Goal: Information Seeking & Learning: Learn about a topic

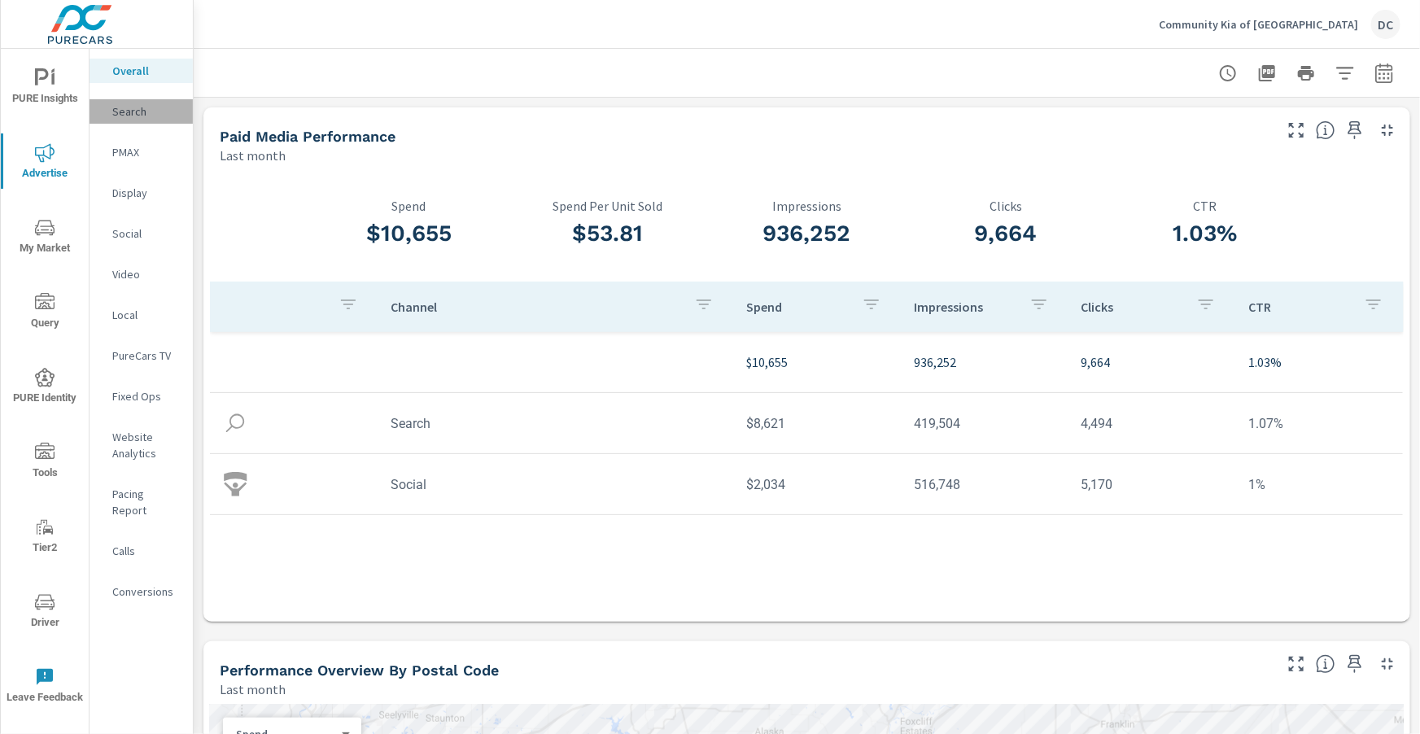
click at [145, 113] on p "Search" at bounding box center [146, 111] width 68 height 16
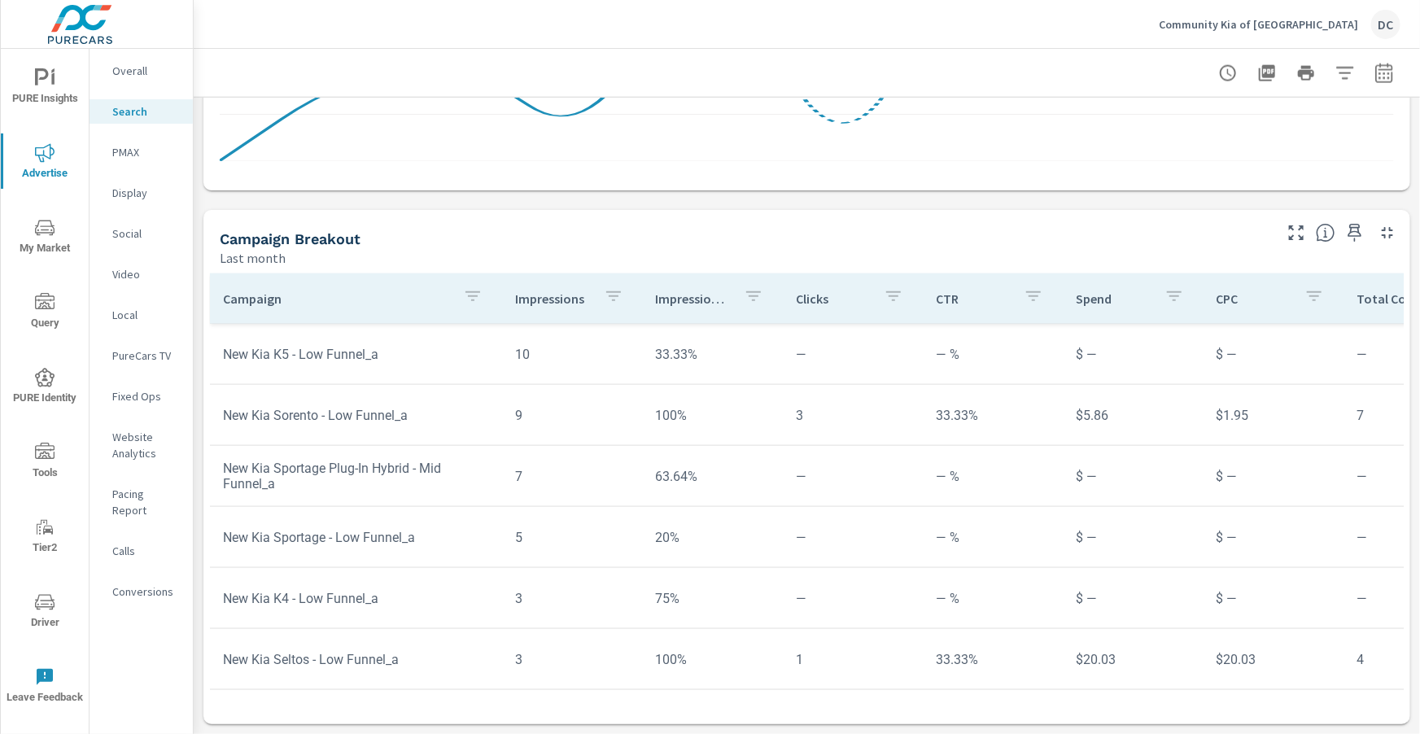
scroll to position [1156, 0]
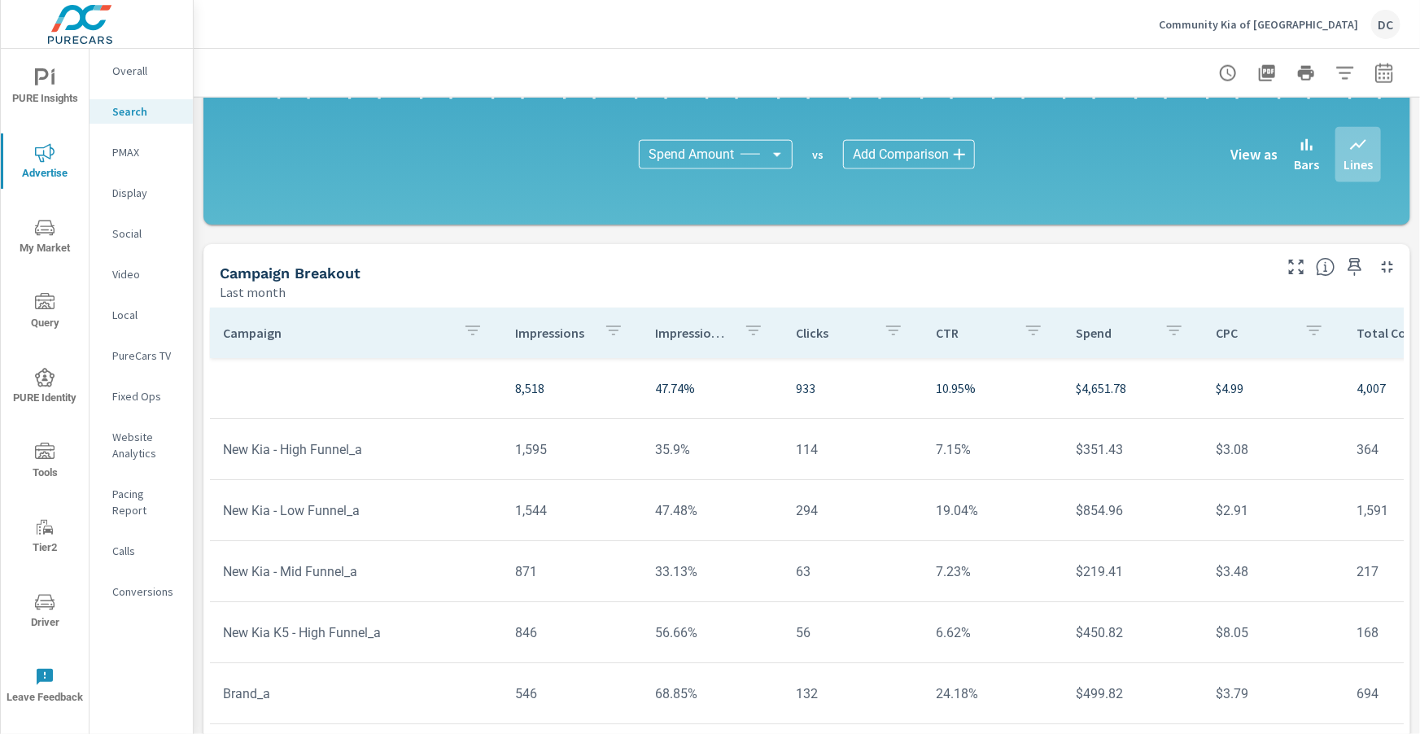
scroll to position [1099, 0]
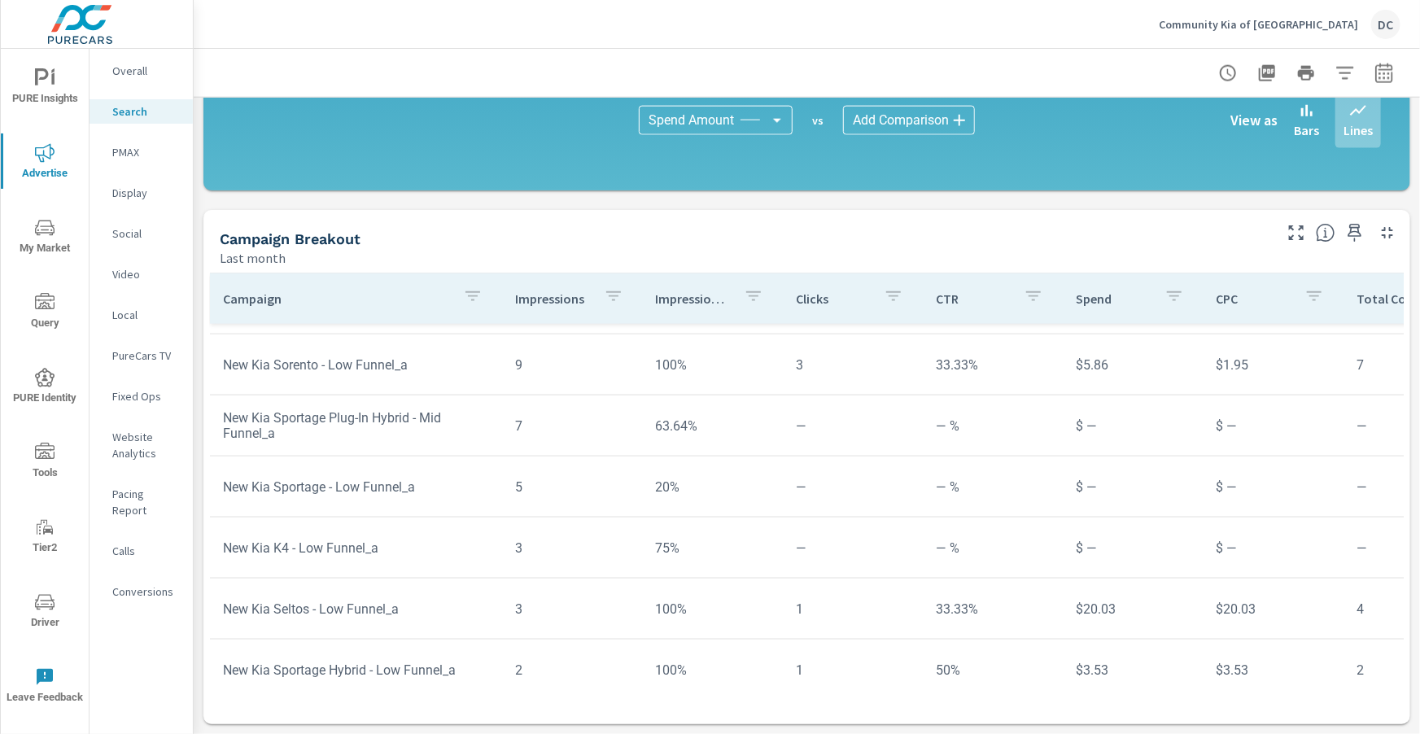
scroll to position [1156, 0]
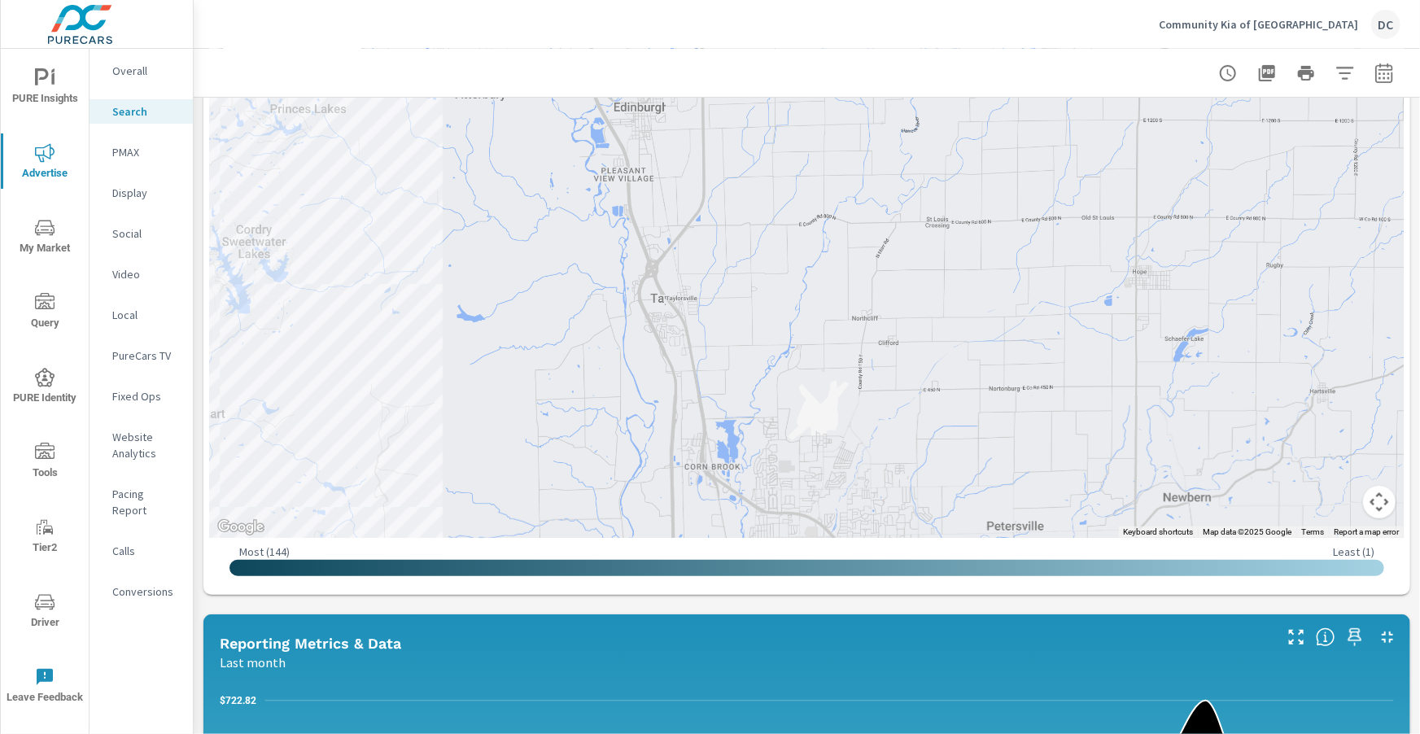
scroll to position [256, 0]
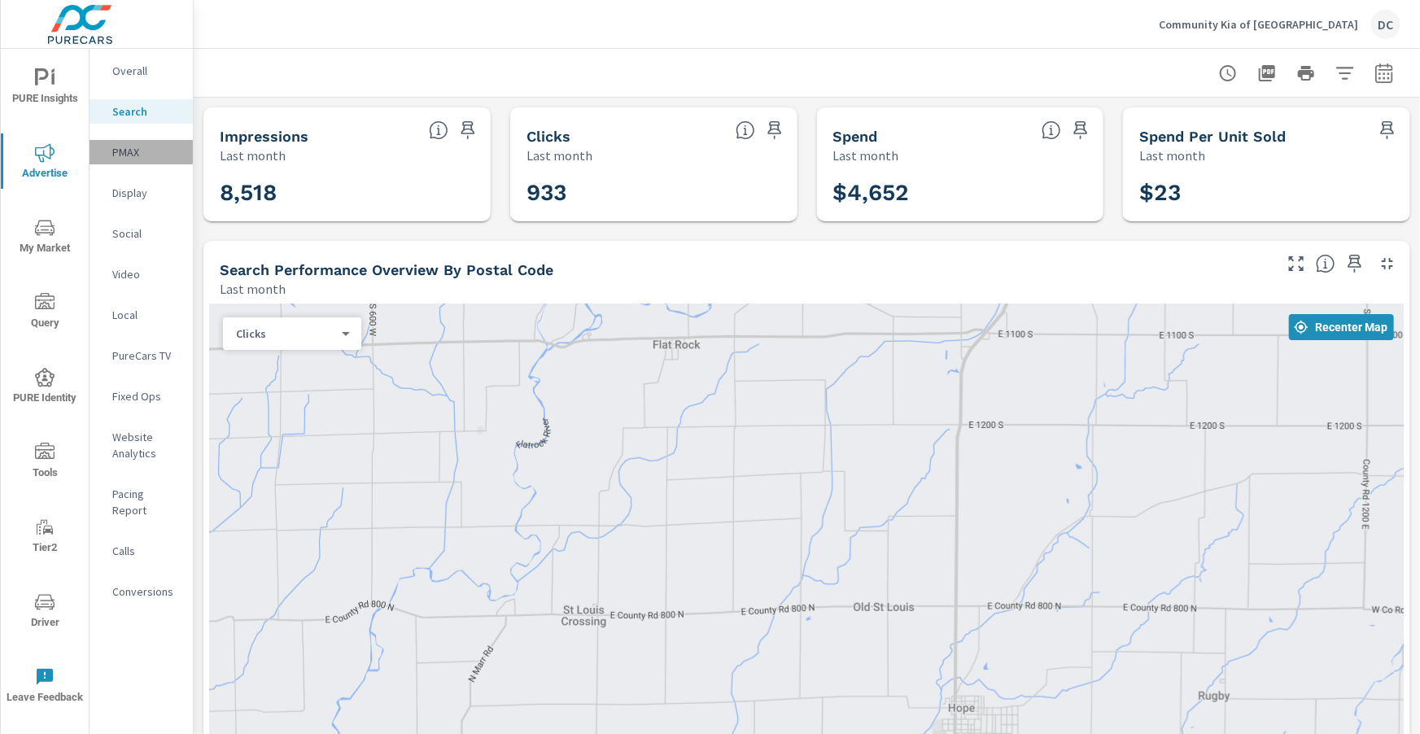
click at [132, 145] on p "PMAX" at bounding box center [146, 152] width 68 height 16
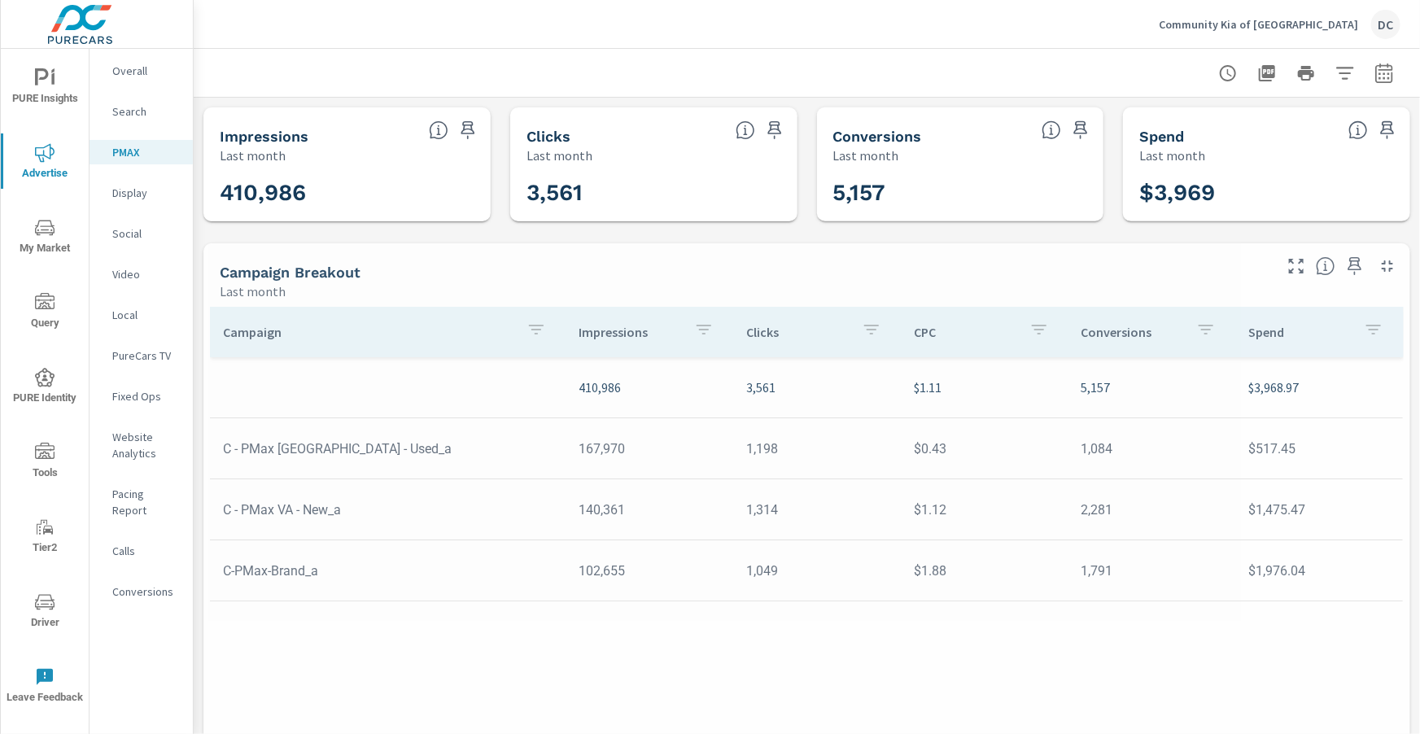
scroll to position [31, 0]
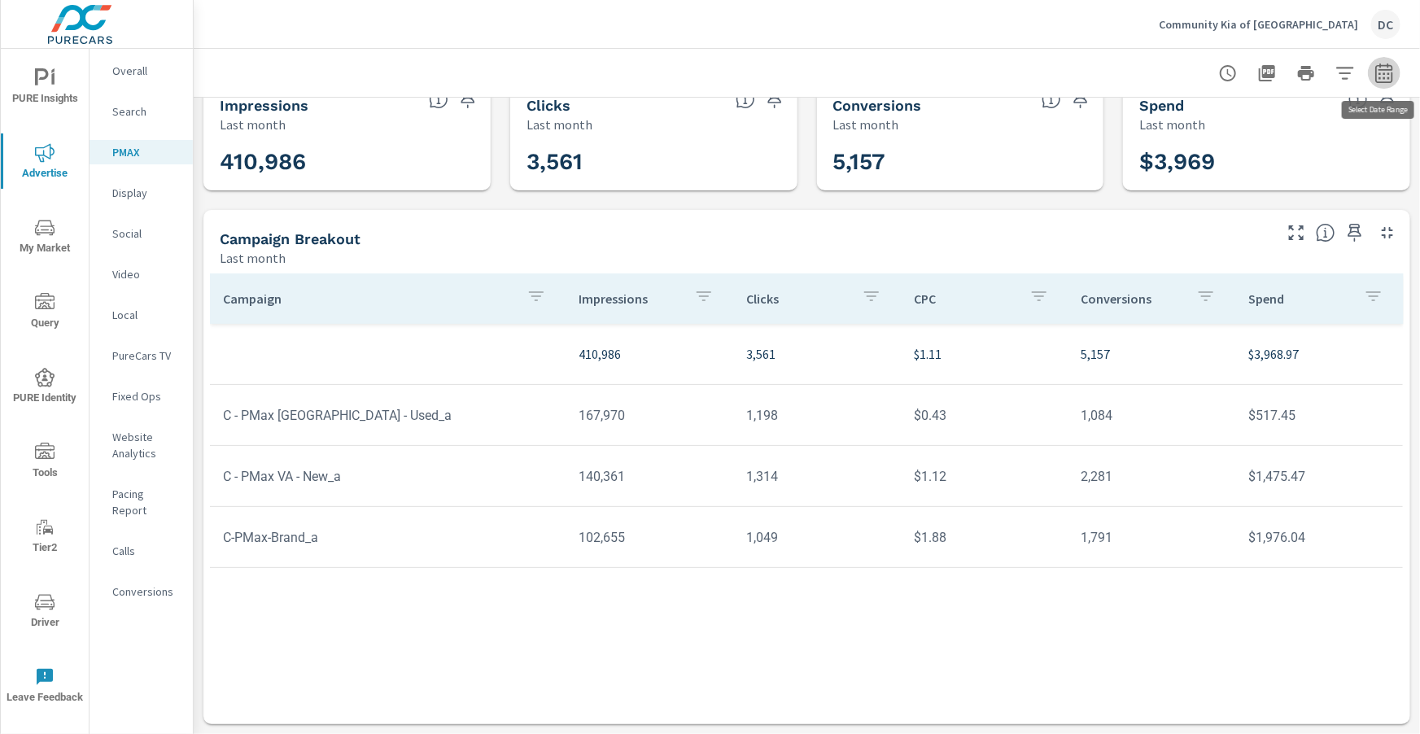
click at [1384, 71] on icon "button" at bounding box center [1385, 73] width 20 height 20
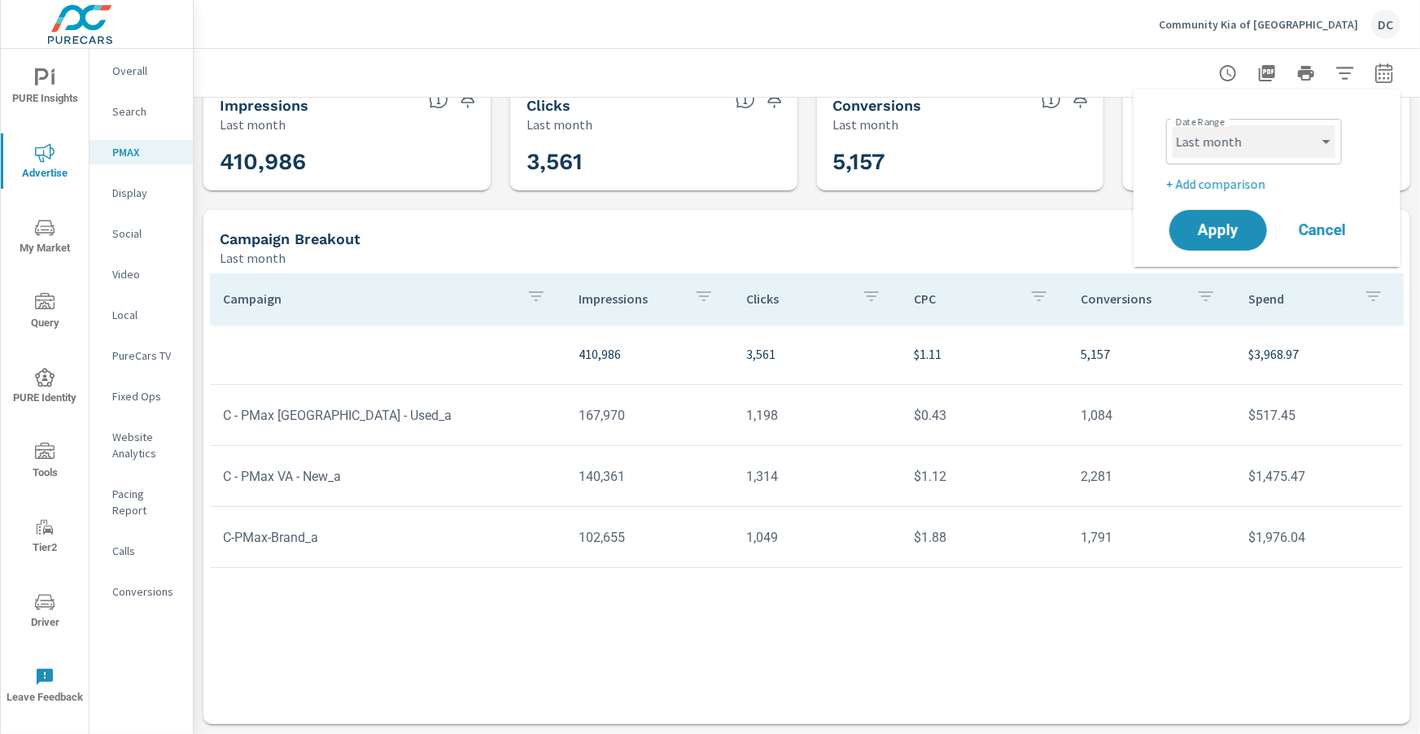
click at [1318, 151] on select "Custom Yesterday Last week Last 7 days Last 14 days Last 30 days Last 45 days L…" at bounding box center [1254, 141] width 163 height 33
click at [1173, 125] on select "Custom Yesterday Last week Last 7 days Last 14 days Last 30 days Last 45 days L…" at bounding box center [1254, 141] width 163 height 33
select select "Month to date"
click at [1235, 223] on span "Apply" at bounding box center [1218, 230] width 67 height 15
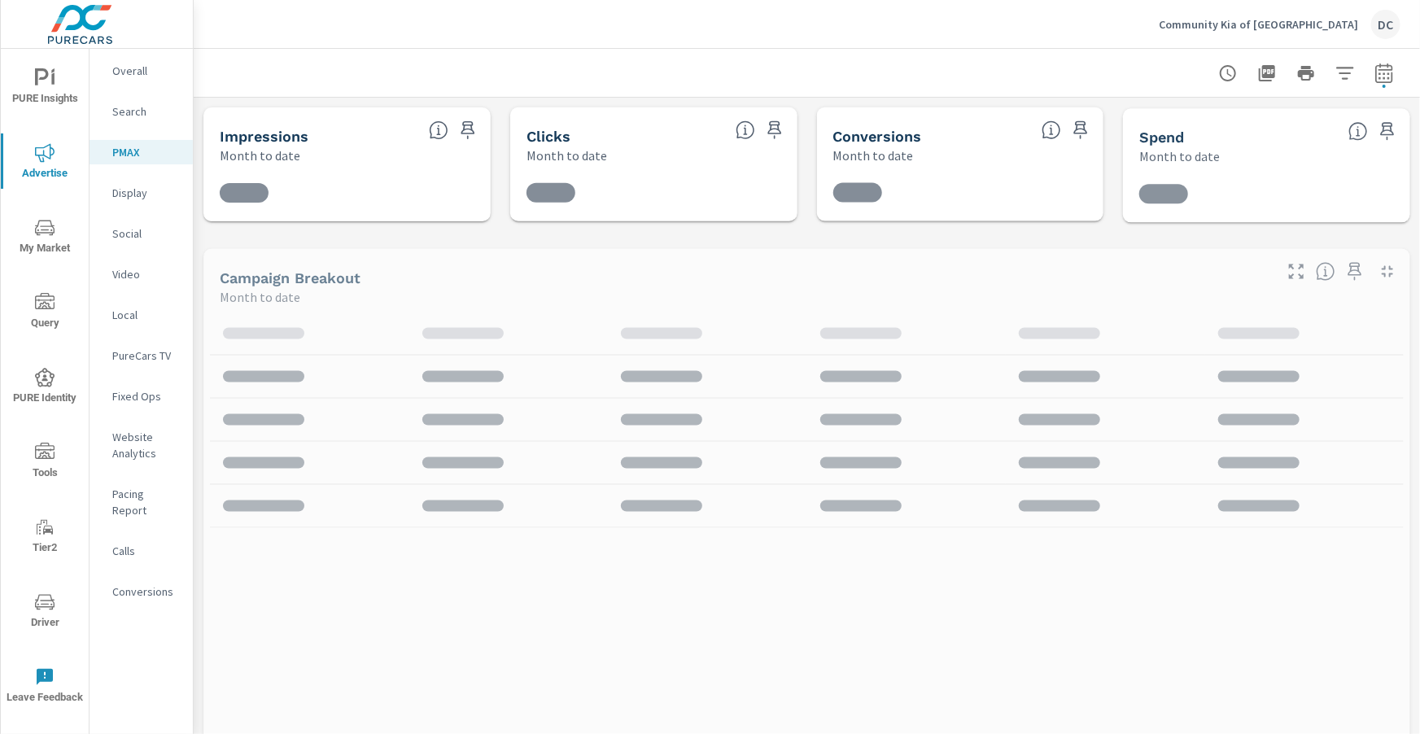
scroll to position [31, 0]
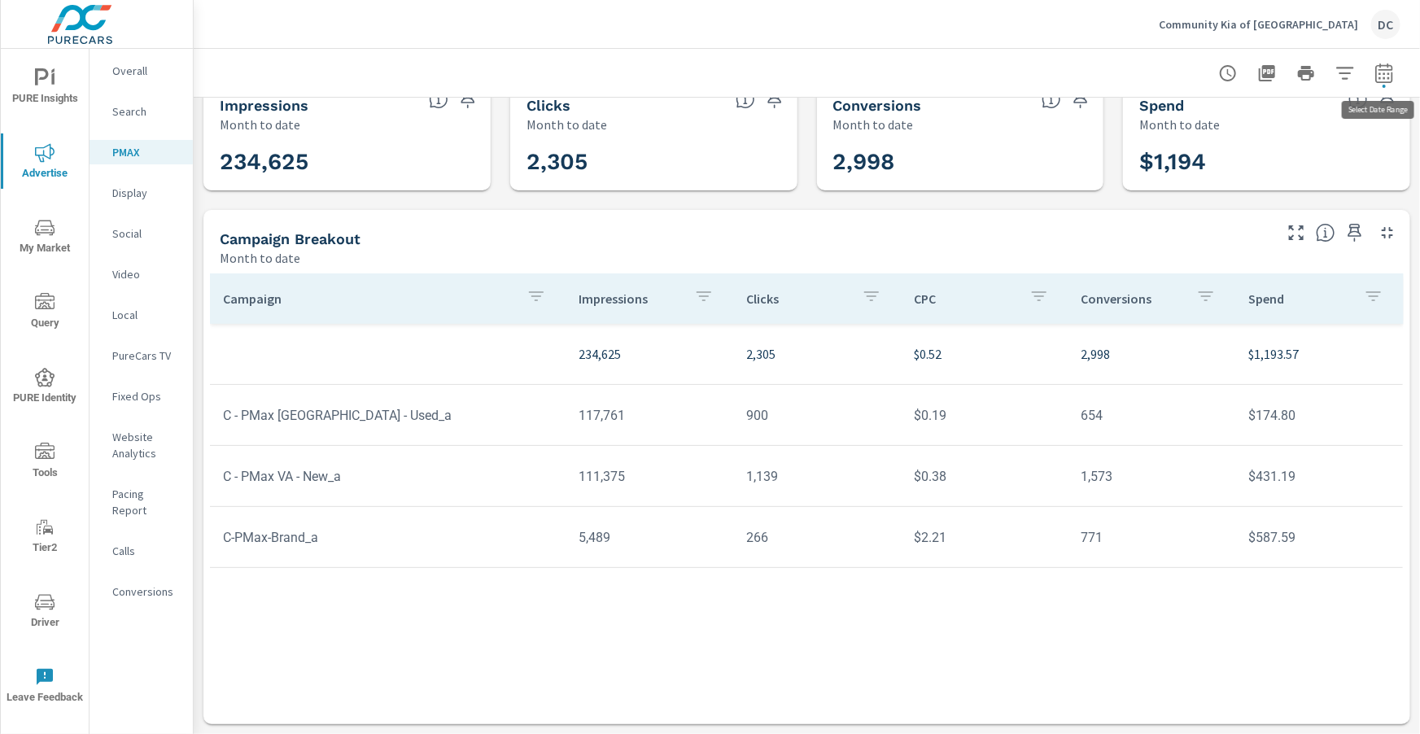
click at [1384, 80] on icon "button" at bounding box center [1385, 73] width 20 height 20
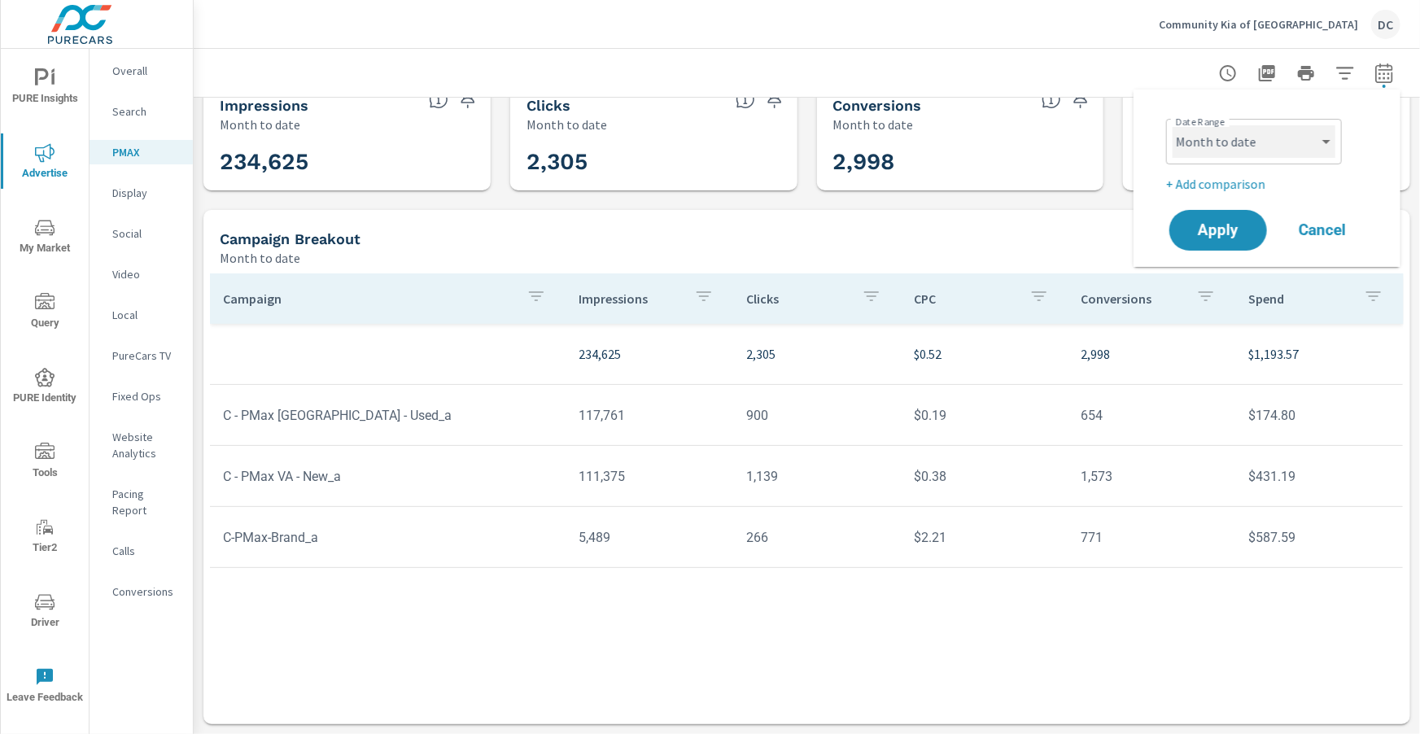
click at [1266, 146] on select "Custom Yesterday Last week Last 7 days Last 14 days Last 30 days Last 45 days L…" at bounding box center [1254, 141] width 163 height 33
click at [1173, 125] on select "Custom Yesterday Last week Last 7 days Last 14 days Last 30 days Last 45 days L…" at bounding box center [1254, 141] width 163 height 33
select select "Last month"
click at [1242, 183] on p "+ Add comparison" at bounding box center [1270, 184] width 208 height 20
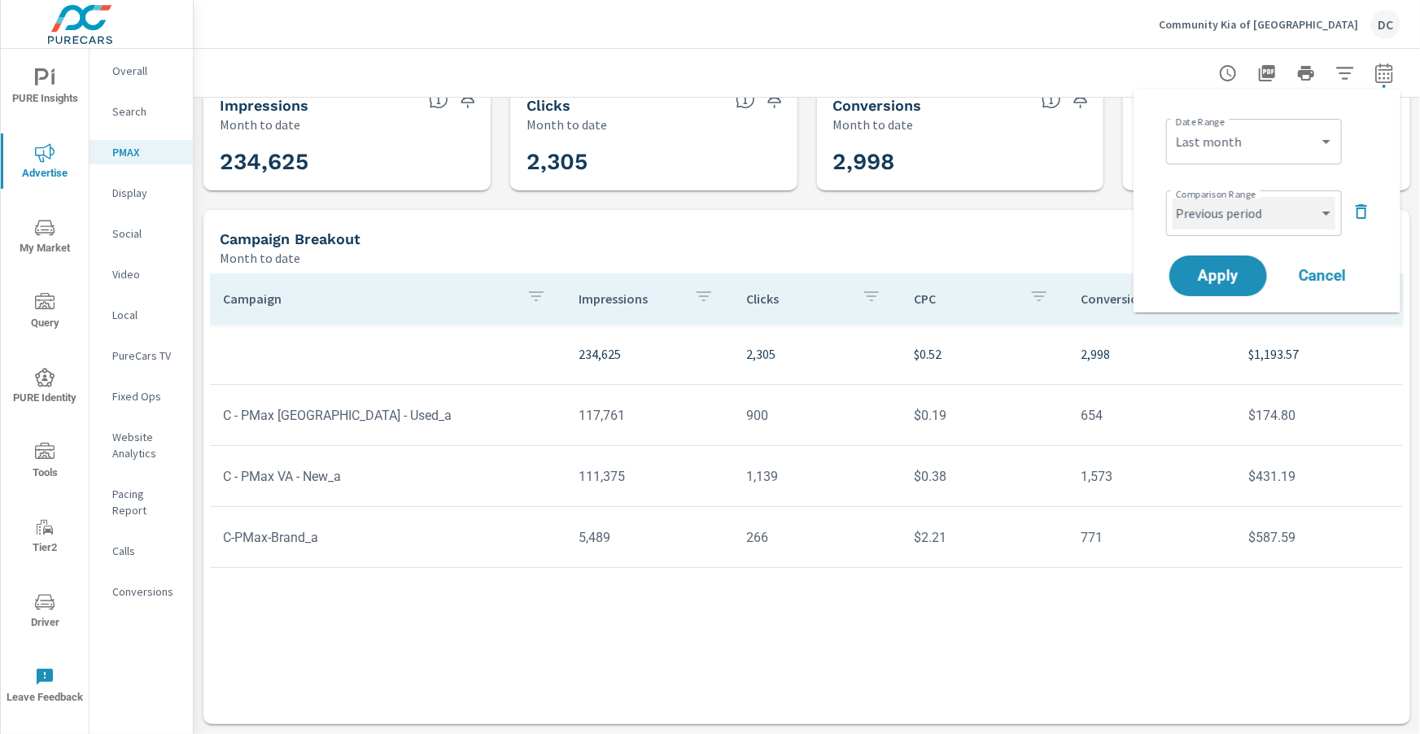
click at [1257, 212] on select "Custom Previous period Previous month Previous year" at bounding box center [1254, 213] width 163 height 33
click at [1173, 197] on select "Custom Previous period Previous month Previous year" at bounding box center [1254, 213] width 163 height 33
select select "Previous month"
click at [1221, 271] on span "Apply" at bounding box center [1218, 276] width 67 height 15
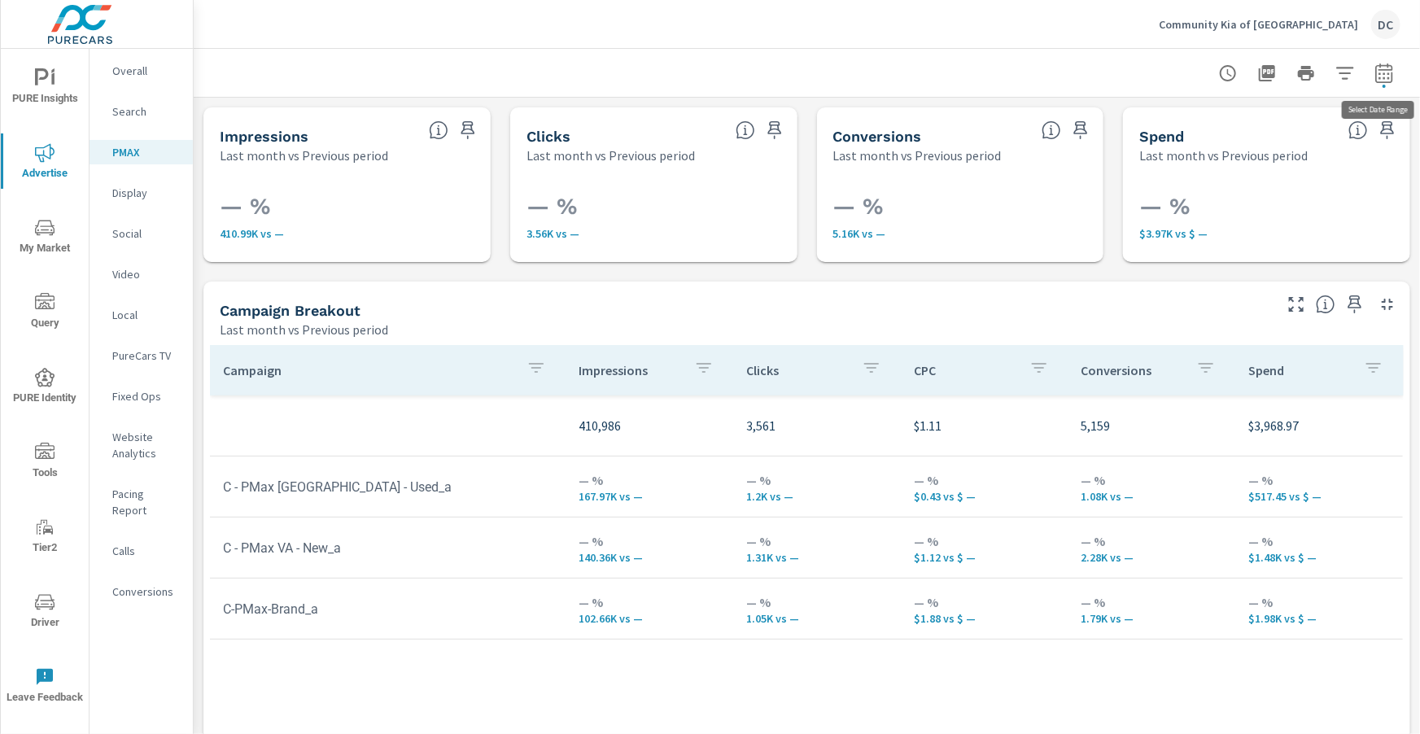
click at [1388, 76] on icon "button" at bounding box center [1385, 73] width 20 height 20
select select "Last month"
select select "Previous period"
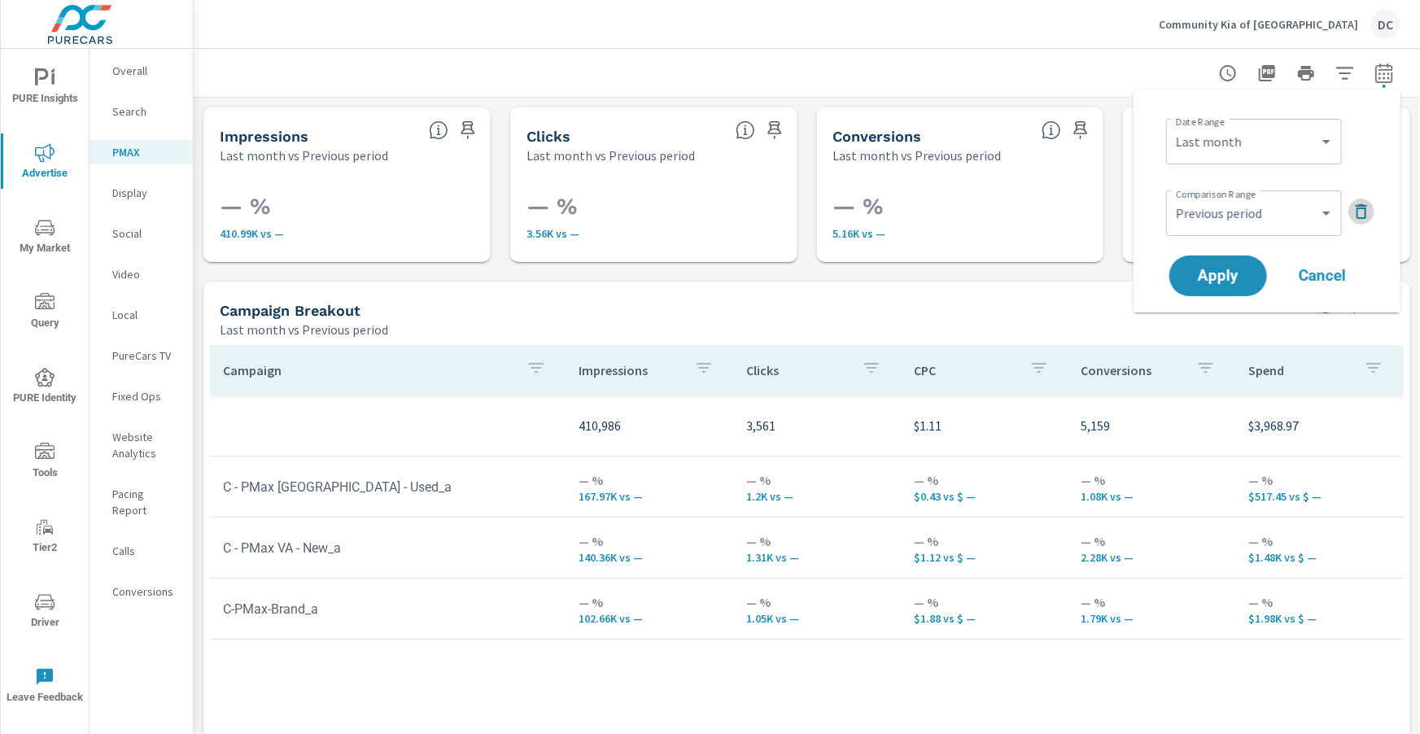
click at [1366, 216] on icon "button" at bounding box center [1362, 212] width 20 height 20
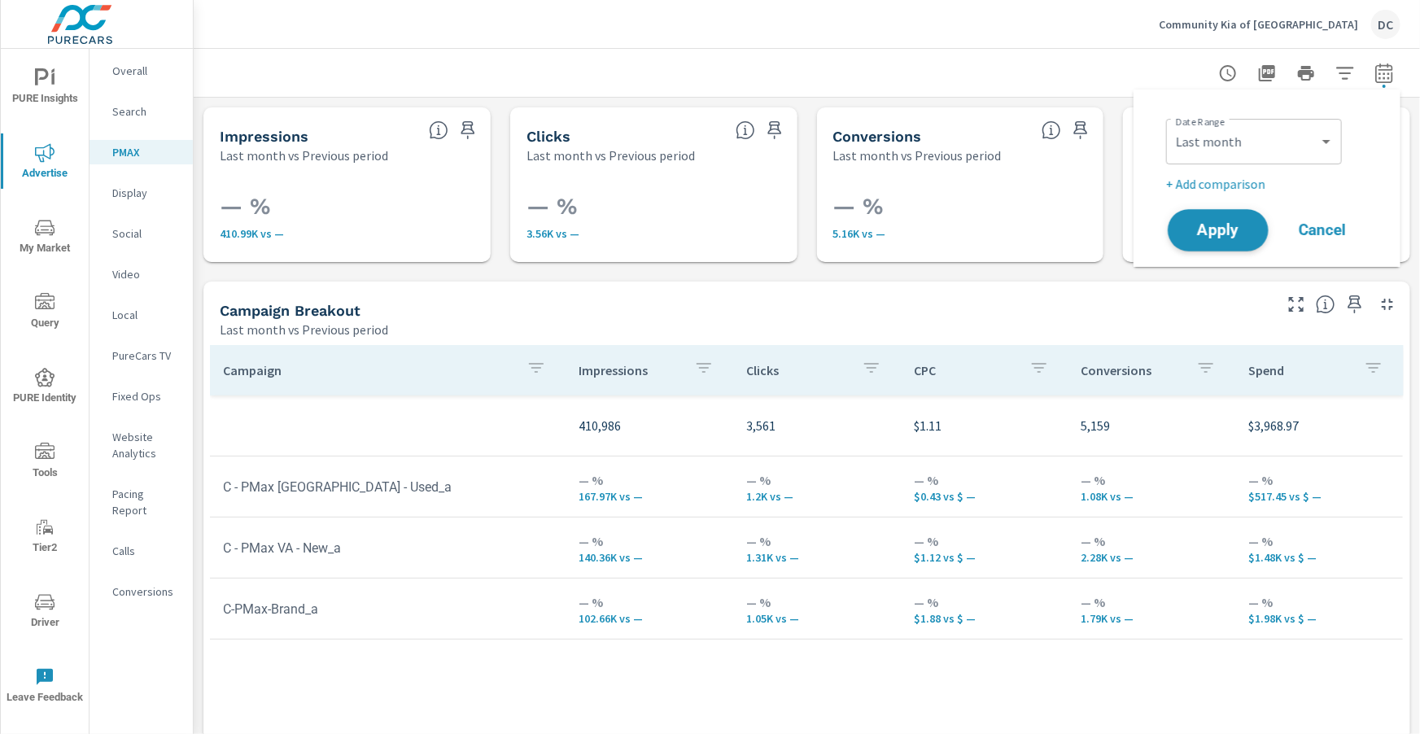
click at [1214, 223] on span "Apply" at bounding box center [1218, 230] width 67 height 15
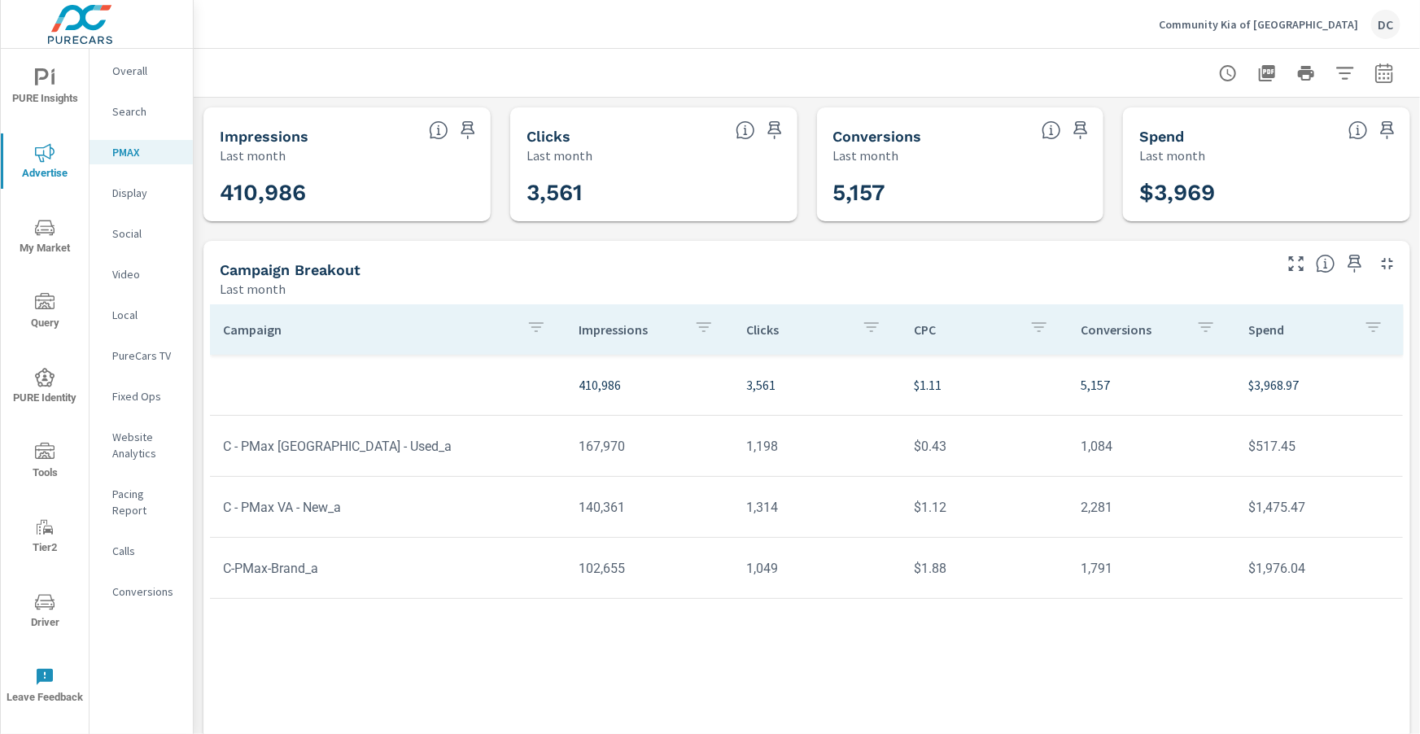
click at [133, 73] on p "Overall" at bounding box center [146, 71] width 68 height 16
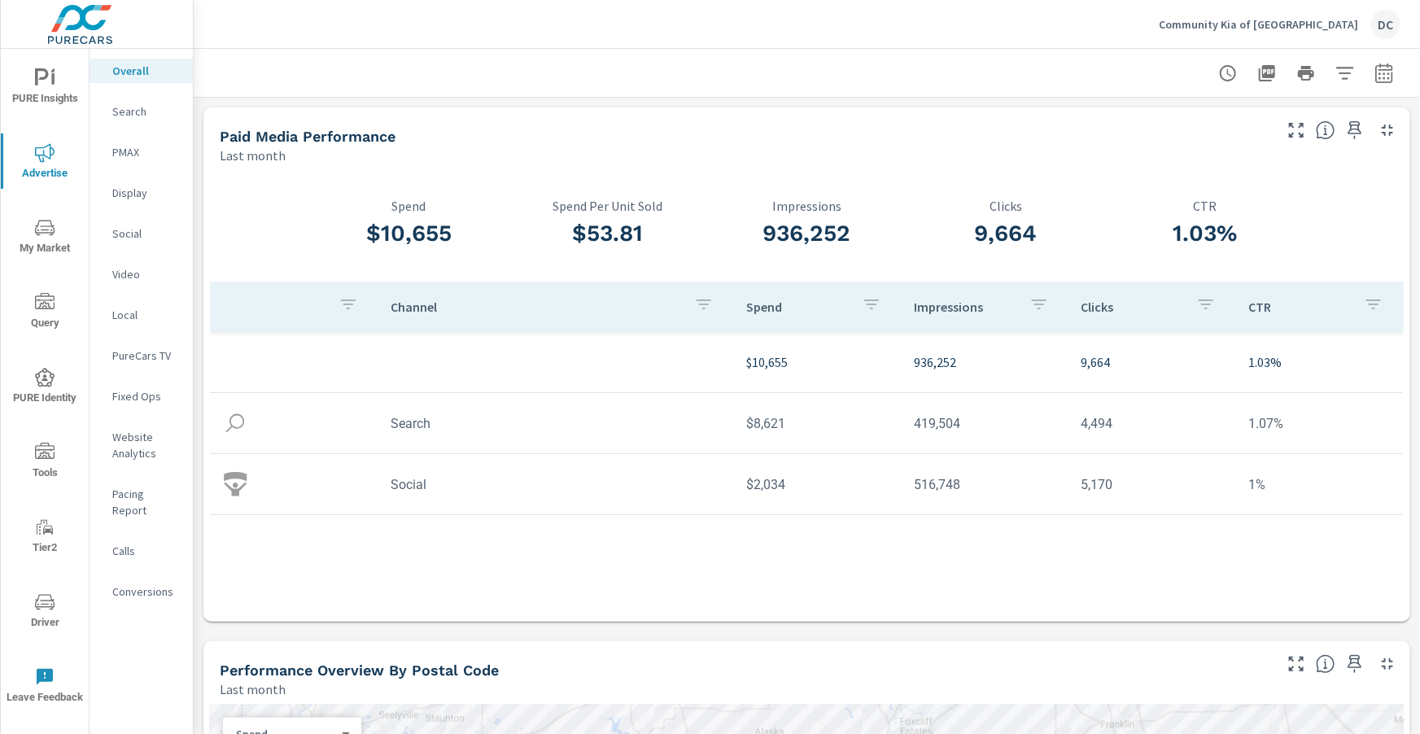
click at [125, 115] on p "Search" at bounding box center [146, 111] width 68 height 16
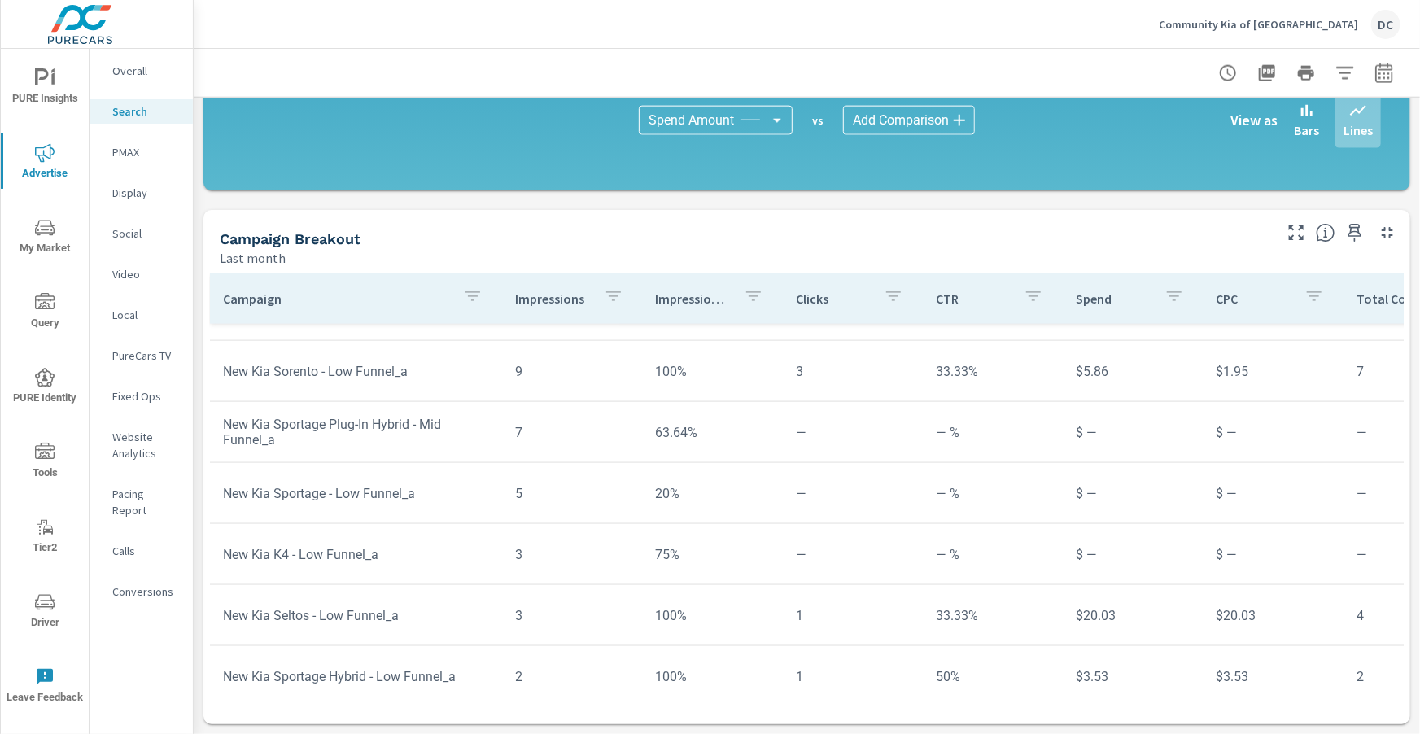
scroll to position [1156, 0]
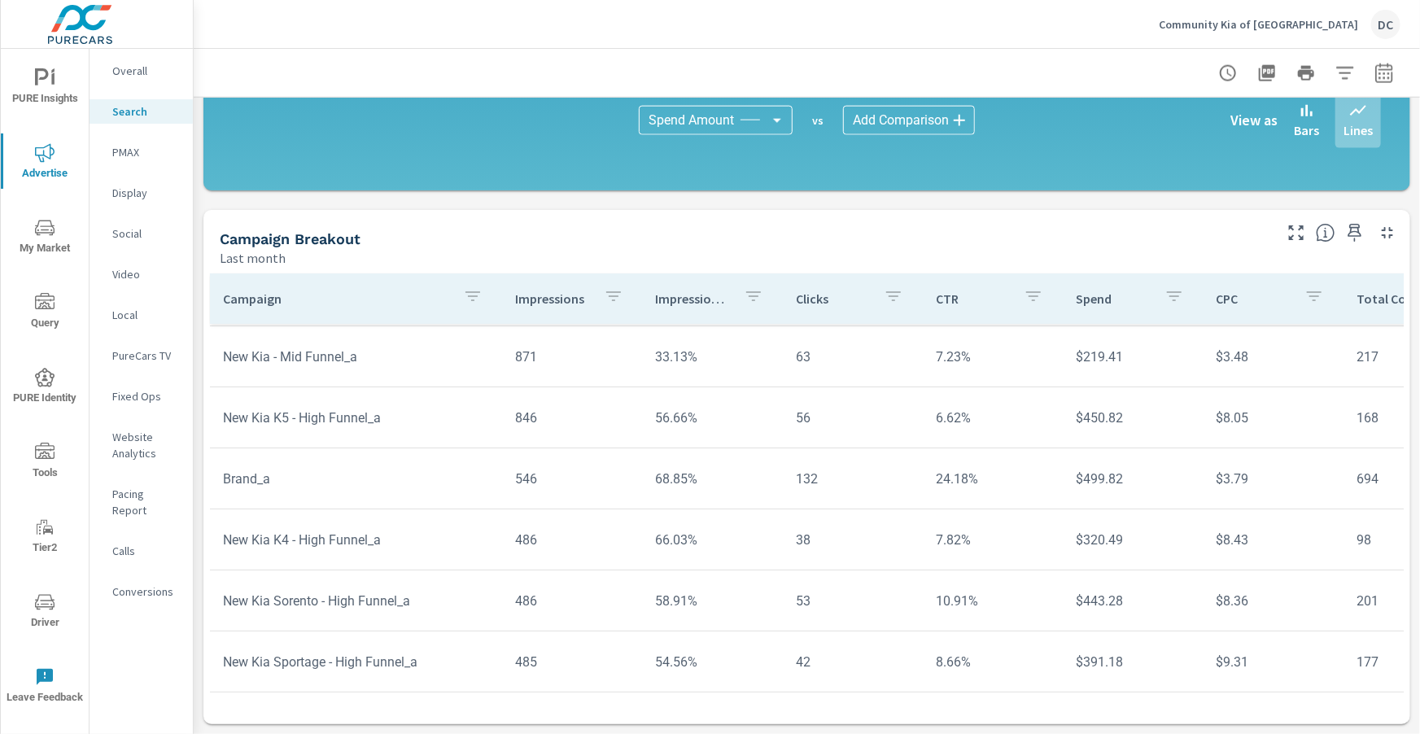
scroll to position [46, 0]
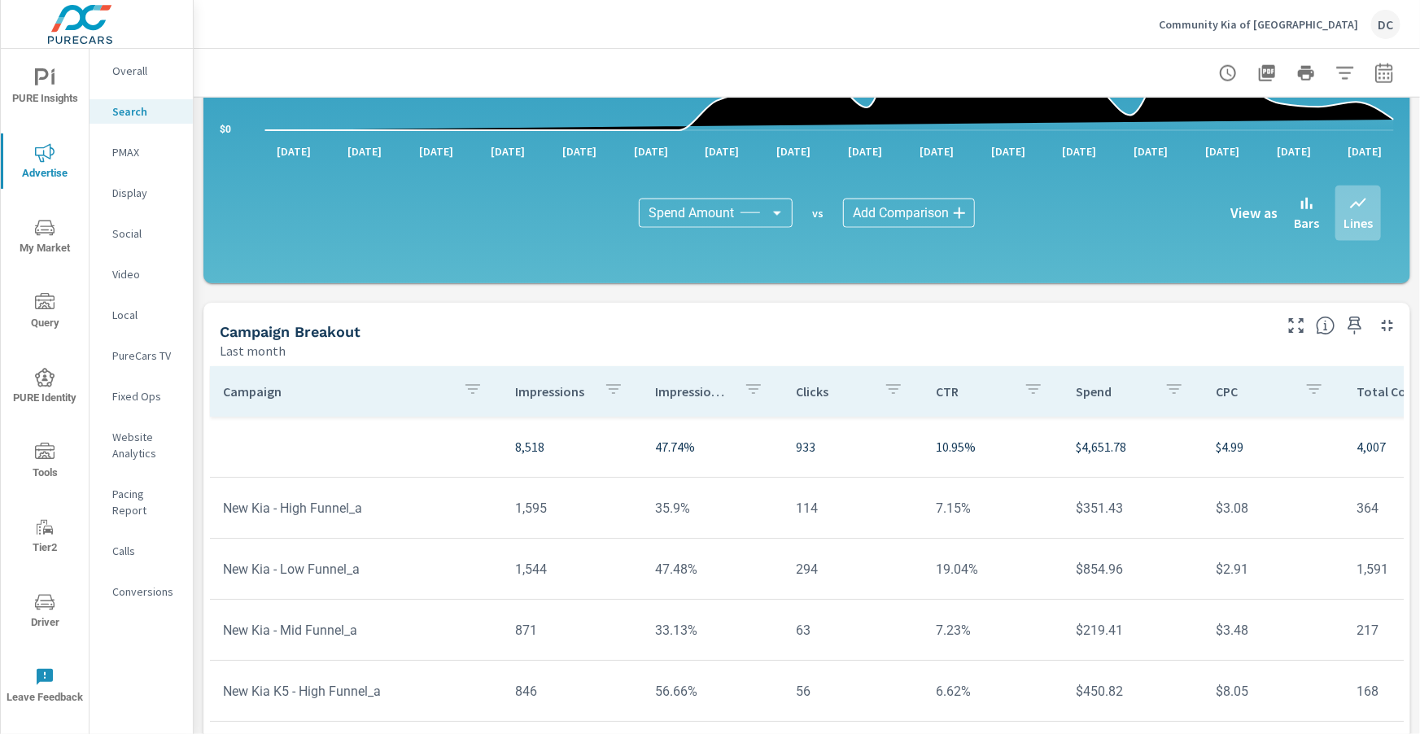
scroll to position [1099, 0]
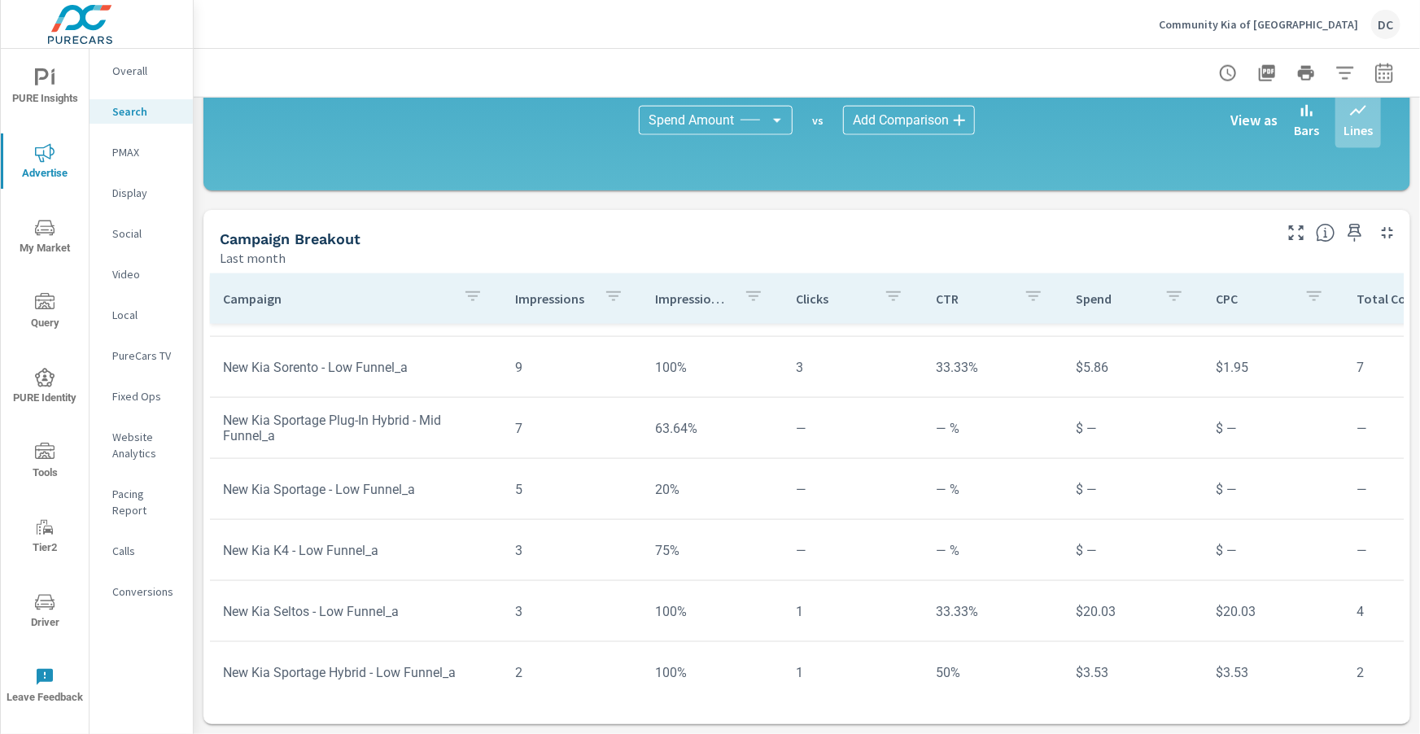
scroll to position [1156, 0]
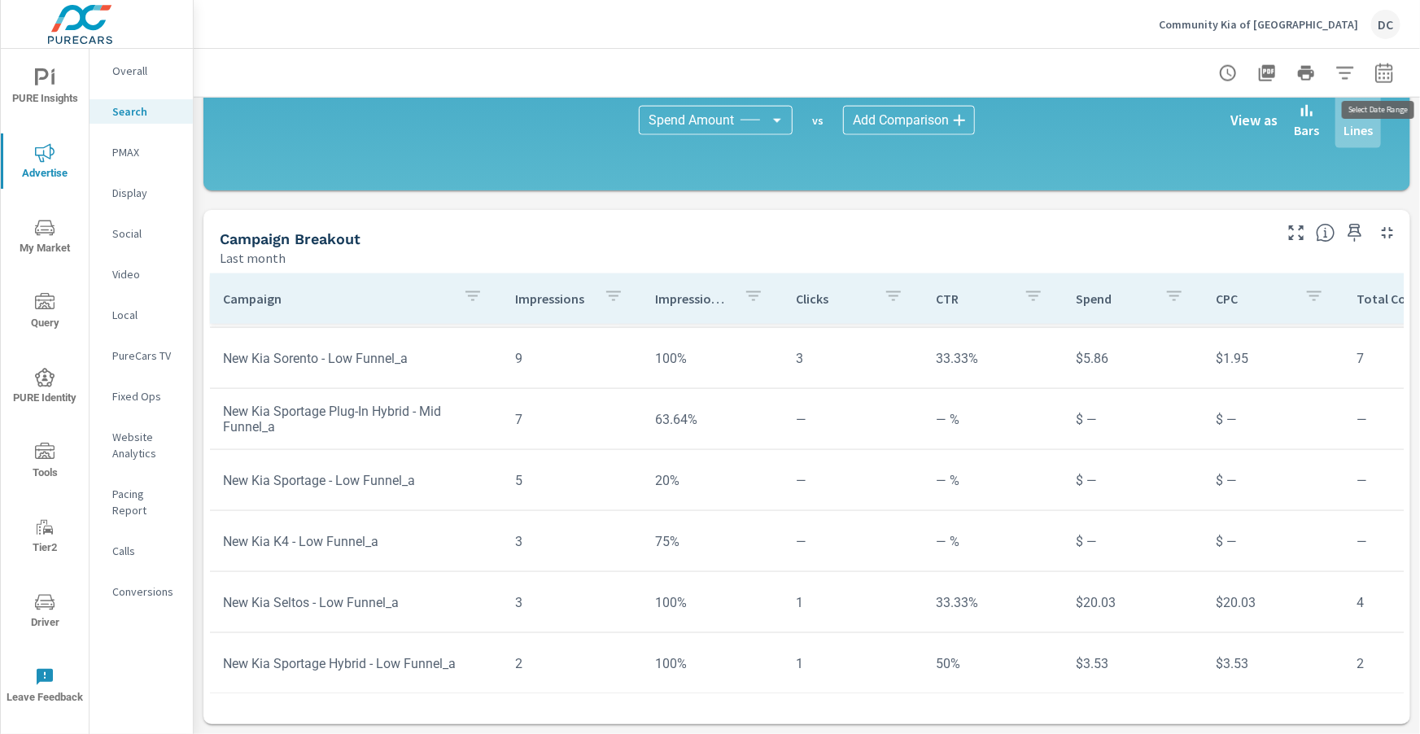
click at [1384, 71] on icon "button" at bounding box center [1385, 73] width 20 height 20
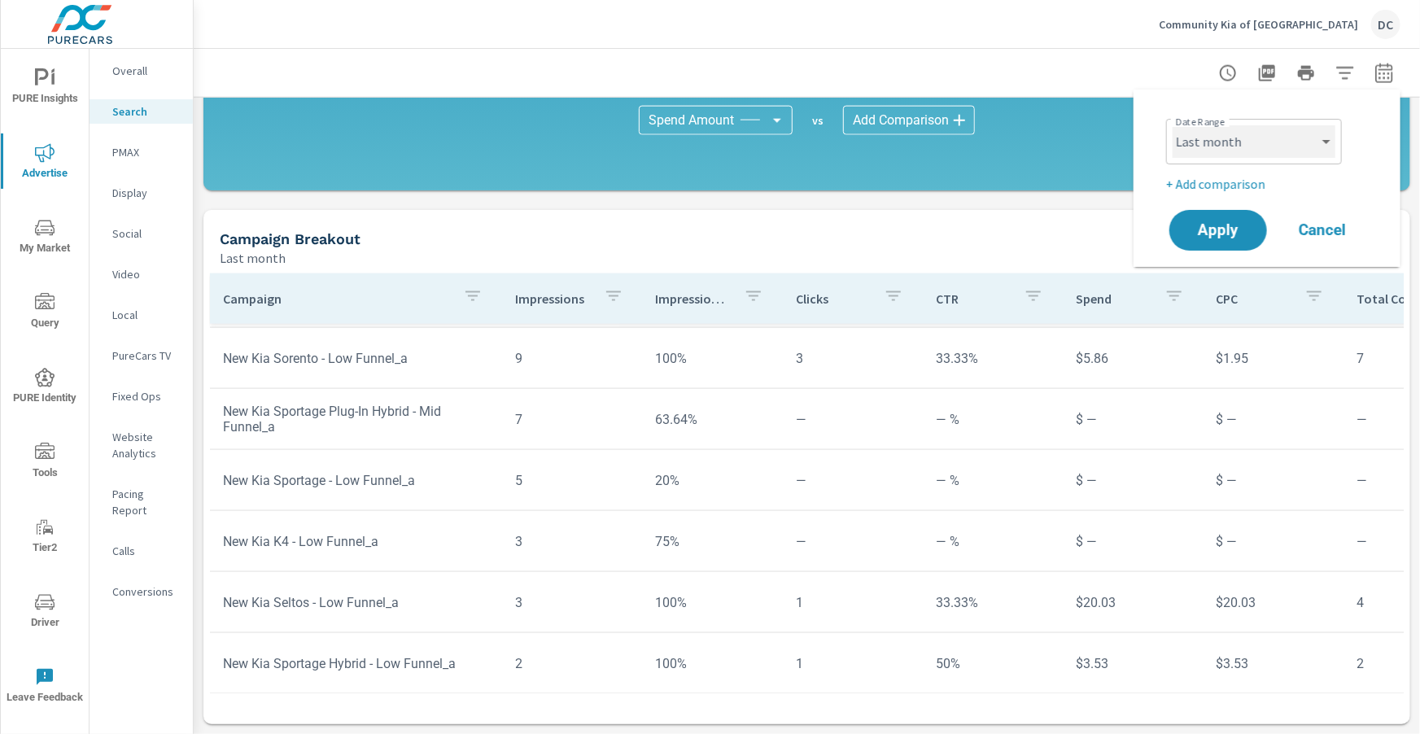
click at [1266, 155] on select "Custom Yesterday Last week Last 7 days Last 14 days Last 30 days Last 45 days L…" at bounding box center [1254, 141] width 163 height 33
click at [1173, 125] on select "Custom Yesterday Last week Last 7 days Last 14 days Last 30 days Last 45 days L…" at bounding box center [1254, 141] width 163 height 33
select select "Month to date"
click at [1248, 218] on button "Apply" at bounding box center [1218, 230] width 101 height 42
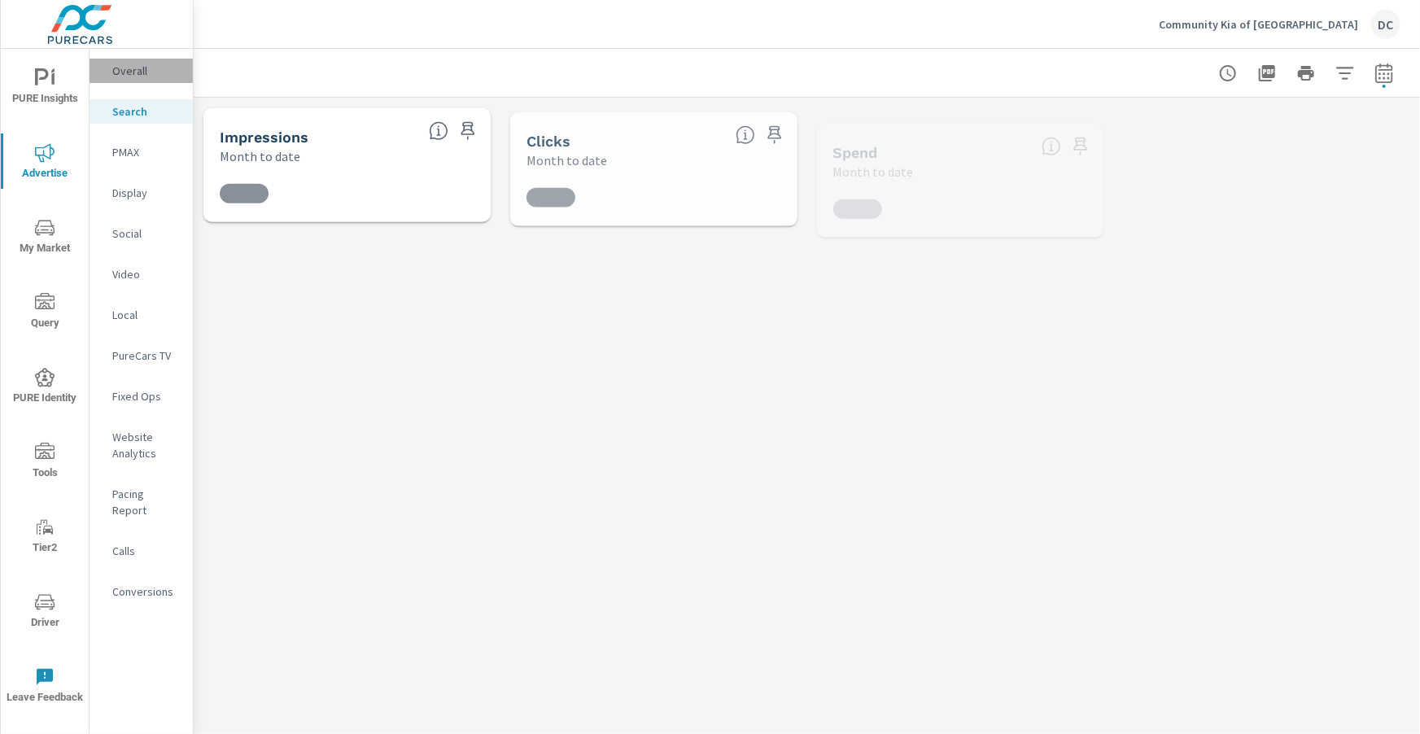
click at [116, 72] on p "Overall" at bounding box center [146, 71] width 68 height 16
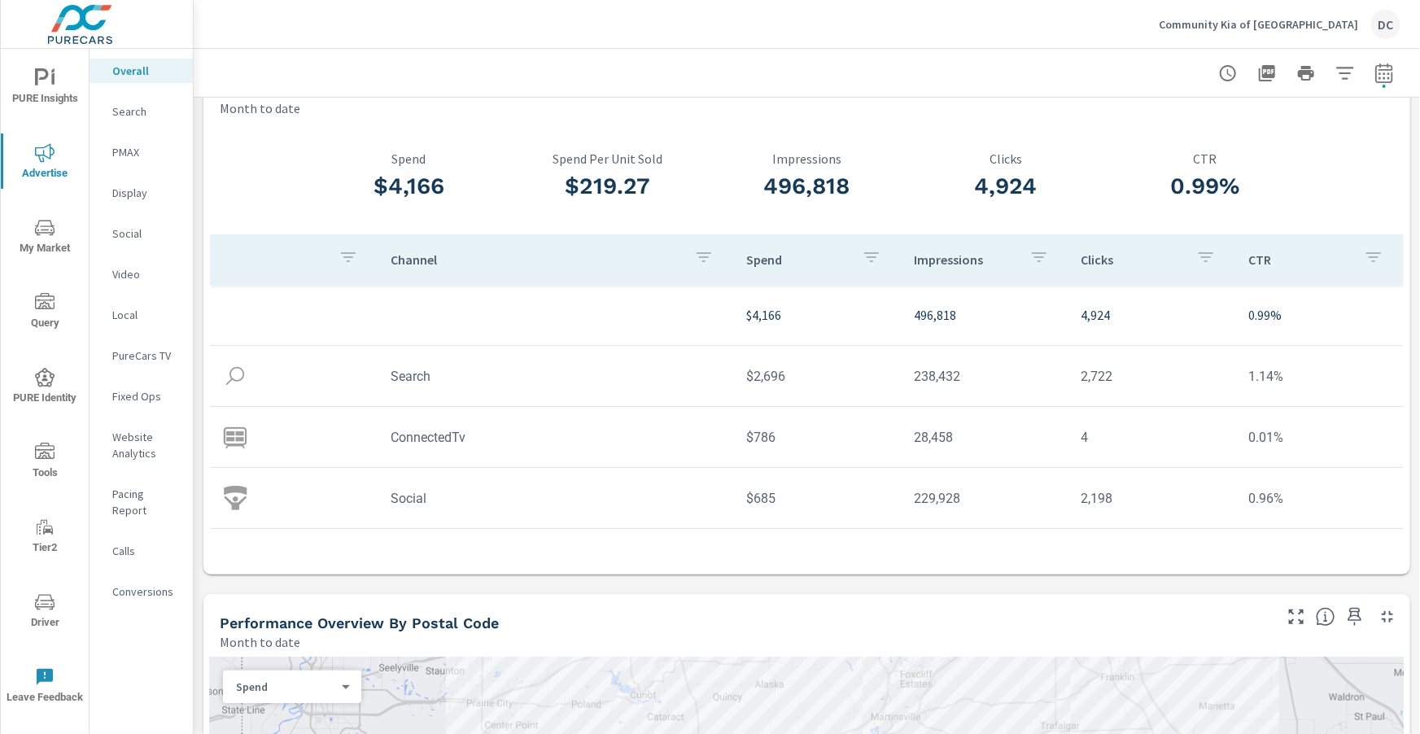
scroll to position [65, 0]
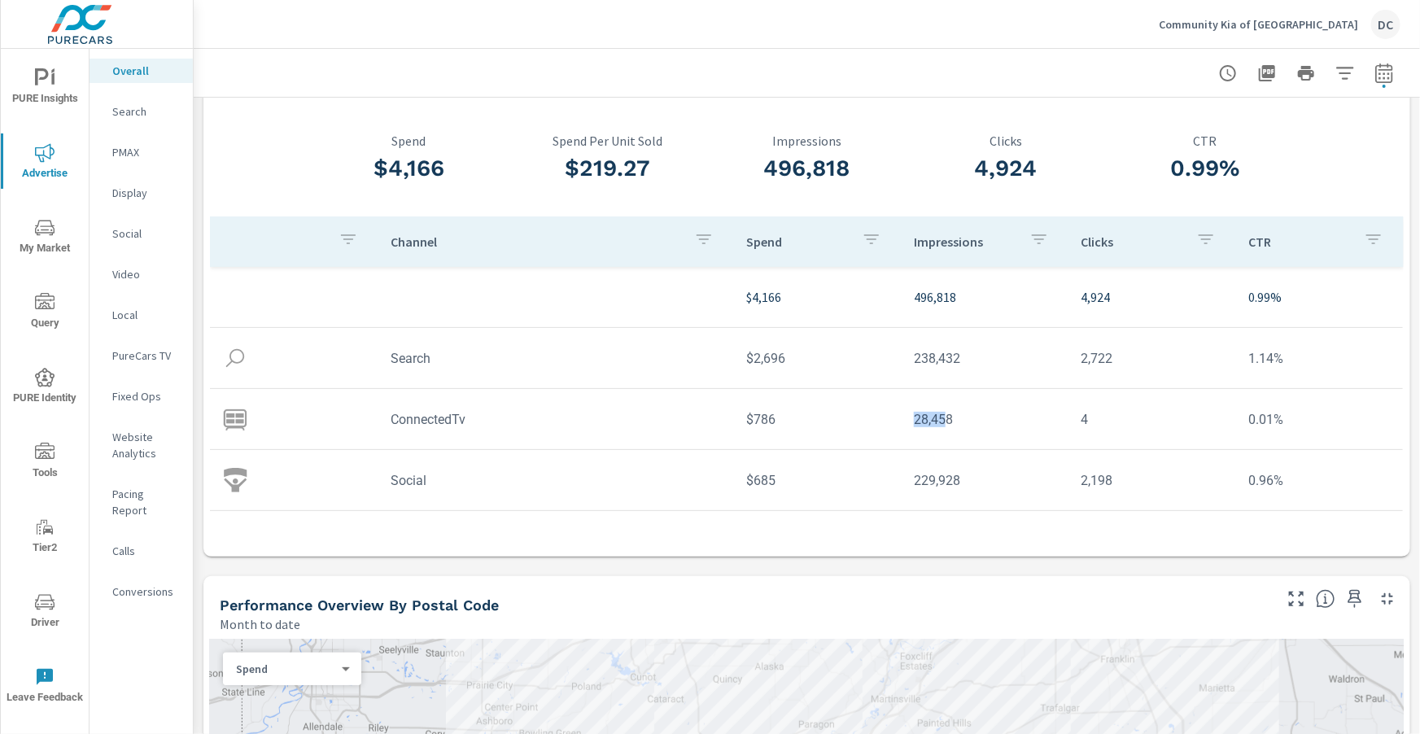
drag, startPoint x: 925, startPoint y: 419, endPoint x: 952, endPoint y: 420, distance: 26.9
click at [952, 418] on td "28,458" at bounding box center [985, 420] width 168 height 42
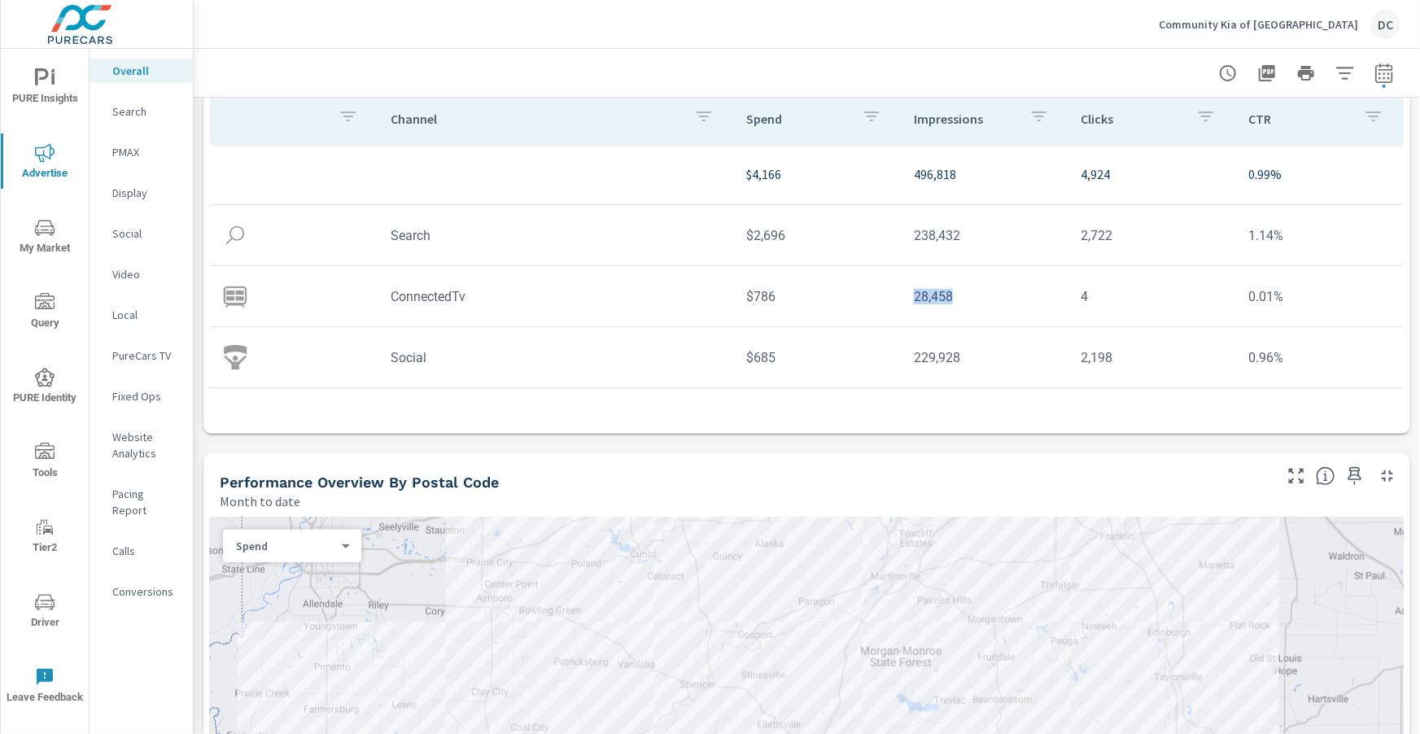
scroll to position [275, 0]
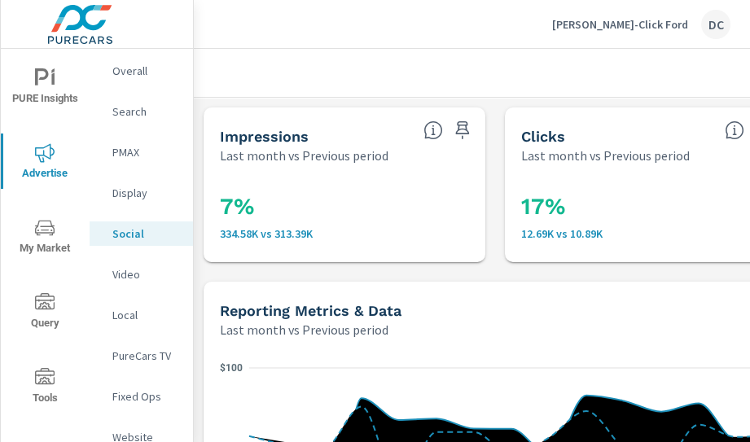
scroll to position [39, 0]
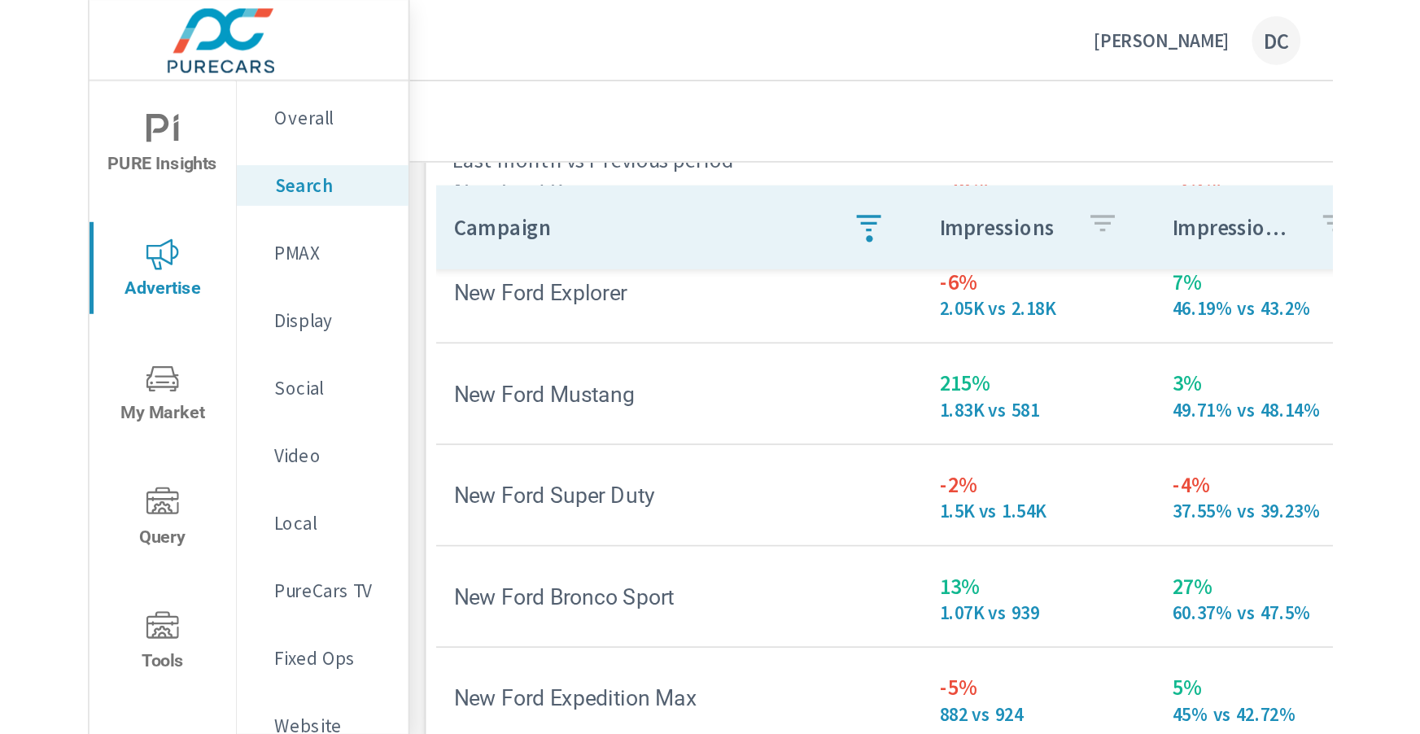
scroll to position [1563, 0]
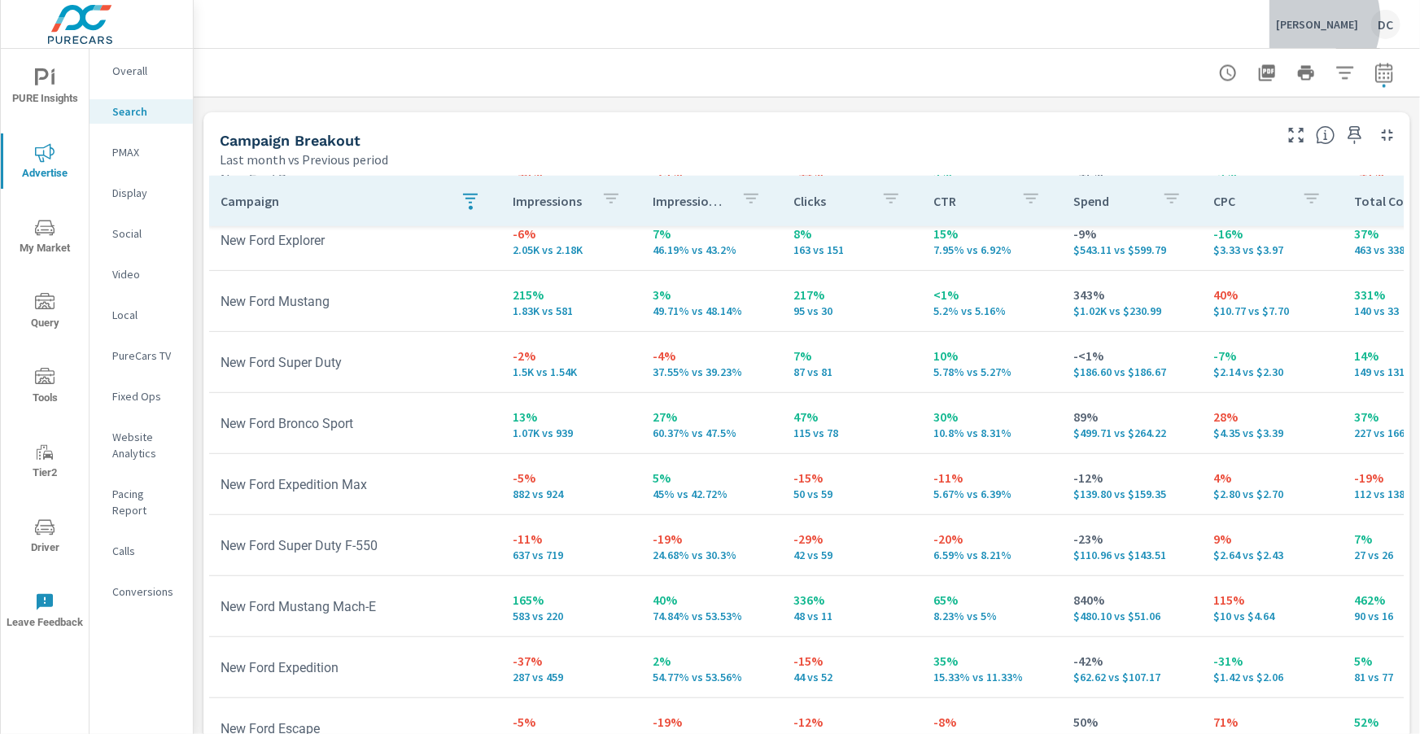
click at [749, 21] on p "Akins Ford" at bounding box center [1317, 24] width 82 height 15
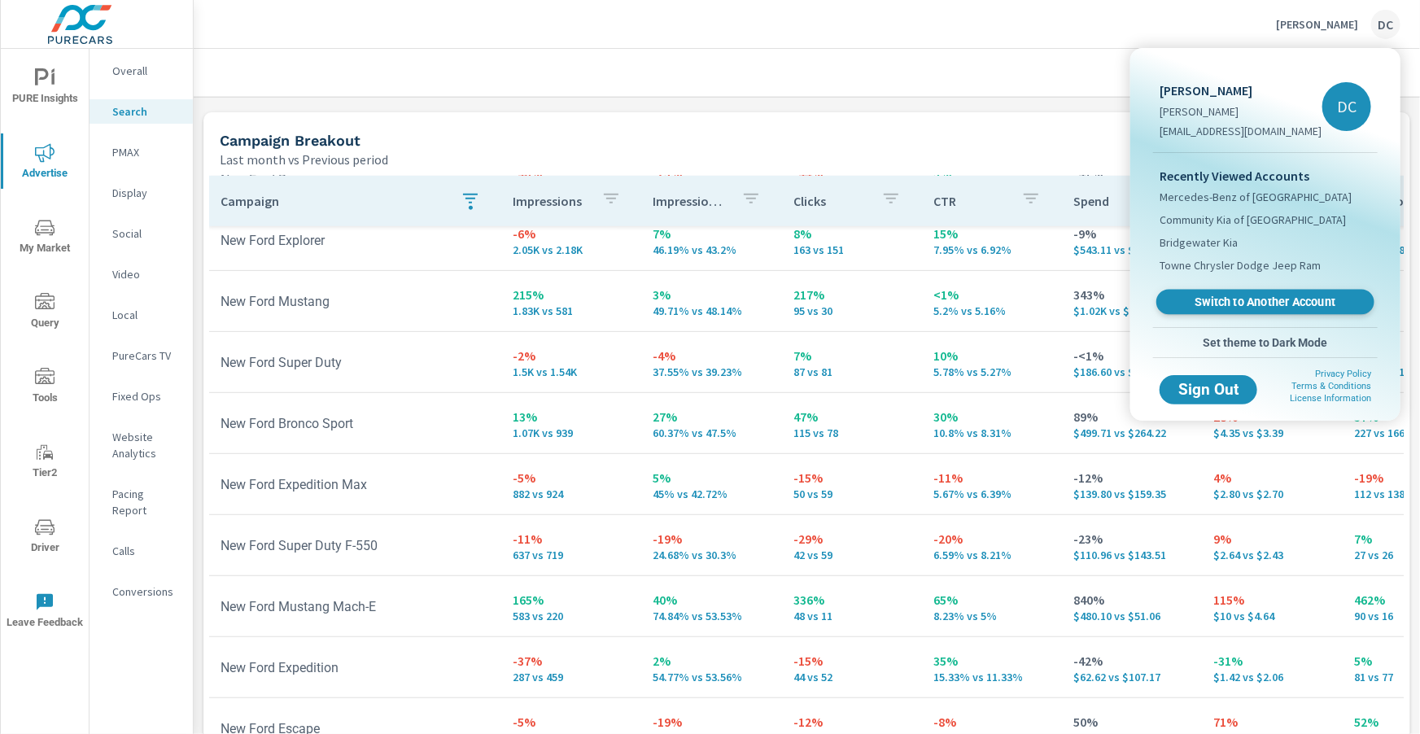
click at [749, 295] on span "Switch to Another Account" at bounding box center [1264, 302] width 199 height 15
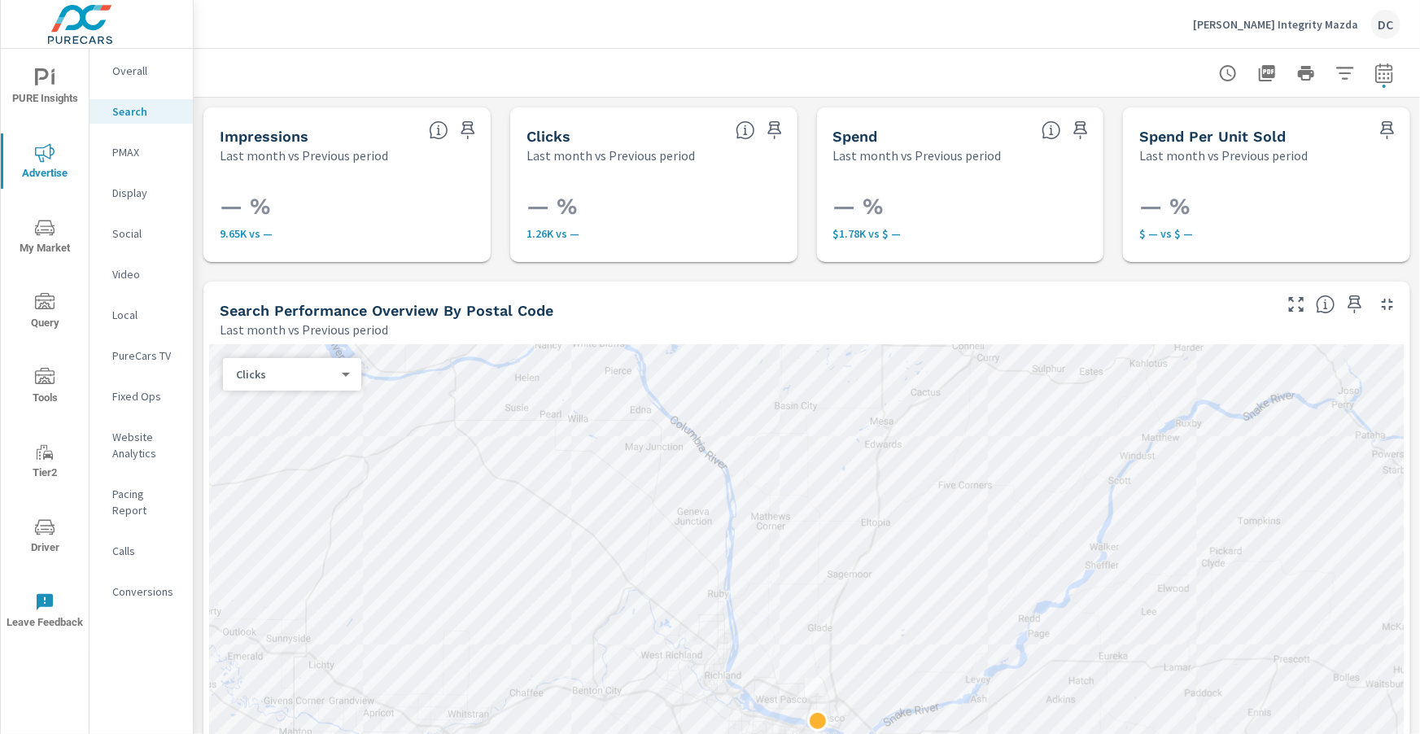
click at [144, 78] on p "Overall" at bounding box center [146, 71] width 68 height 16
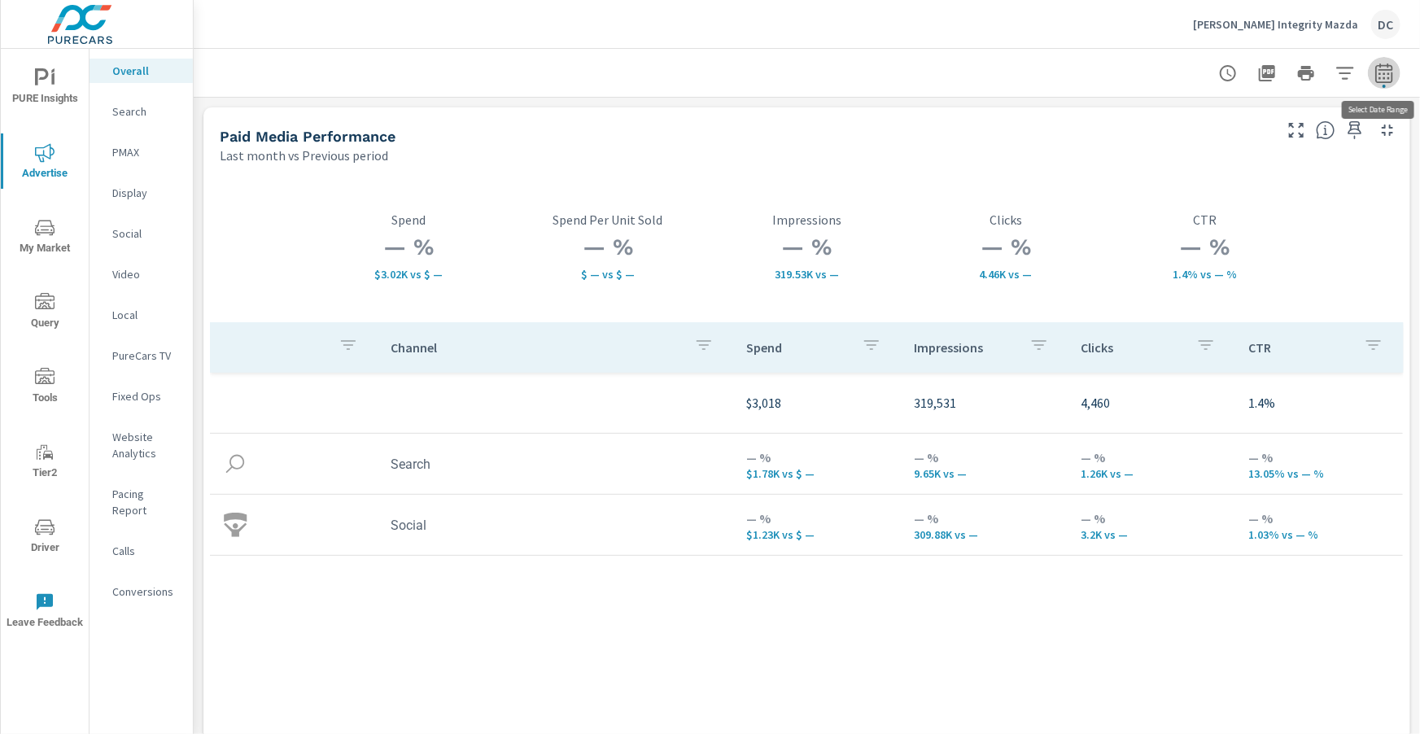
click at [1391, 72] on icon "button" at bounding box center [1385, 73] width 20 height 20
select select "Last month"
select select "Previous period"
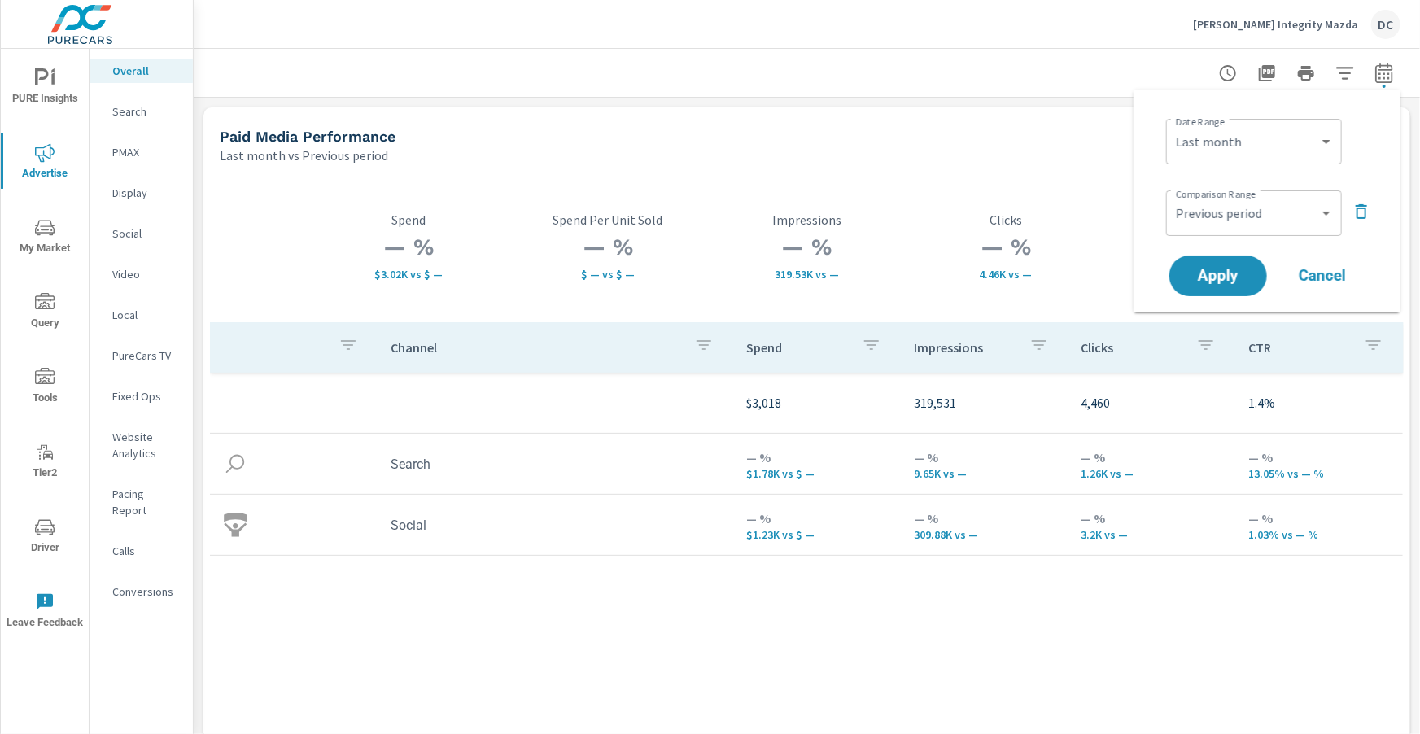
click at [1360, 207] on icon "button" at bounding box center [1362, 212] width 20 height 20
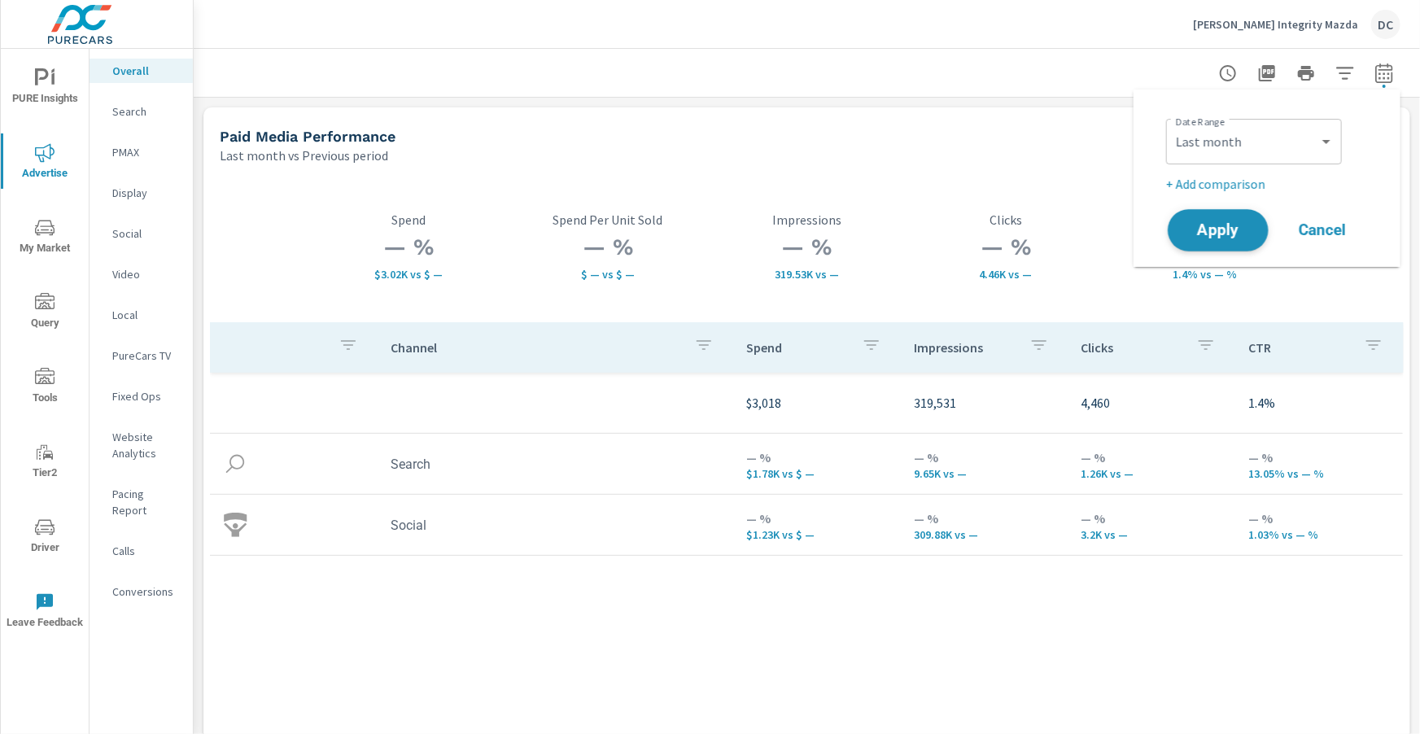
click at [1247, 231] on span "Apply" at bounding box center [1218, 230] width 67 height 15
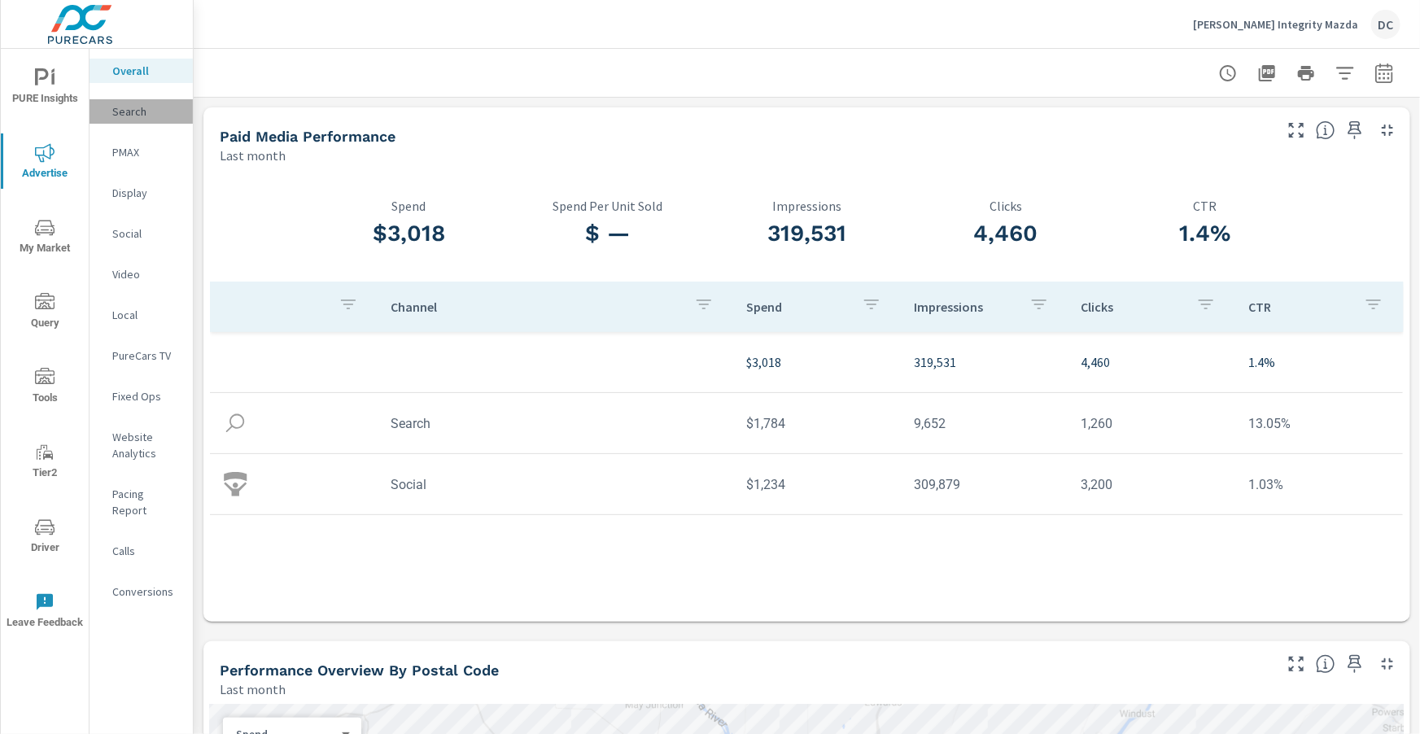
click at [132, 114] on p "Search" at bounding box center [146, 111] width 68 height 16
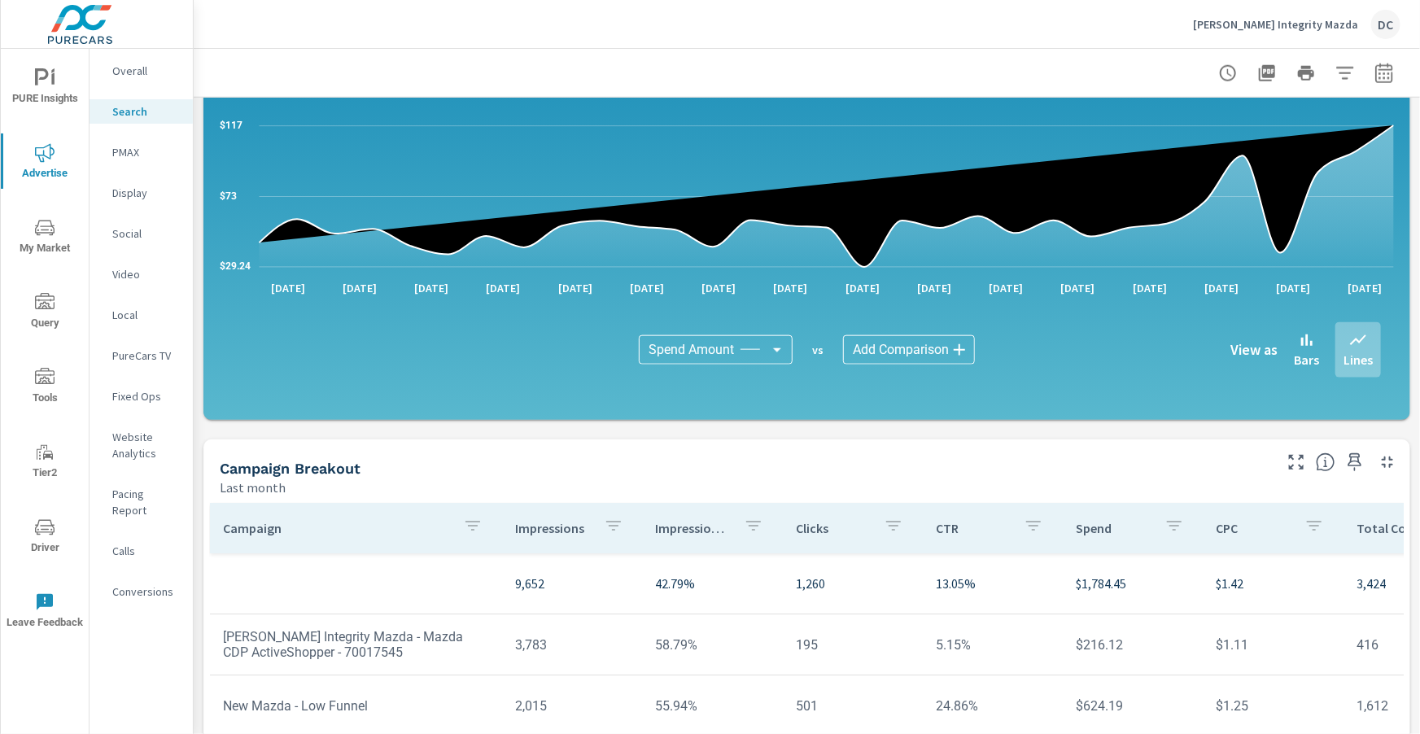
scroll to position [1099, 0]
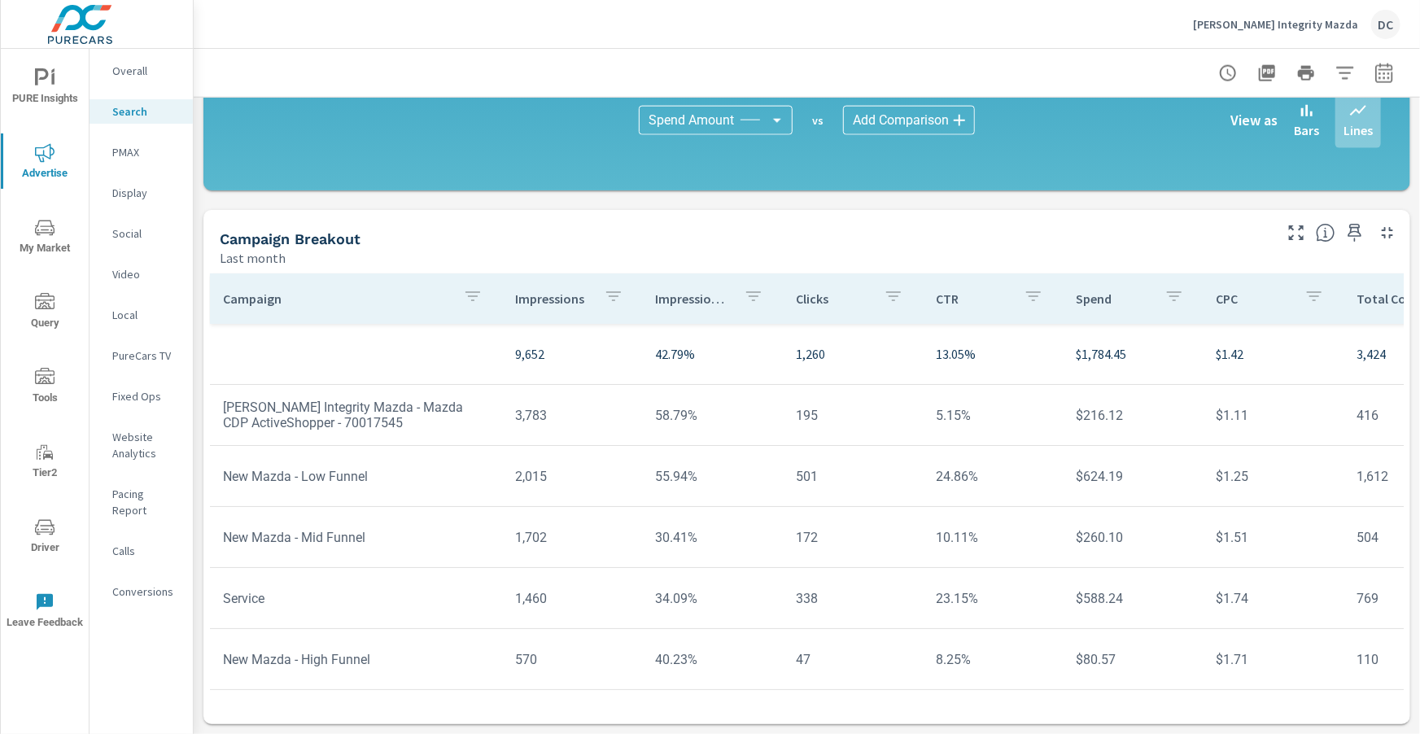
scroll to position [118, 0]
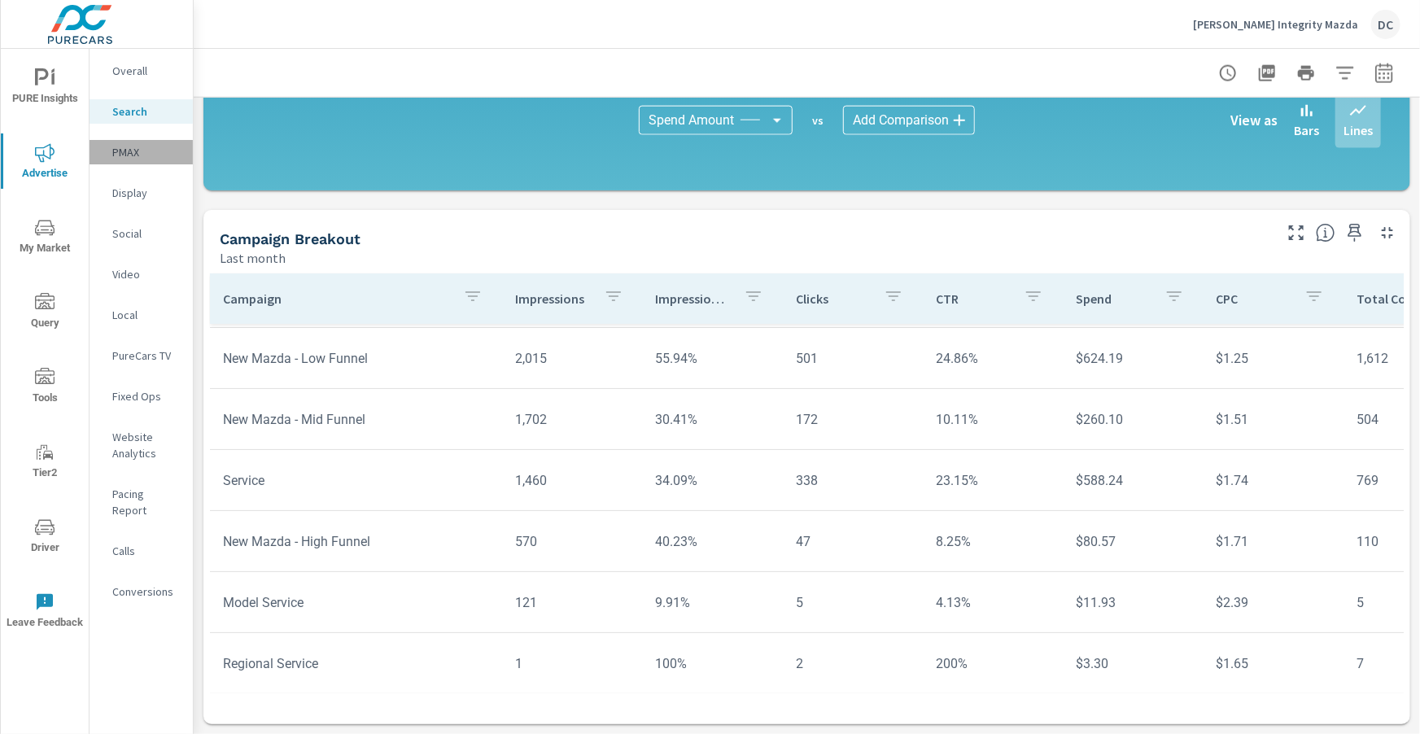
click at [143, 157] on p "PMAX" at bounding box center [146, 152] width 68 height 16
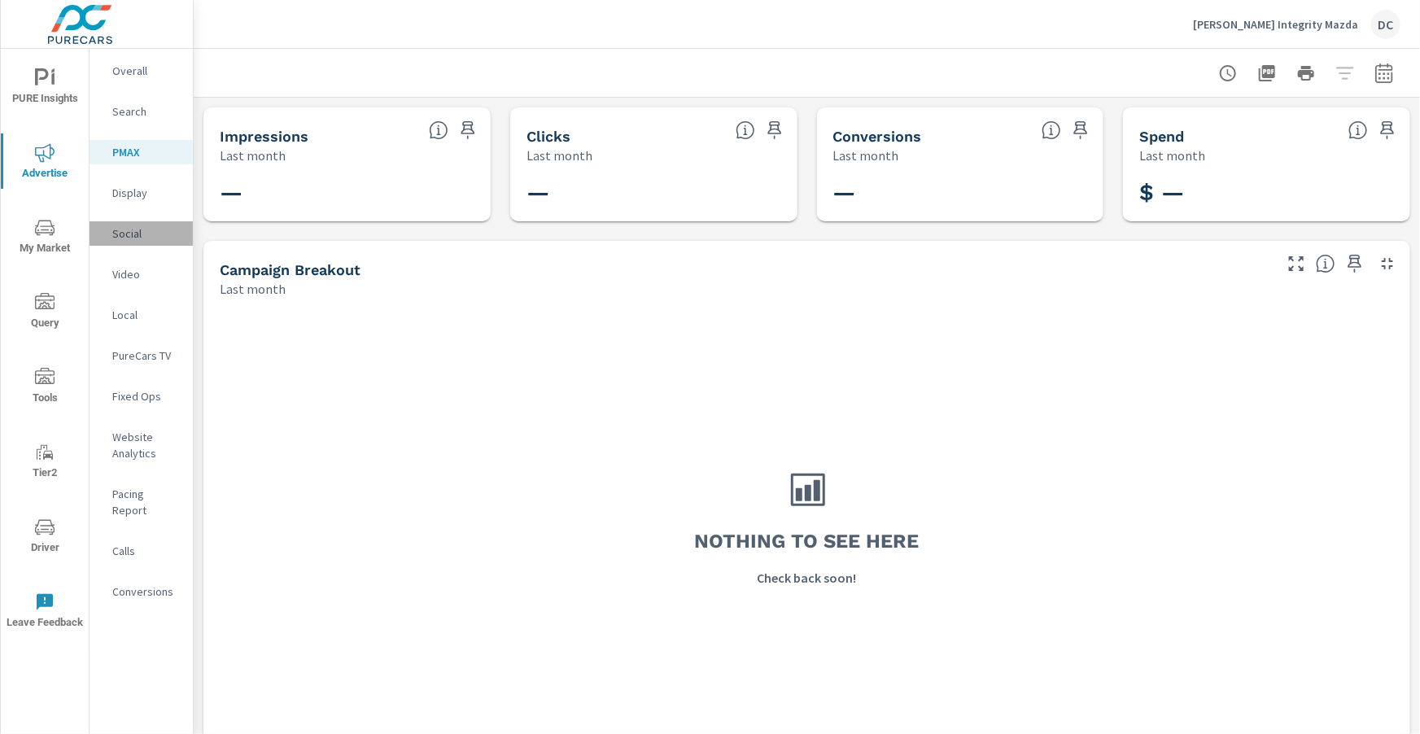
click at [125, 231] on p "Social" at bounding box center [146, 233] width 68 height 16
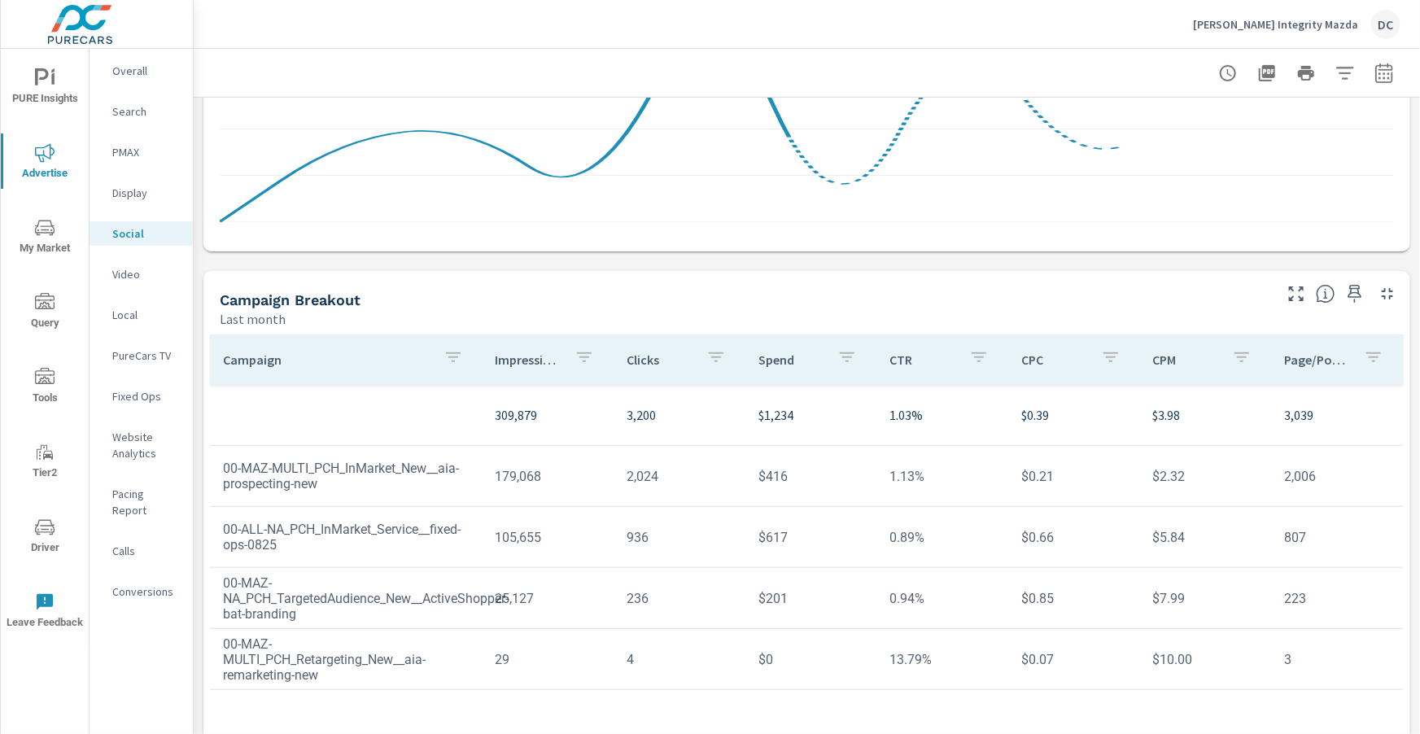
scroll to position [431, 0]
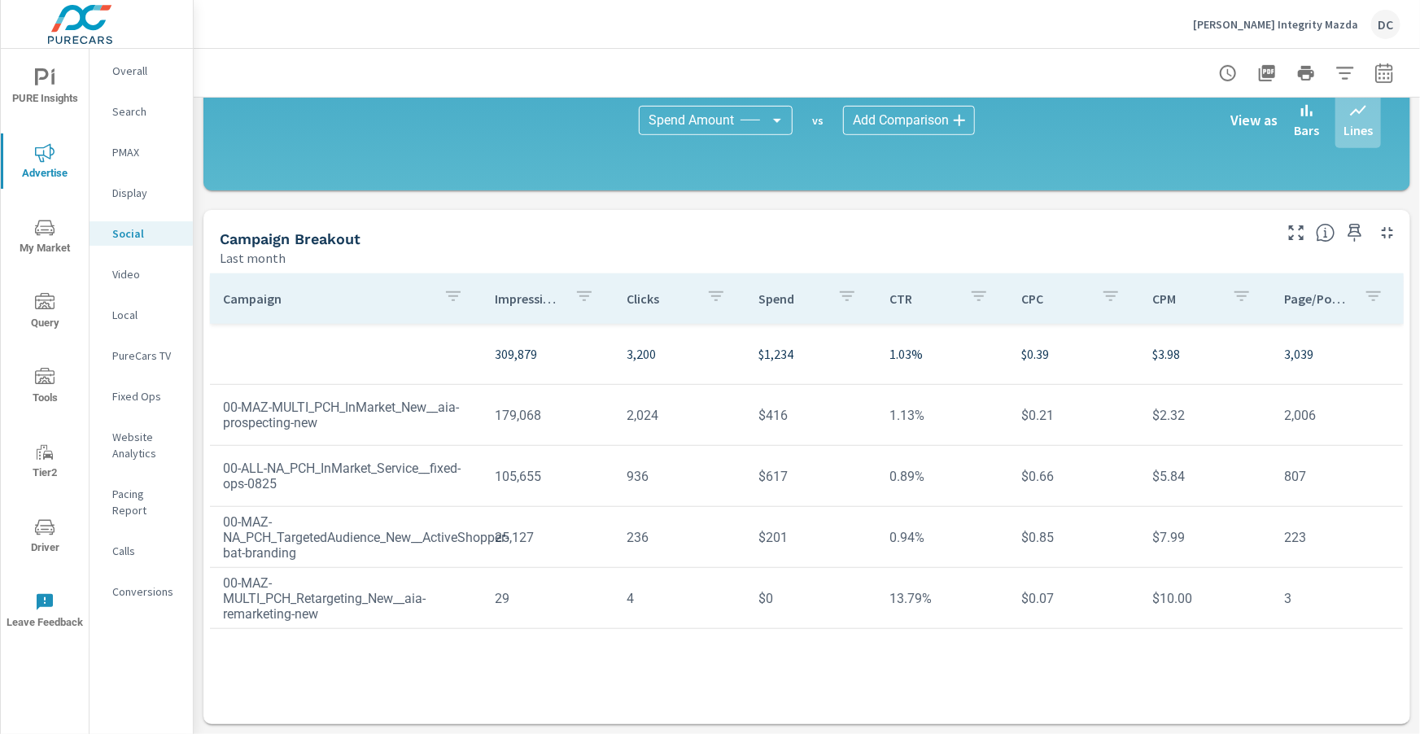
click at [46, 90] on span "PURE Insights" at bounding box center [45, 88] width 78 height 40
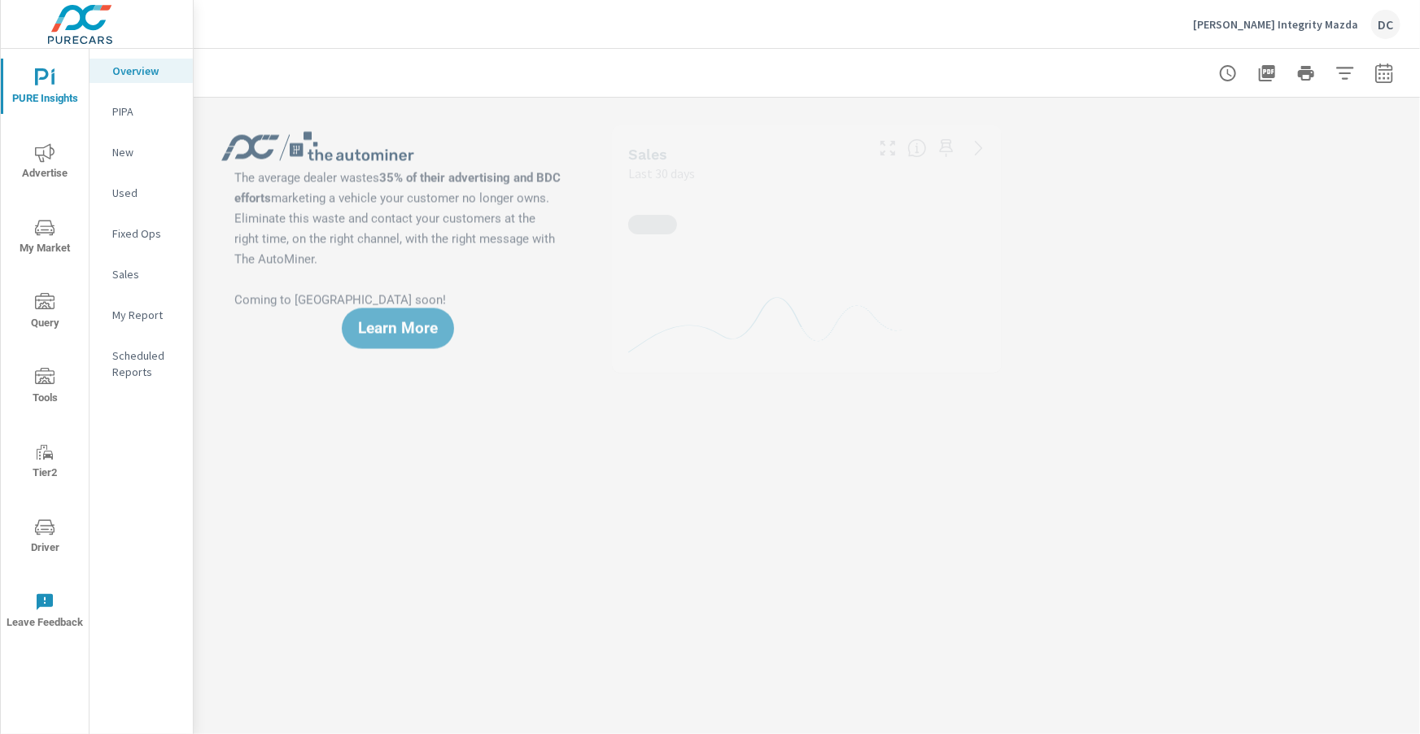
click at [120, 274] on p "Sales" at bounding box center [146, 274] width 68 height 16
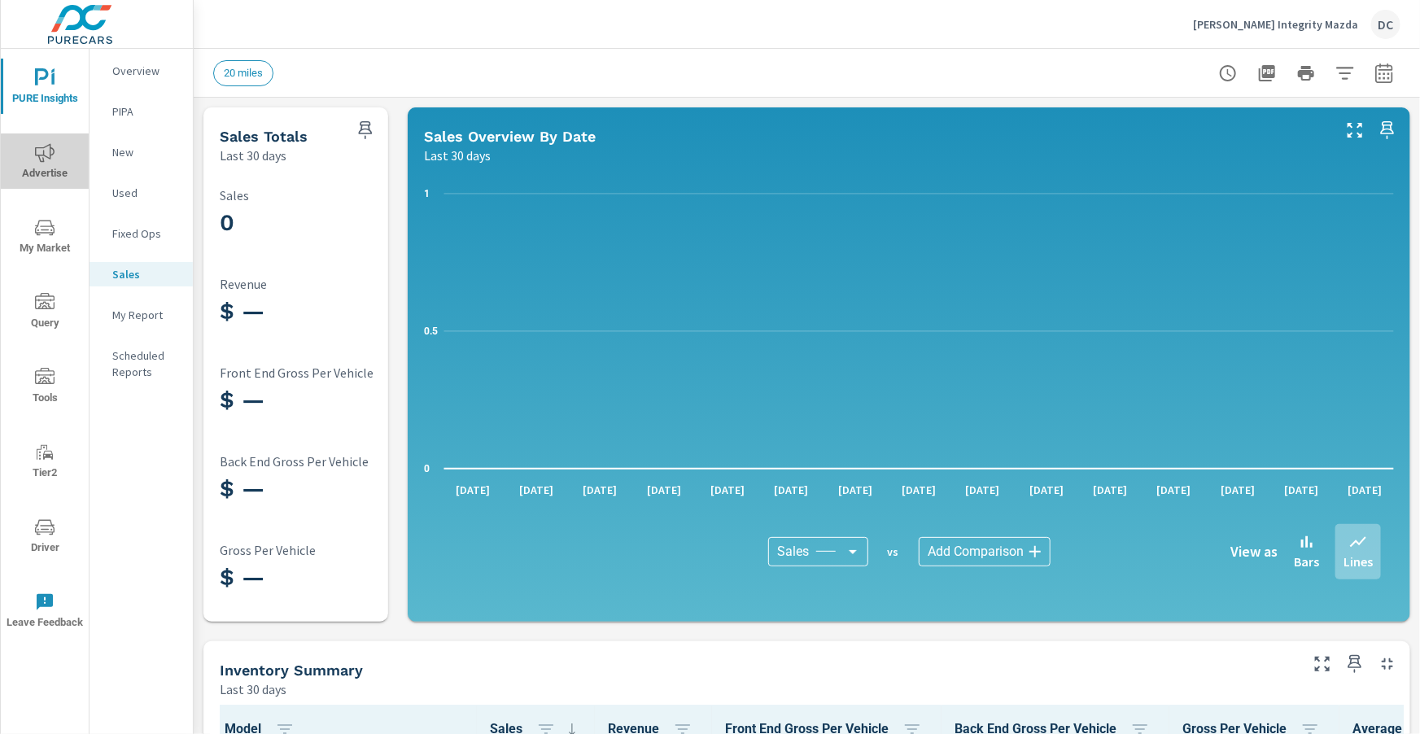
click at [52, 173] on span "Advertise" at bounding box center [45, 163] width 78 height 40
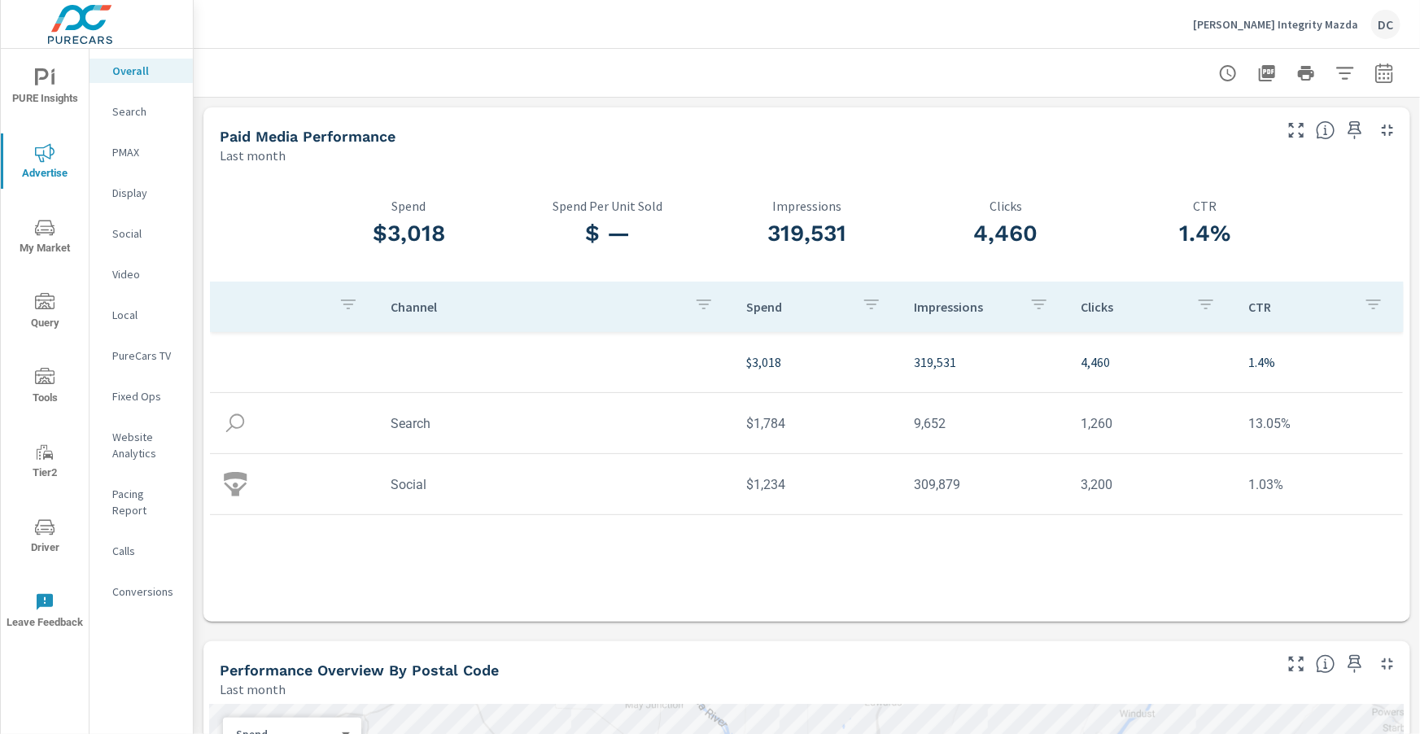
click at [136, 110] on p "Search" at bounding box center [146, 111] width 68 height 16
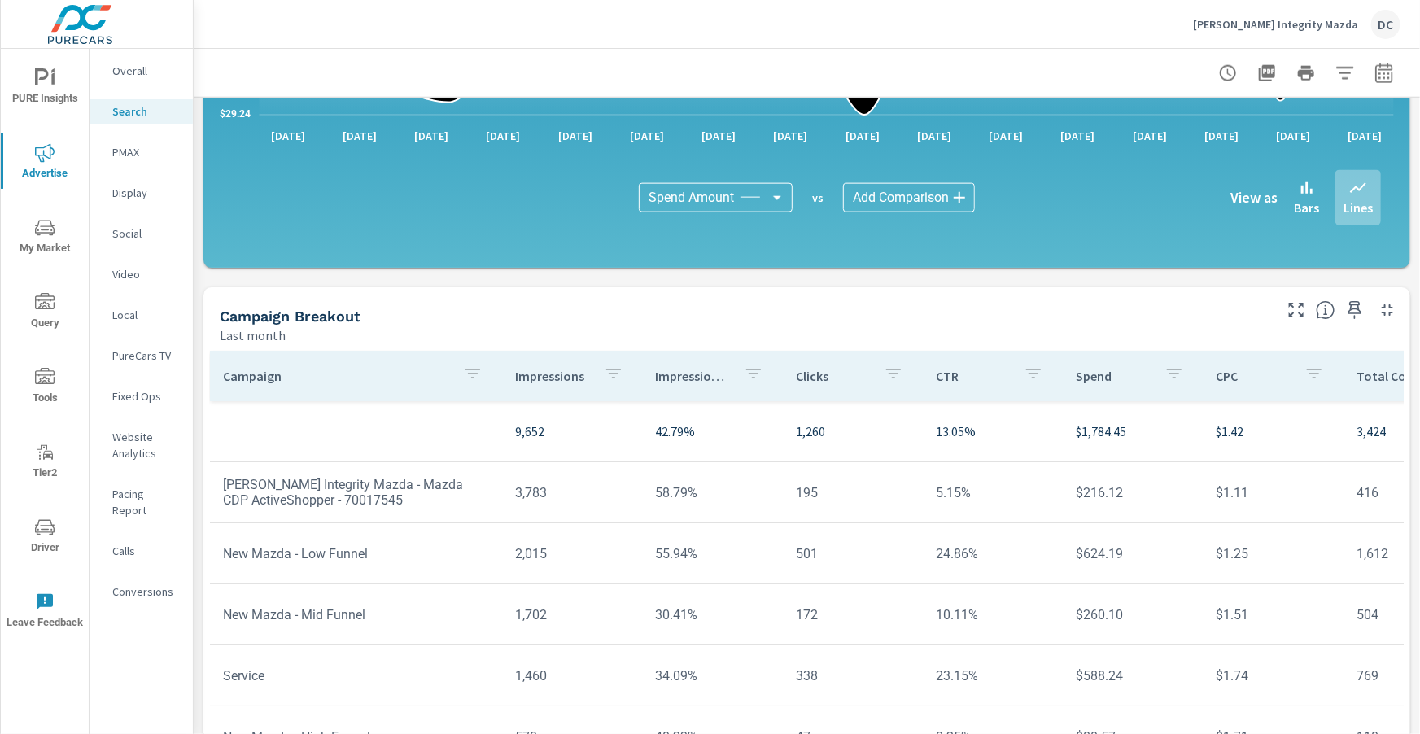
scroll to position [1099, 0]
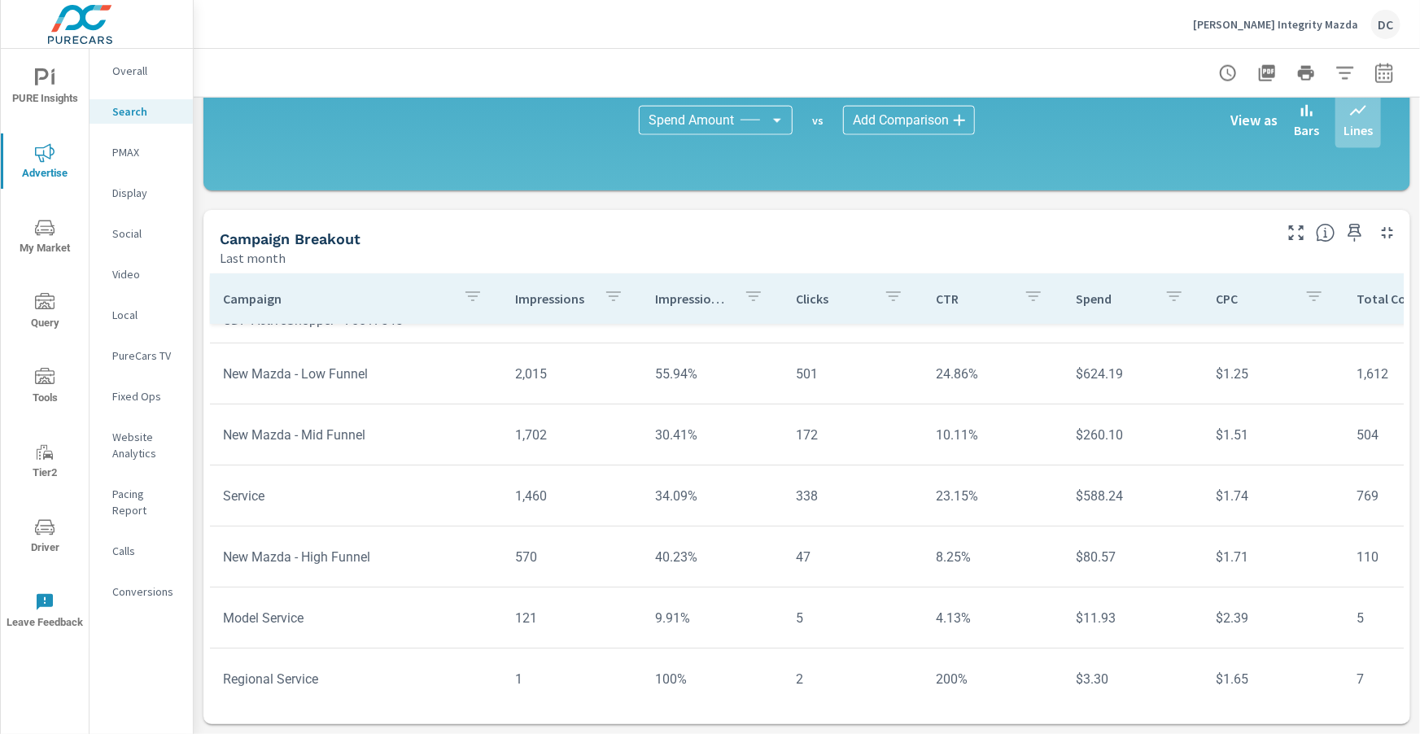
scroll to position [118, 0]
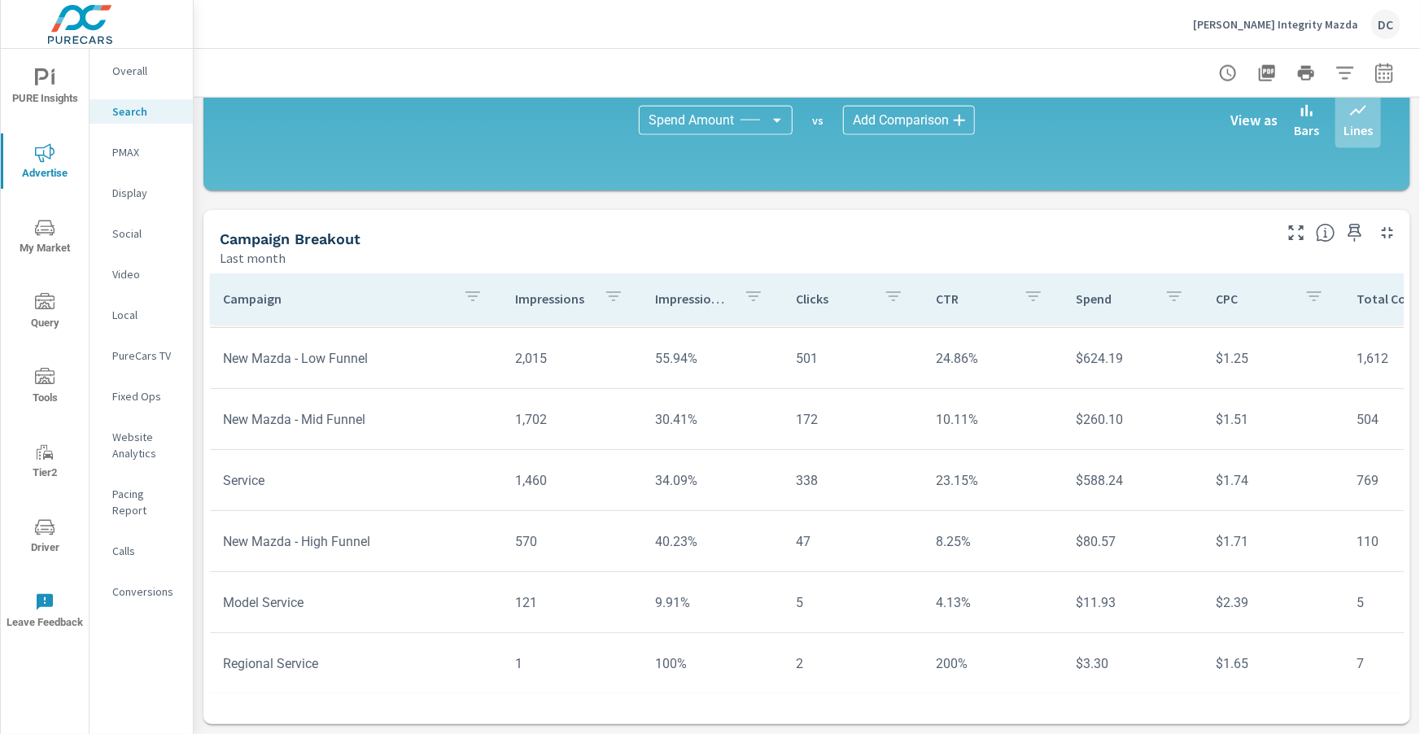
click at [135, 231] on p "Social" at bounding box center [146, 233] width 68 height 16
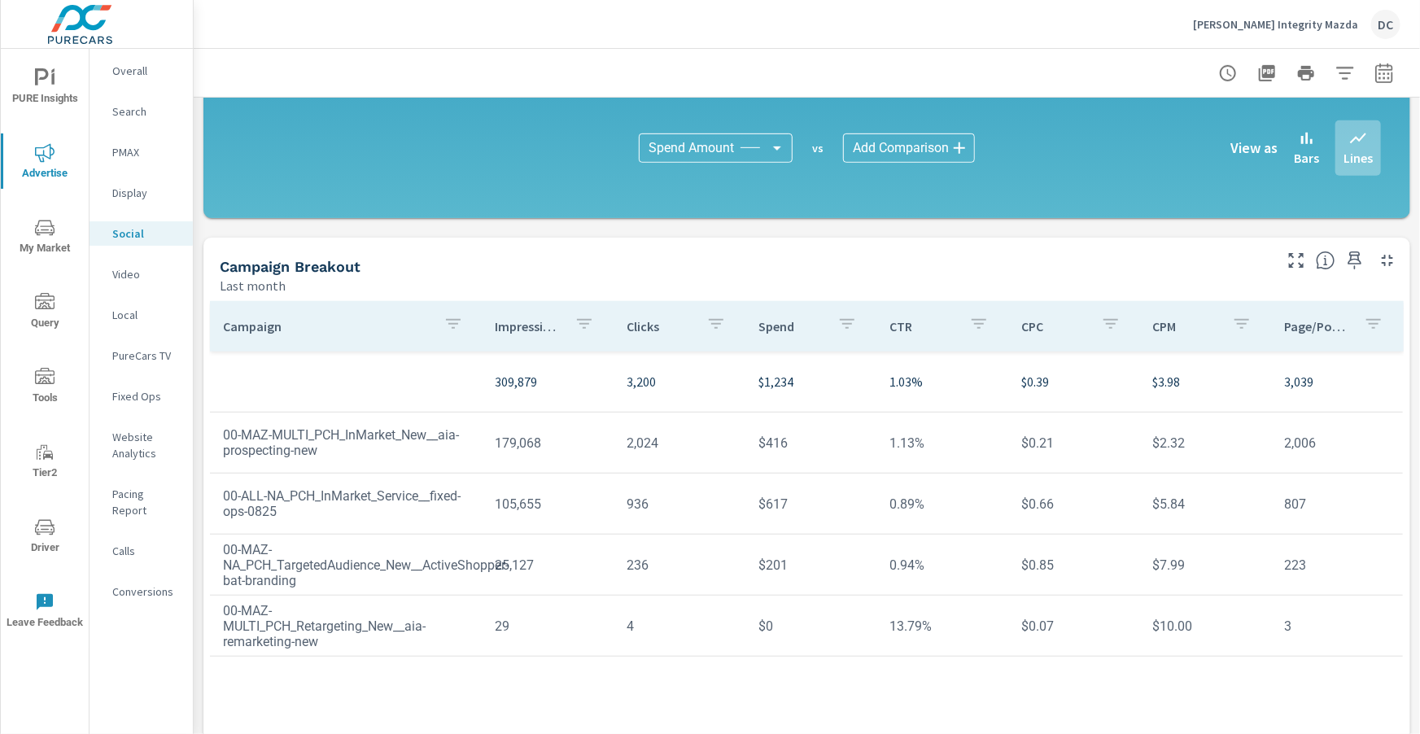
scroll to position [431, 0]
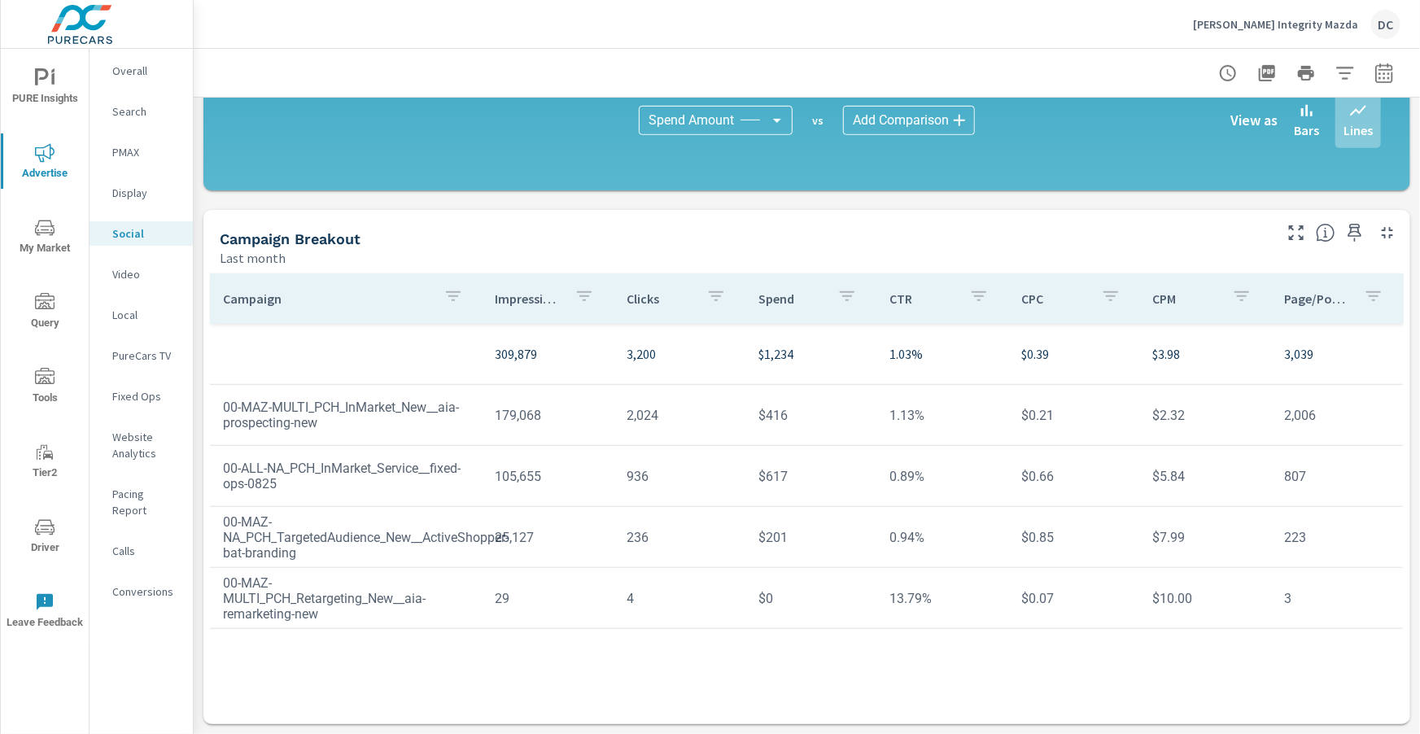
click at [142, 106] on p "Search" at bounding box center [146, 111] width 68 height 16
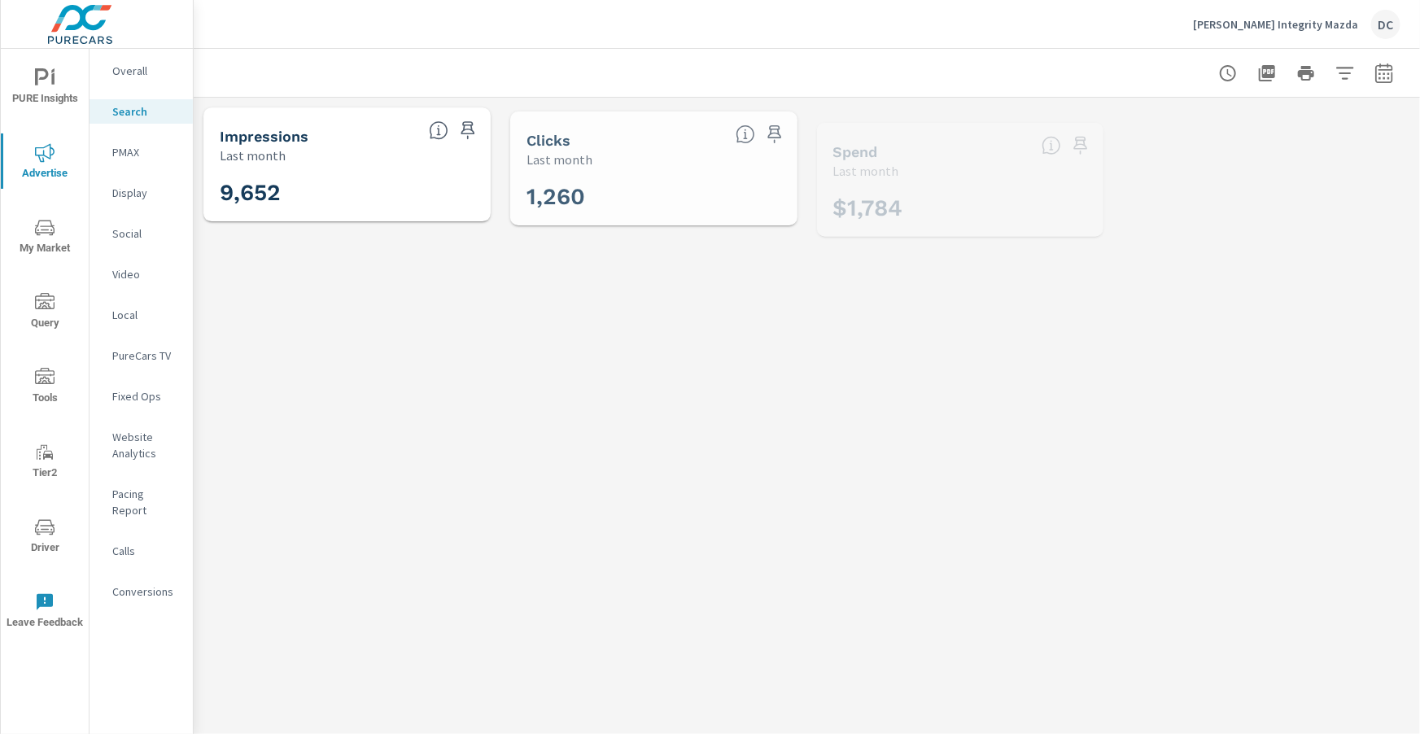
scroll to position [61, 0]
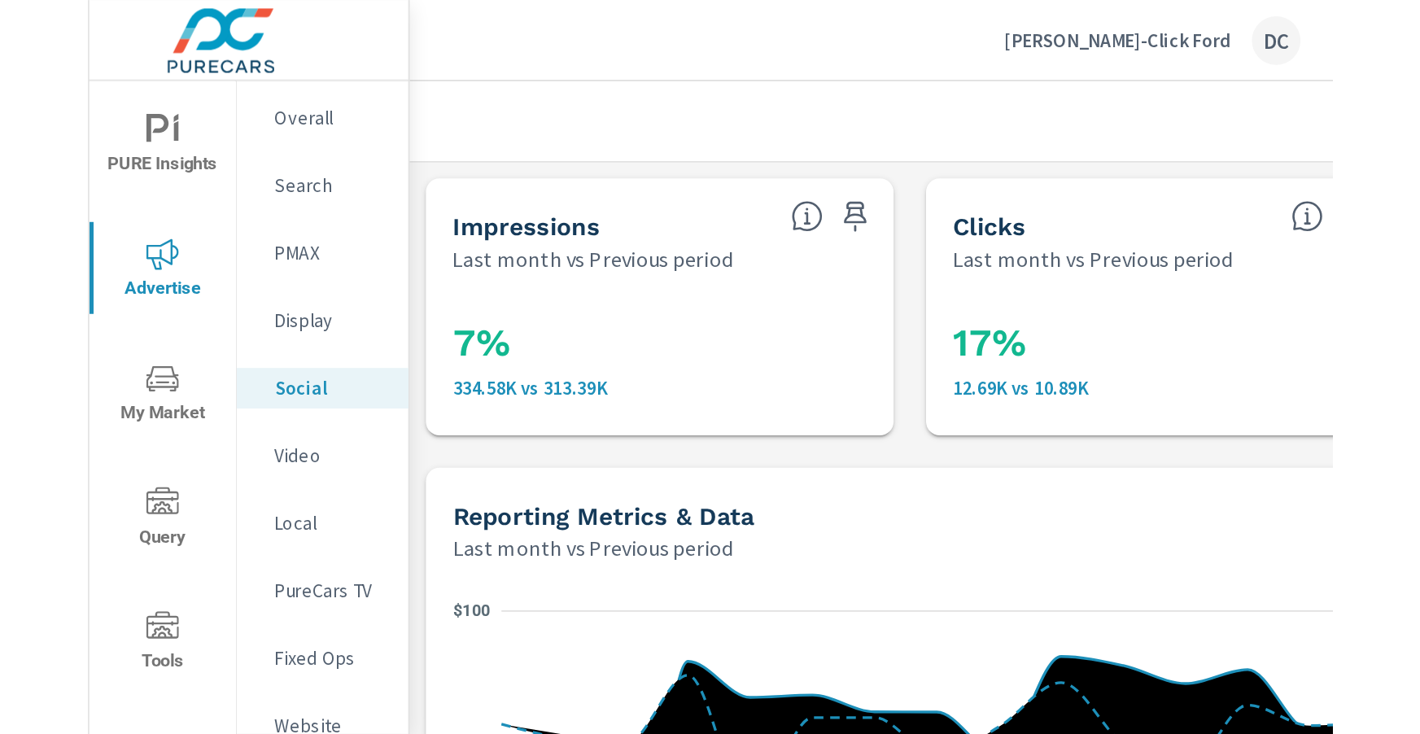
scroll to position [39, 0]
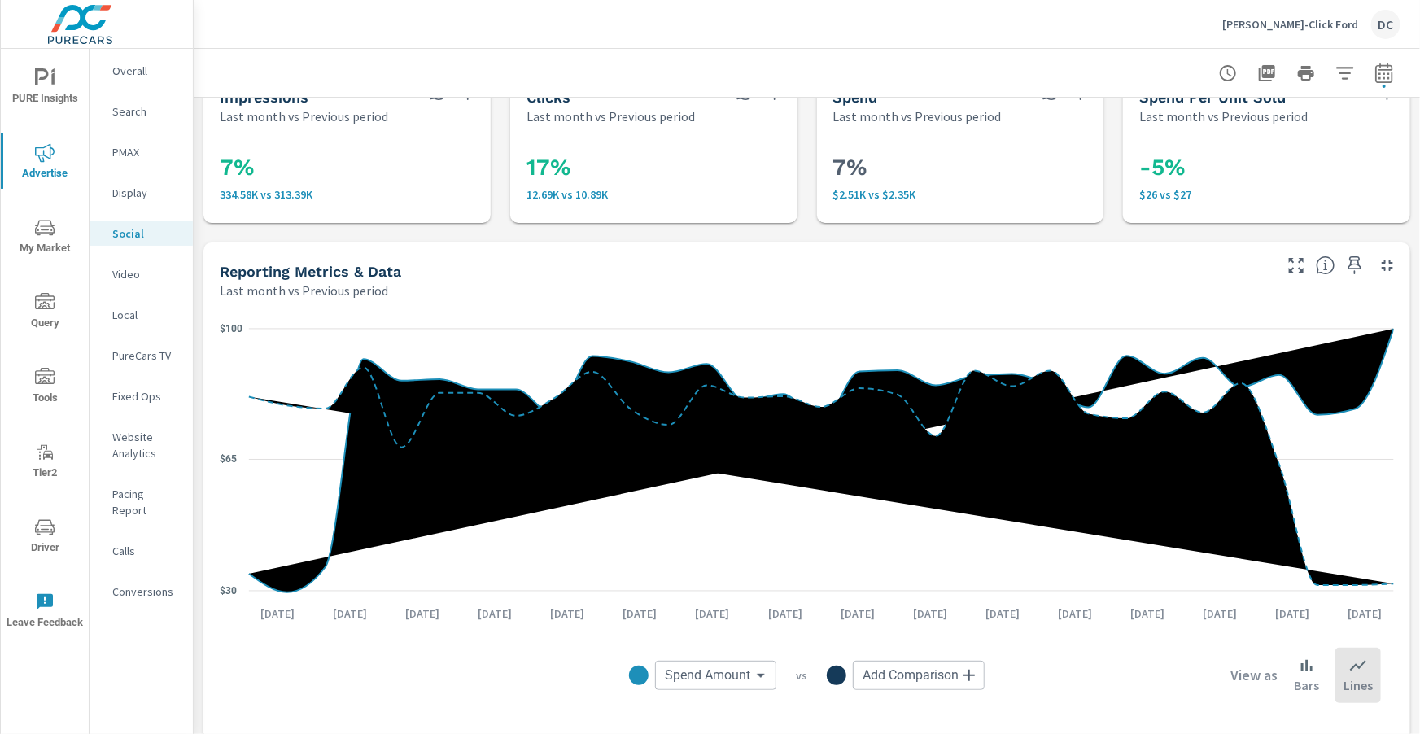
click at [749, 24] on p "[PERSON_NAME]-Click Ford" at bounding box center [1290, 24] width 136 height 15
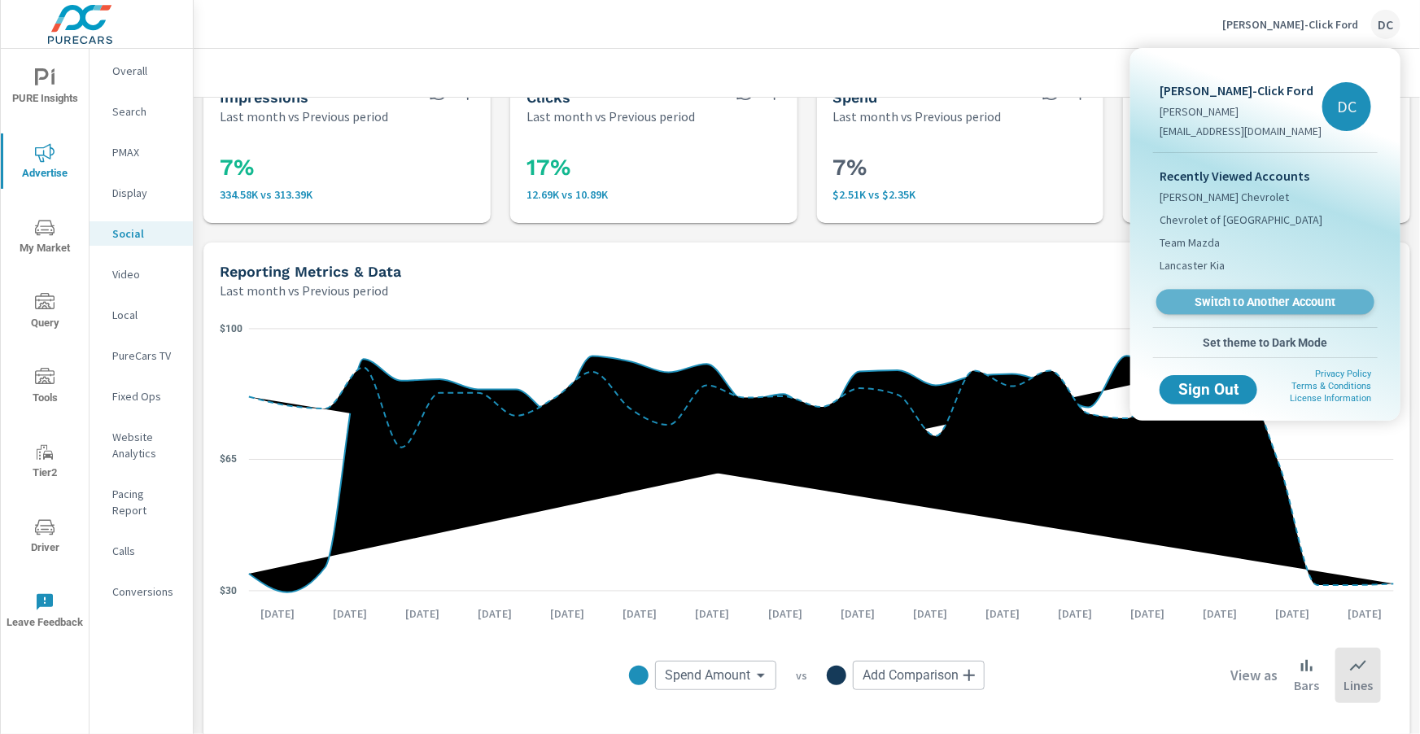
click at [749, 300] on span "Switch to Another Account" at bounding box center [1264, 302] width 199 height 15
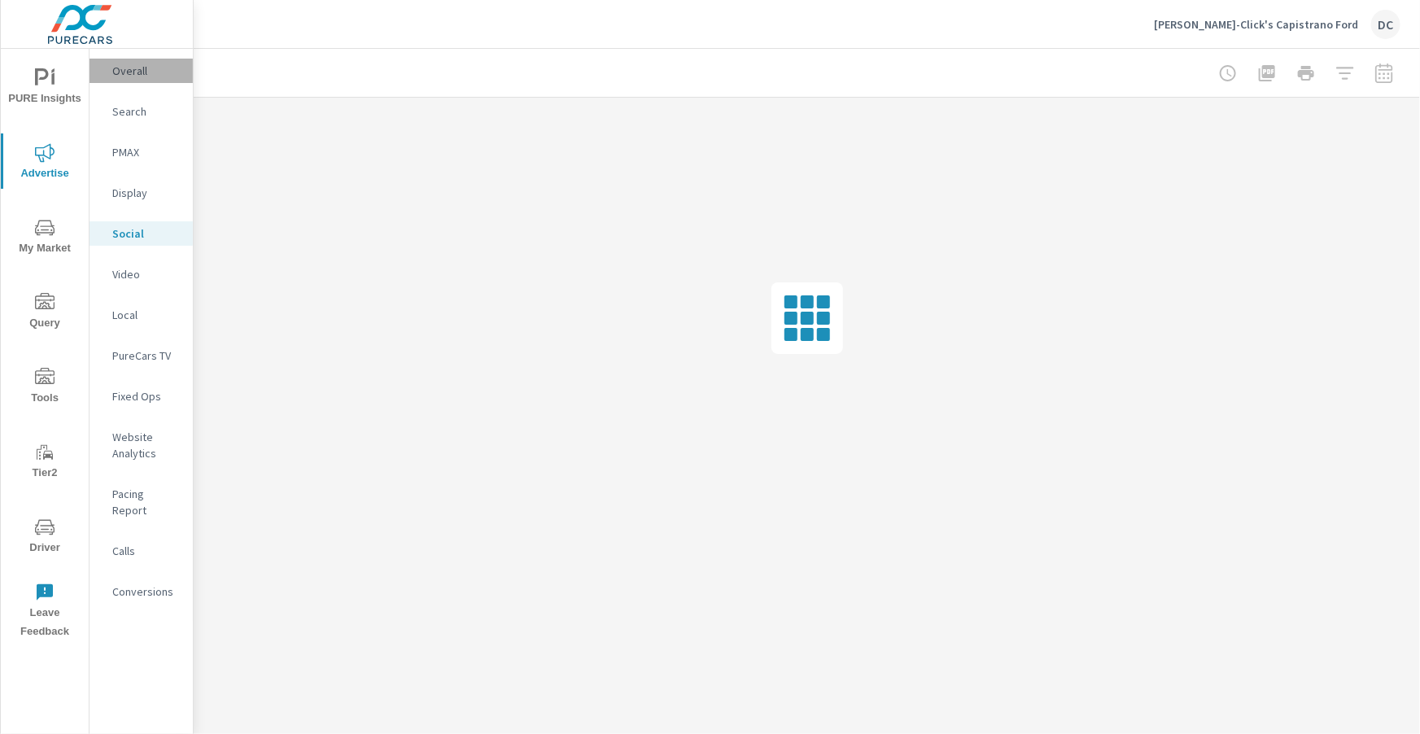
click at [129, 75] on p "Overall" at bounding box center [146, 71] width 68 height 16
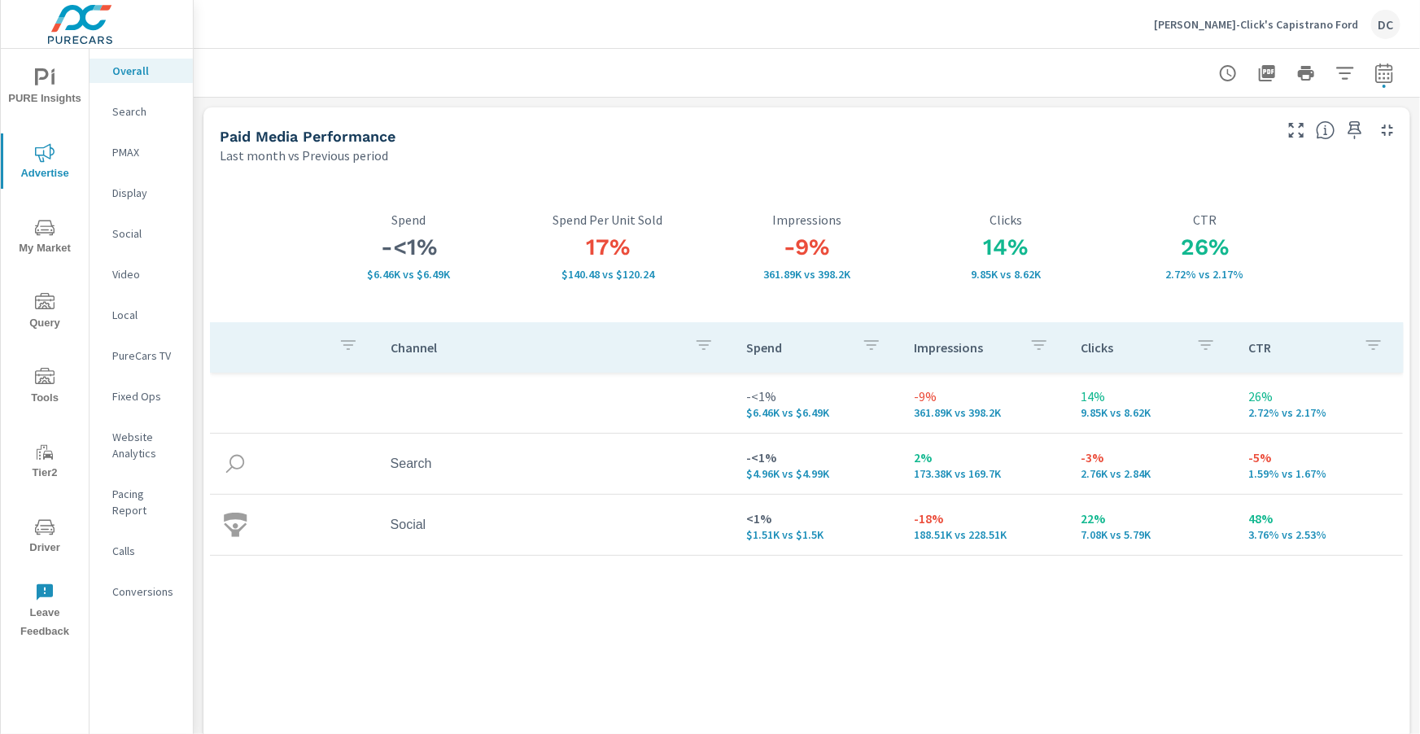
click at [139, 151] on p "PMAX" at bounding box center [146, 152] width 68 height 16
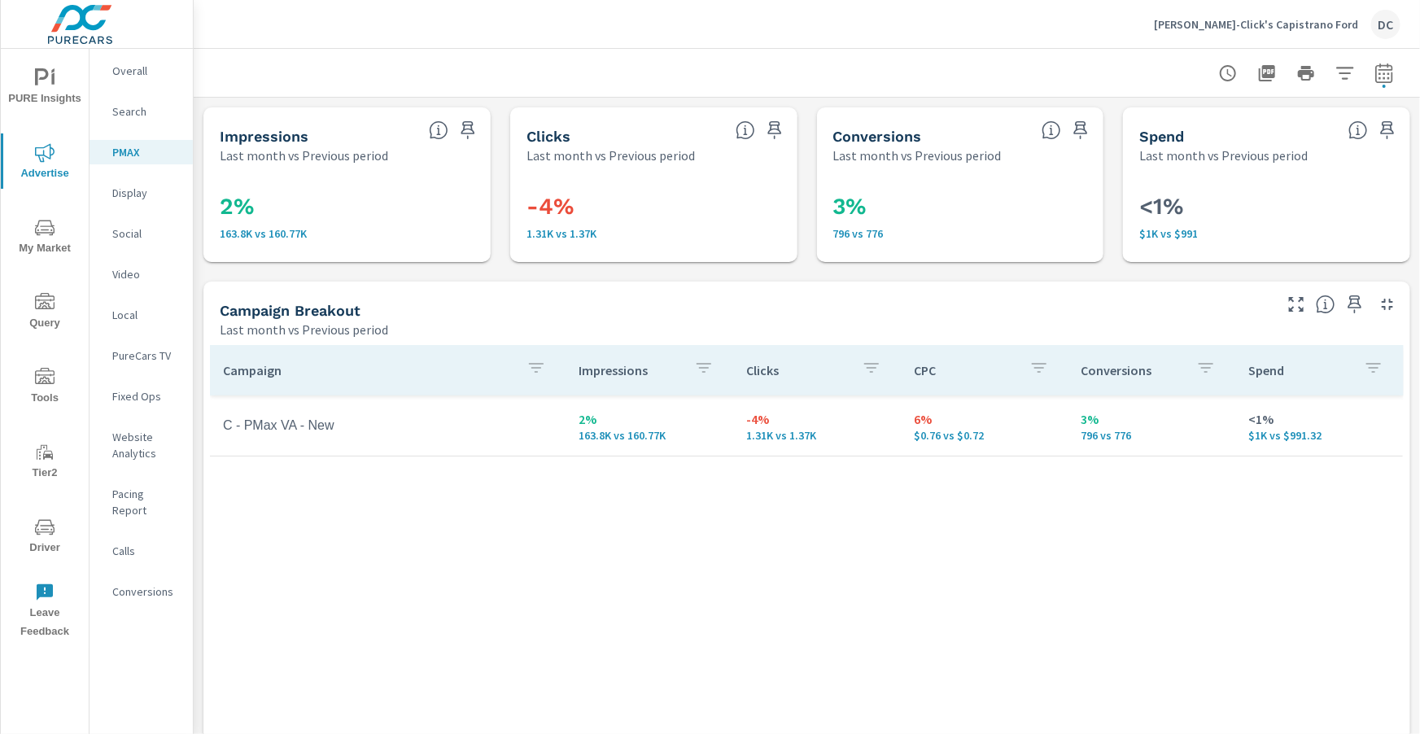
click at [121, 198] on p "Display" at bounding box center [146, 193] width 68 height 16
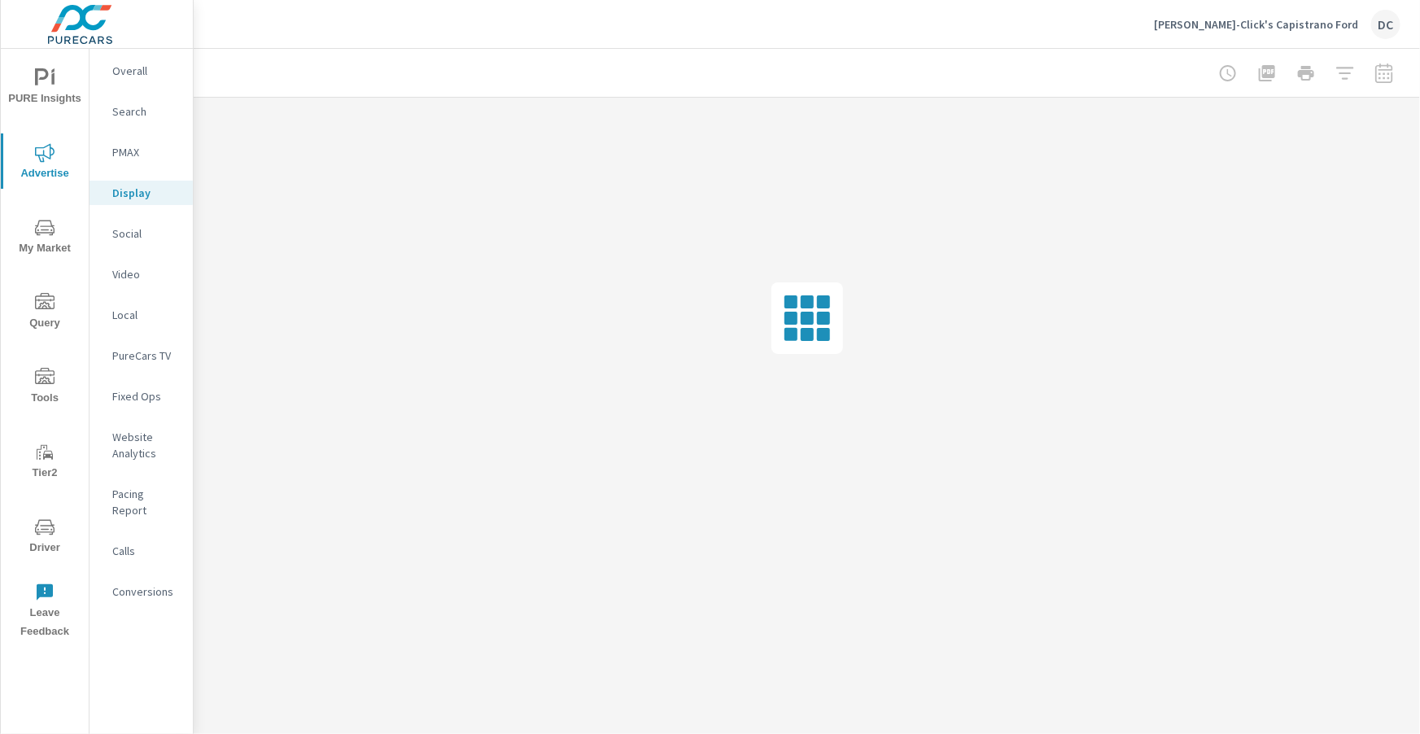
click at [120, 227] on p "Social" at bounding box center [146, 233] width 68 height 16
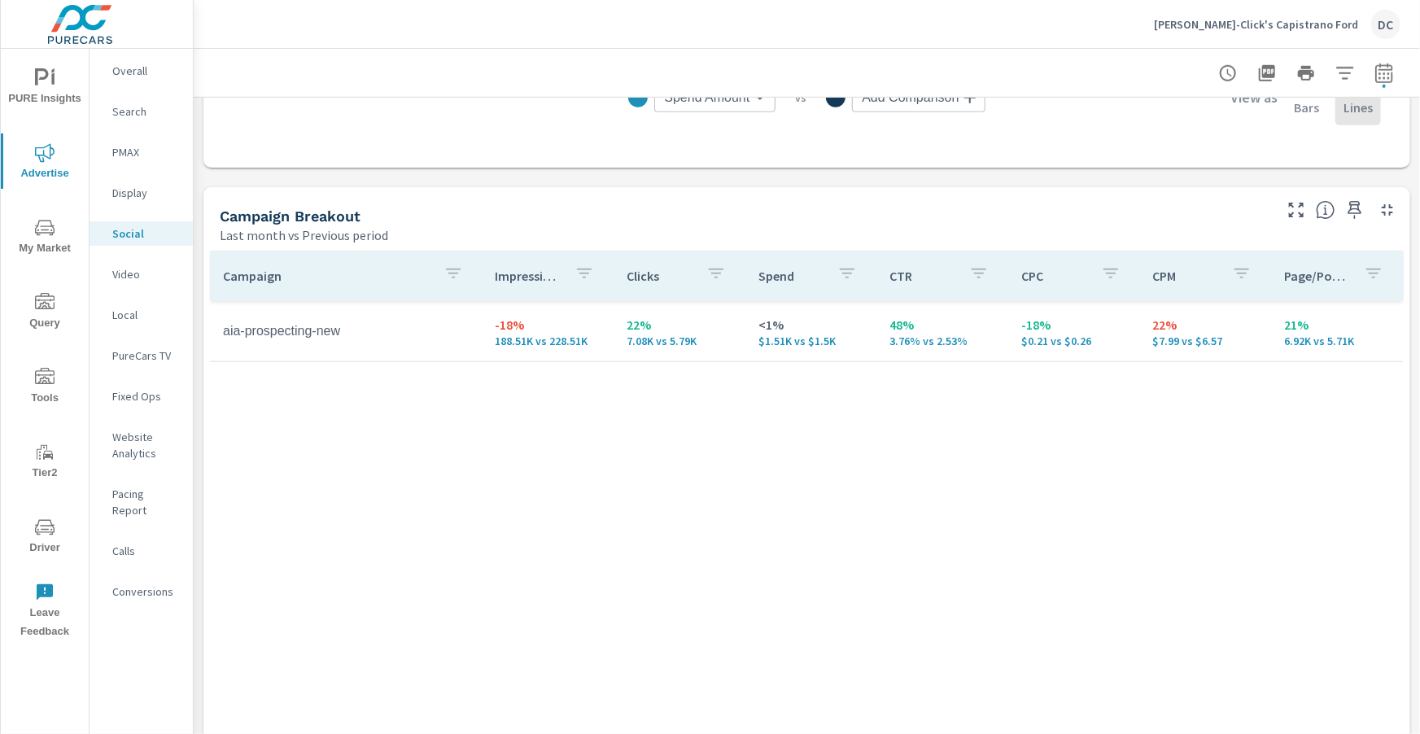
scroll to position [620, 0]
click at [59, 72] on span "PURE Insights" at bounding box center [45, 88] width 78 height 40
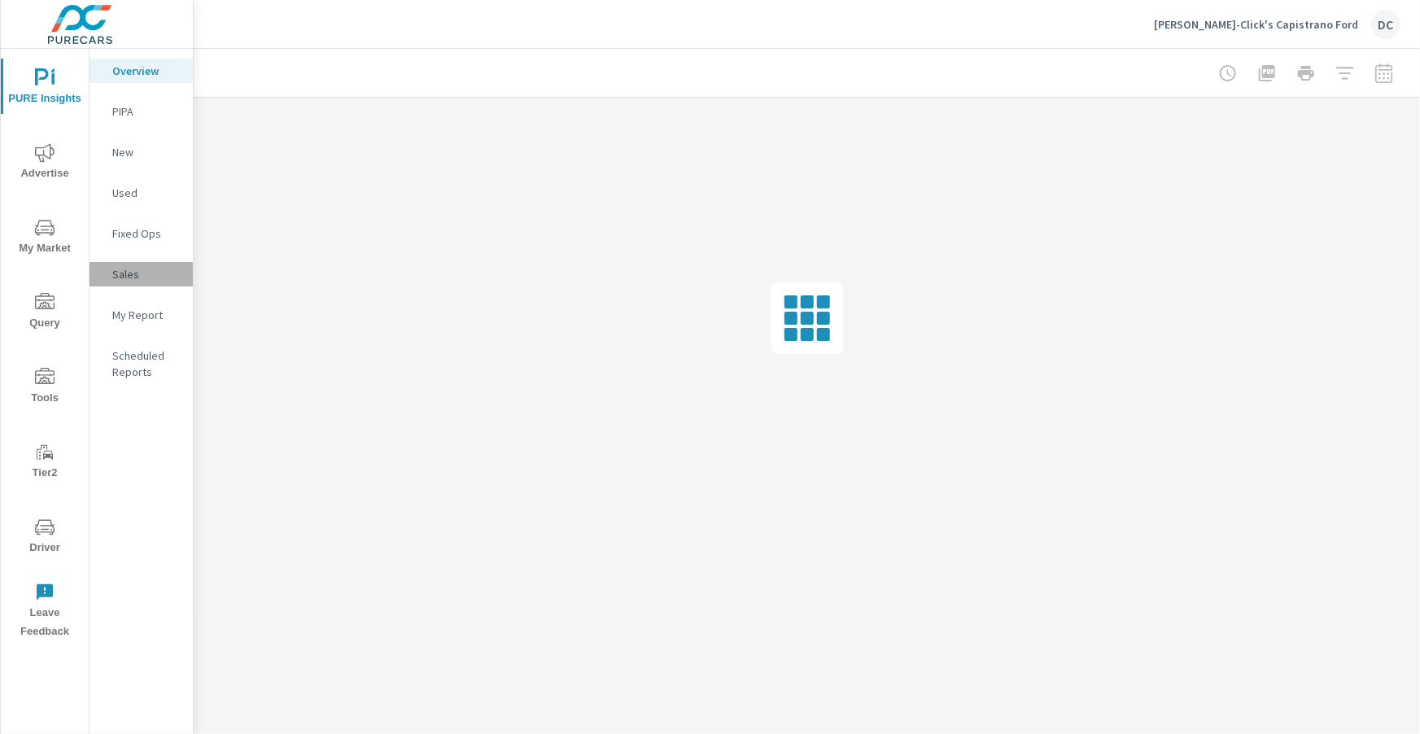
click at [125, 267] on p "Sales" at bounding box center [146, 274] width 68 height 16
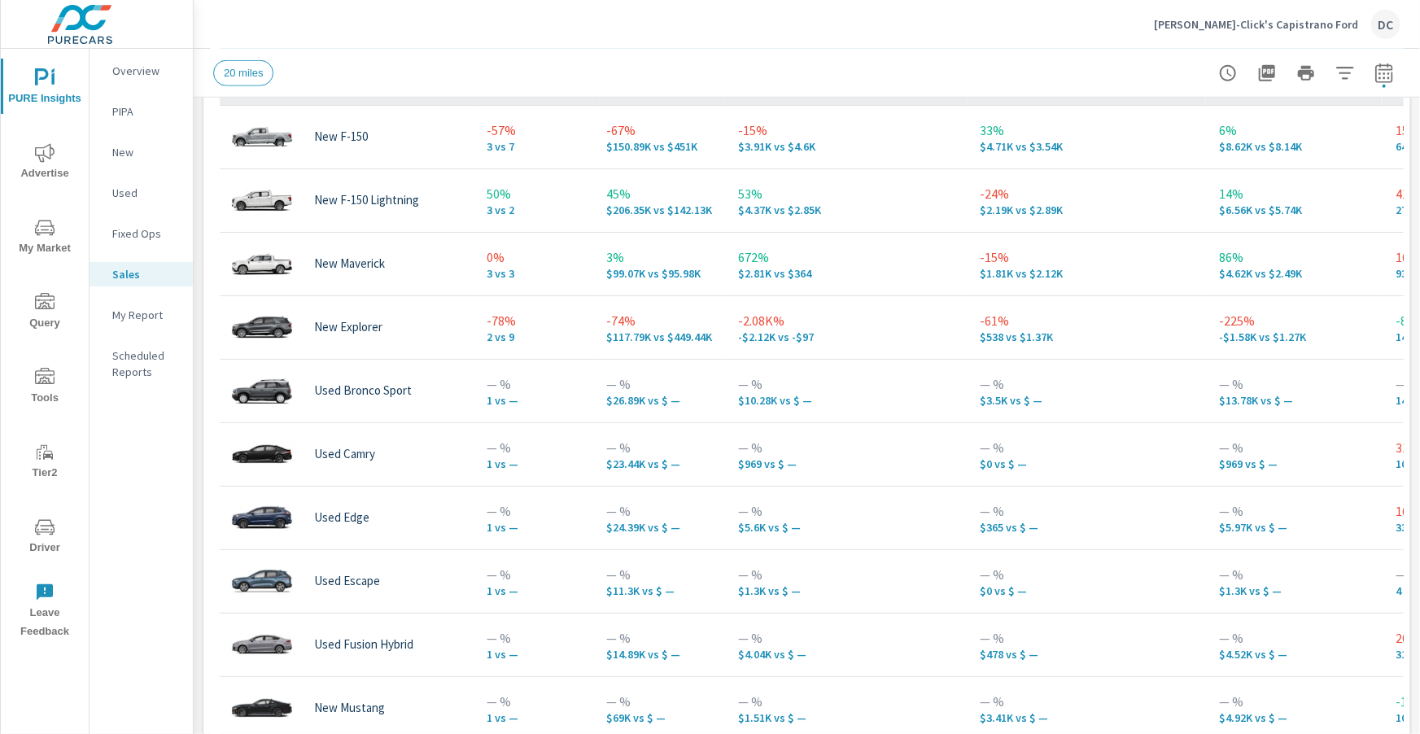
scroll to position [336, 0]
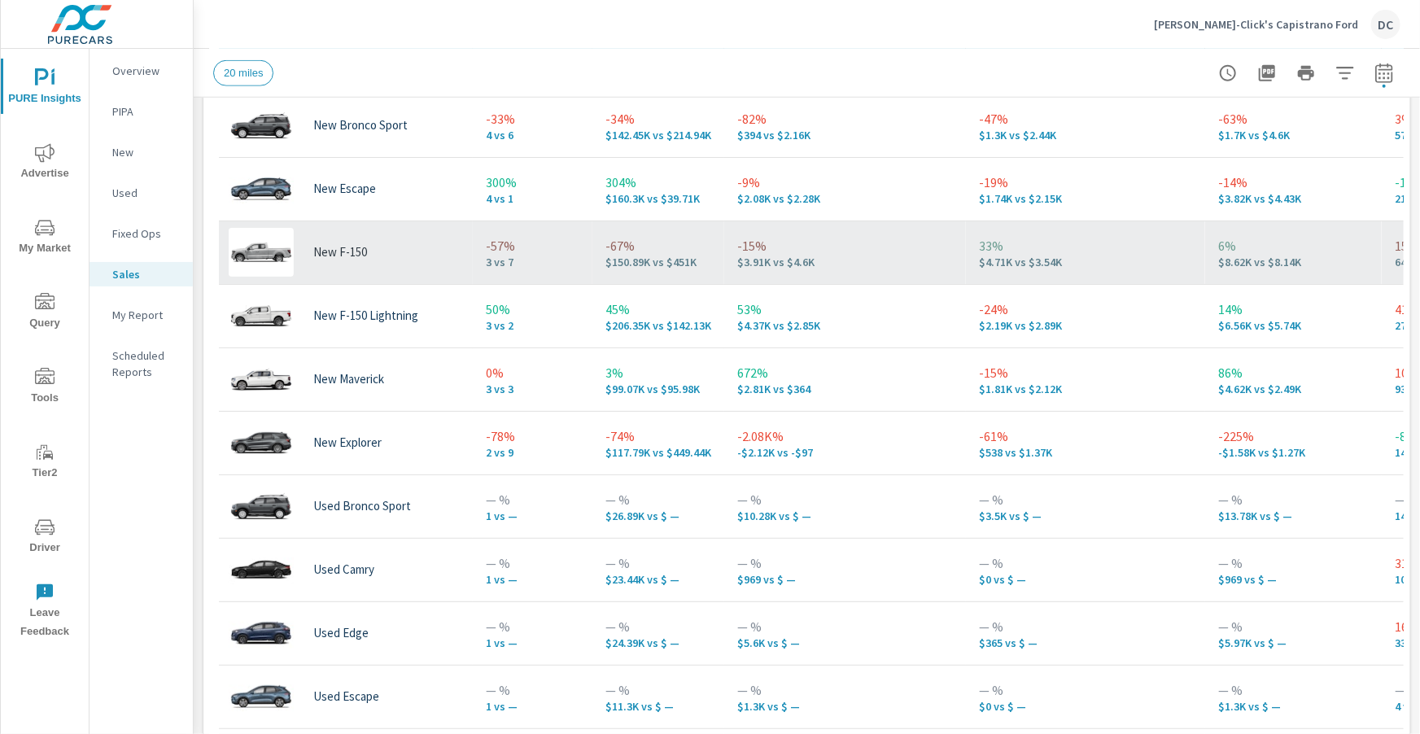
scroll to position [180, 1]
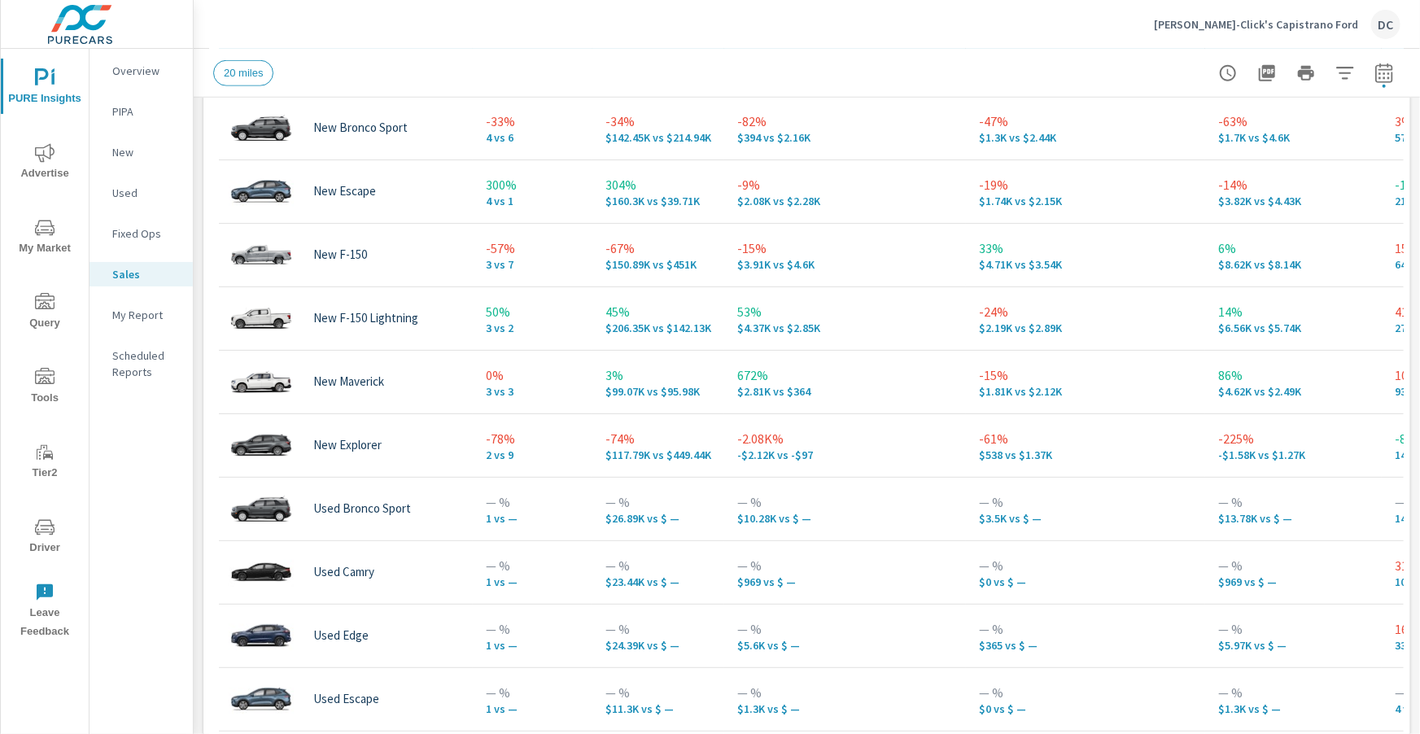
click at [1342, 24] on p "[PERSON_NAME]-Click's Capistrano Ford" at bounding box center [1256, 24] width 204 height 15
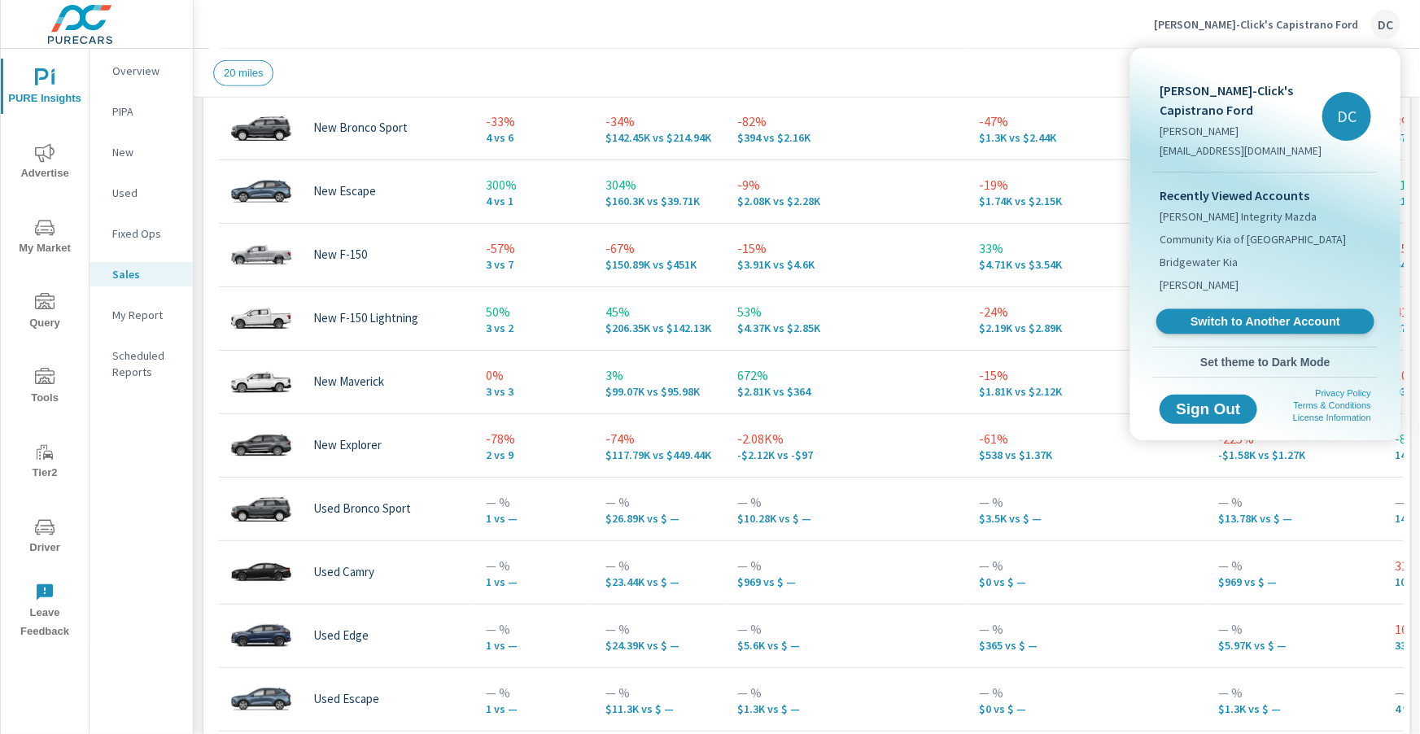
click at [1279, 323] on span "Switch to Another Account" at bounding box center [1264, 321] width 199 height 15
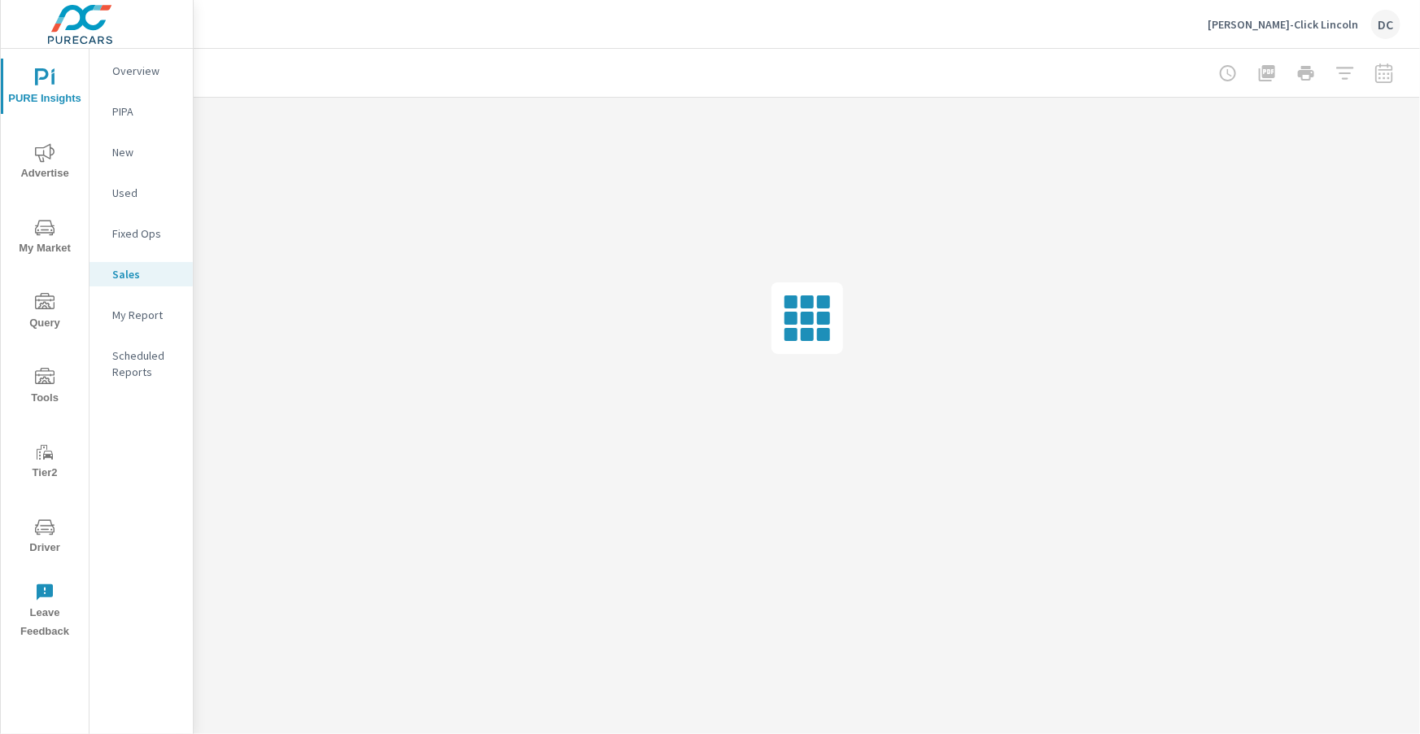
click at [25, 160] on span "Advertise" at bounding box center [45, 163] width 78 height 40
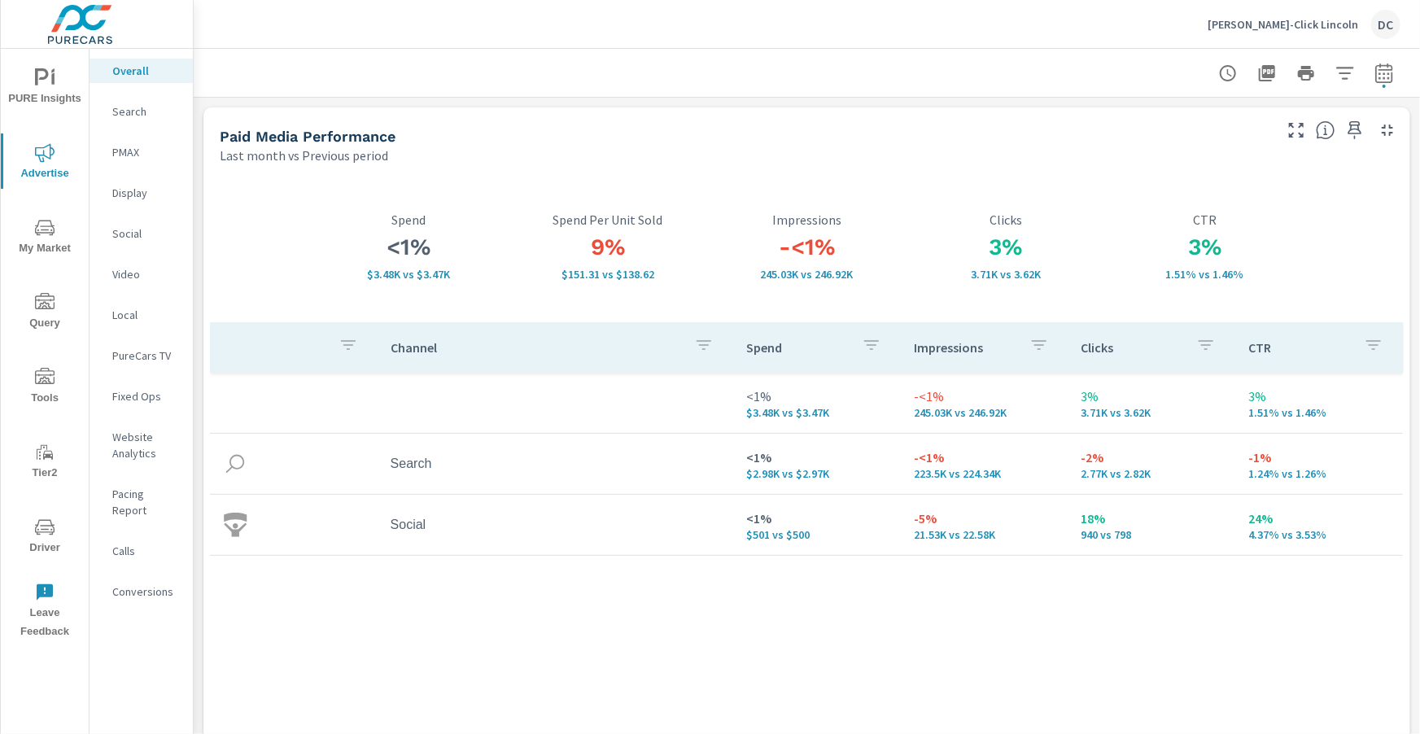
click at [134, 145] on p "PMAX" at bounding box center [146, 152] width 68 height 16
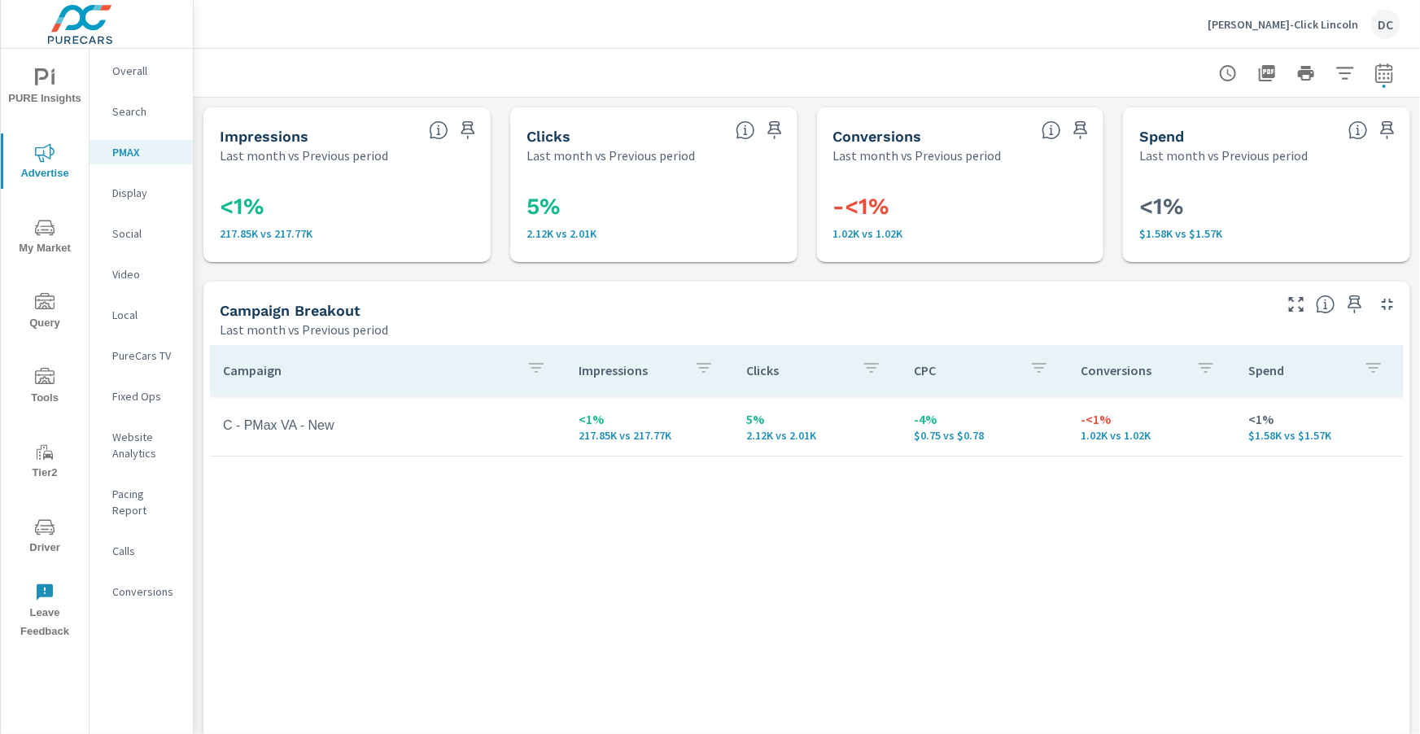
click at [125, 106] on p "Search" at bounding box center [146, 111] width 68 height 16
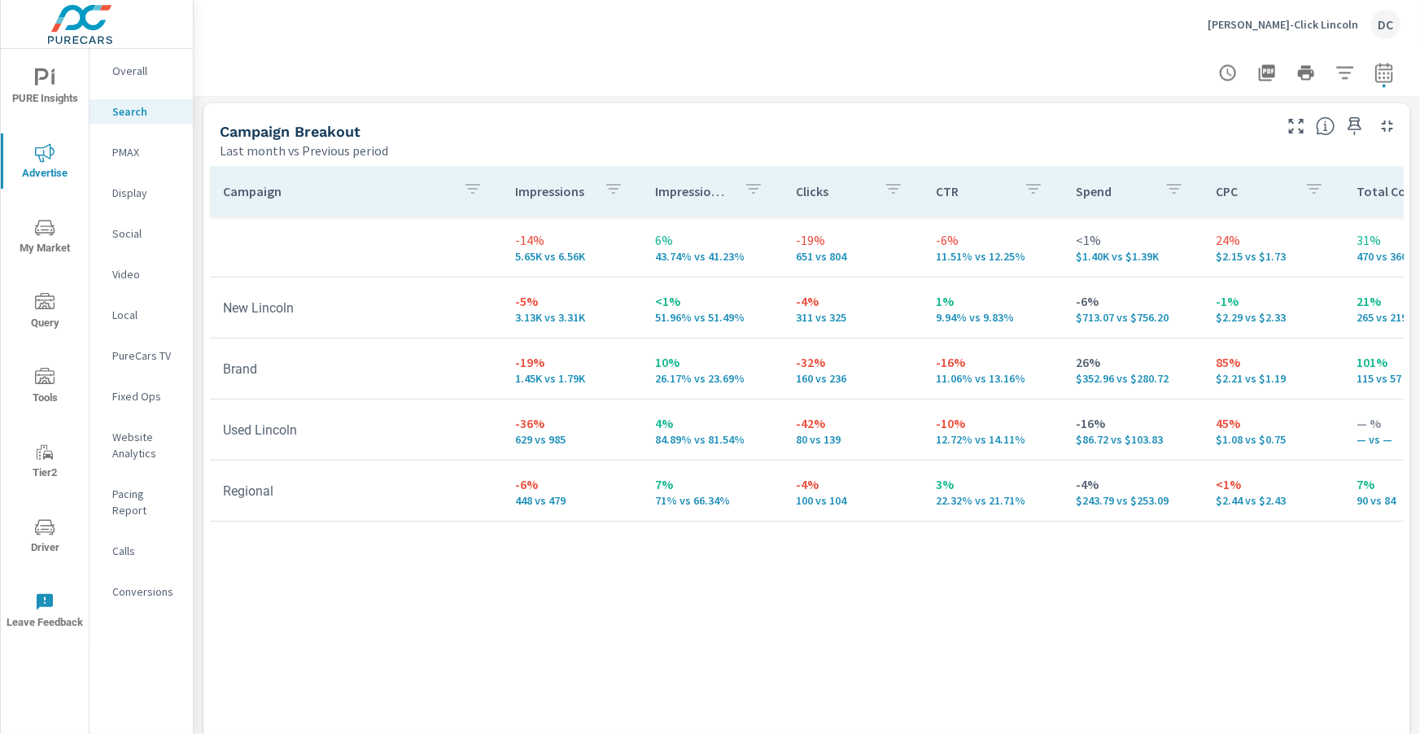
click at [137, 233] on p "Social" at bounding box center [146, 233] width 68 height 16
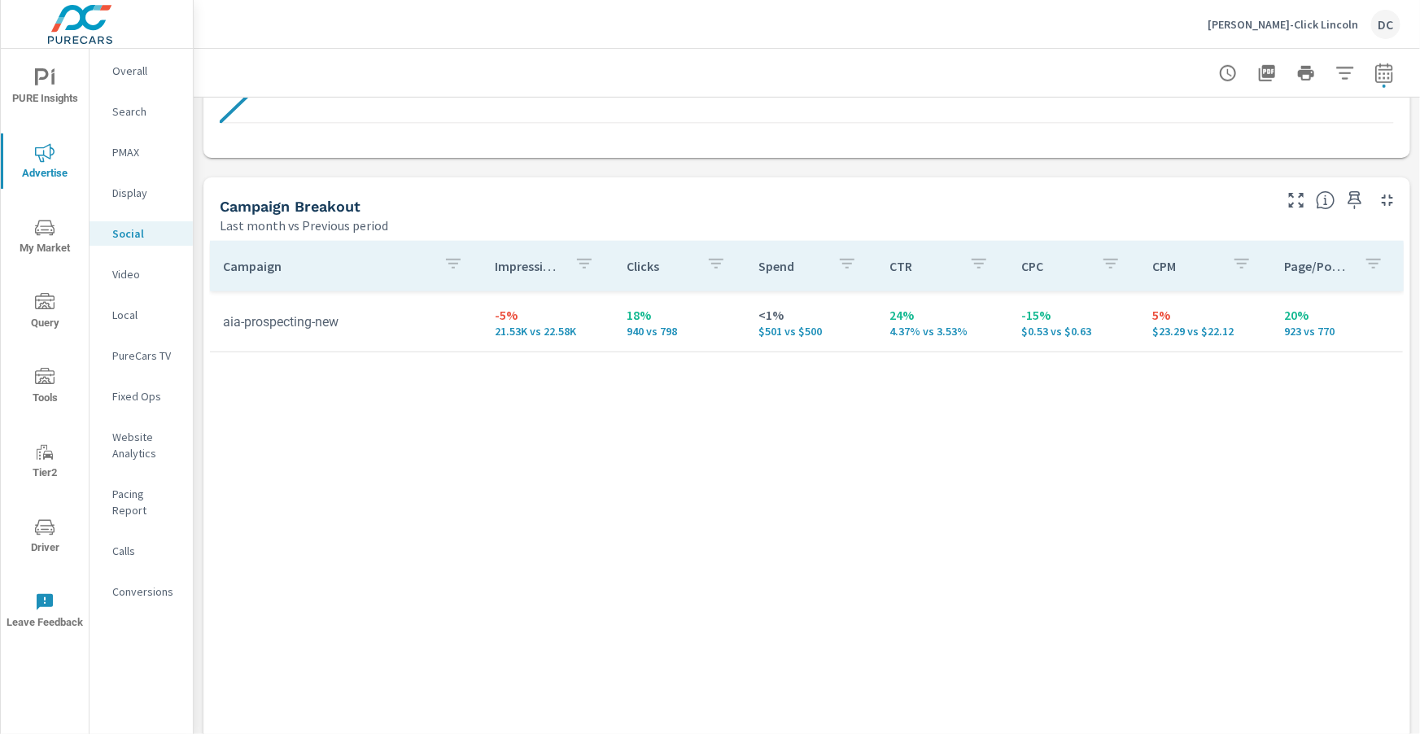
scroll to position [757, 0]
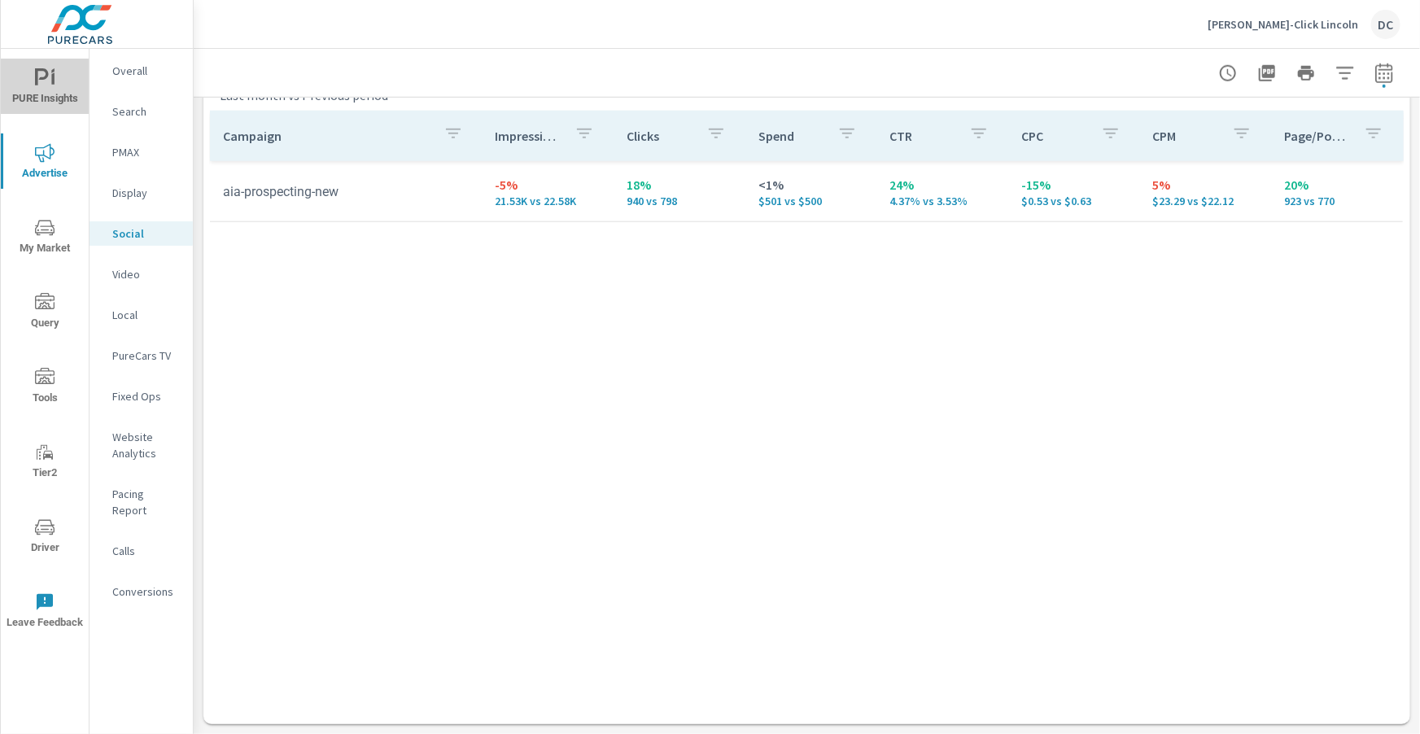
click at [77, 84] on span "PURE Insights" at bounding box center [45, 88] width 78 height 40
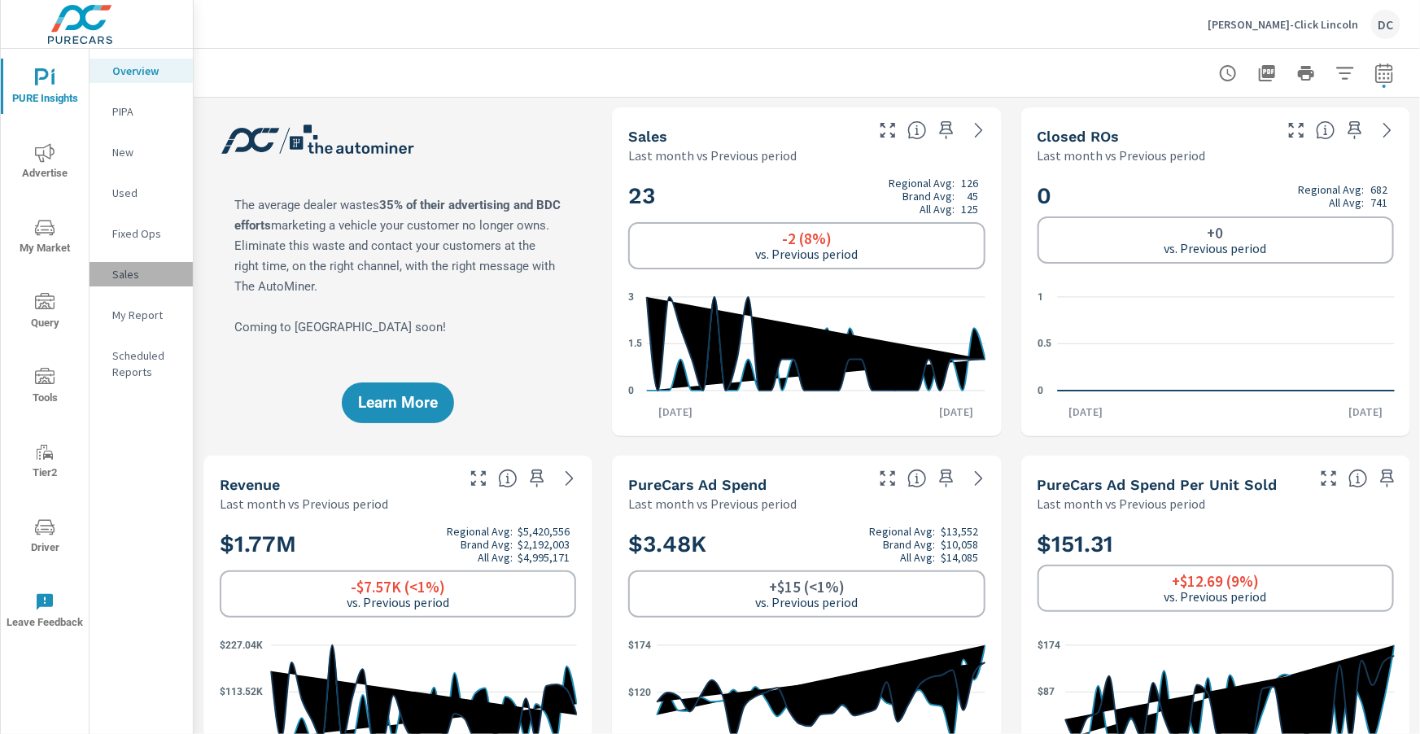
click at [122, 267] on p "Sales" at bounding box center [146, 274] width 68 height 16
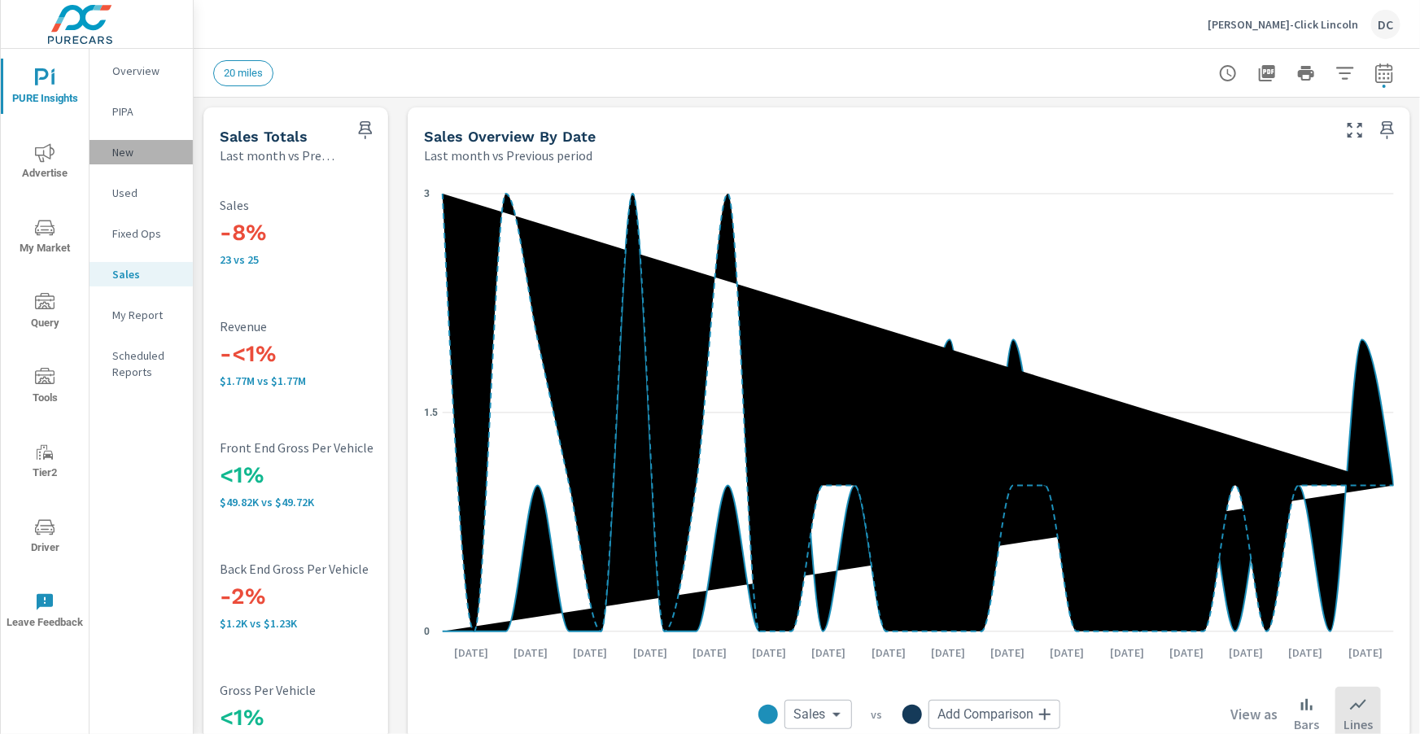
click at [116, 155] on p "New" at bounding box center [146, 152] width 68 height 16
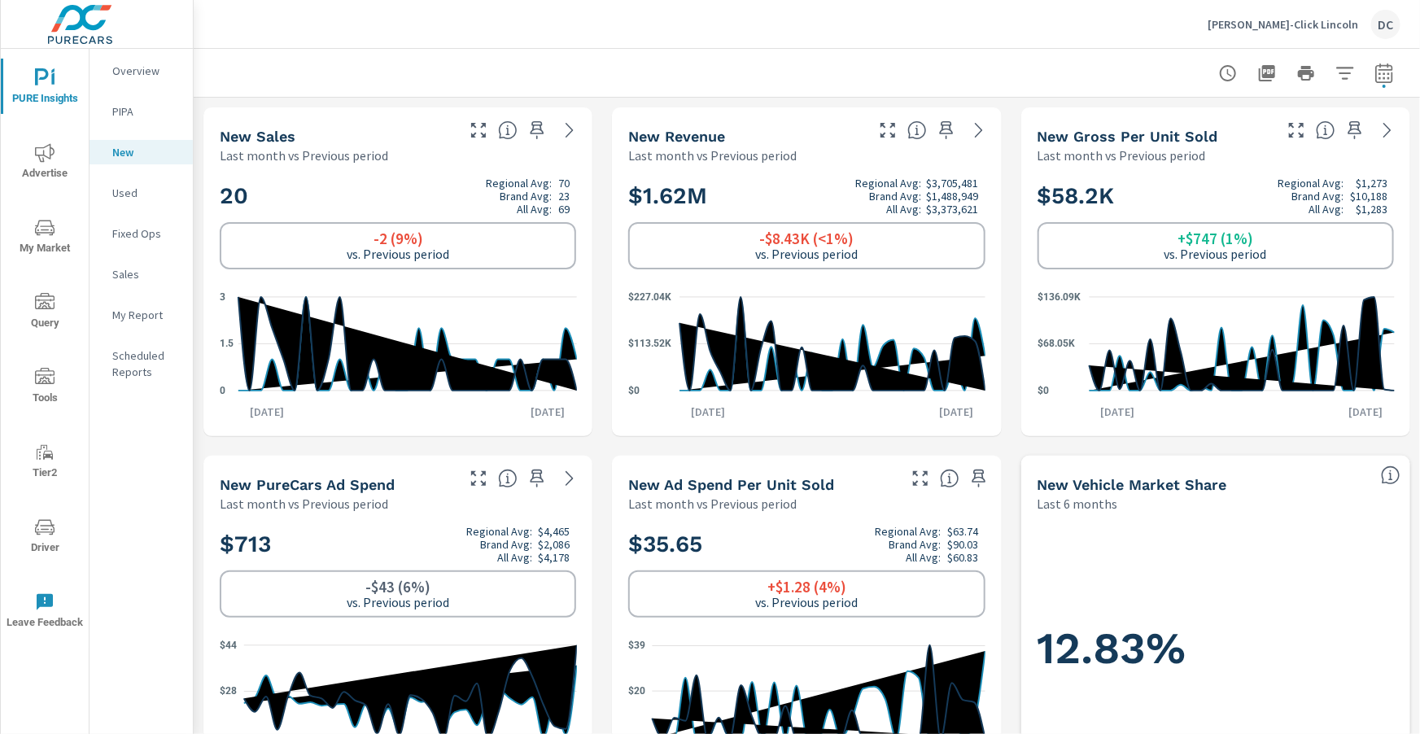
click at [122, 191] on p "Used" at bounding box center [146, 193] width 68 height 16
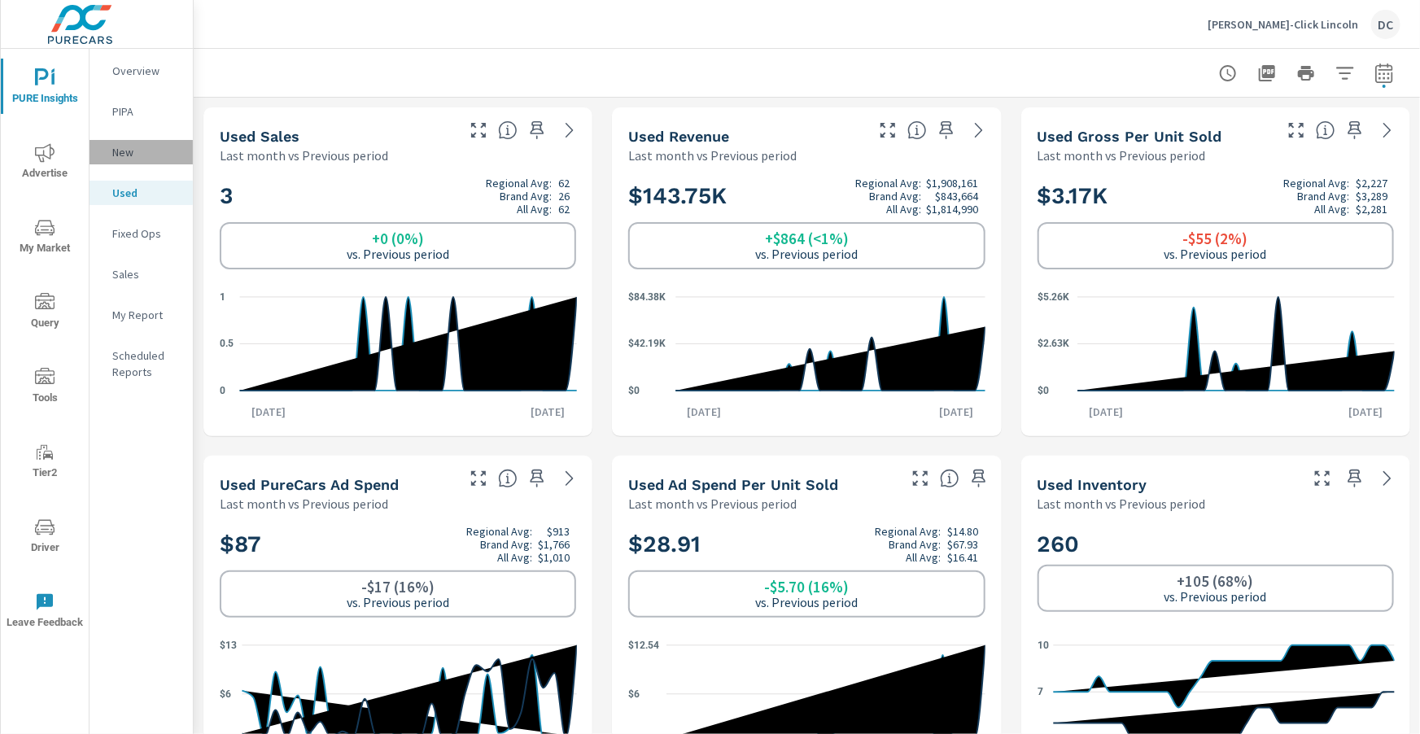
click at [133, 158] on p "New" at bounding box center [146, 152] width 68 height 16
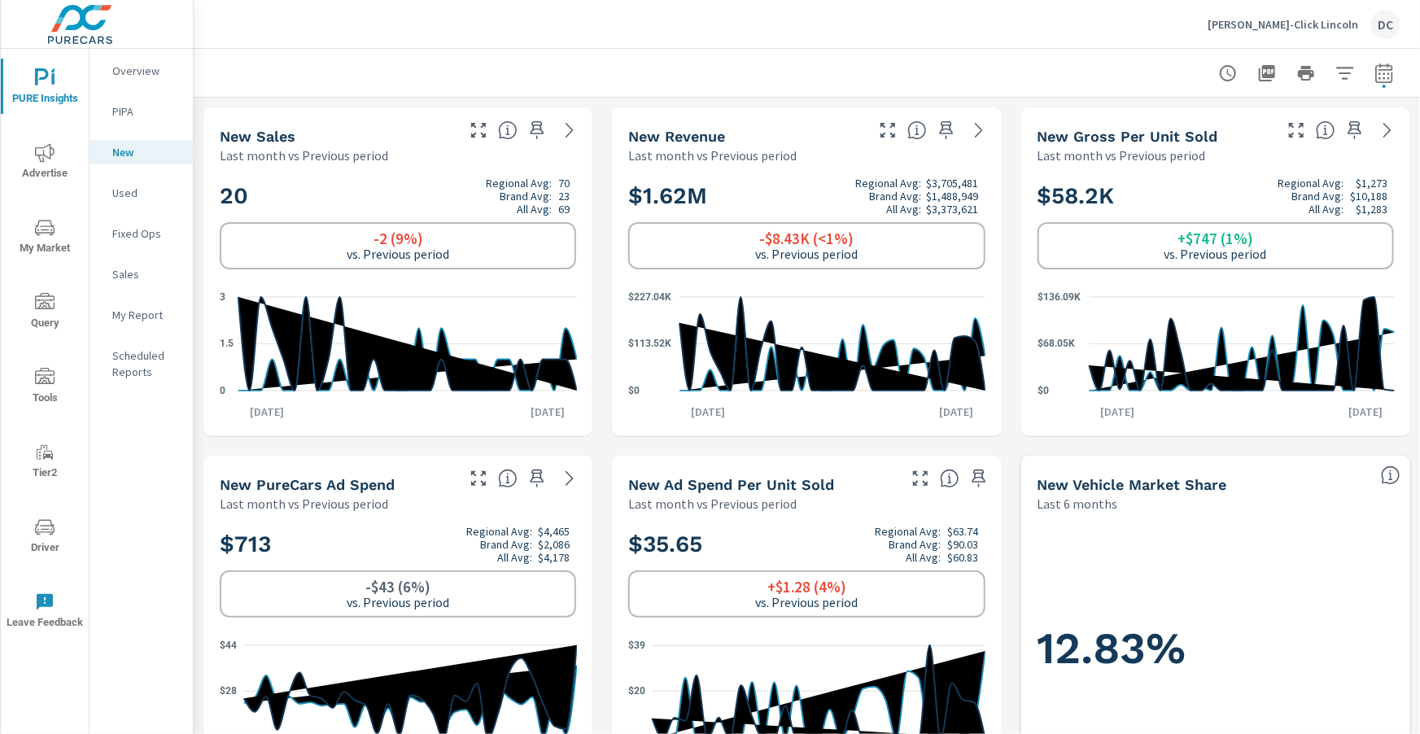
click at [135, 269] on p "Sales" at bounding box center [146, 274] width 68 height 16
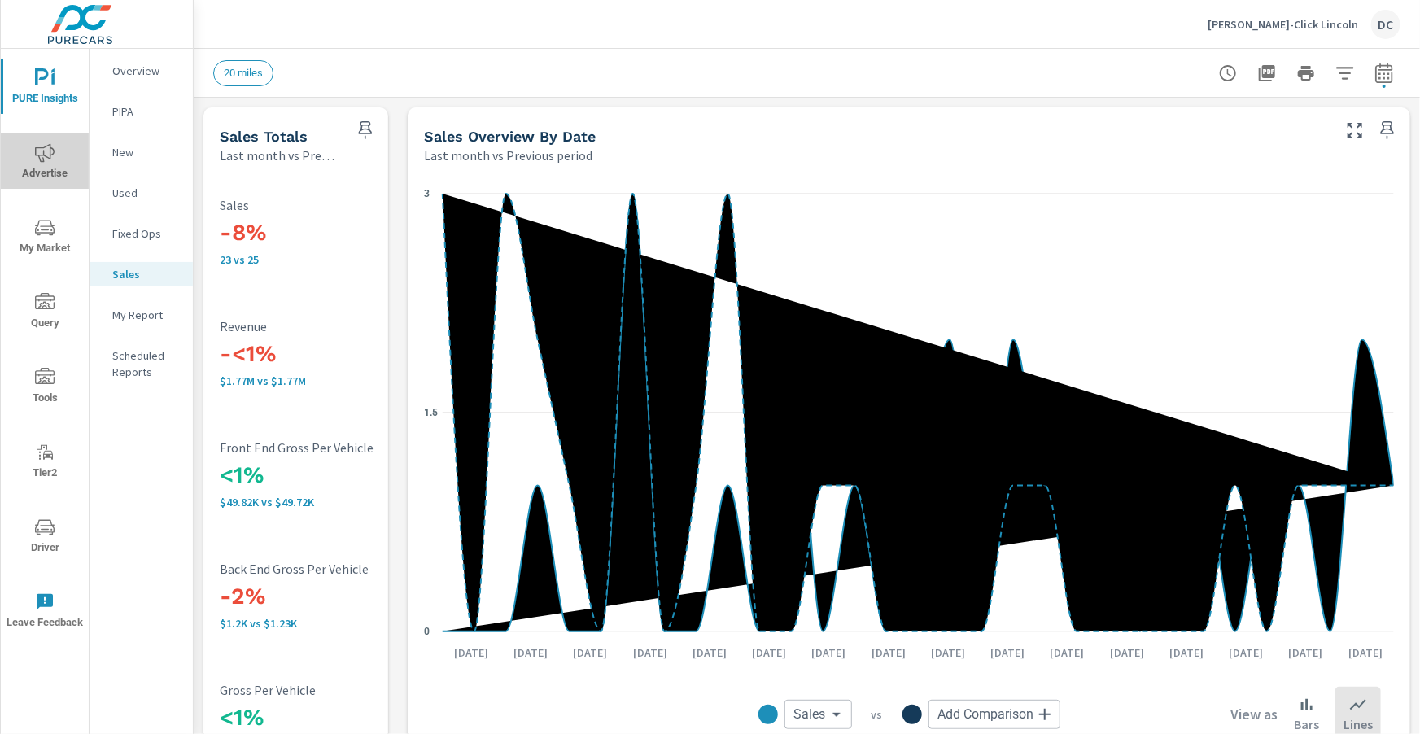
click at [50, 155] on icon "nav menu" at bounding box center [45, 152] width 20 height 19
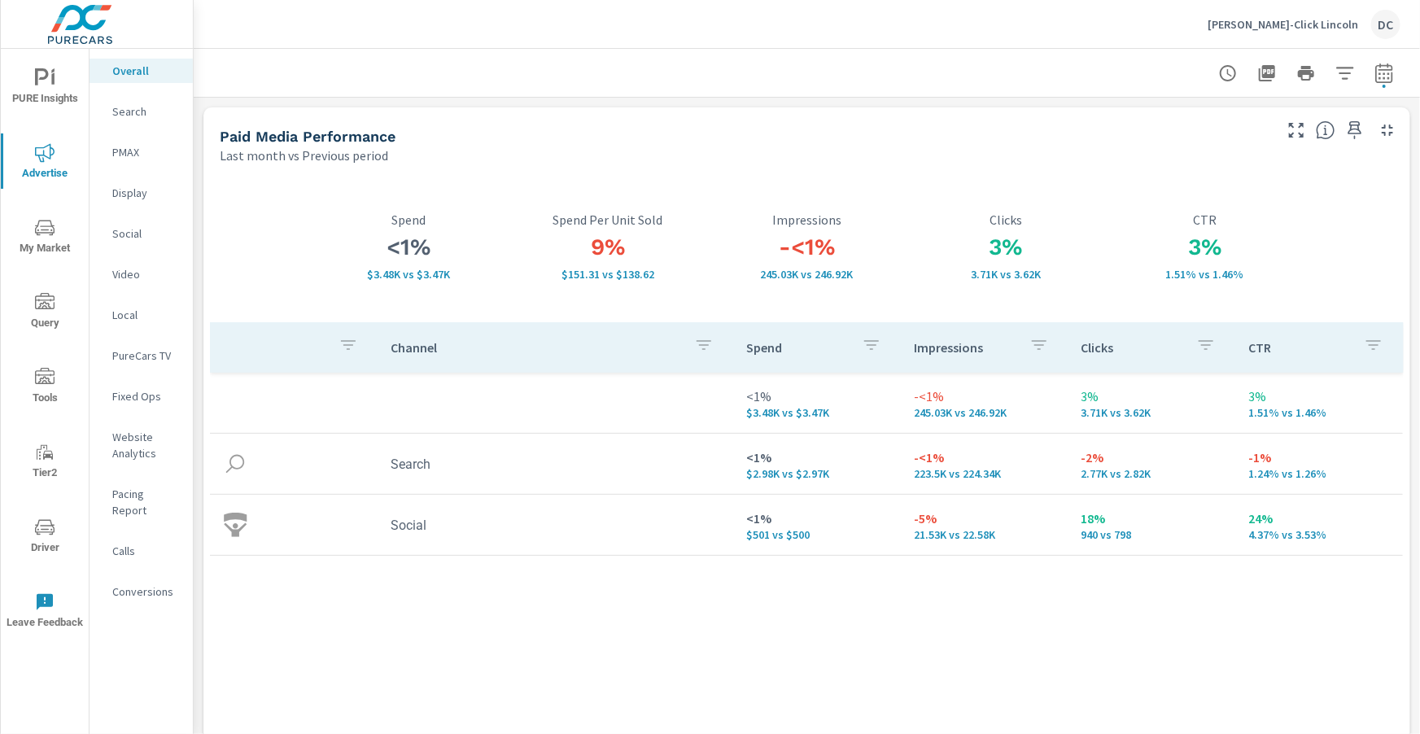
click at [1308, 25] on p "[PERSON_NAME]-Click Lincoln" at bounding box center [1283, 24] width 151 height 15
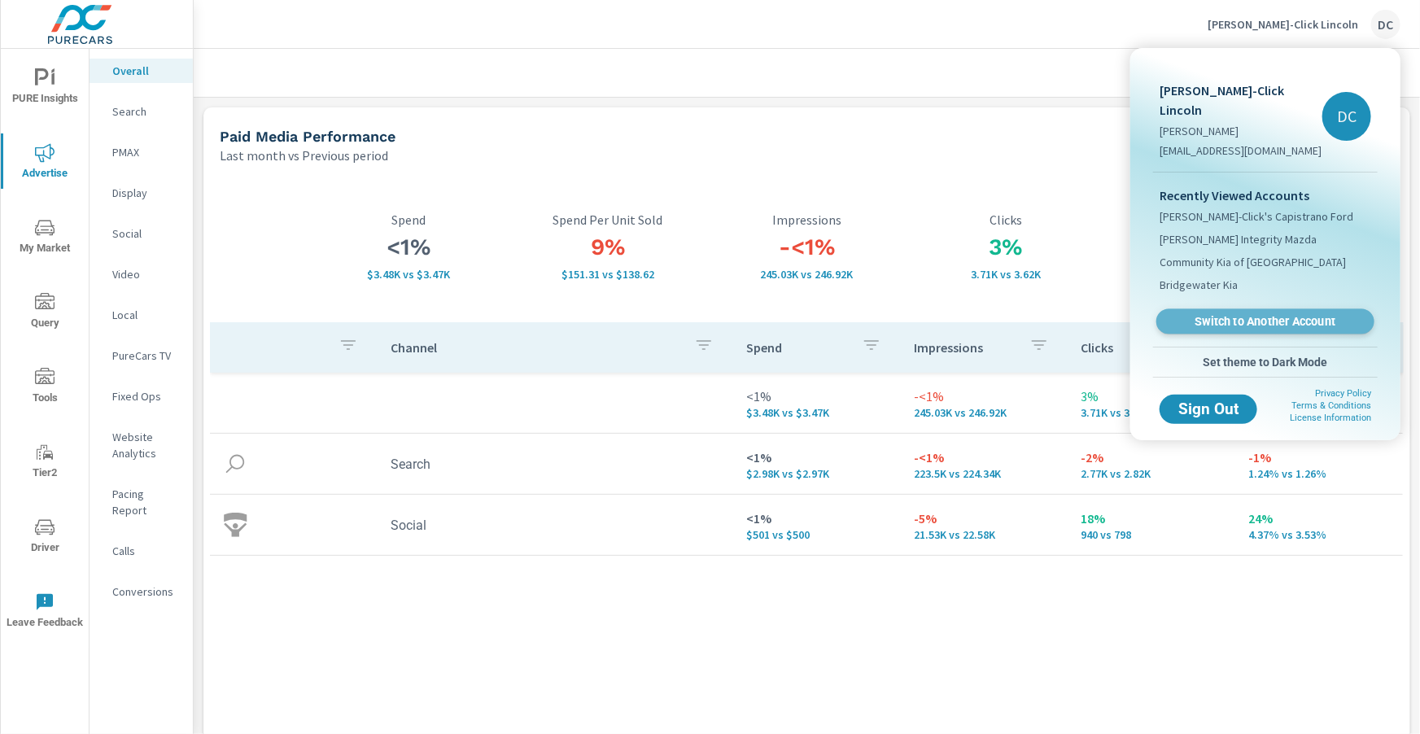
click at [1263, 314] on span "Switch to Another Account" at bounding box center [1264, 321] width 199 height 15
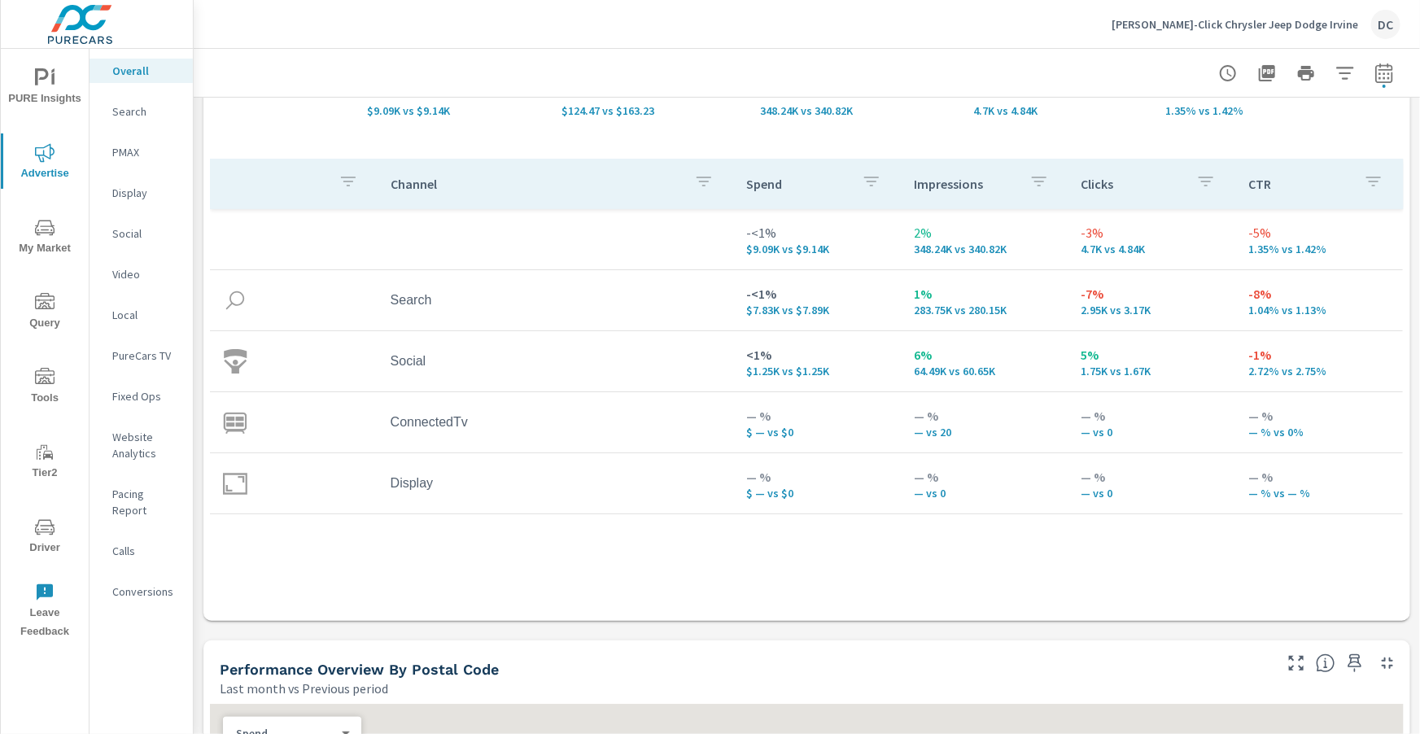
scroll to position [164, 0]
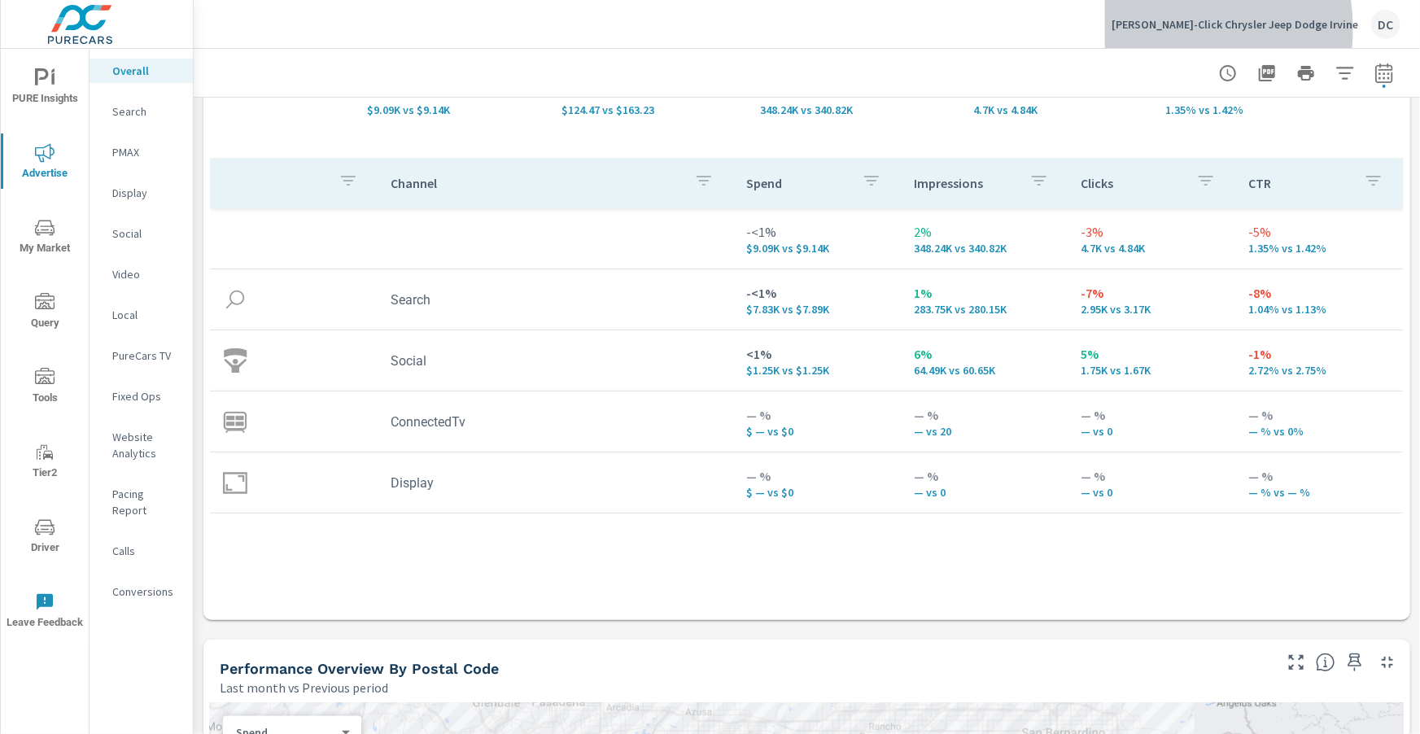
click at [1208, 28] on p "[PERSON_NAME]-Click Chrysler Jeep Dodge Irvine" at bounding box center [1235, 24] width 247 height 15
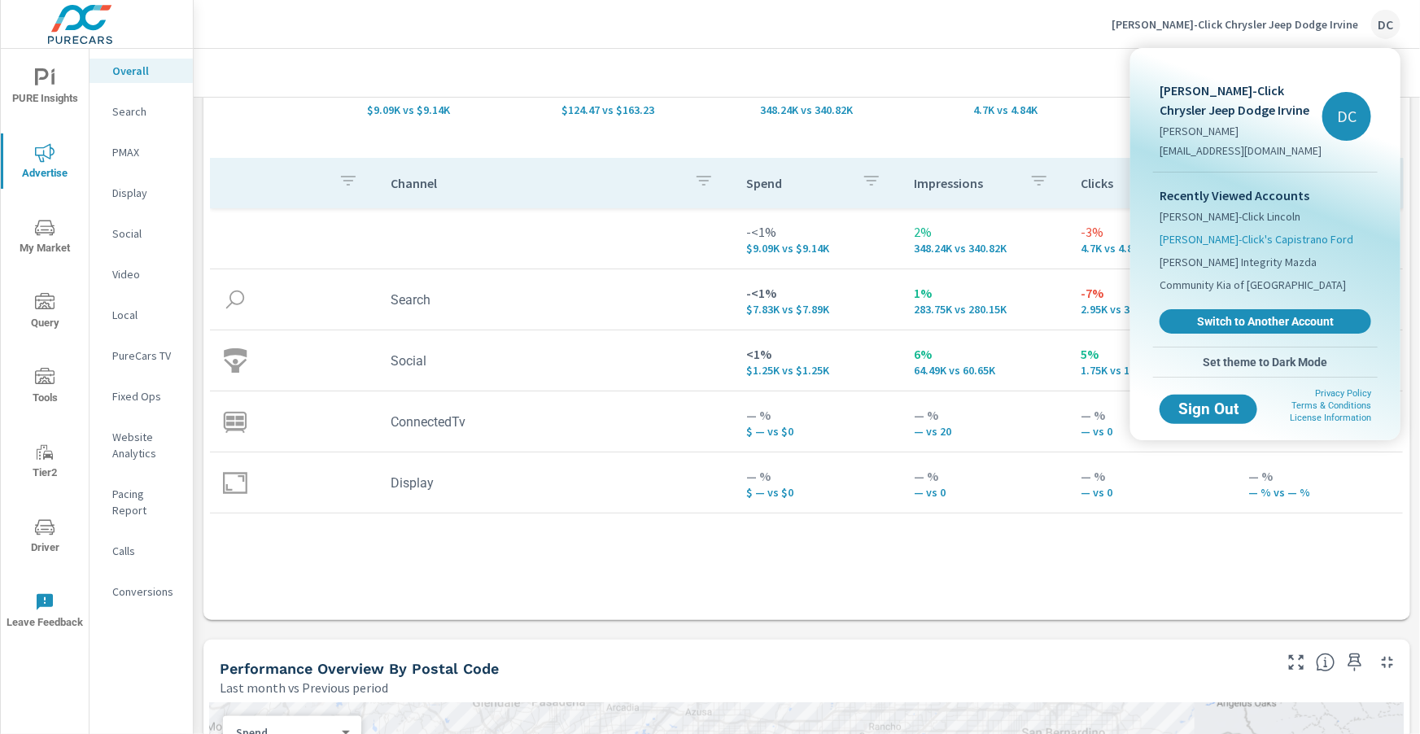
click at [1218, 243] on span "[PERSON_NAME]-Click's Capistrano Ford" at bounding box center [1257, 239] width 194 height 16
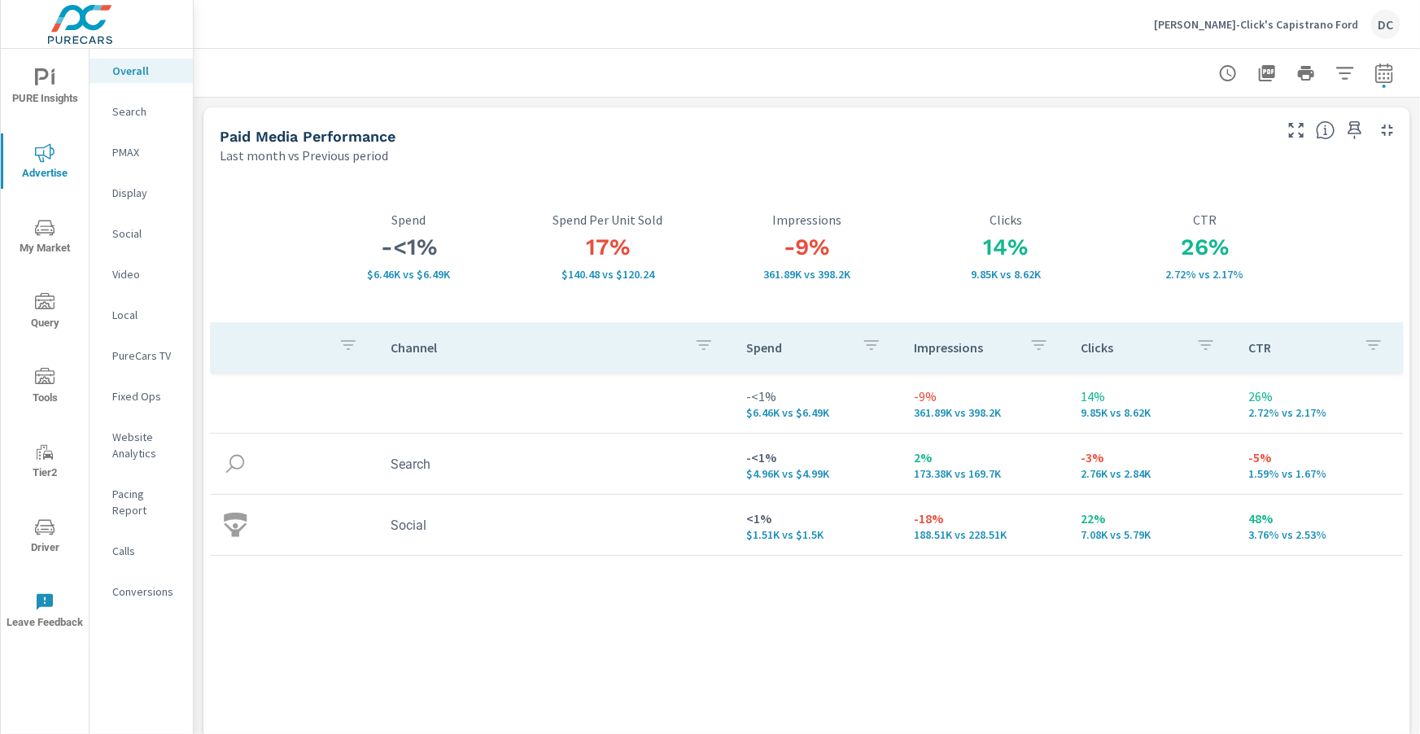
click at [112, 114] on div "Search" at bounding box center [141, 111] width 103 height 24
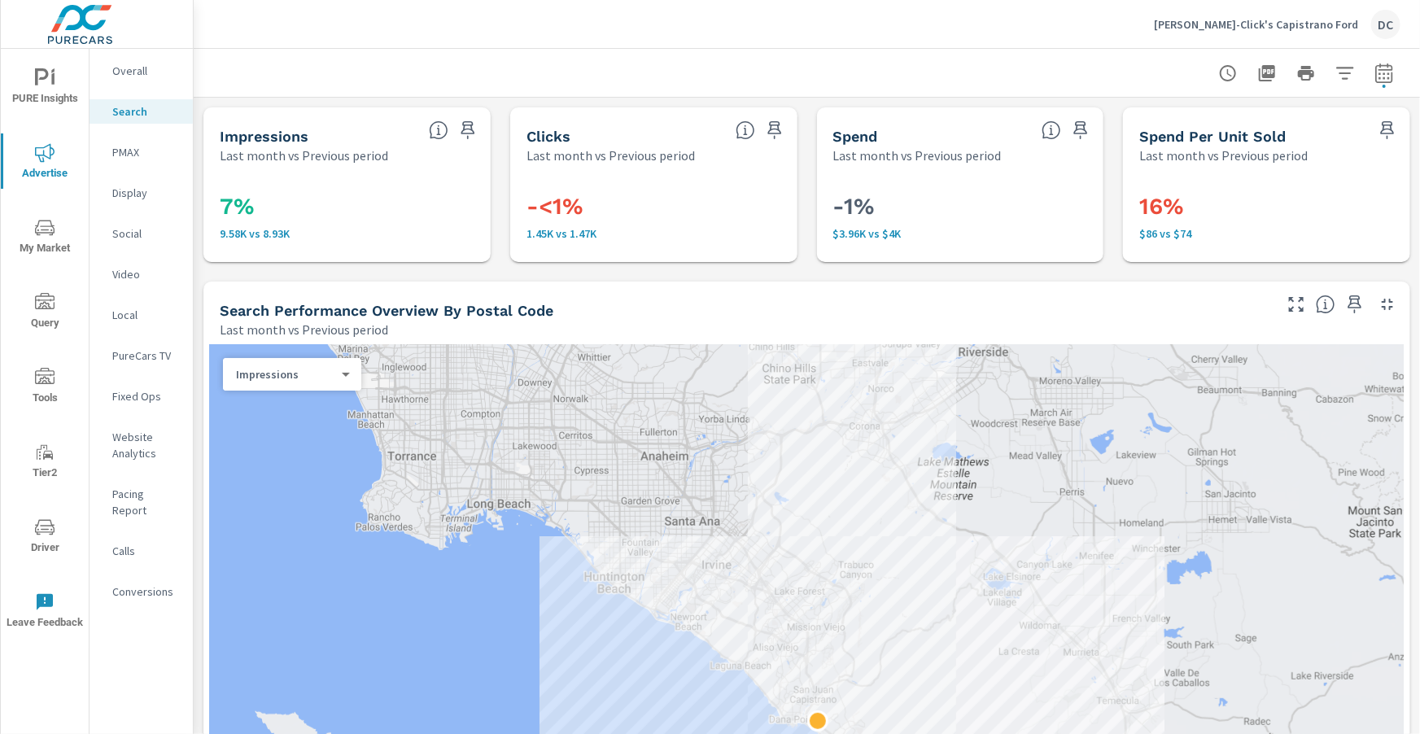
click at [123, 157] on p "PMAX" at bounding box center [146, 152] width 68 height 16
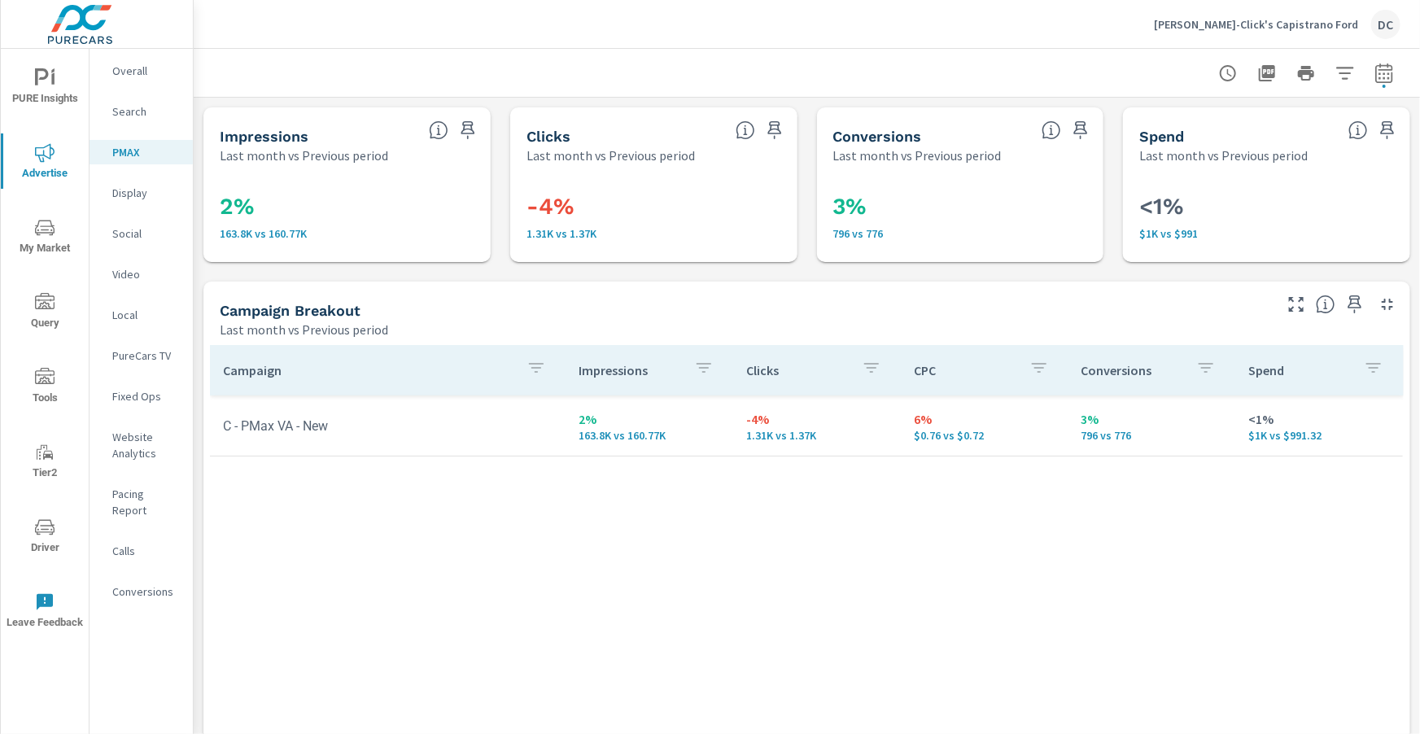
click at [114, 234] on p "Social" at bounding box center [146, 233] width 68 height 16
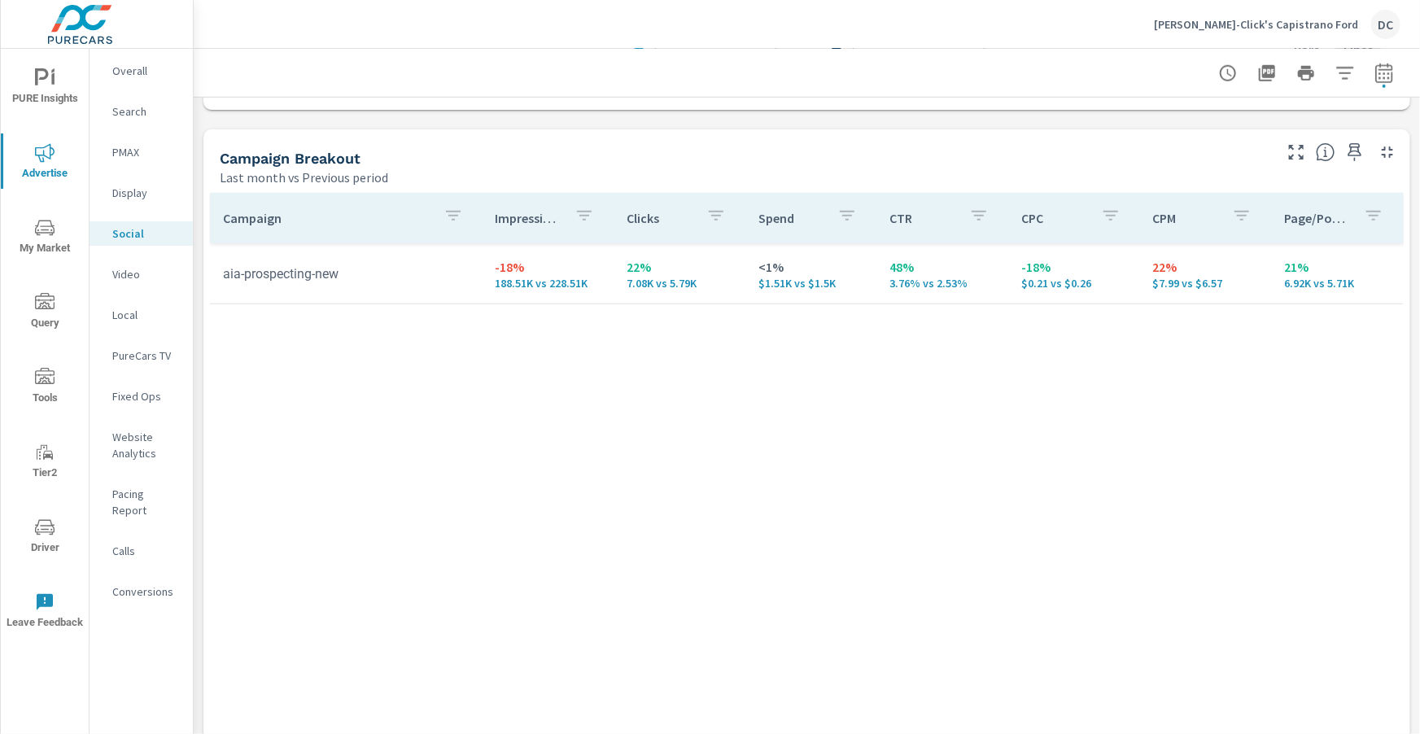
scroll to position [757, 0]
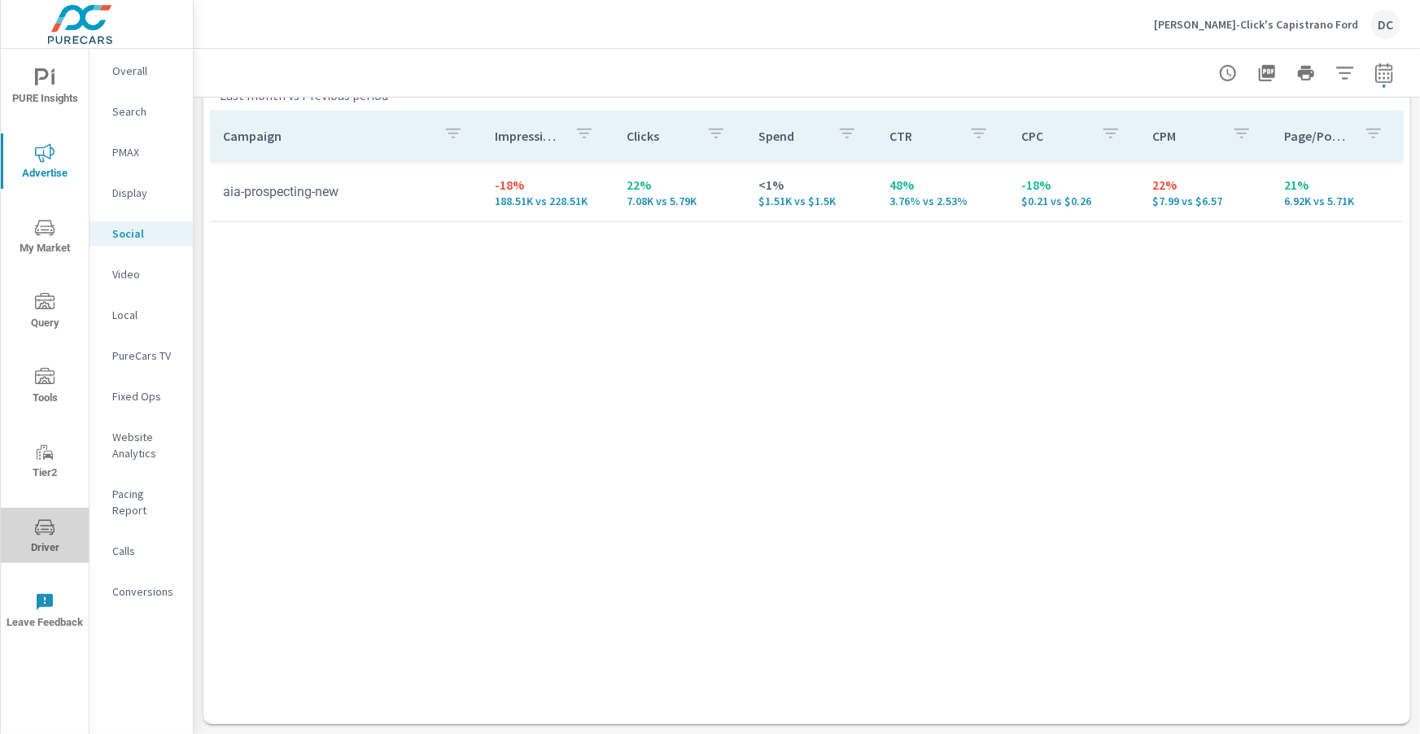
click at [37, 531] on icon "nav menu" at bounding box center [45, 528] width 20 height 20
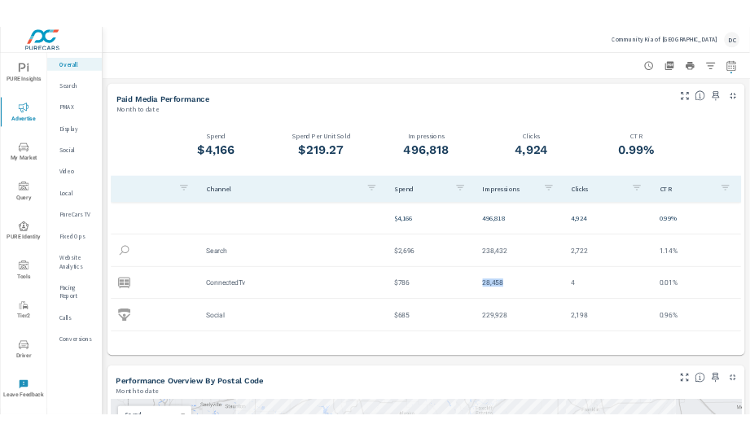
scroll to position [275, 0]
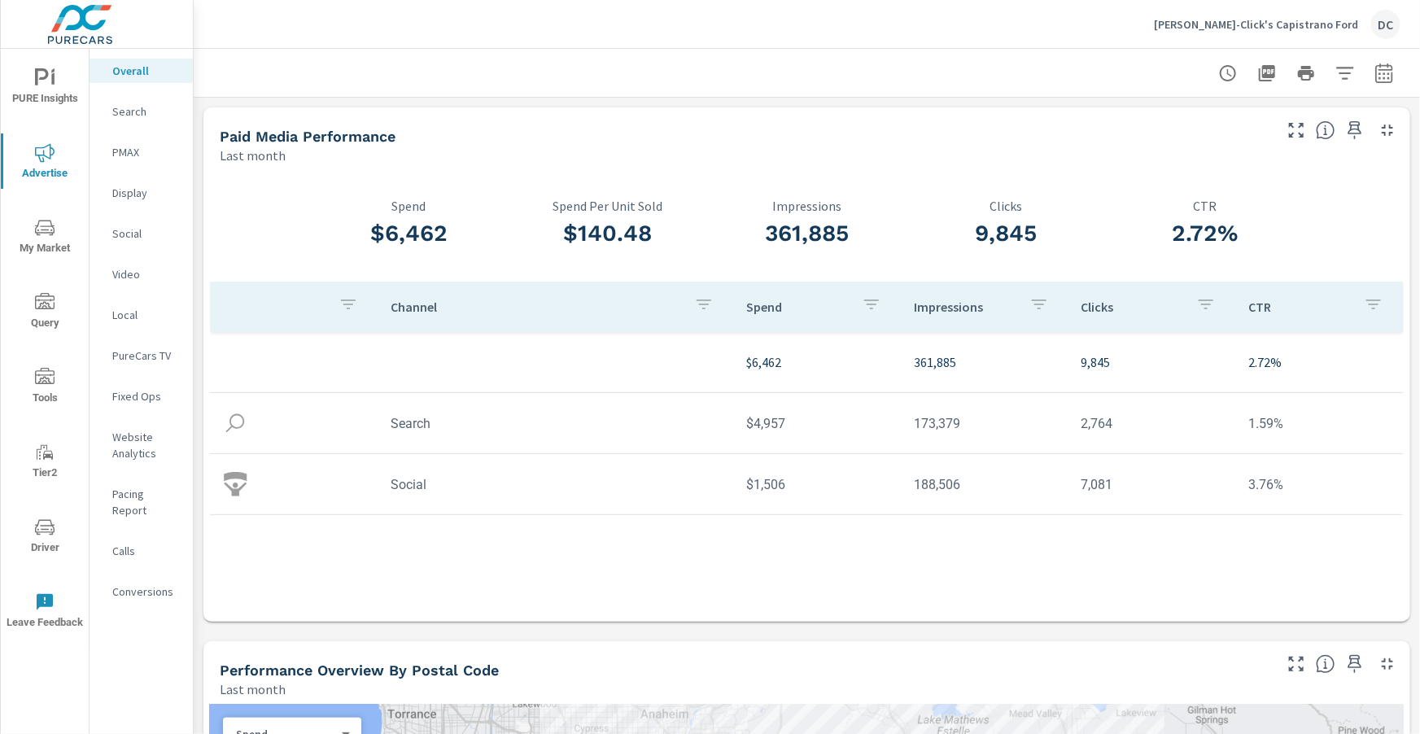
click at [116, 109] on p "Search" at bounding box center [146, 111] width 68 height 16
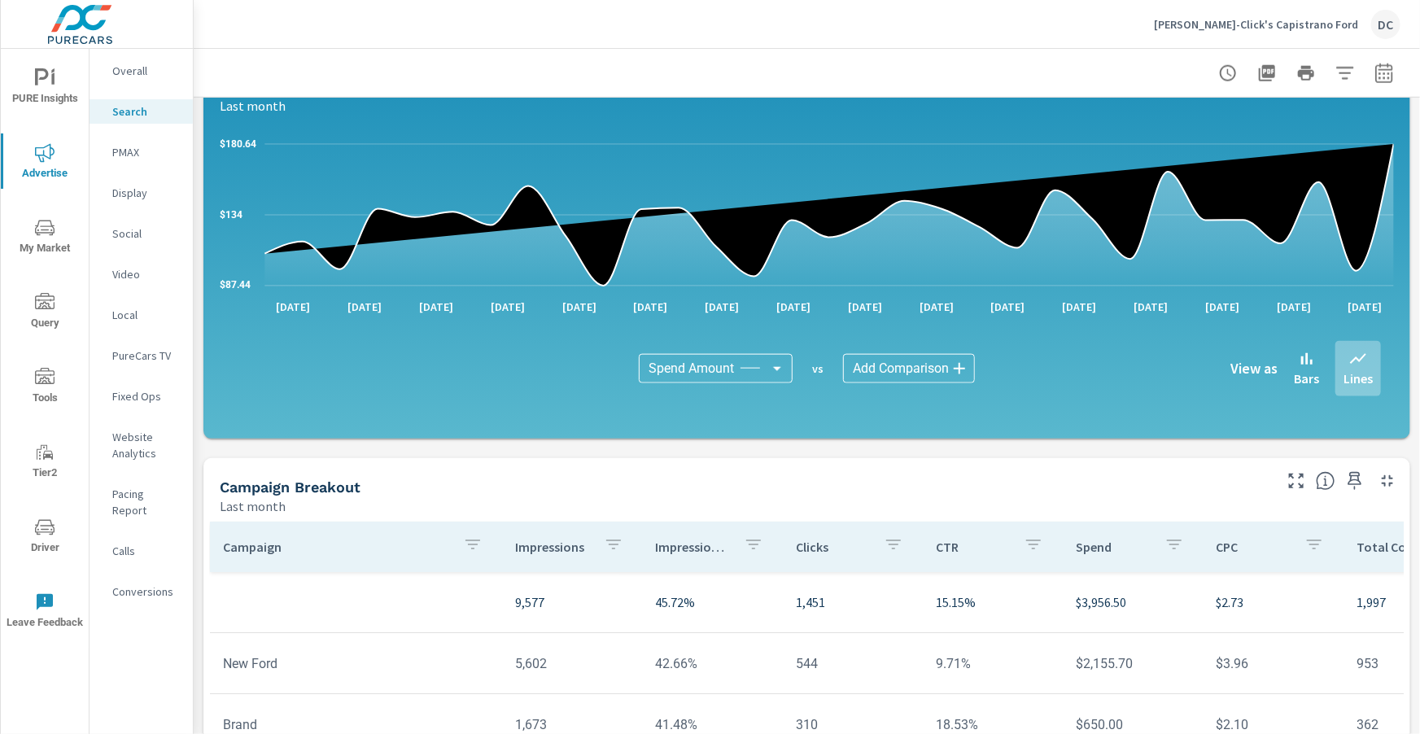
scroll to position [1099, 0]
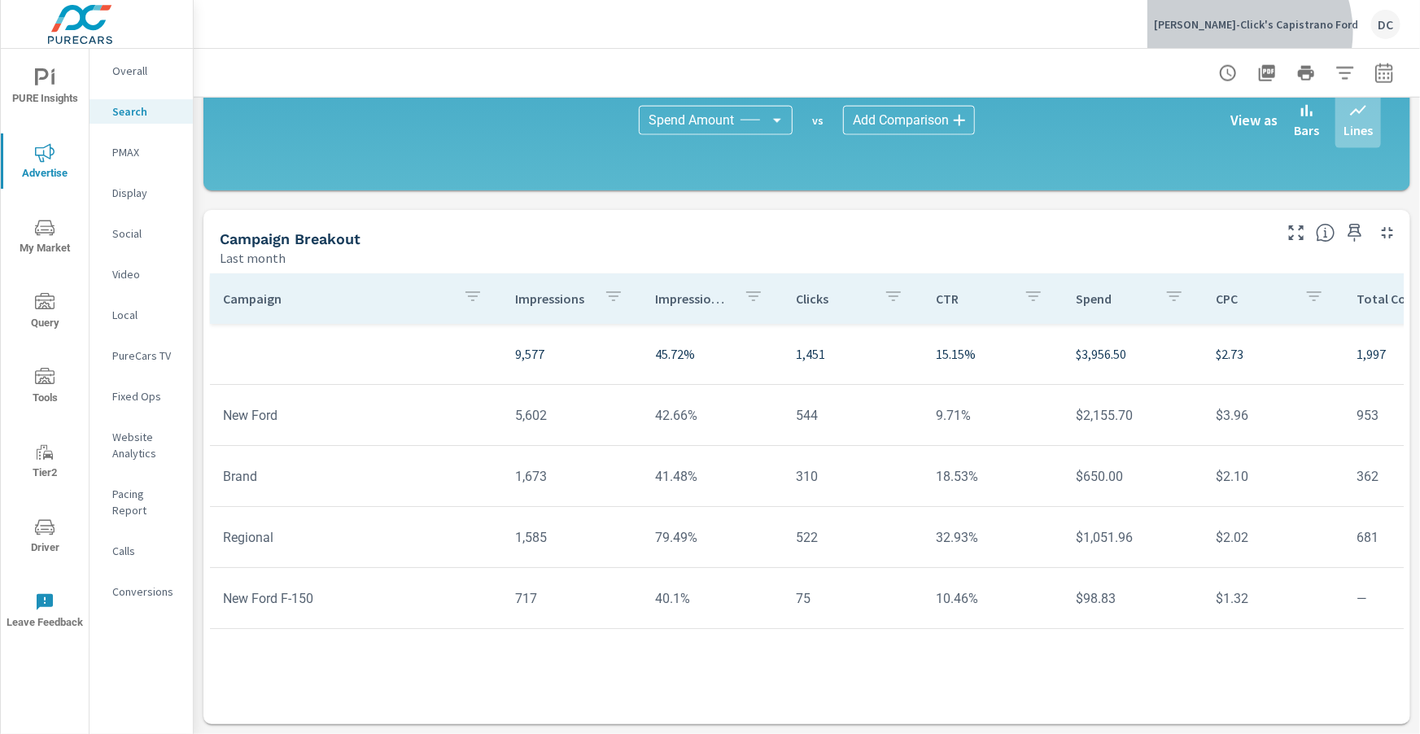
click at [1296, 32] on div "[PERSON_NAME]-Click's Capistrano Ford DC" at bounding box center [1277, 24] width 247 height 29
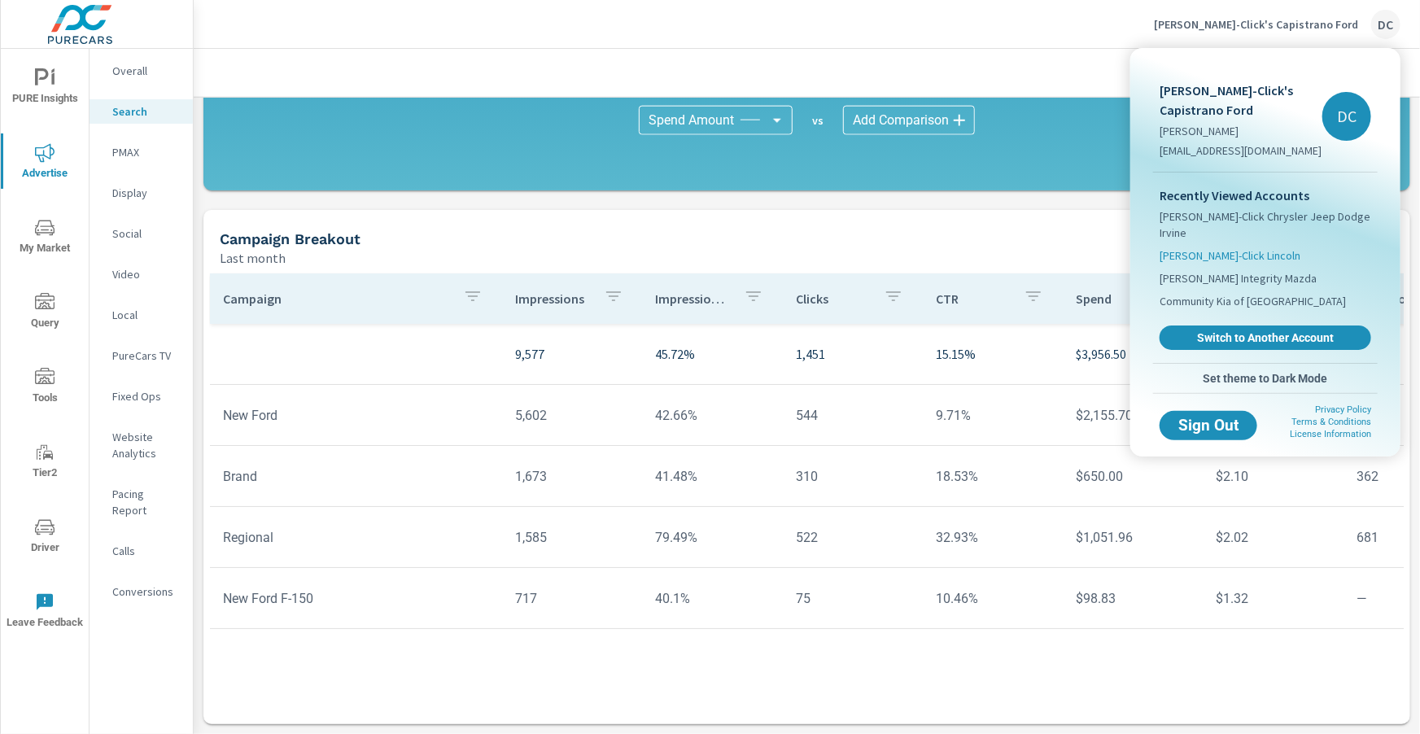
click at [1245, 247] on span "[PERSON_NAME]-Click Lincoln" at bounding box center [1230, 255] width 141 height 16
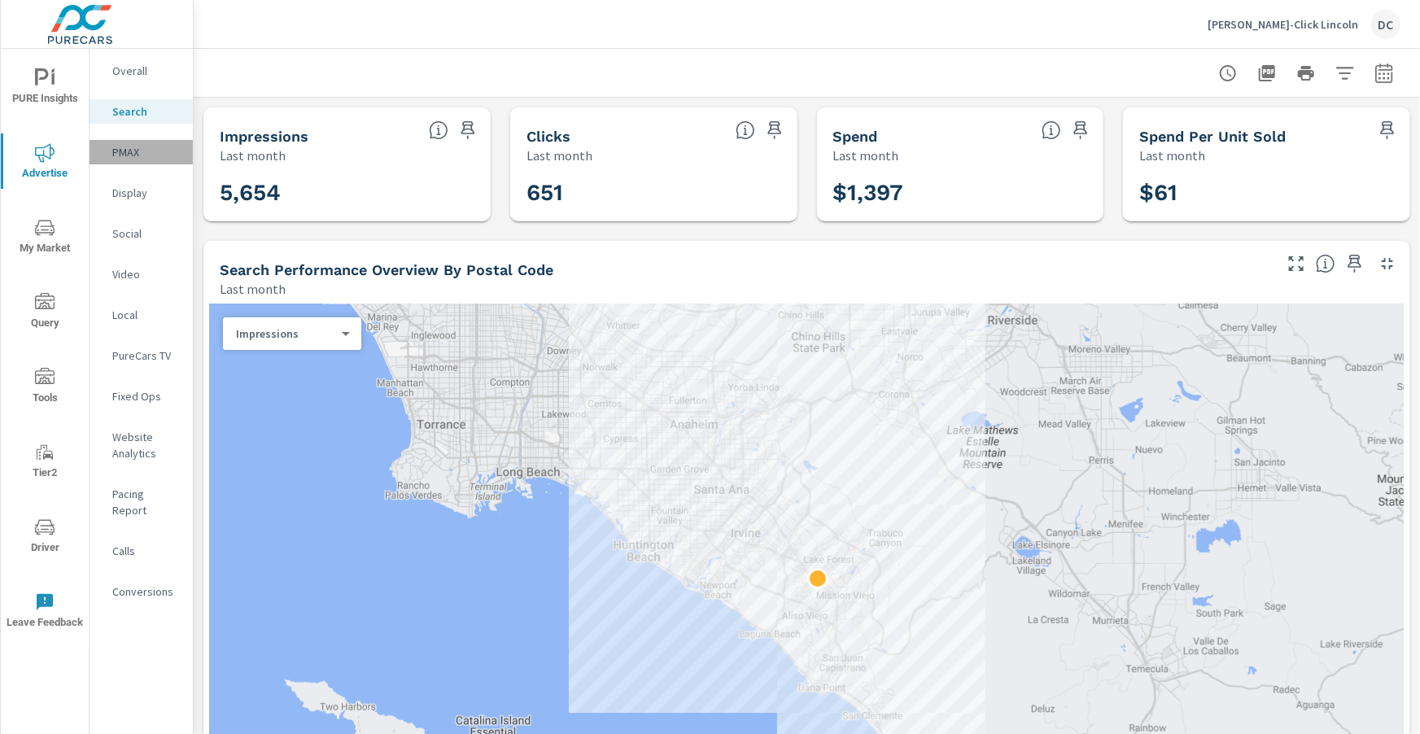
click at [116, 149] on p "PMAX" at bounding box center [146, 152] width 68 height 16
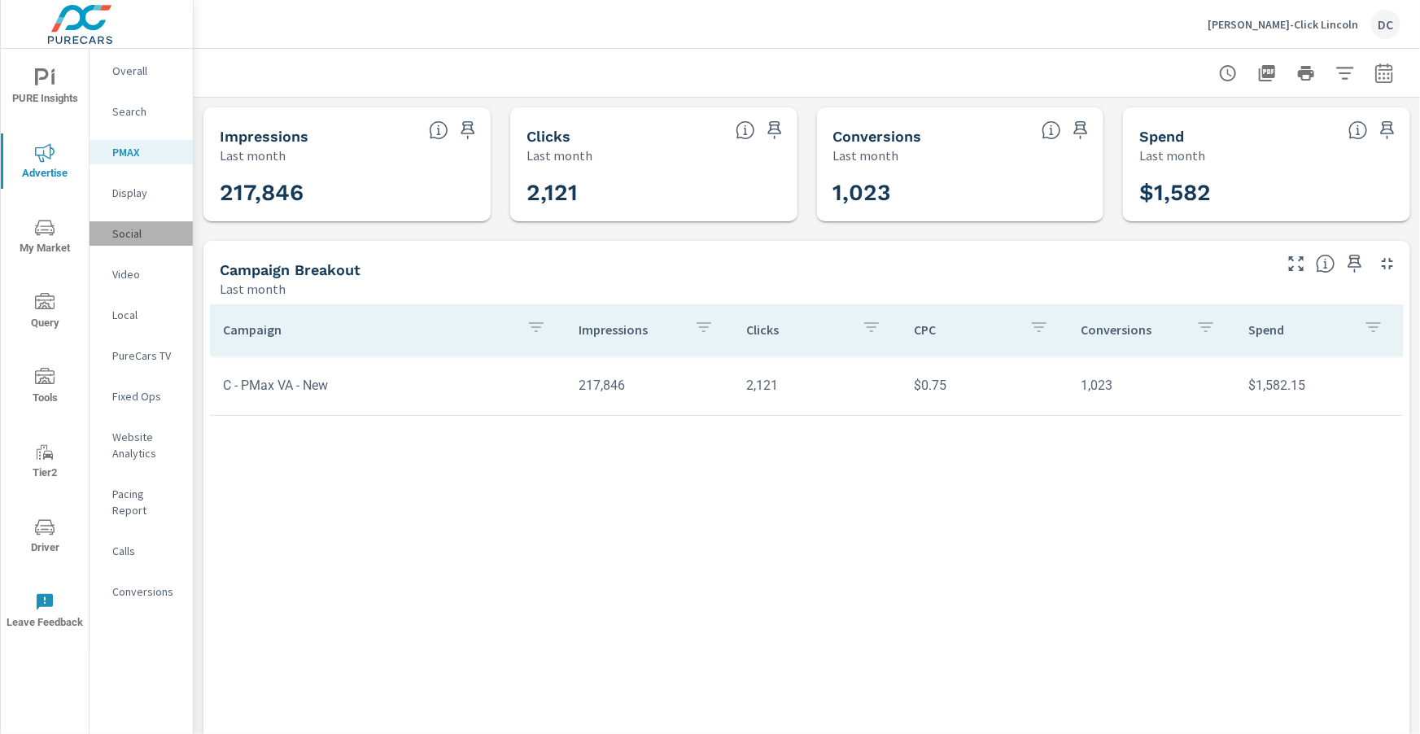
click at [129, 230] on p "Social" at bounding box center [146, 233] width 68 height 16
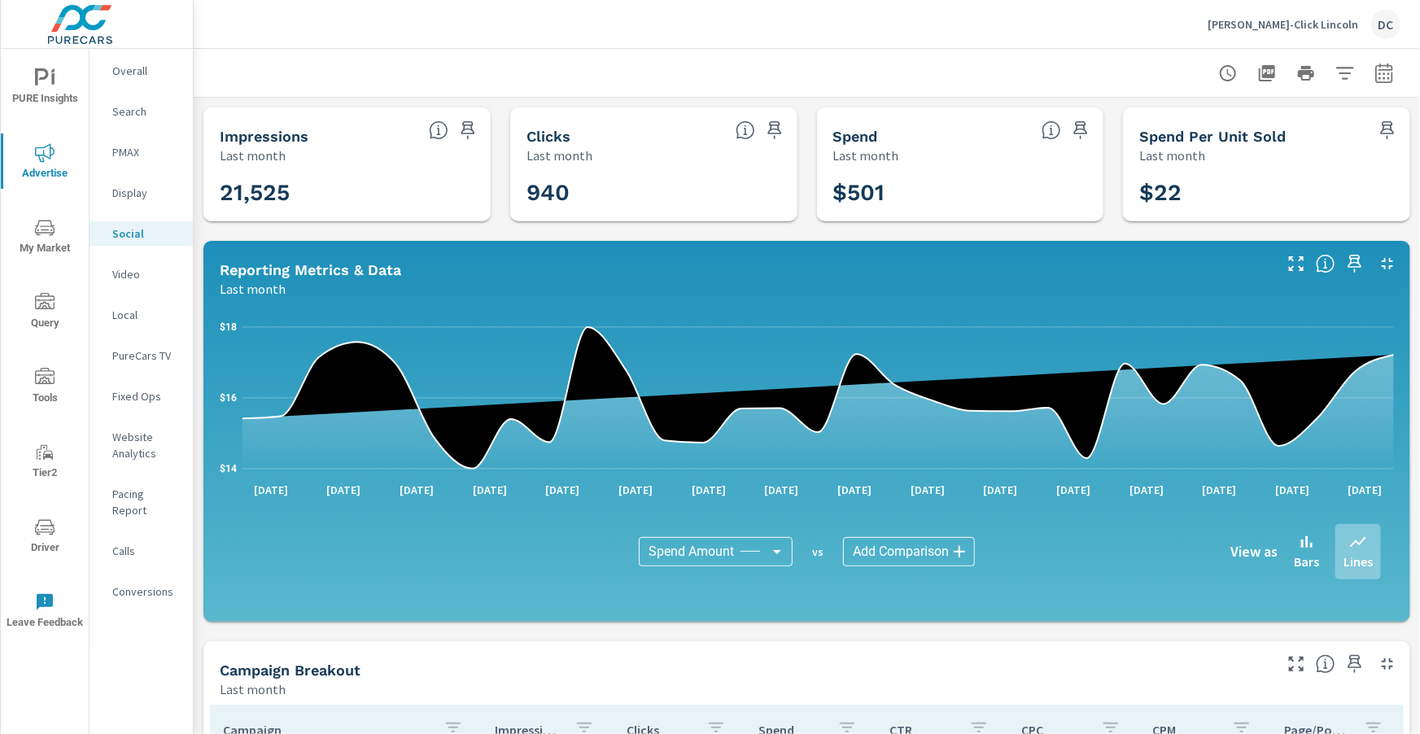
click at [140, 70] on p "Overall" at bounding box center [146, 71] width 68 height 16
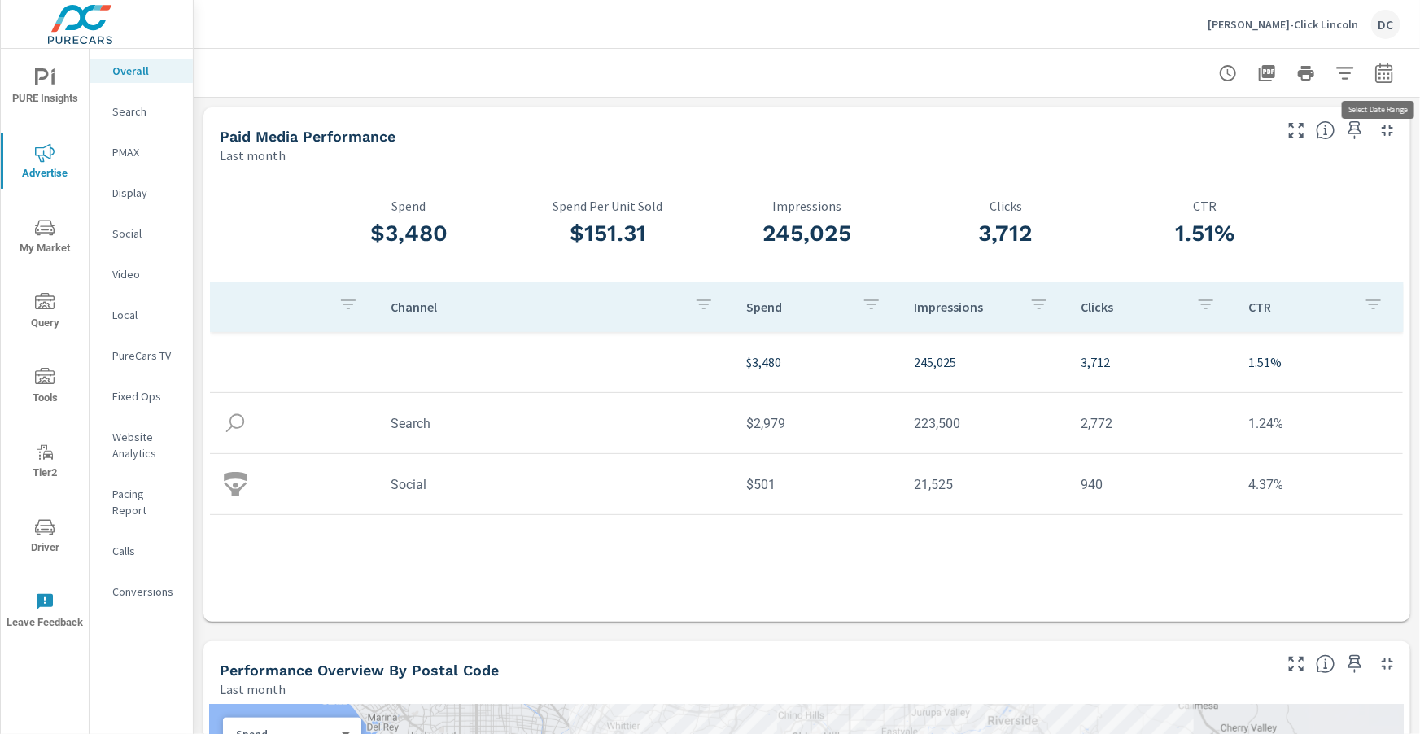
click at [1379, 77] on icon "button" at bounding box center [1385, 73] width 20 height 20
select select "Last month"
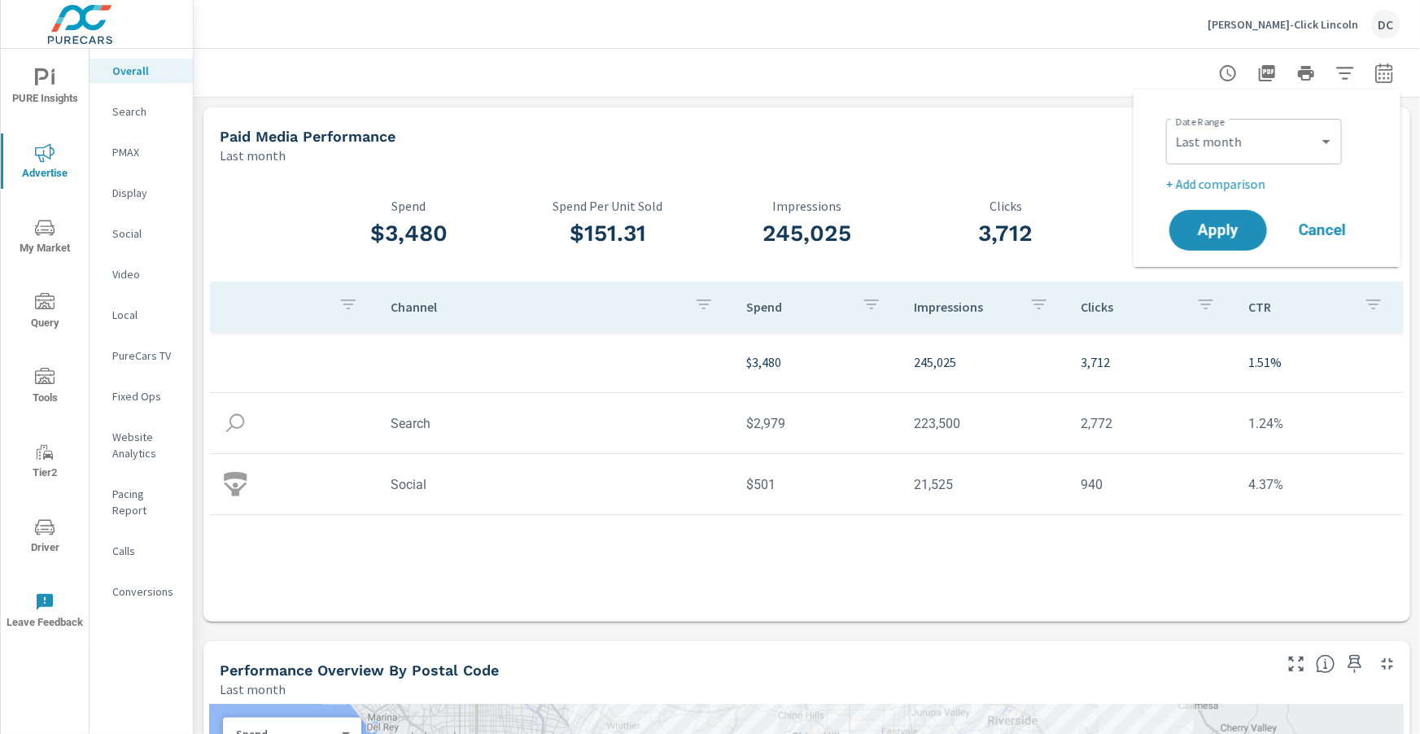
click at [1245, 177] on p "+ Add comparison" at bounding box center [1270, 184] width 208 height 20
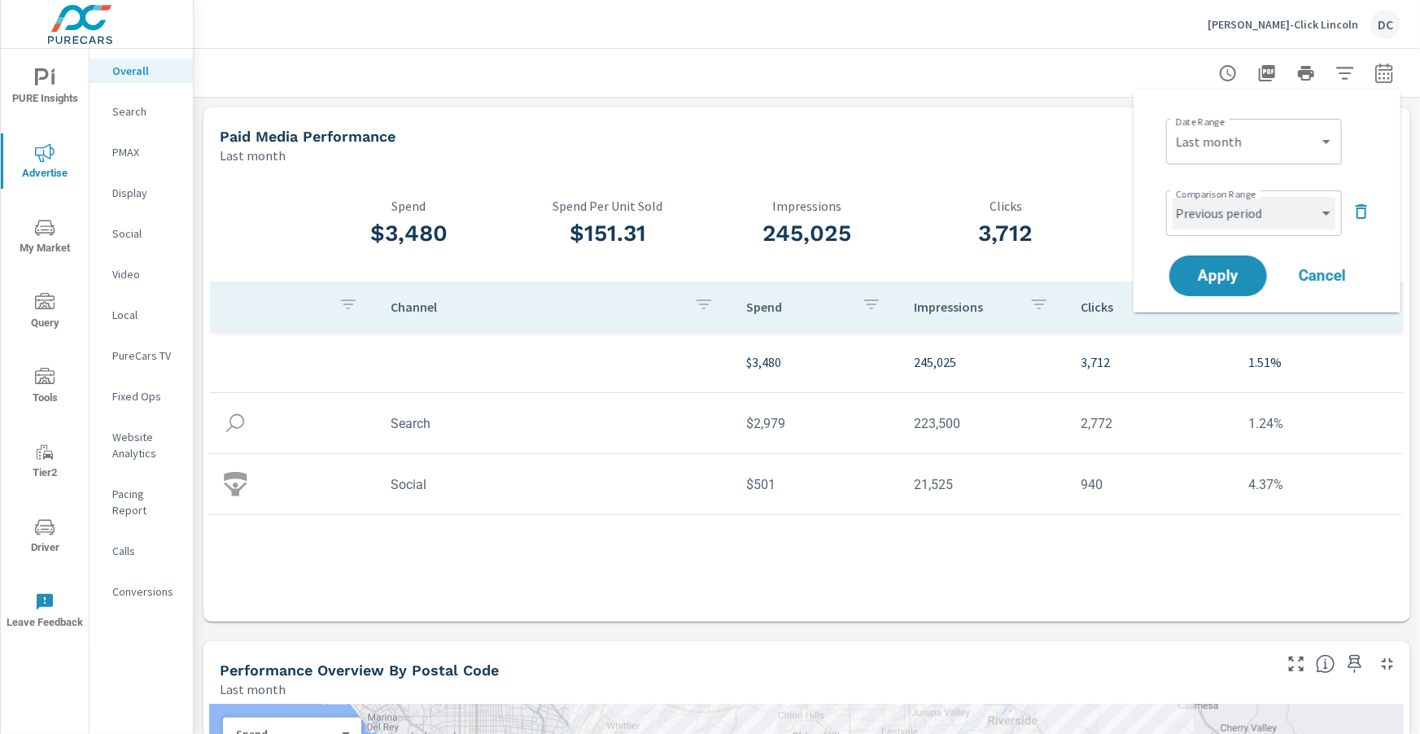
click at [1236, 210] on select "Custom Previous period Previous month Previous year" at bounding box center [1254, 213] width 163 height 33
click at [1173, 197] on select "Custom Previous period Previous month Previous year" at bounding box center [1254, 213] width 163 height 33
select select "Previous month"
click at [1236, 269] on span "Apply" at bounding box center [1218, 276] width 67 height 15
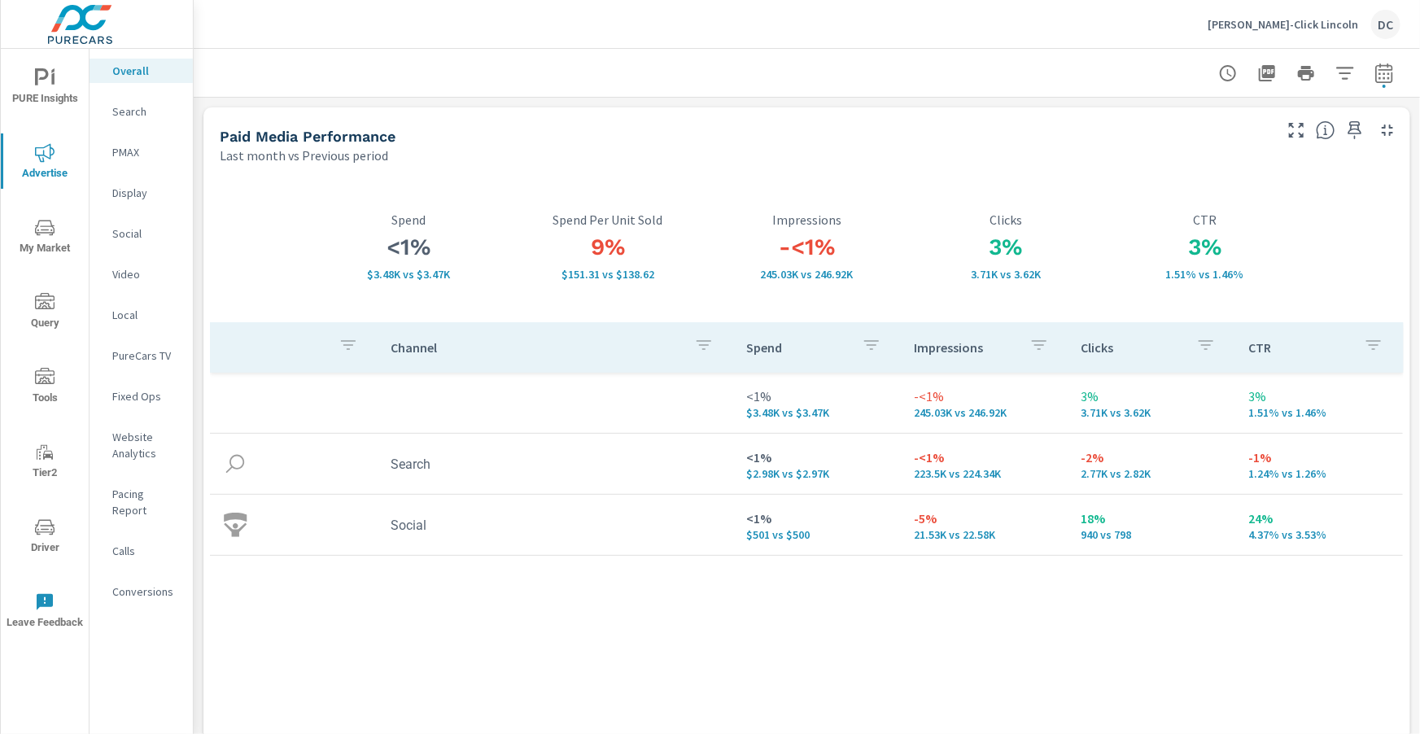
click at [126, 149] on p "PMAX" at bounding box center [146, 152] width 68 height 16
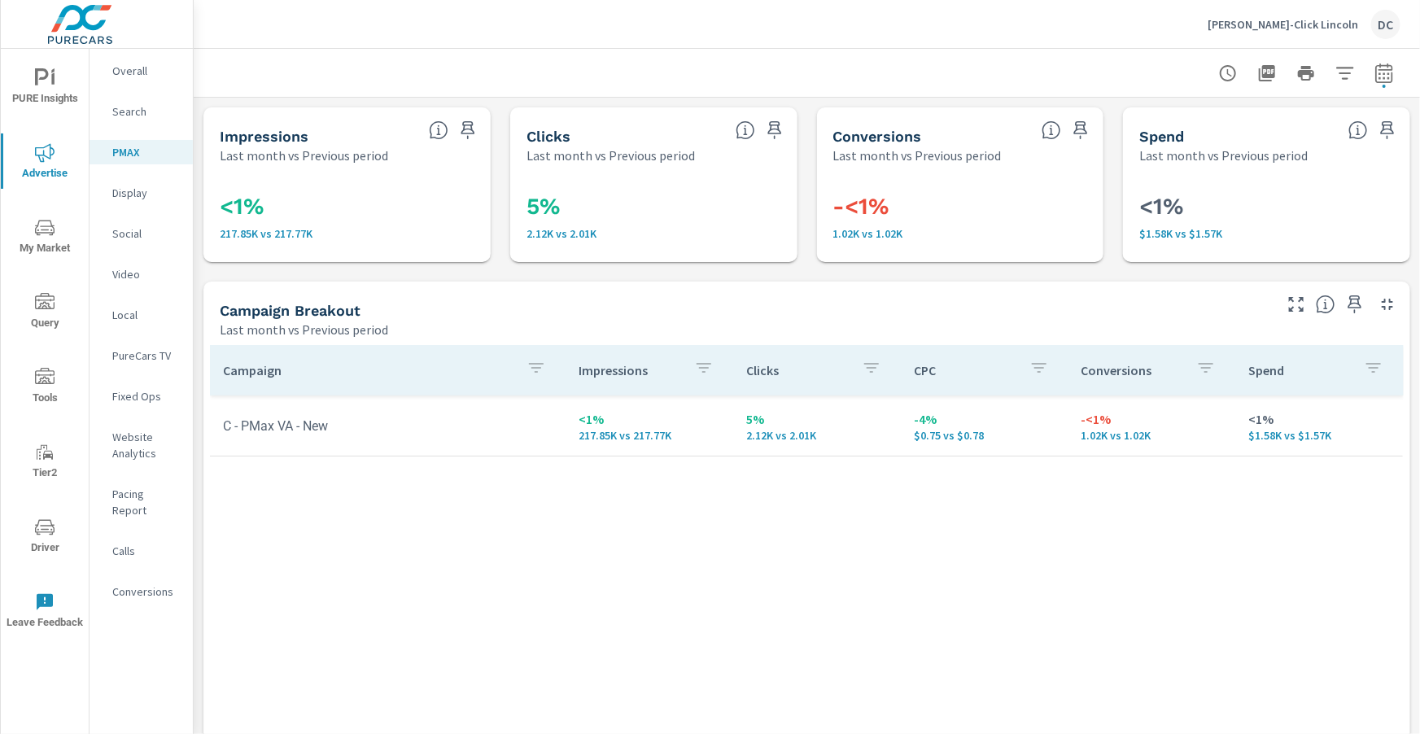
click at [133, 78] on p "Overall" at bounding box center [146, 71] width 68 height 16
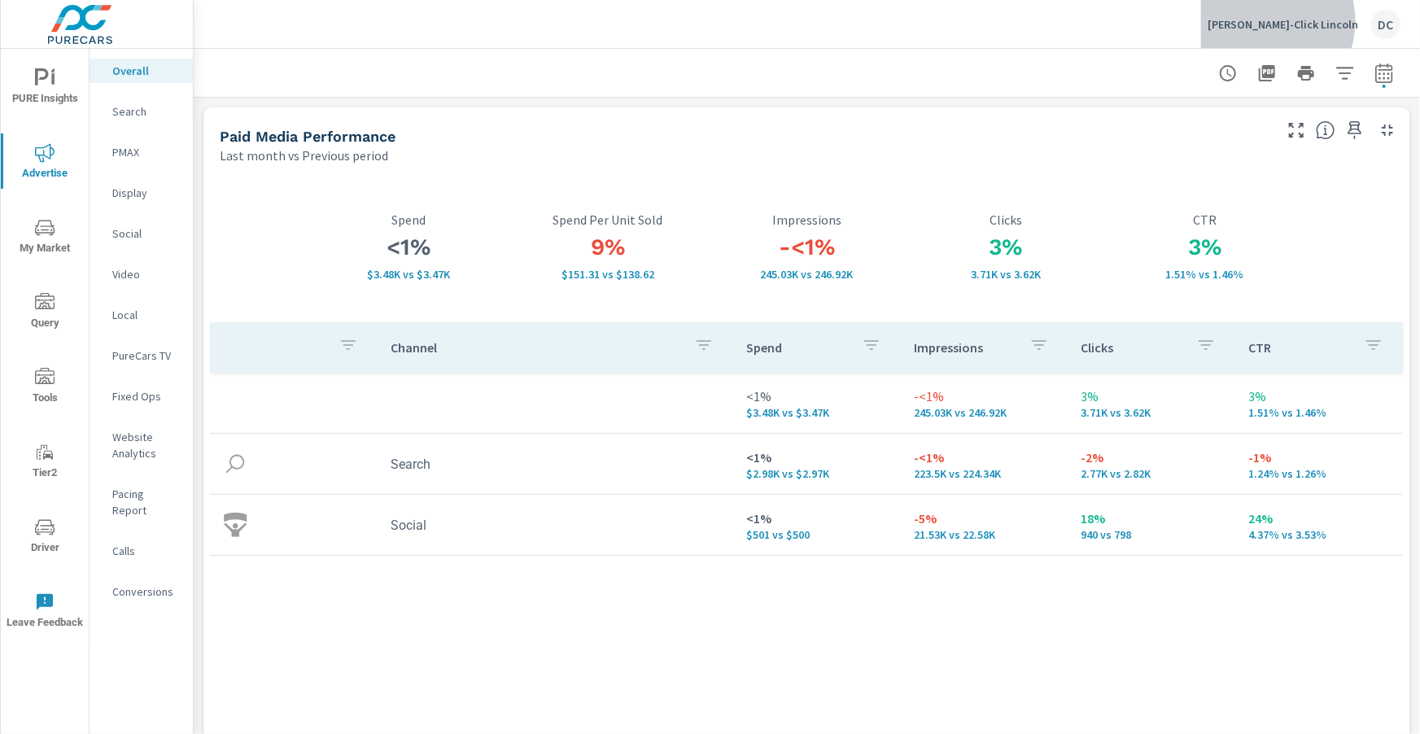
click at [1317, 21] on p "[PERSON_NAME]-Click Lincoln" at bounding box center [1283, 24] width 151 height 15
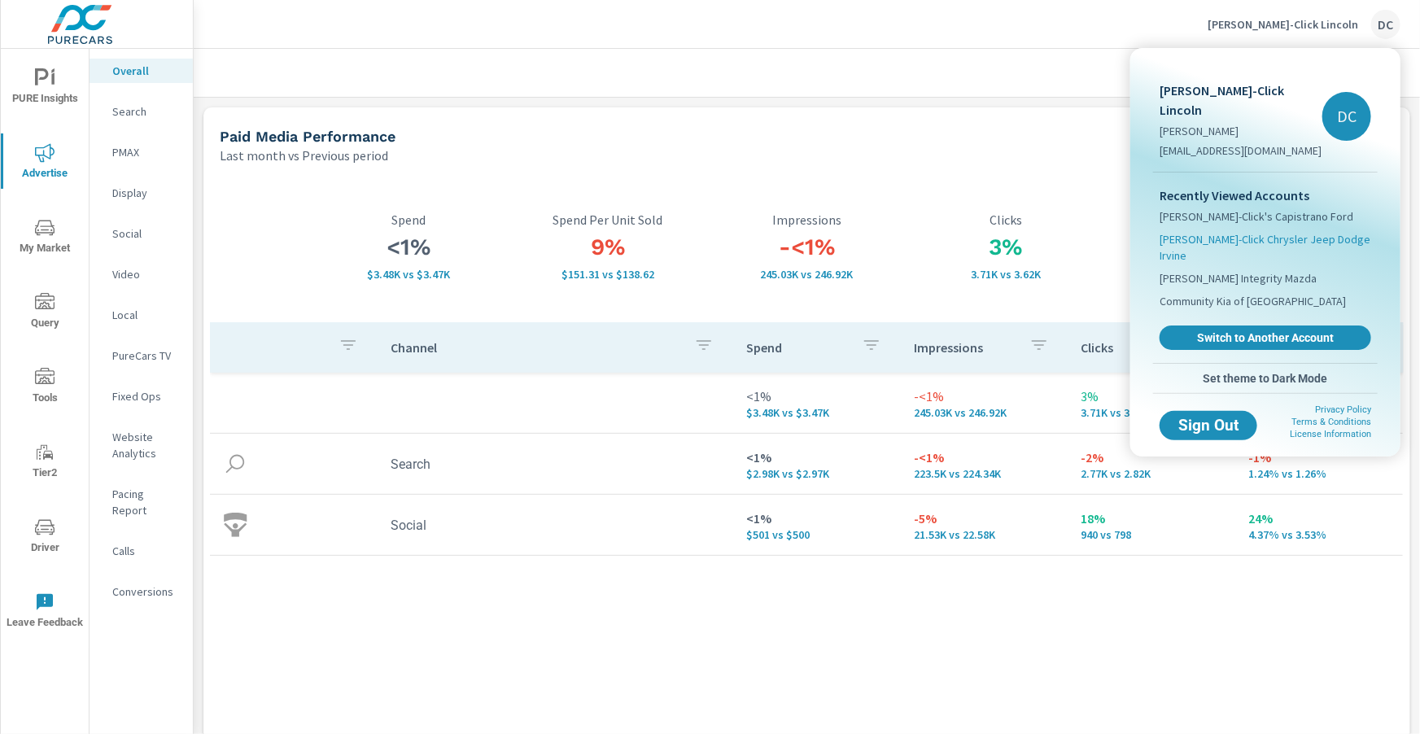
click at [1240, 231] on span "[PERSON_NAME]-Click Chrysler Jeep Dodge Irvine" at bounding box center [1266, 247] width 212 height 33
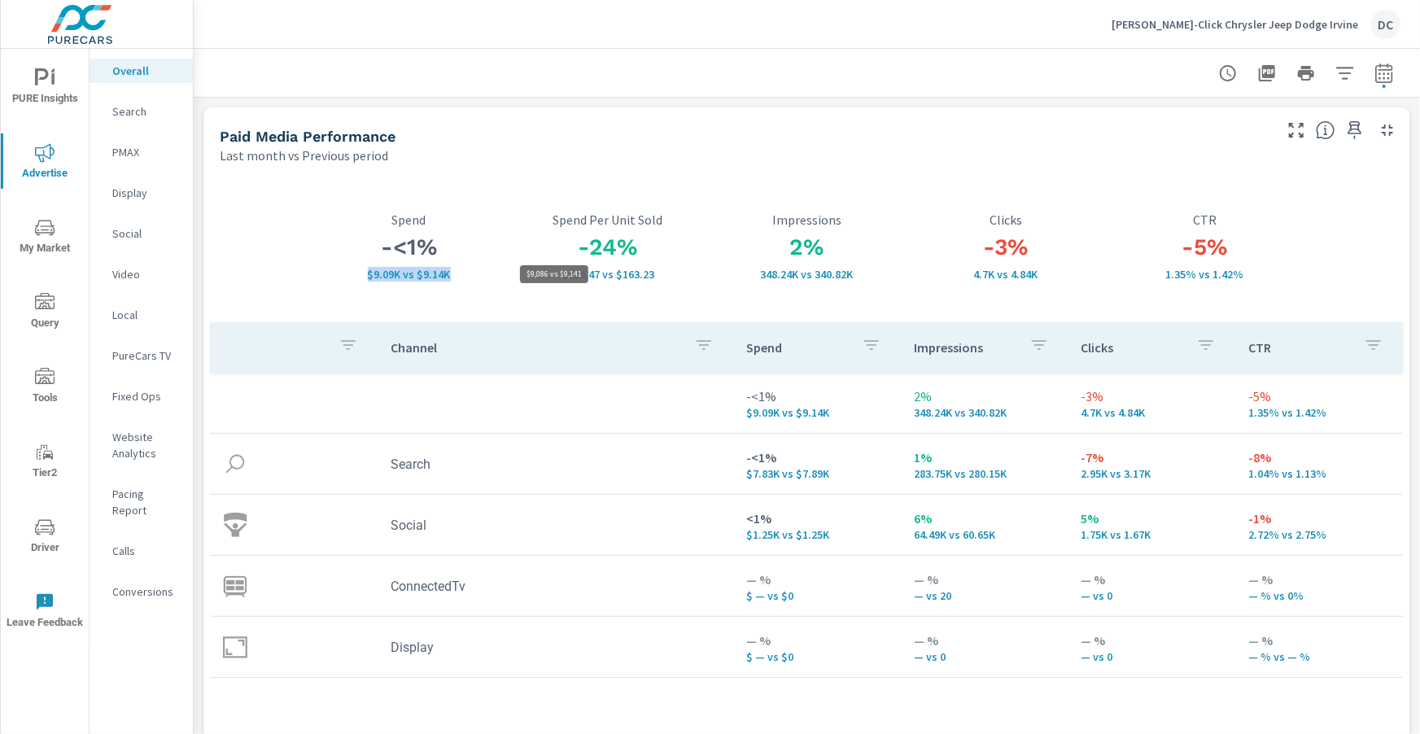
drag, startPoint x: 362, startPoint y: 275, endPoint x: 461, endPoint y: 274, distance: 99.3
click at [461, 274] on p "$9.09K vs $9.14K" at bounding box center [408, 274] width 199 height 13
click at [509, 298] on div "-24% $124.47 vs $163.23 Spend Per Unit Sold" at bounding box center [608, 246] width 199 height 151
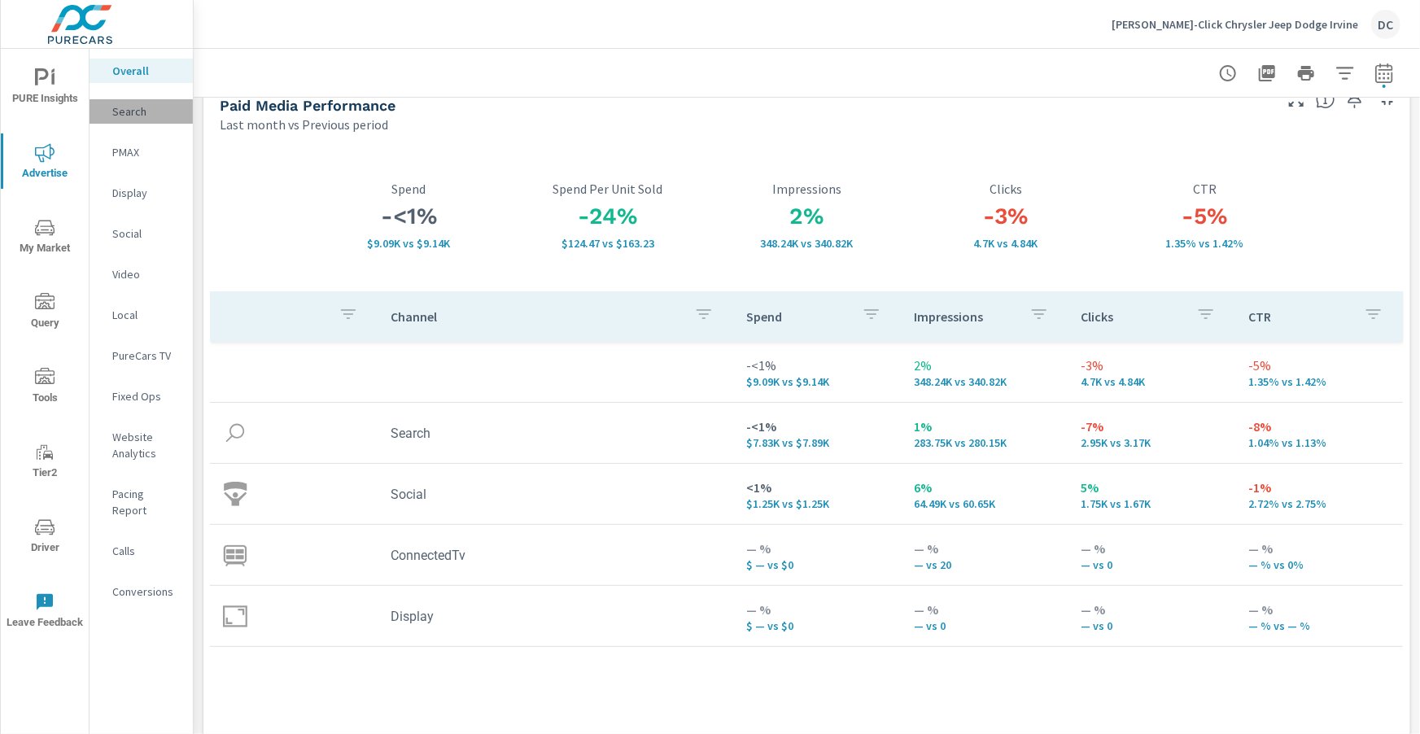
click at [128, 114] on p "Search" at bounding box center [146, 111] width 68 height 16
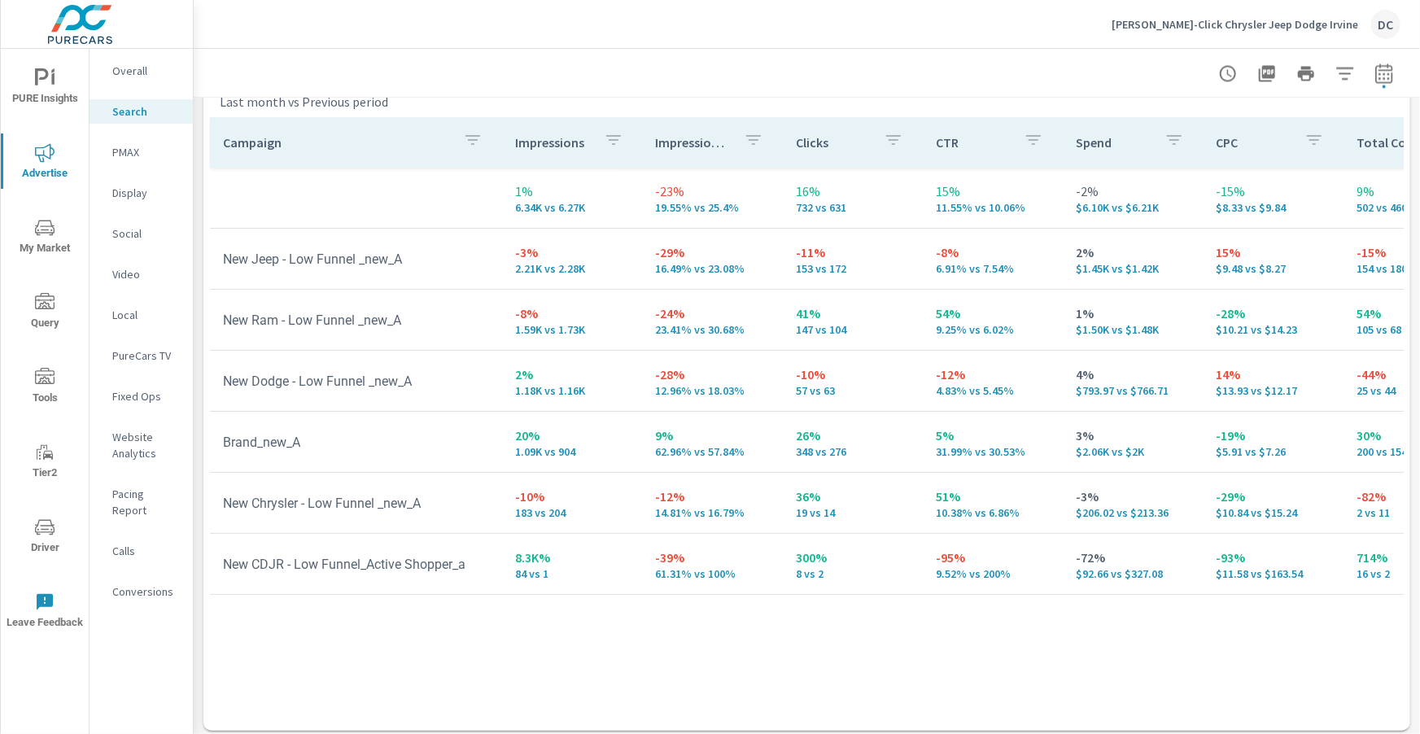
scroll to position [1628, 0]
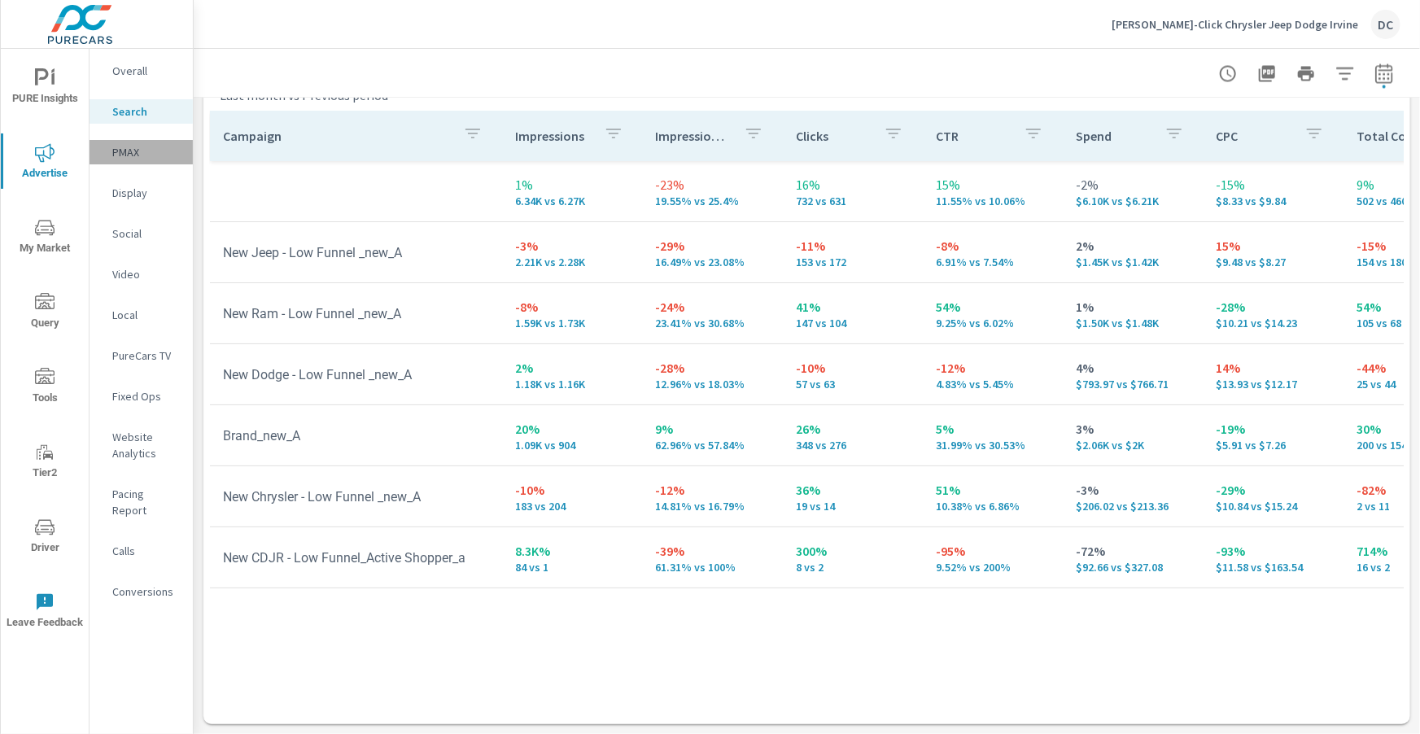
click at [138, 160] on p "PMAX" at bounding box center [146, 152] width 68 height 16
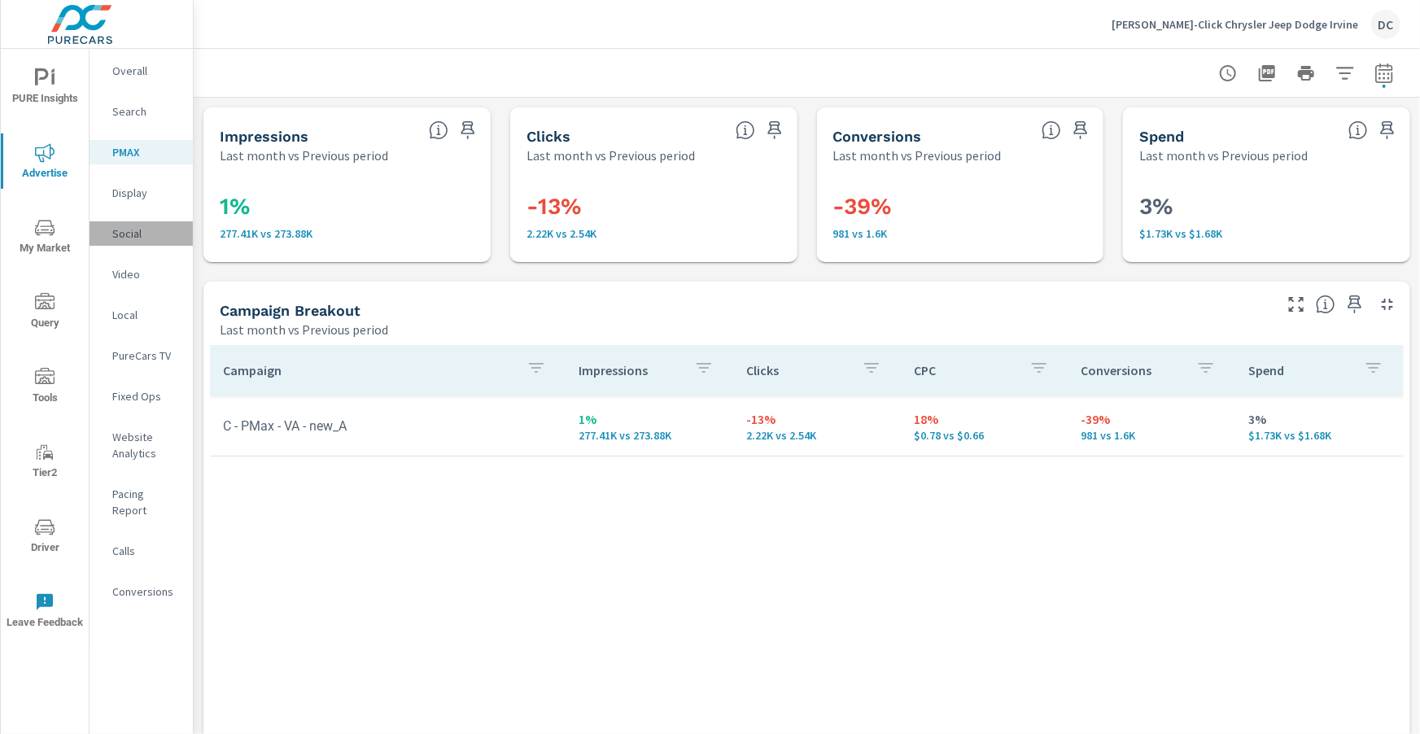
click at [131, 234] on p "Social" at bounding box center [146, 233] width 68 height 16
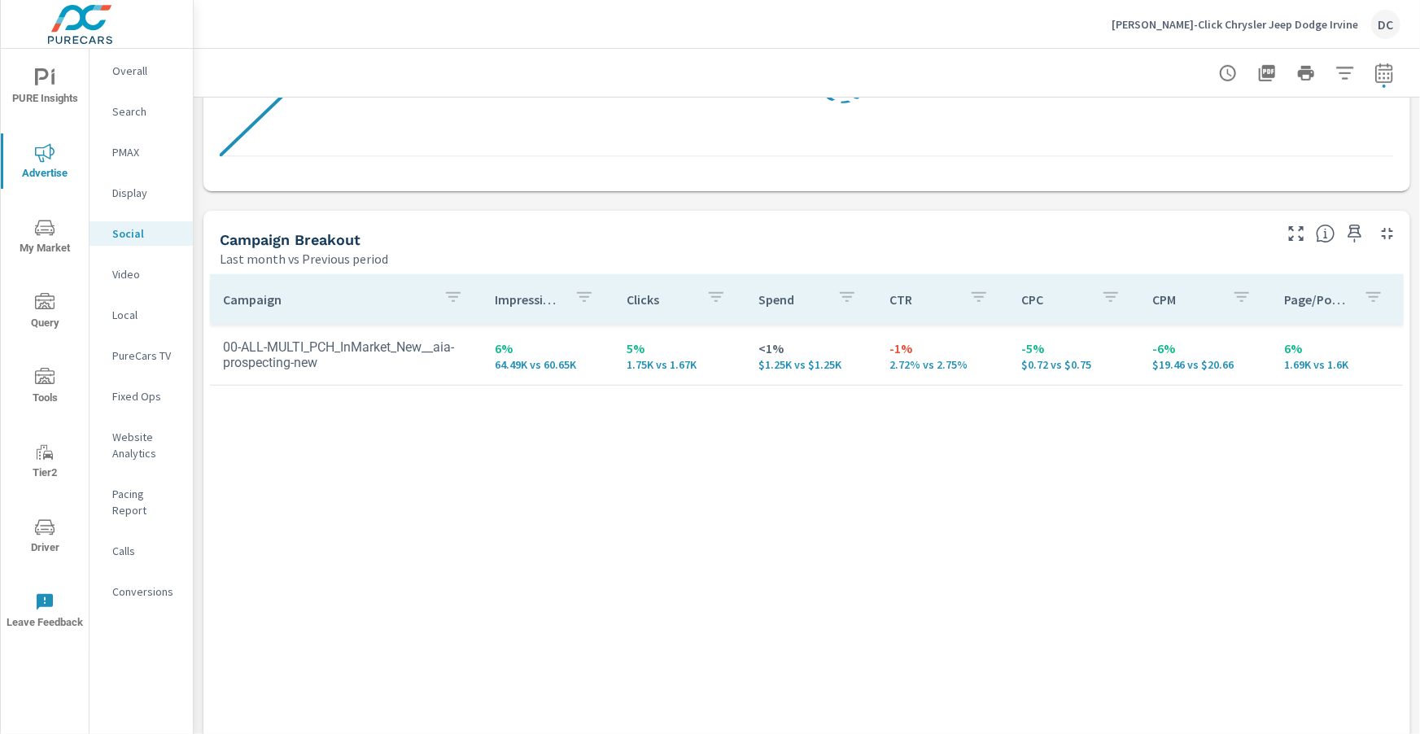
scroll to position [595, 0]
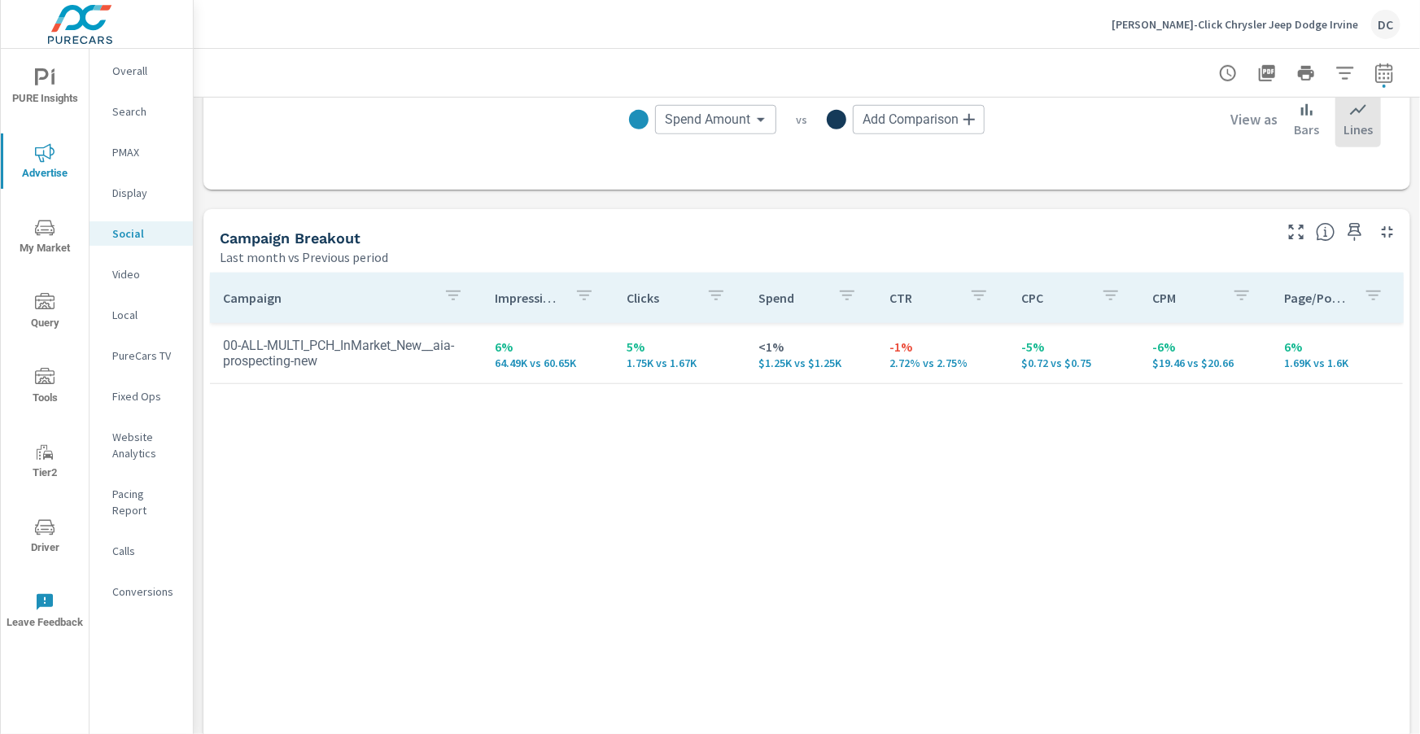
click at [143, 119] on p "Search" at bounding box center [146, 111] width 68 height 16
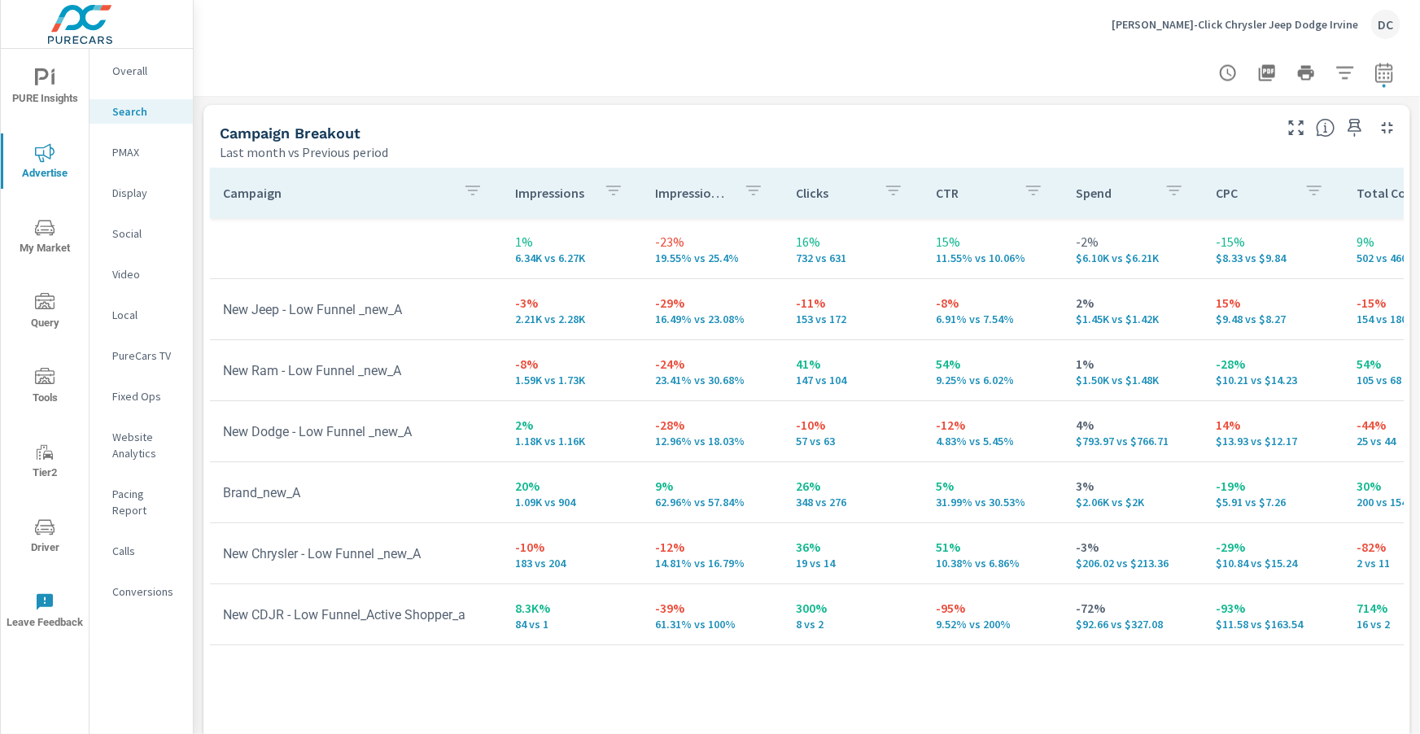
scroll to position [1628, 0]
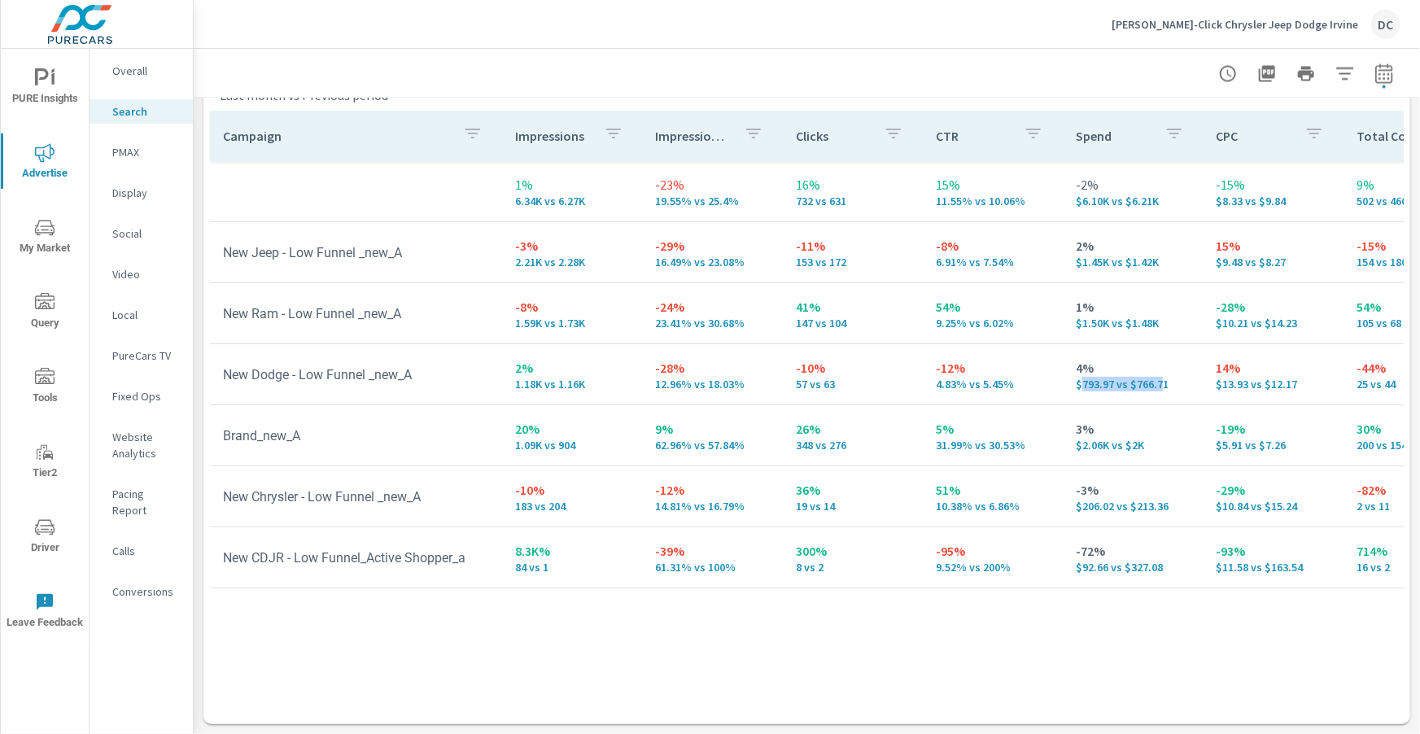
drag, startPoint x: 1068, startPoint y: 385, endPoint x: 1154, endPoint y: 385, distance: 86.3
click at [1154, 385] on p "$793.97 vs $766.71" at bounding box center [1133, 384] width 114 height 13
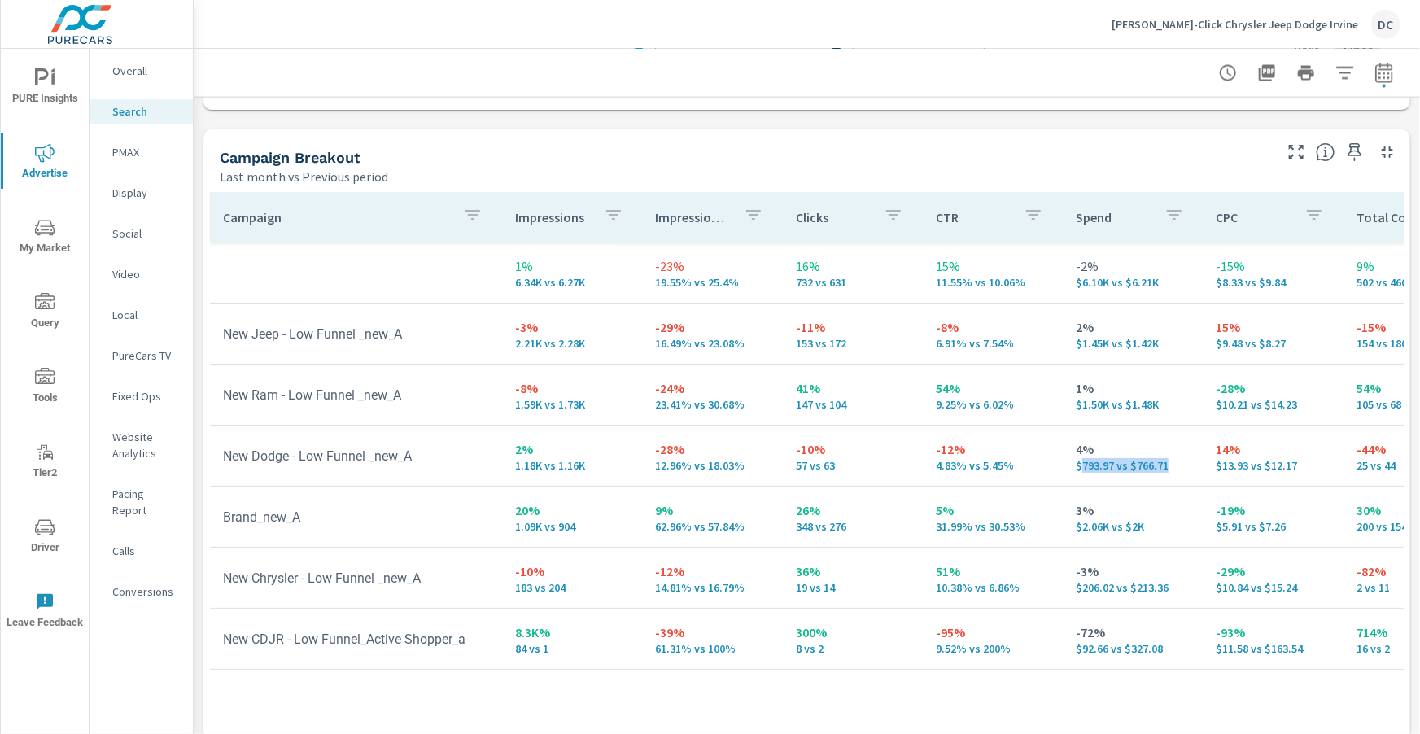
scroll to position [1541, 0]
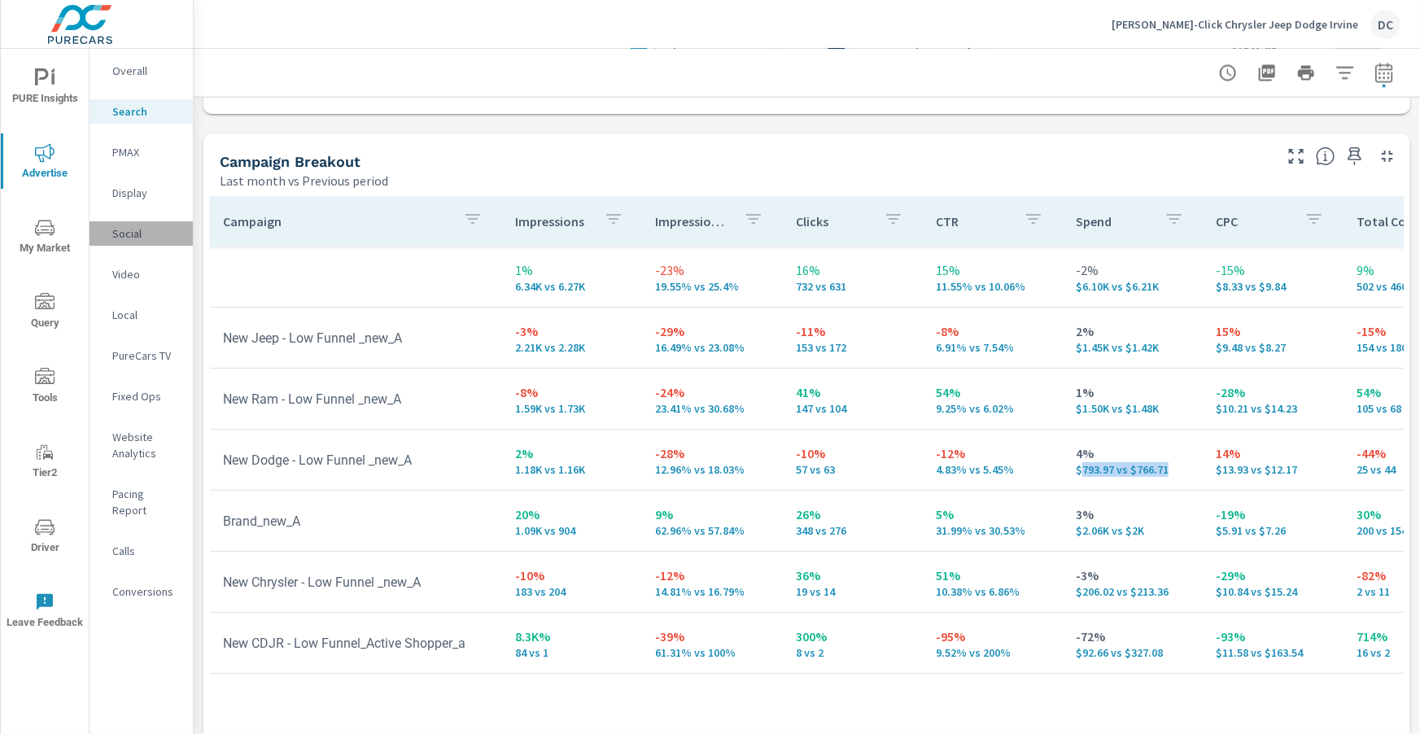
click at [142, 236] on p "Social" at bounding box center [146, 233] width 68 height 16
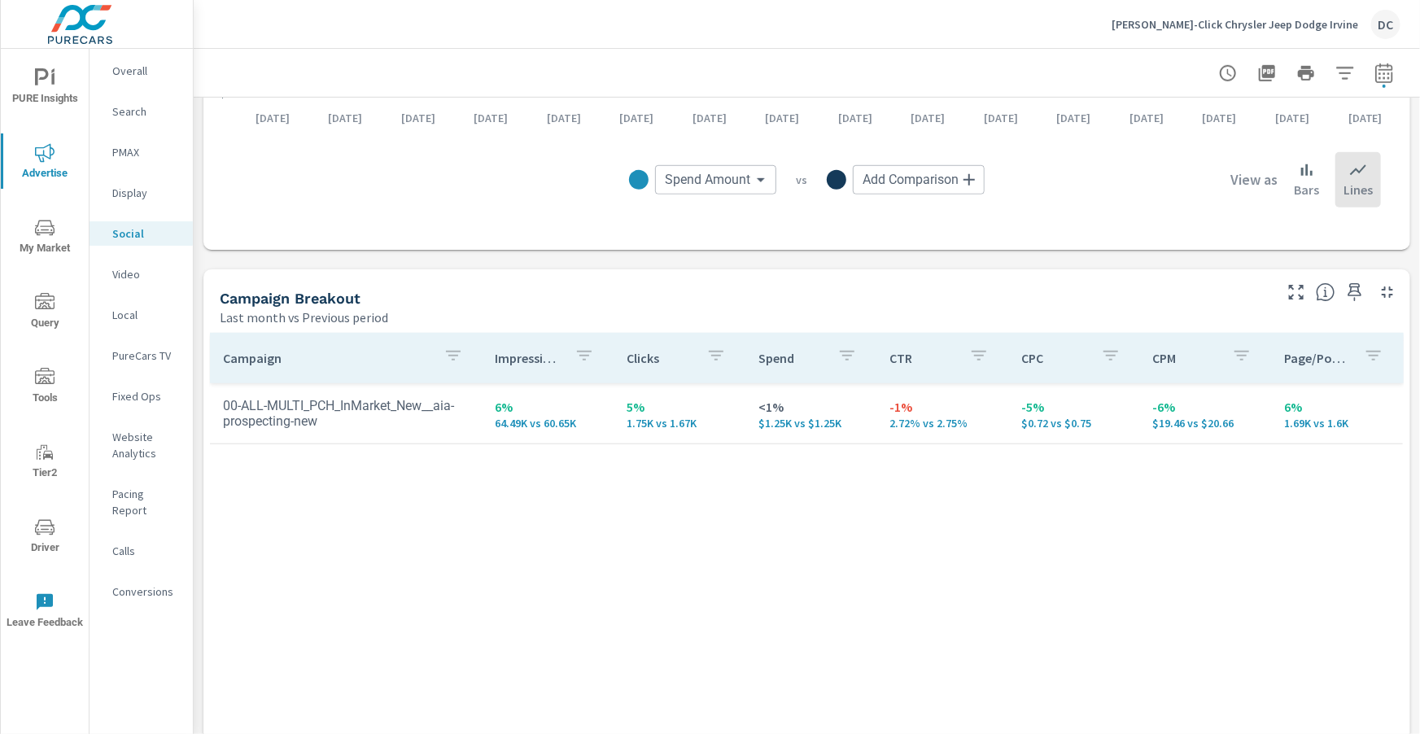
scroll to position [575, 0]
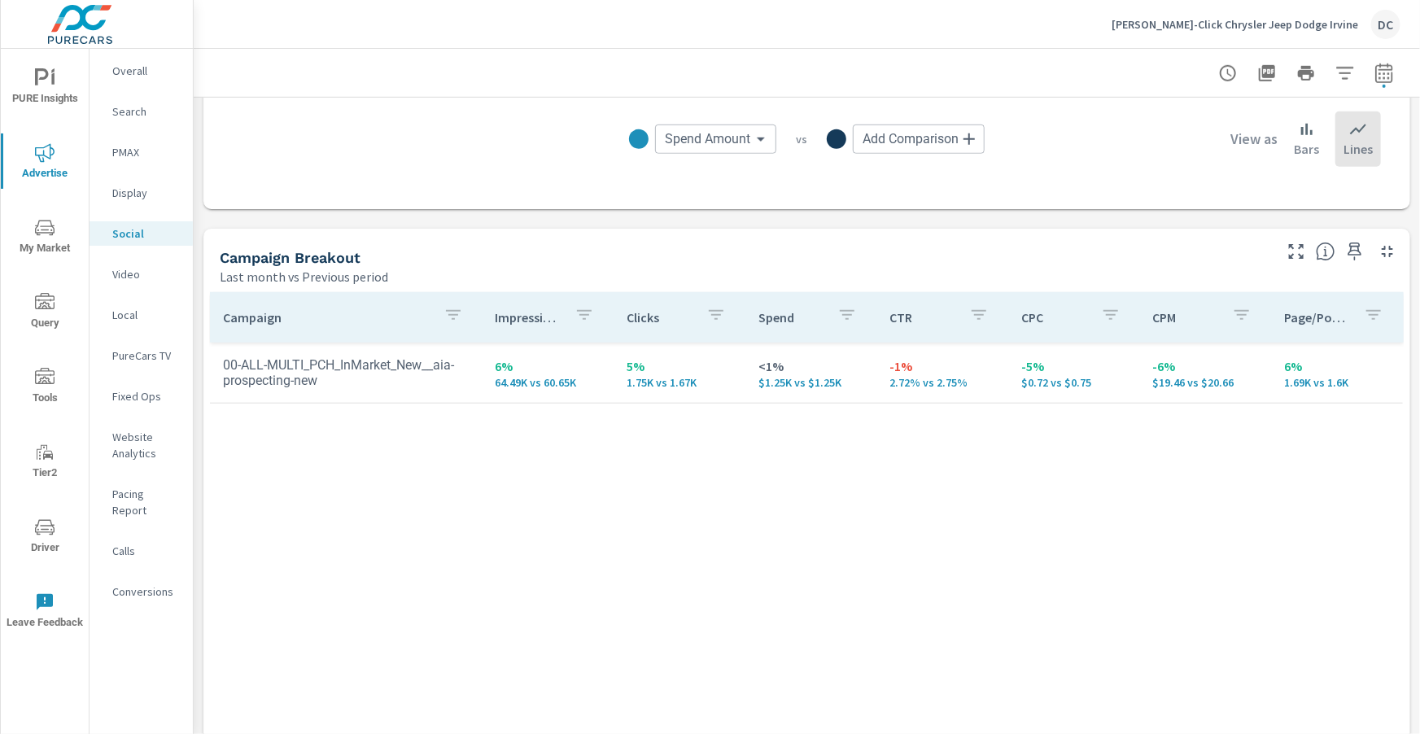
click at [138, 112] on p "Search" at bounding box center [146, 111] width 68 height 16
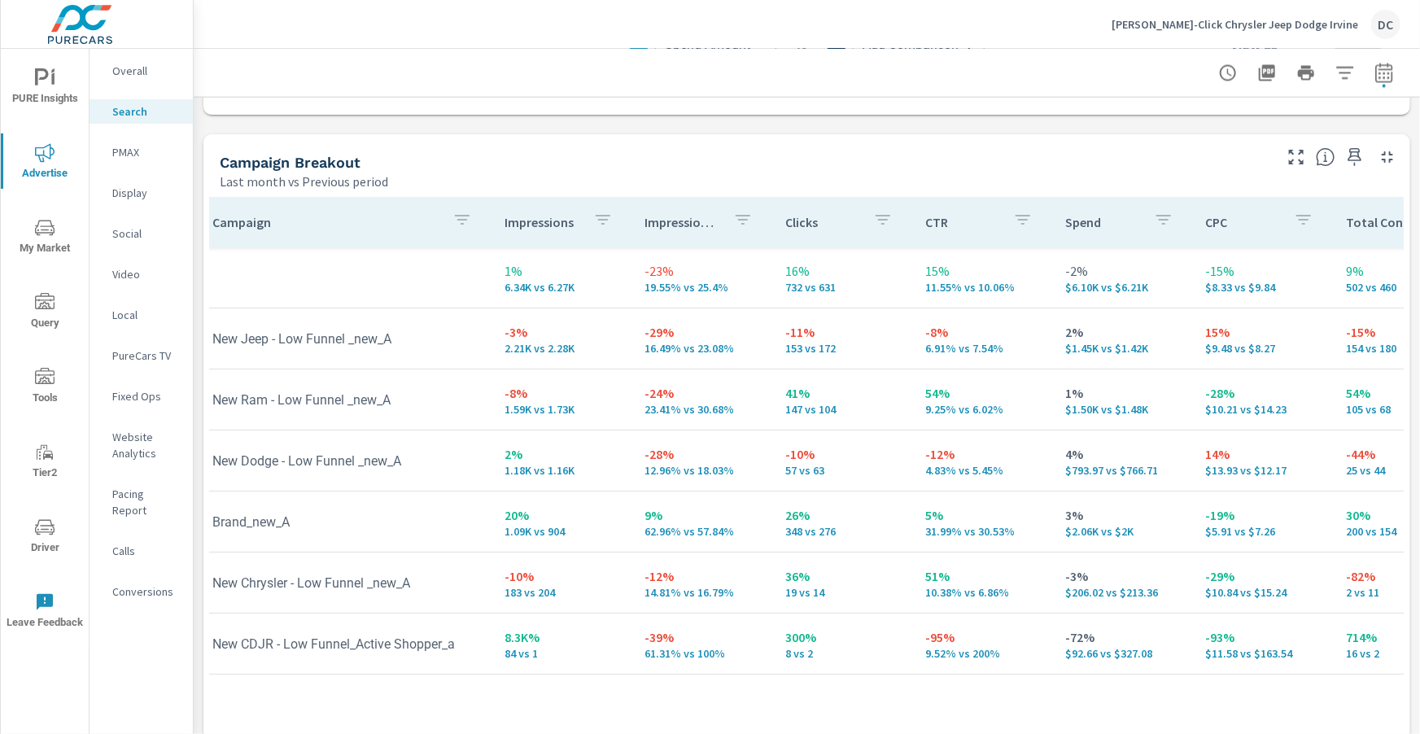
scroll to position [1542, 0]
click at [133, 150] on p "PMAX" at bounding box center [146, 152] width 68 height 16
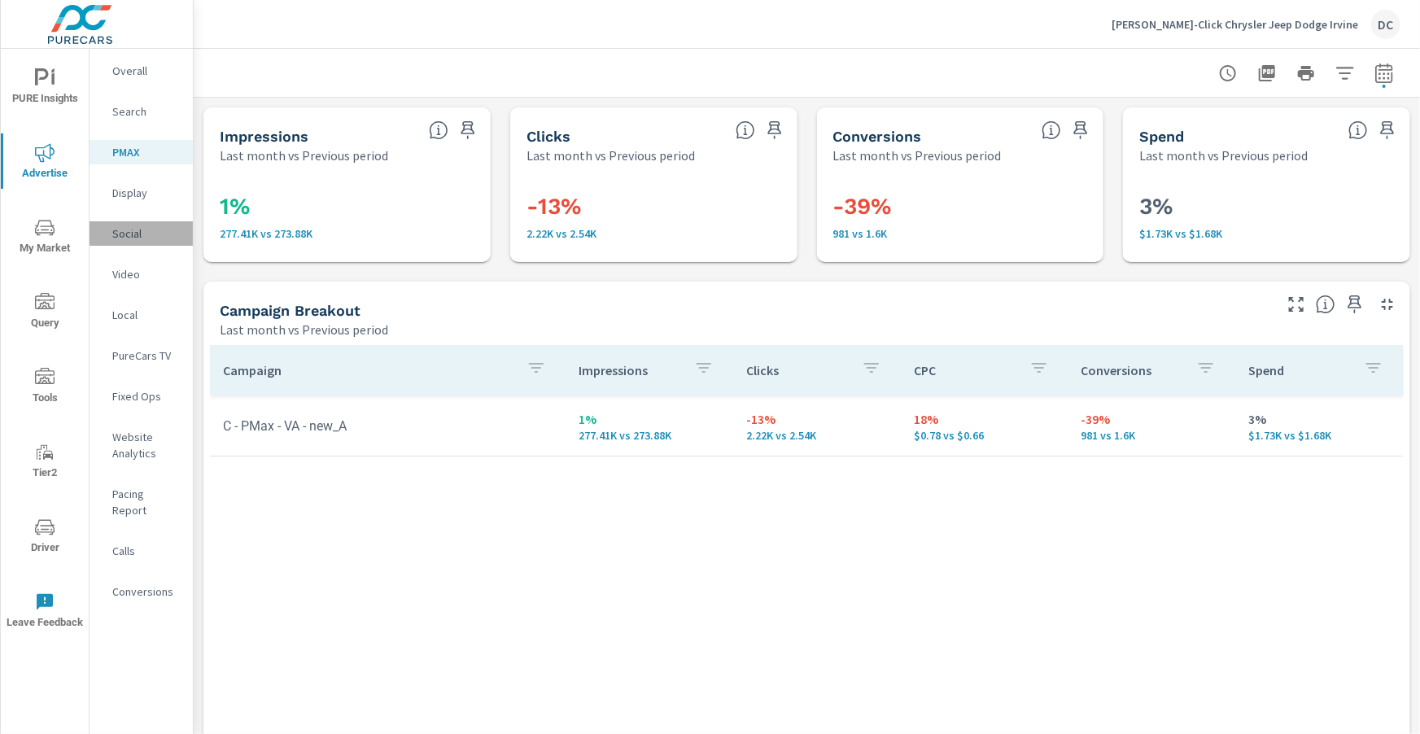
click at [135, 237] on p "Social" at bounding box center [146, 233] width 68 height 16
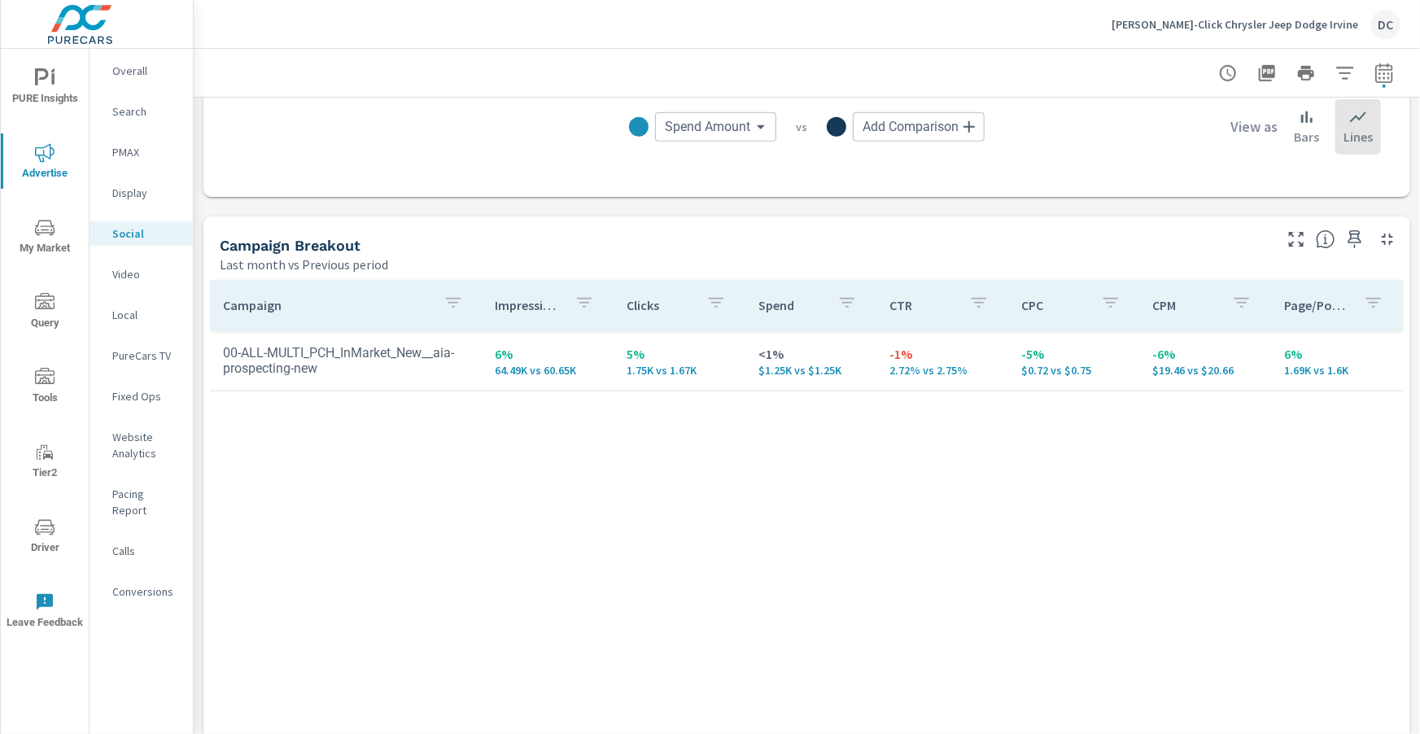
scroll to position [588, 0]
click at [1268, 27] on p "Tuttle-Click Chrysler Jeep Dodge Irvine" at bounding box center [1235, 24] width 247 height 15
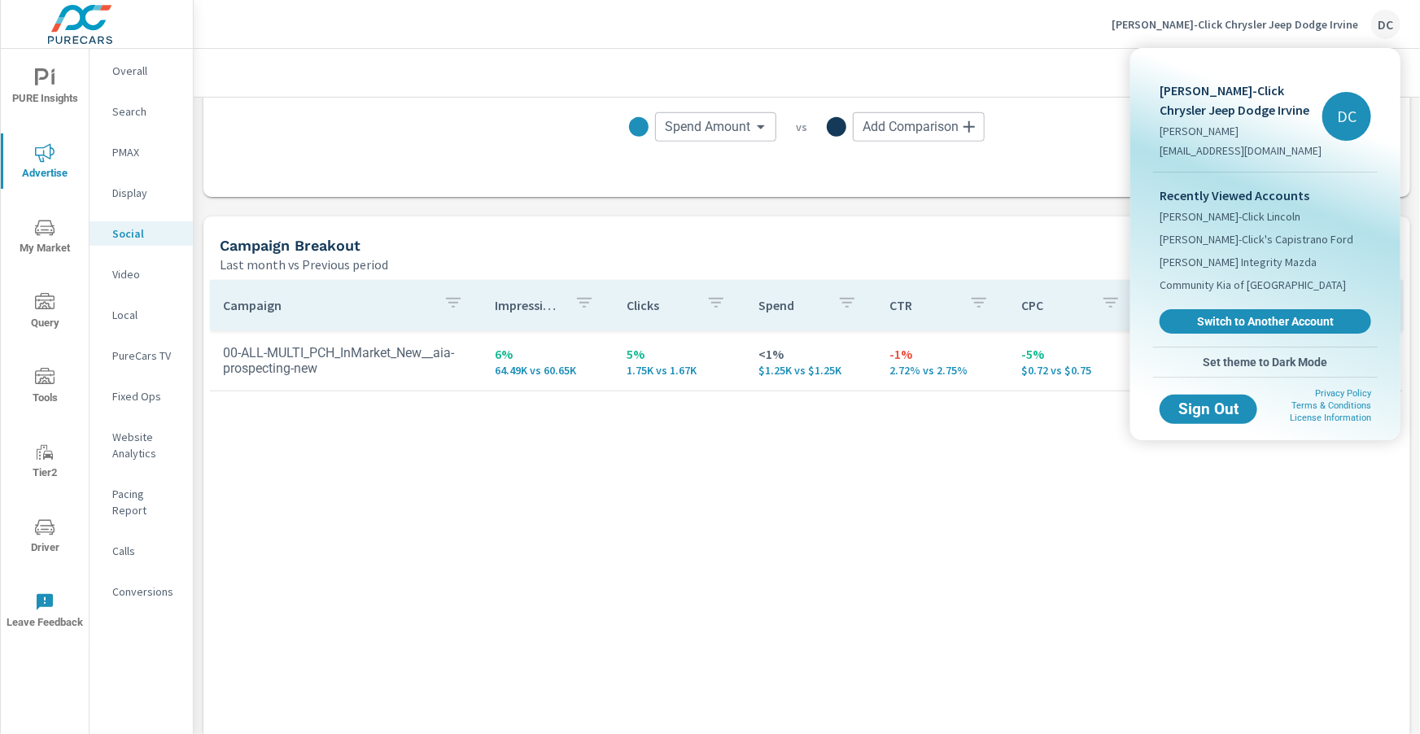
click at [34, 90] on div at bounding box center [710, 367] width 1420 height 734
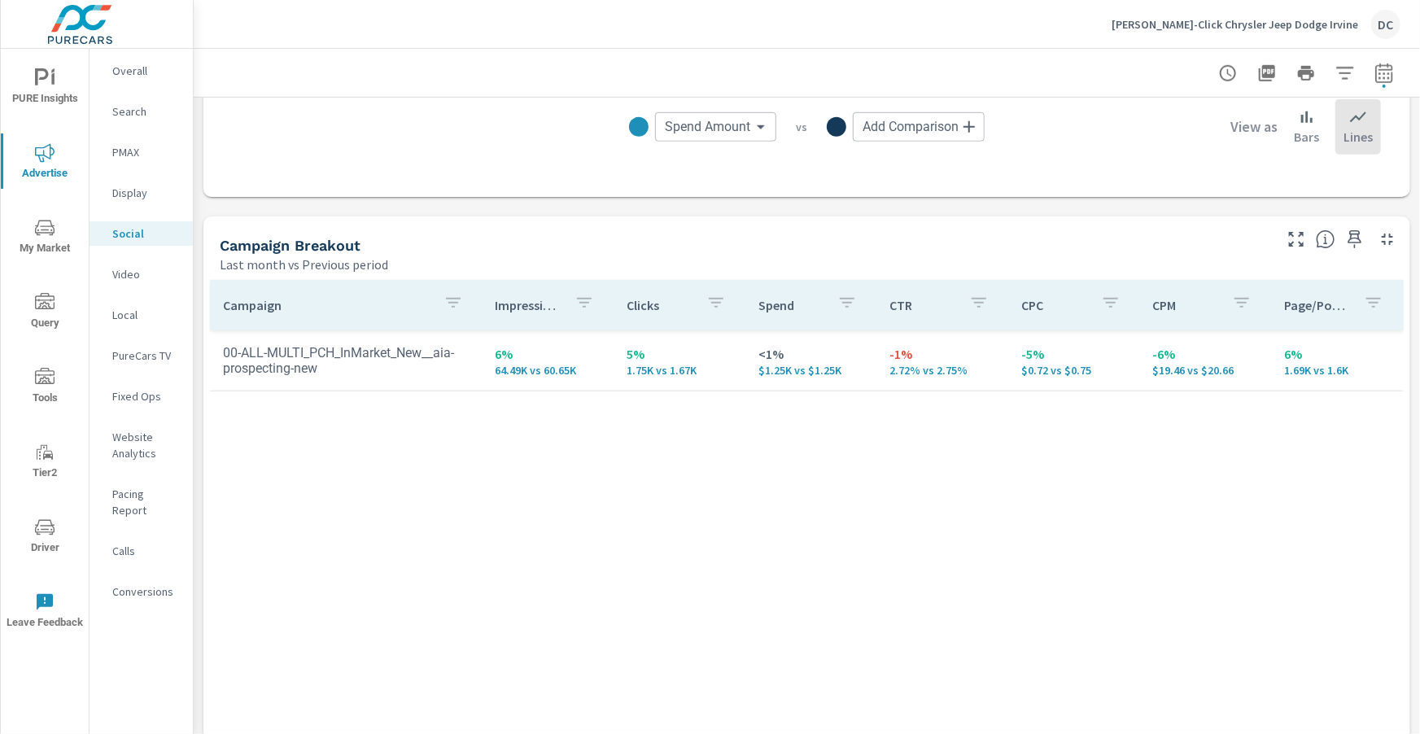
click at [39, 81] on icon "nav menu" at bounding box center [45, 78] width 20 height 20
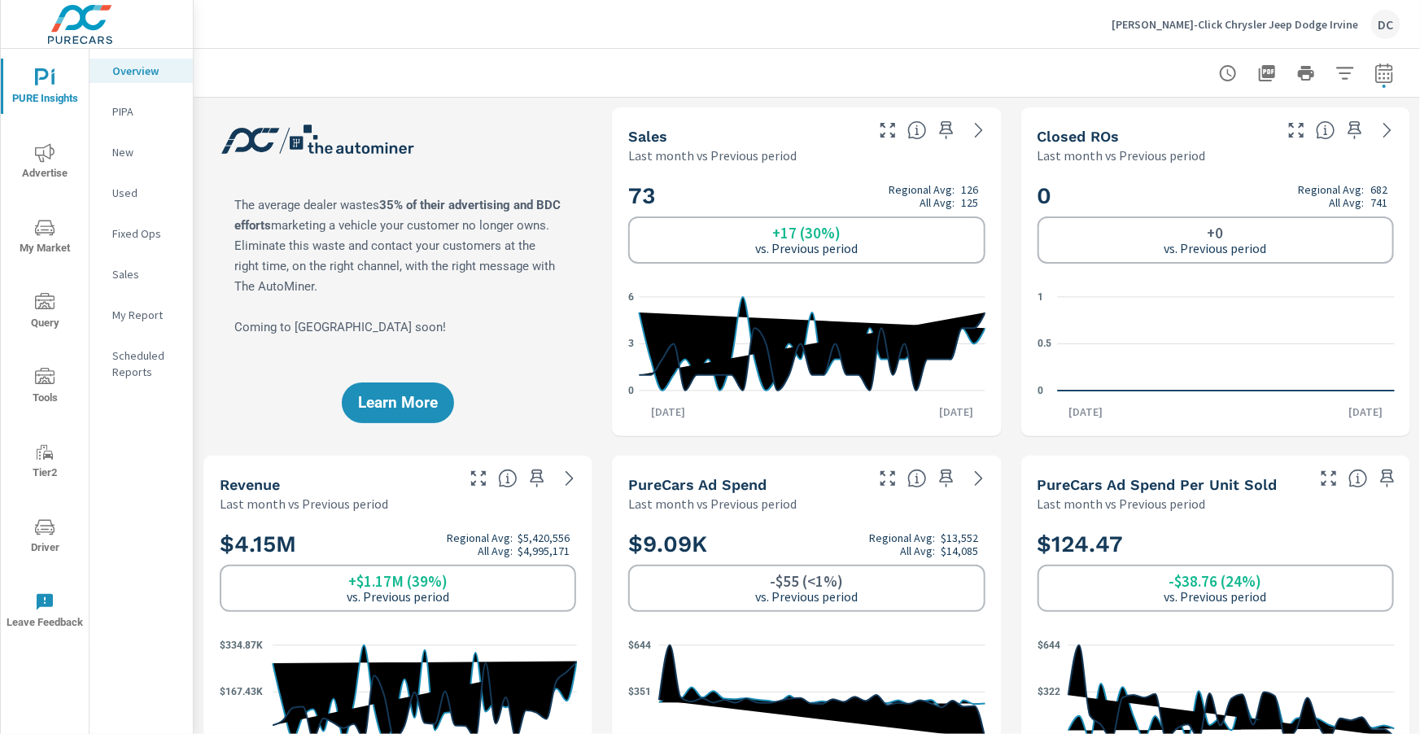
click at [1349, 24] on p "Tuttle-Click Chrysler Jeep Dodge Irvine" at bounding box center [1235, 24] width 247 height 15
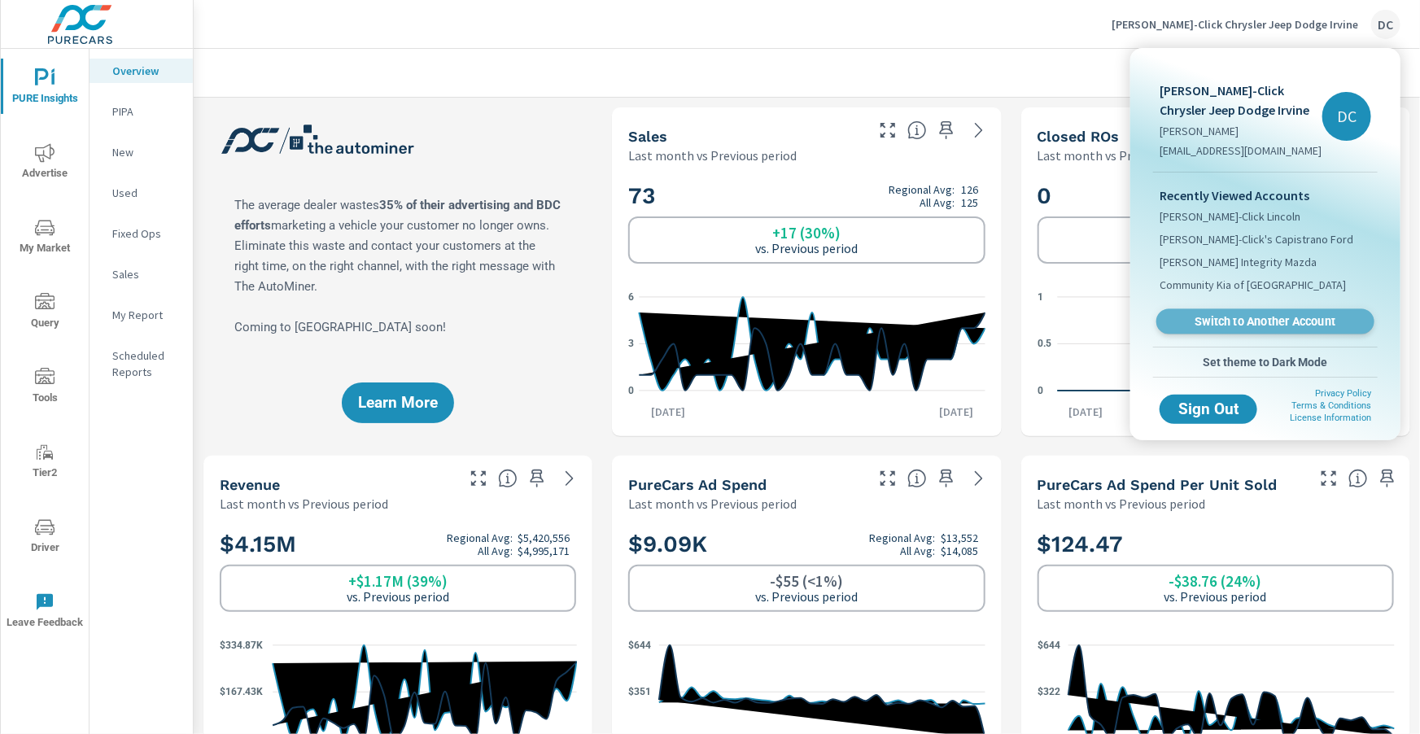
click at [1266, 321] on span "Switch to Another Account" at bounding box center [1264, 321] width 199 height 15
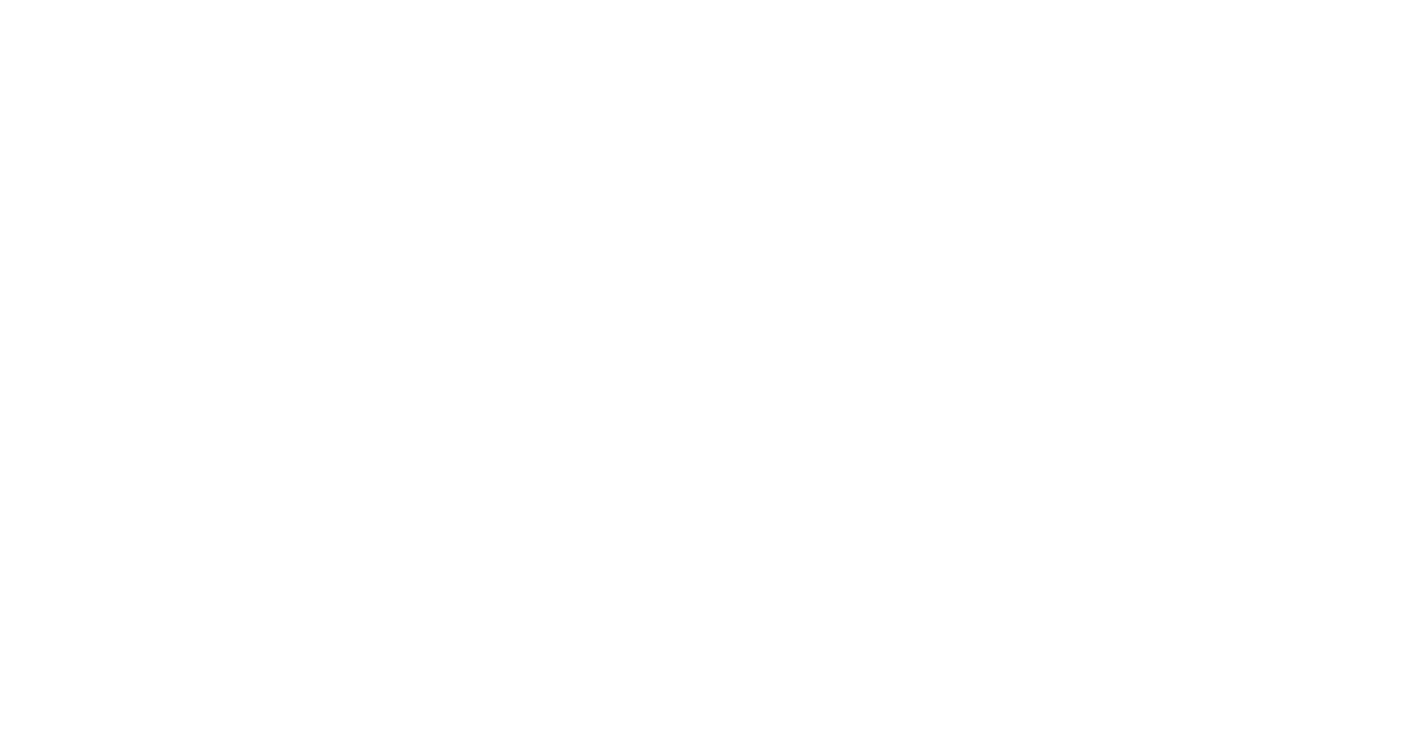
click at [585, 0] on html at bounding box center [710, 0] width 1420 height 0
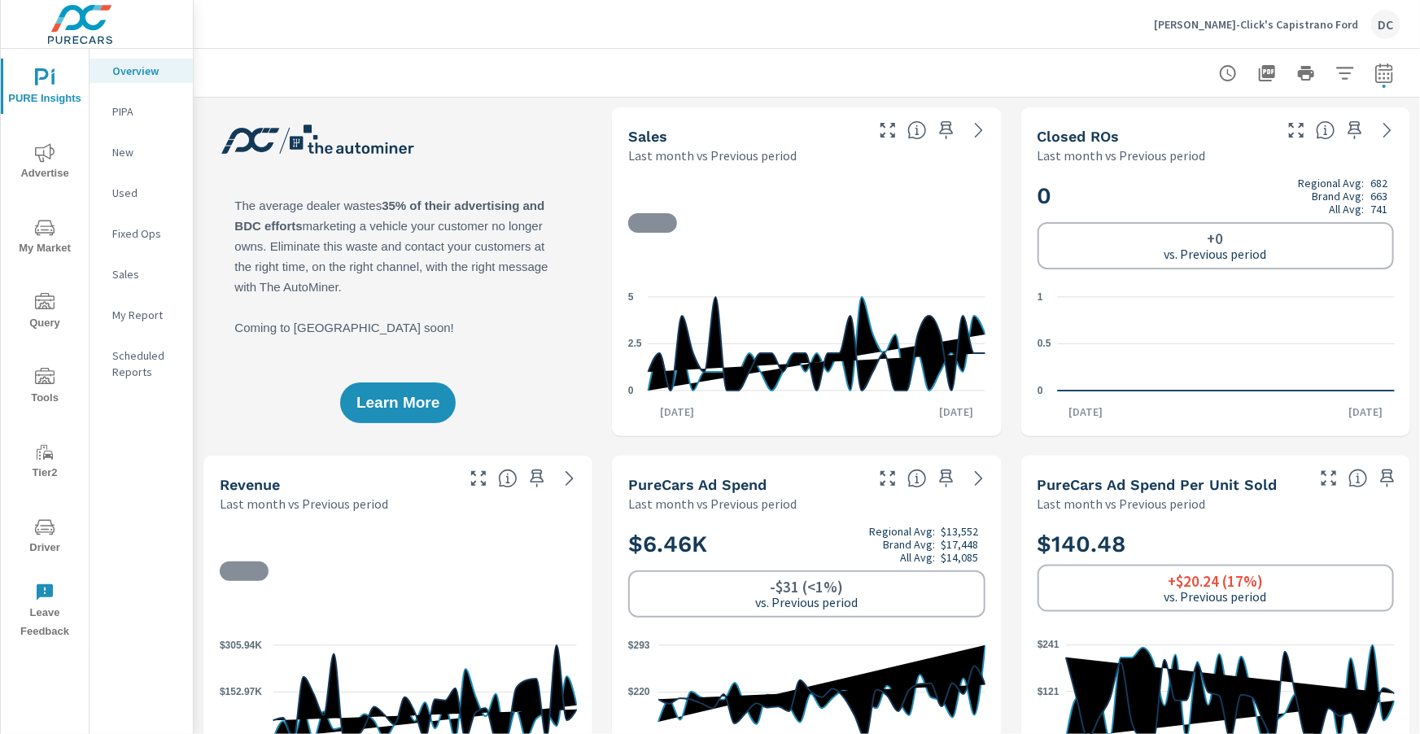
click at [1337, 29] on p "[PERSON_NAME]-Click's Capistrano Ford" at bounding box center [1256, 24] width 204 height 15
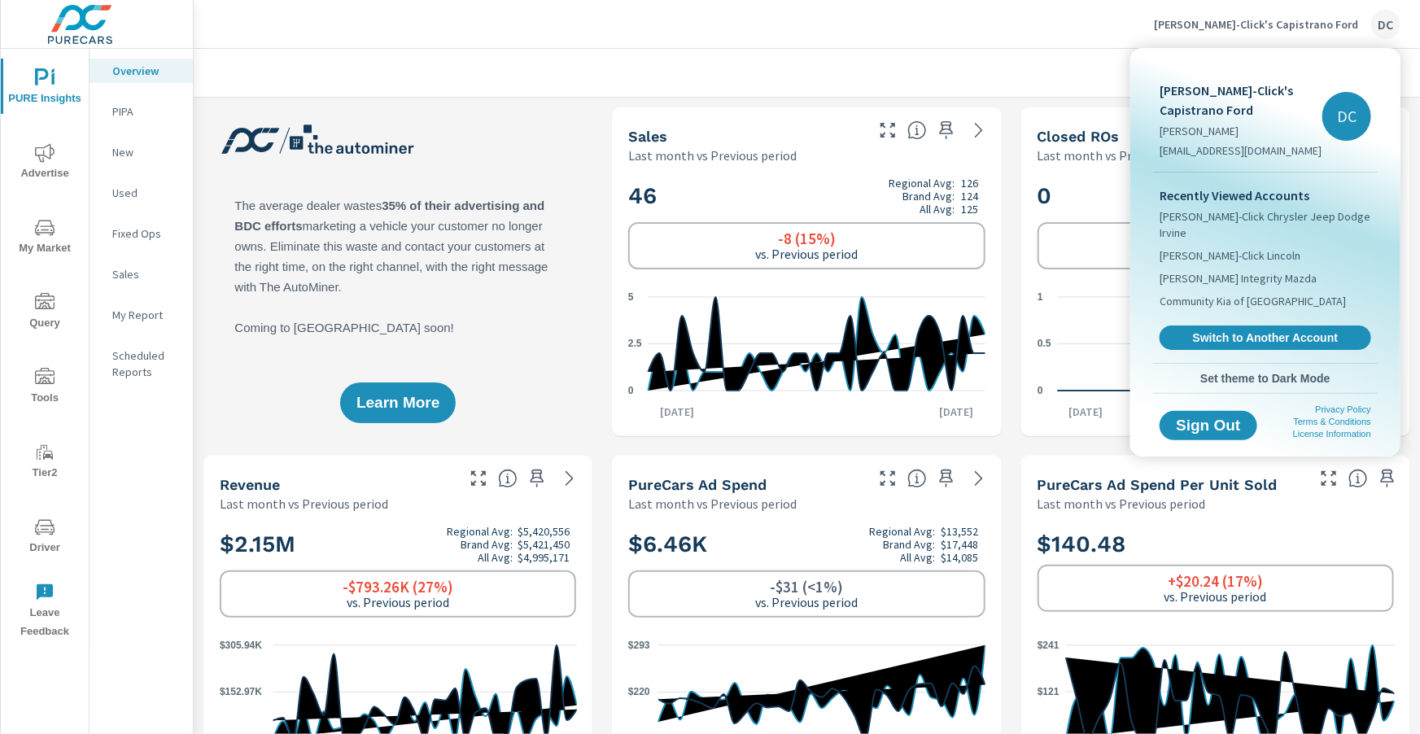
click at [1286, 303] on div "Recently Viewed Accounts Tuttle-Click Chrysler Jeep Dodge Irvine Tuttle-Click L…" at bounding box center [1265, 268] width 225 height 190
click at [1286, 330] on span "Switch to Another Account" at bounding box center [1264, 337] width 199 height 15
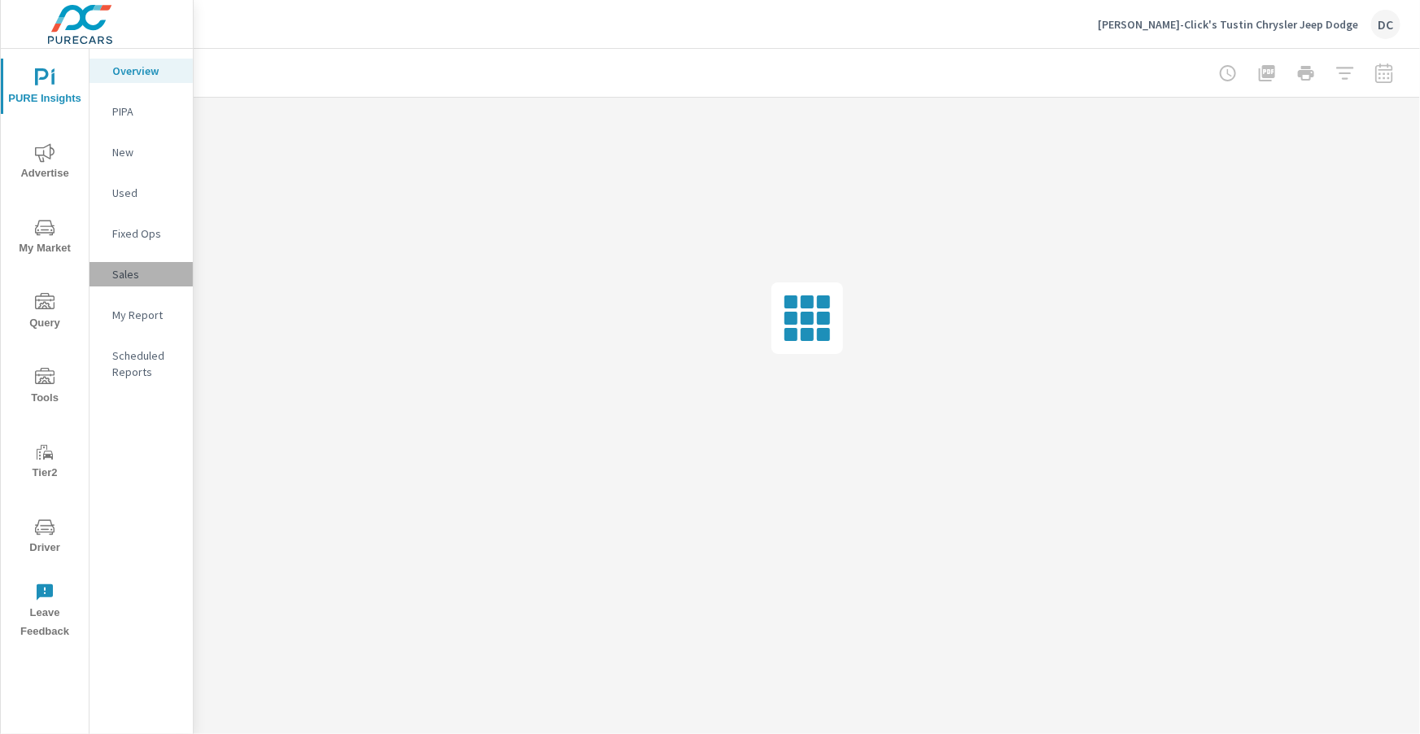
click at [123, 274] on p "Sales" at bounding box center [146, 274] width 68 height 16
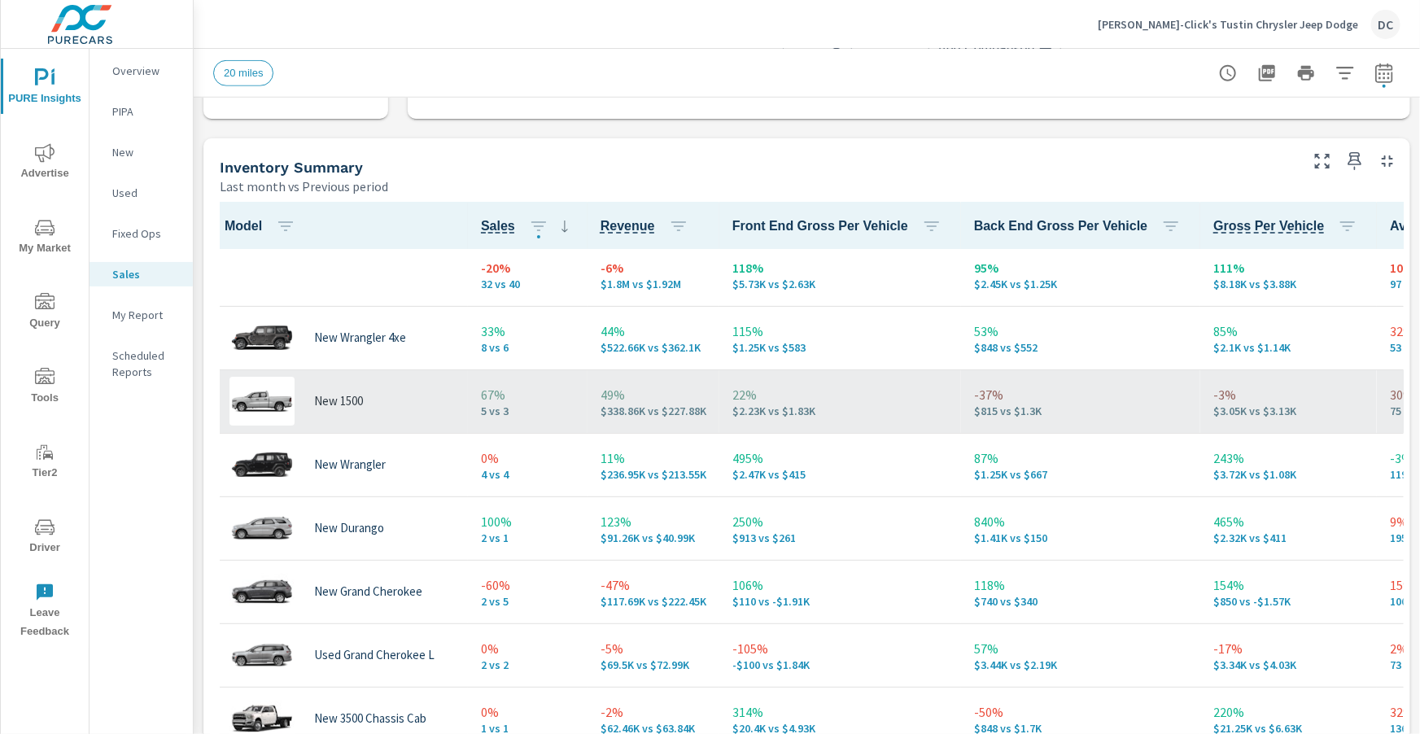
scroll to position [42, 0]
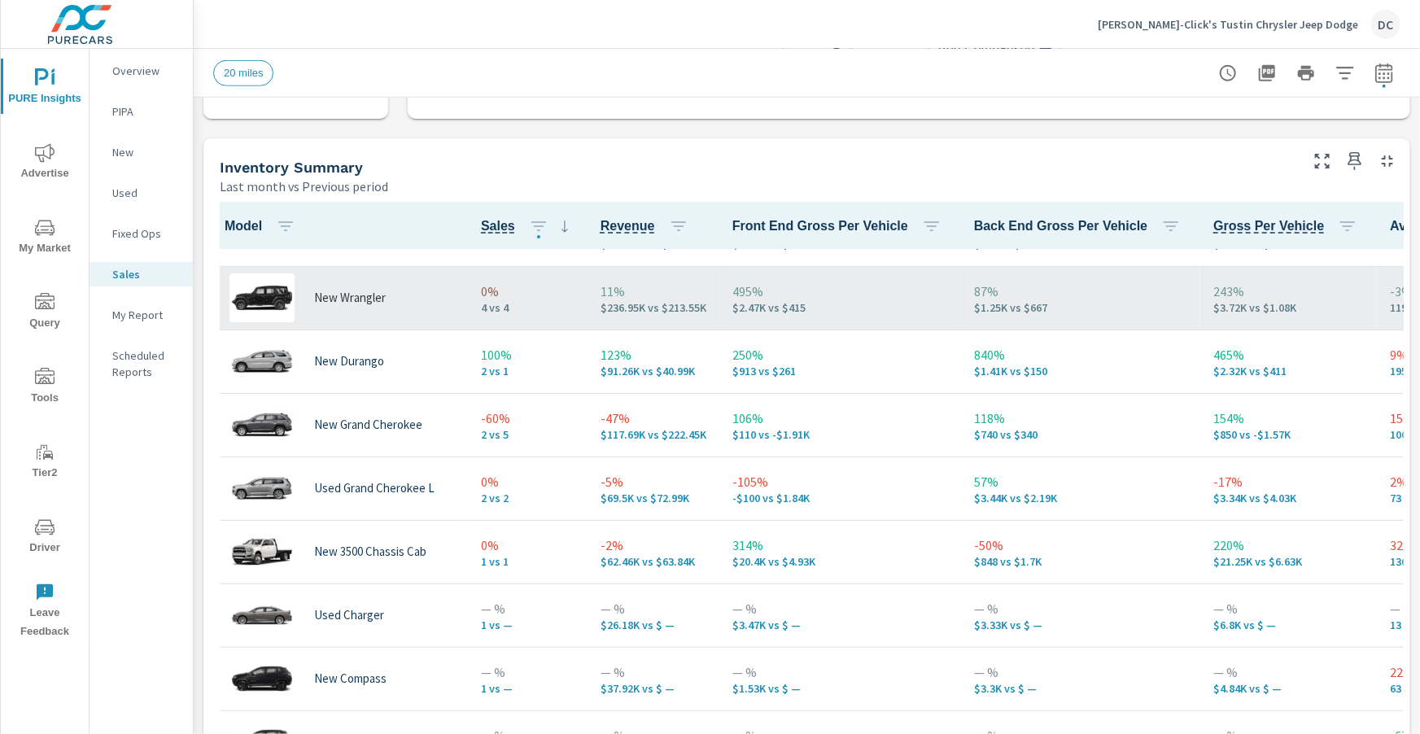
scroll to position [173, 0]
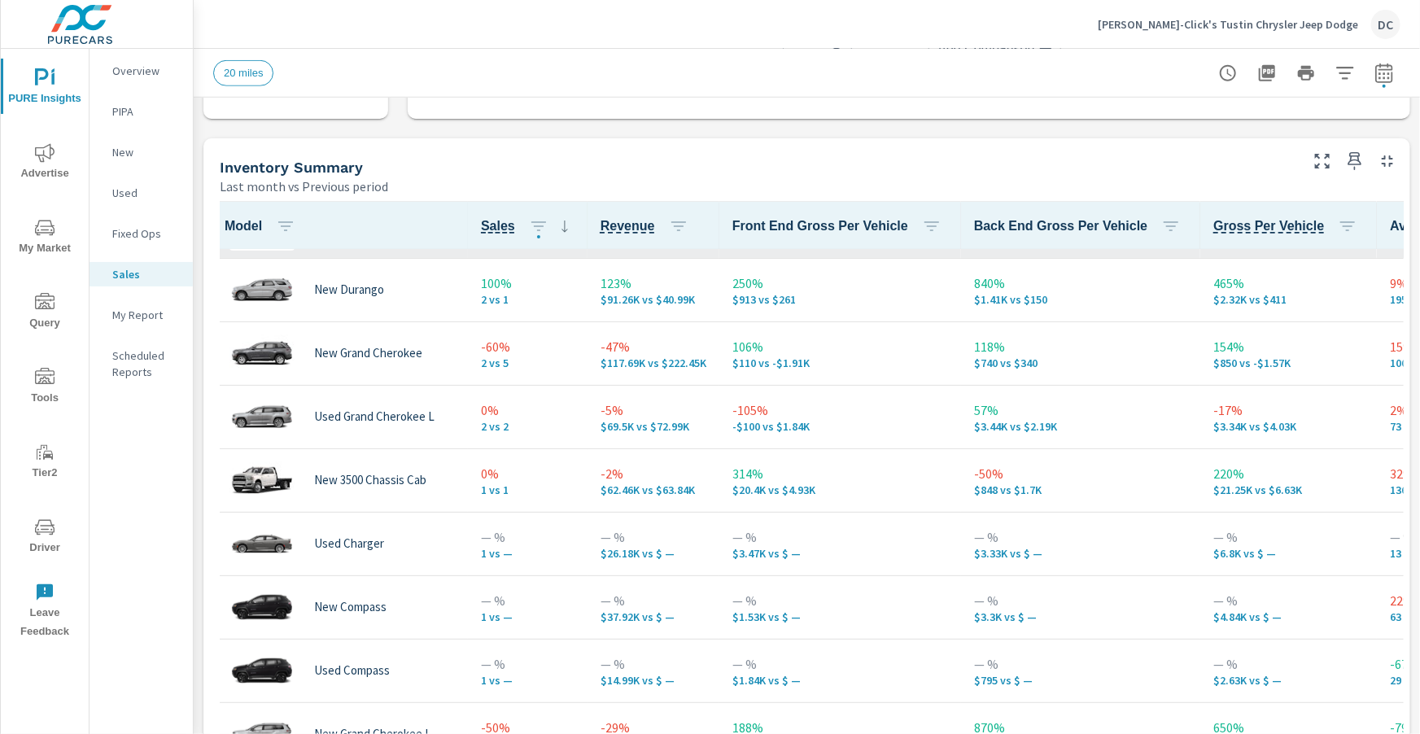
scroll to position [244, 5]
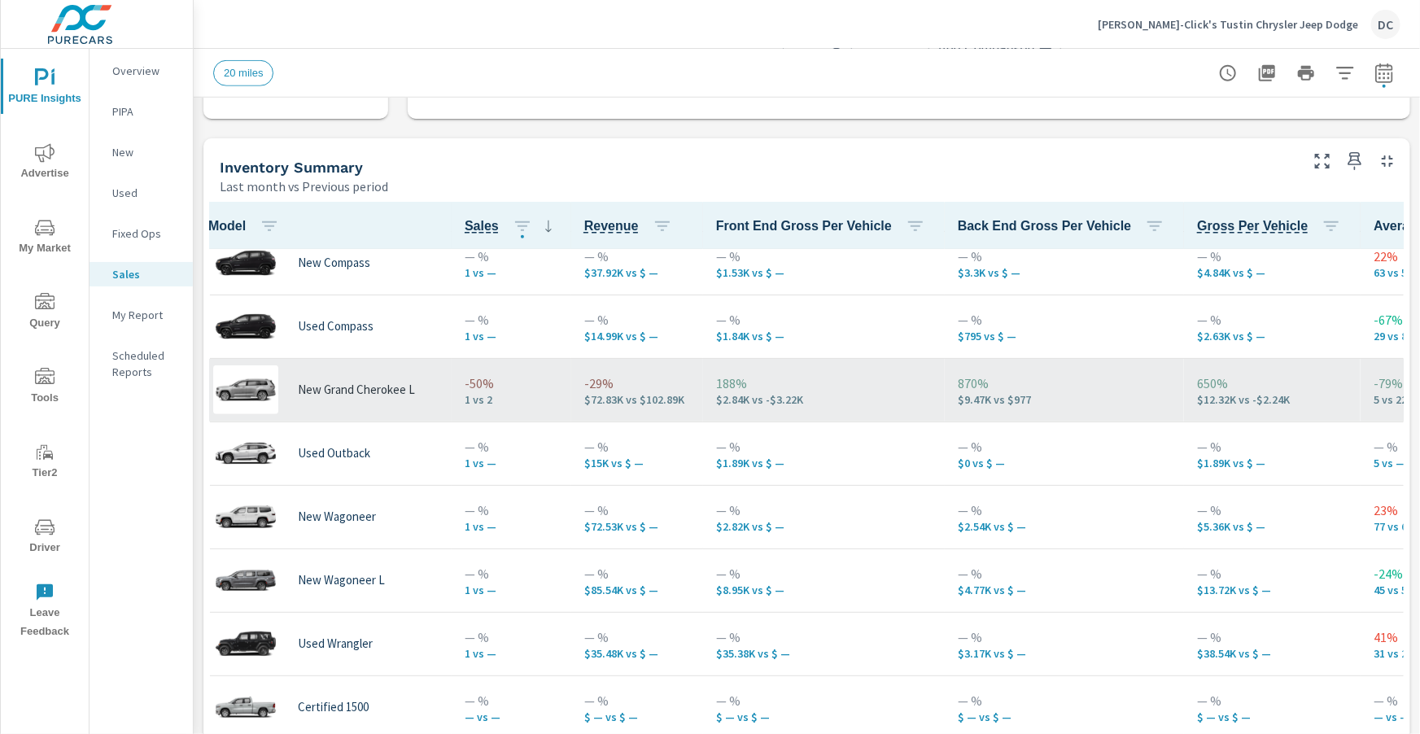
scroll to position [609, 16]
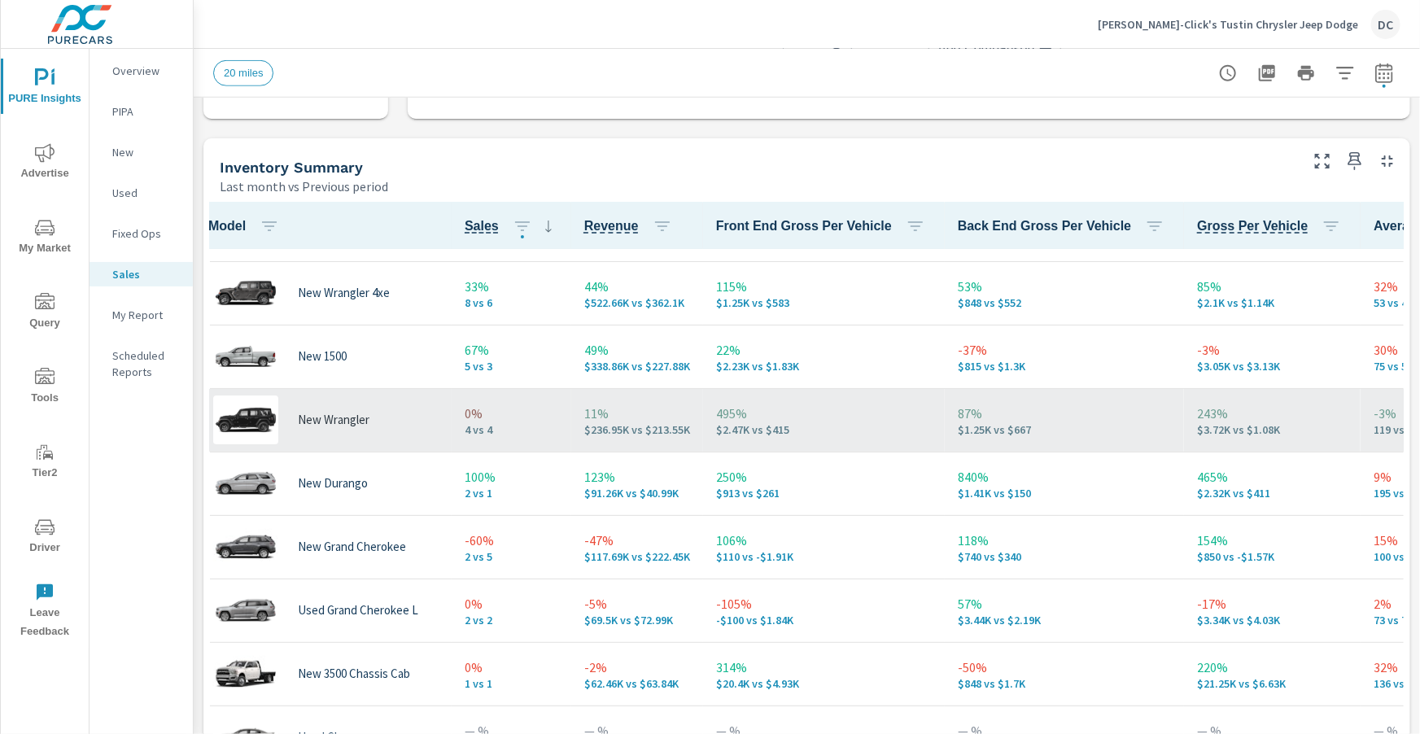
scroll to position [0, 16]
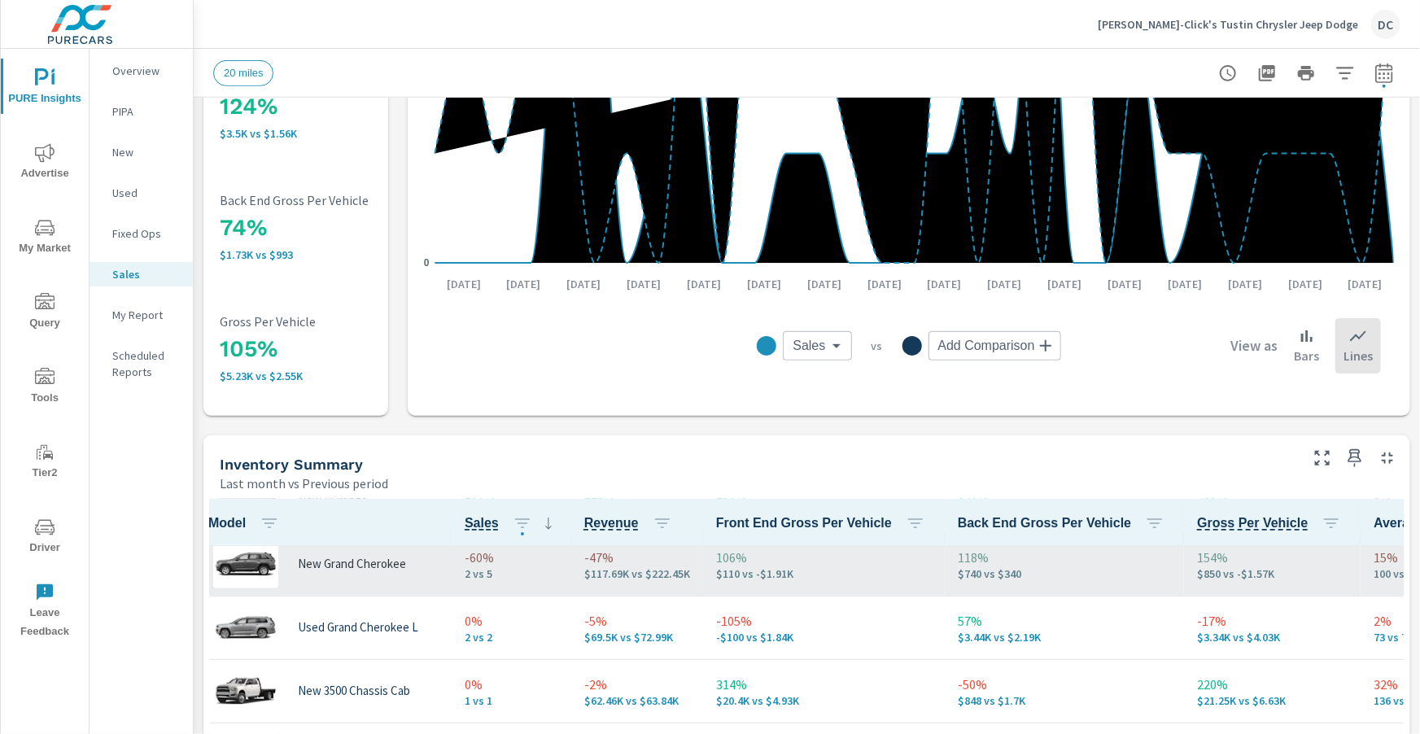
scroll to position [334, 16]
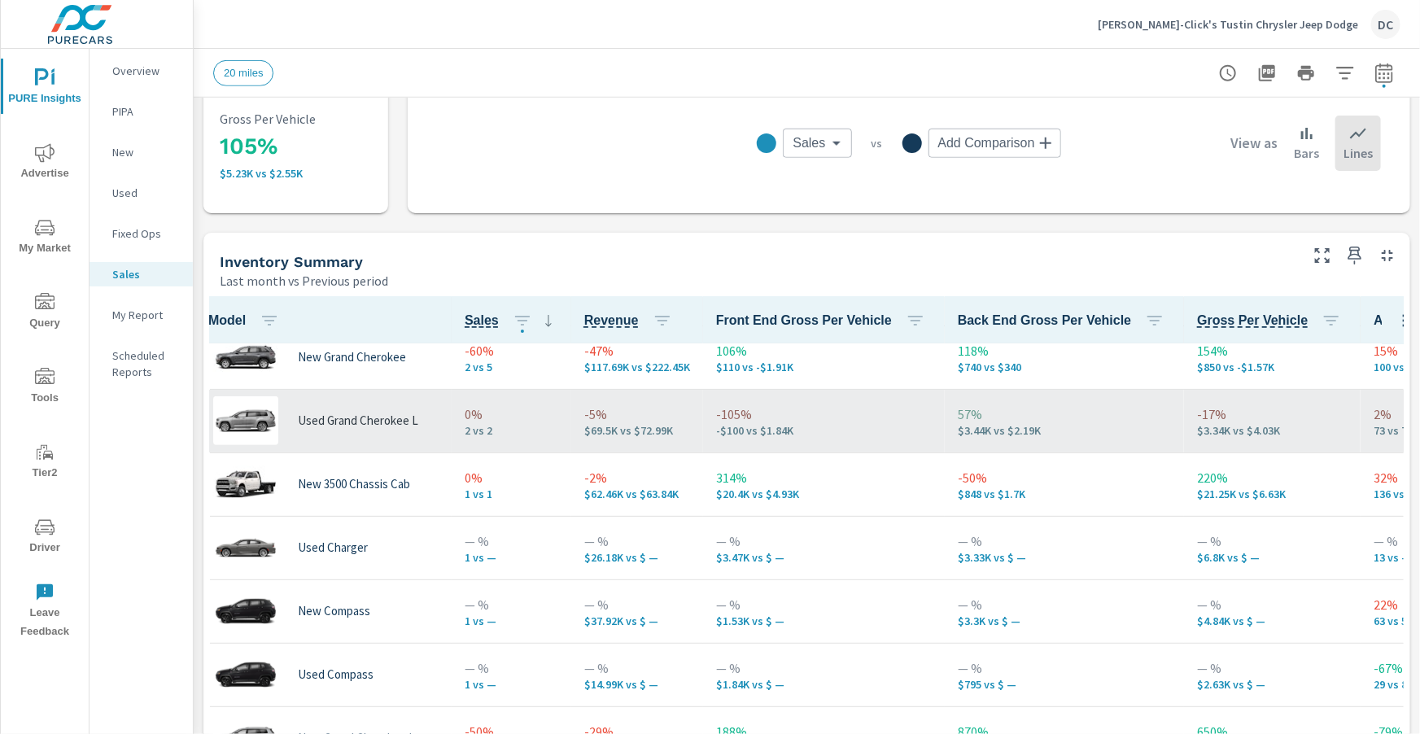
scroll to position [579, 0]
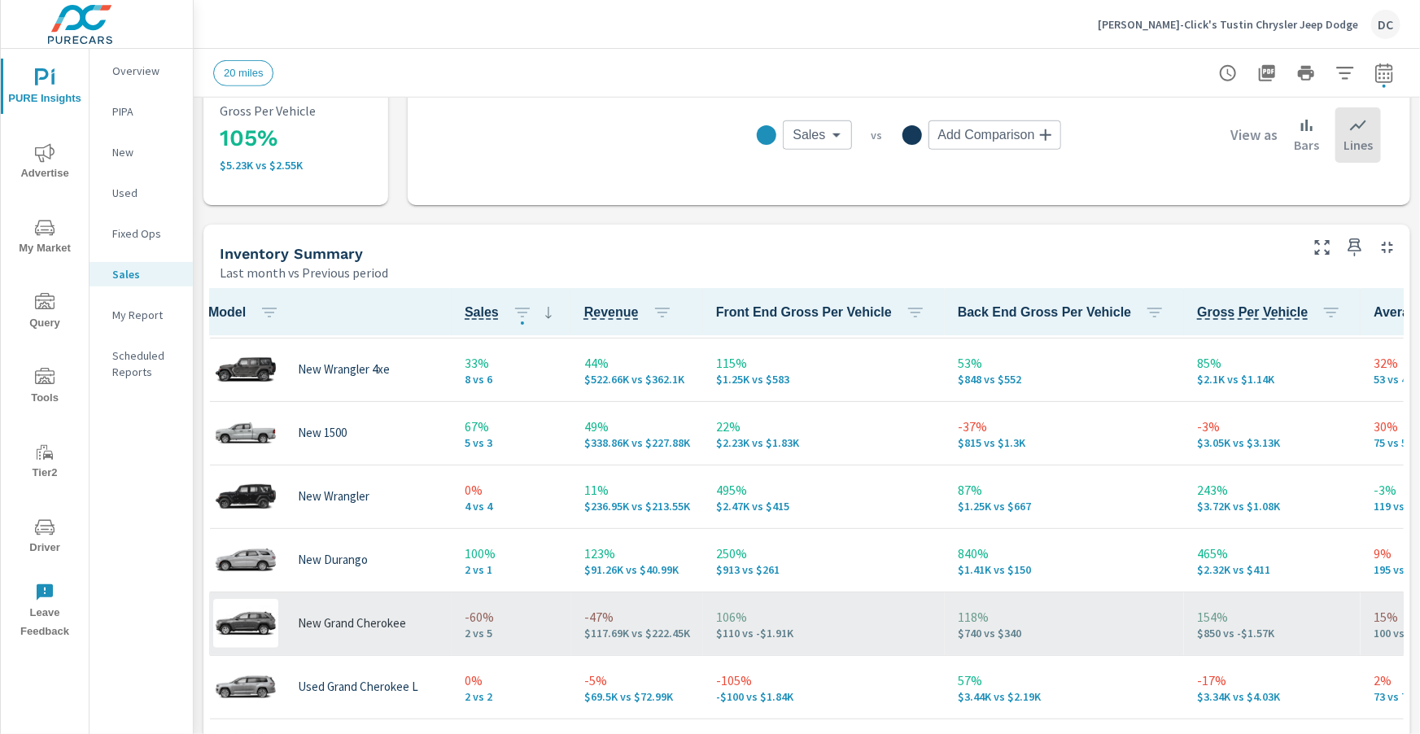
scroll to position [0, 16]
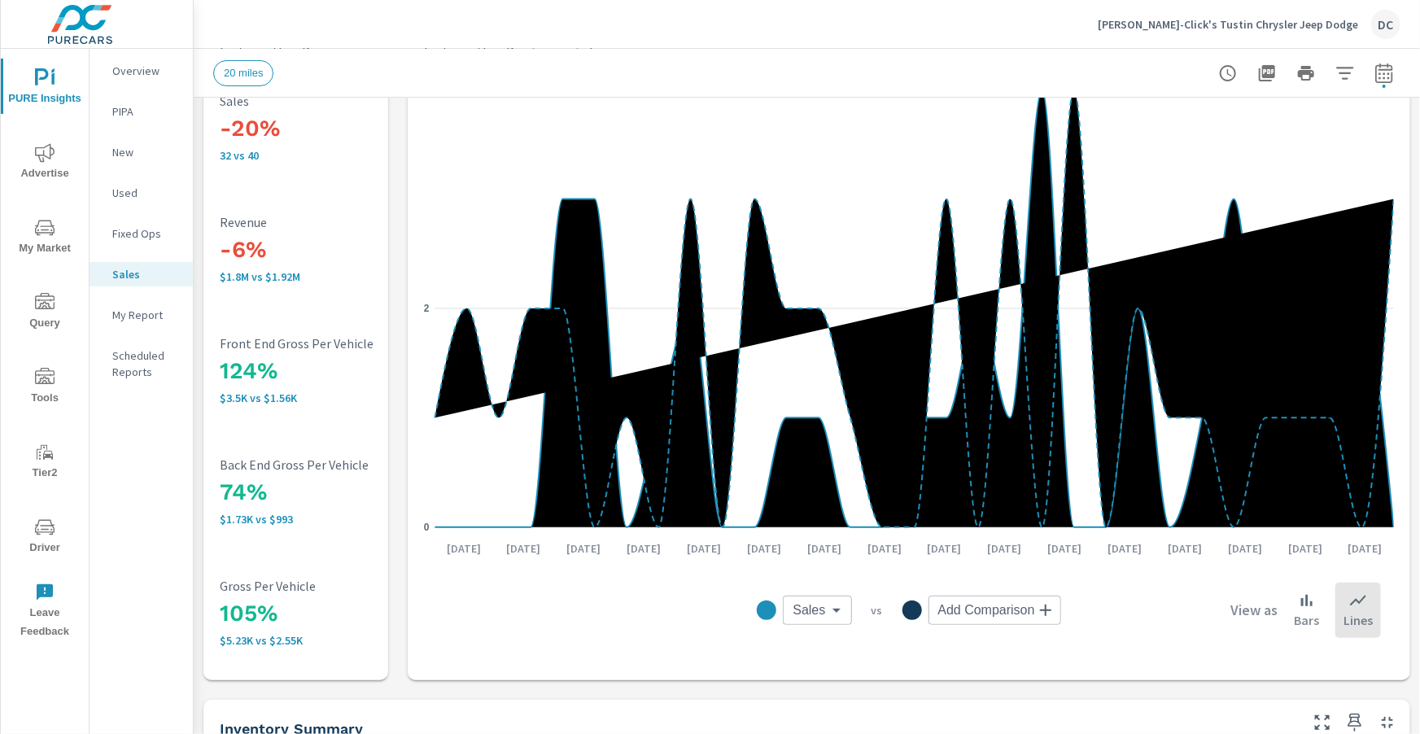
scroll to position [98, 0]
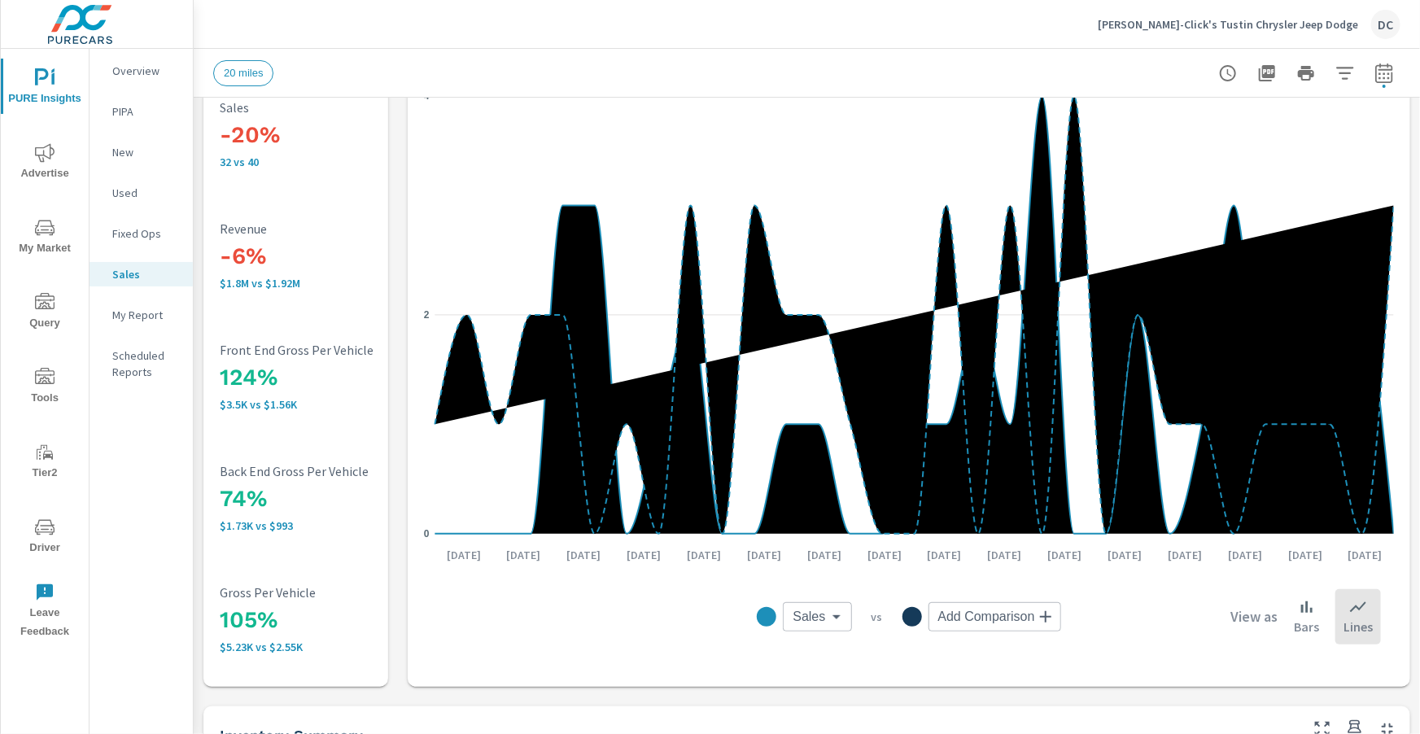
click at [66, 157] on span "Advertise" at bounding box center [45, 163] width 78 height 40
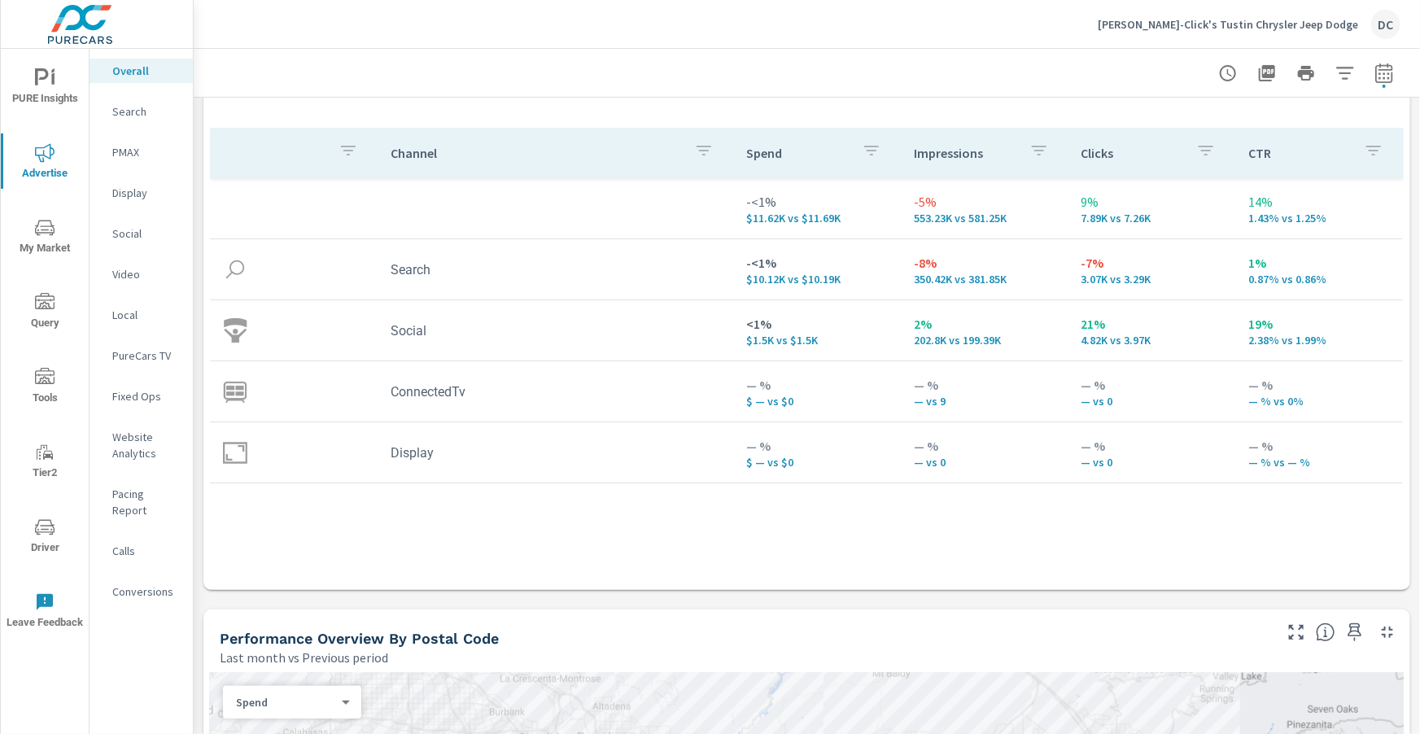
scroll to position [216, 0]
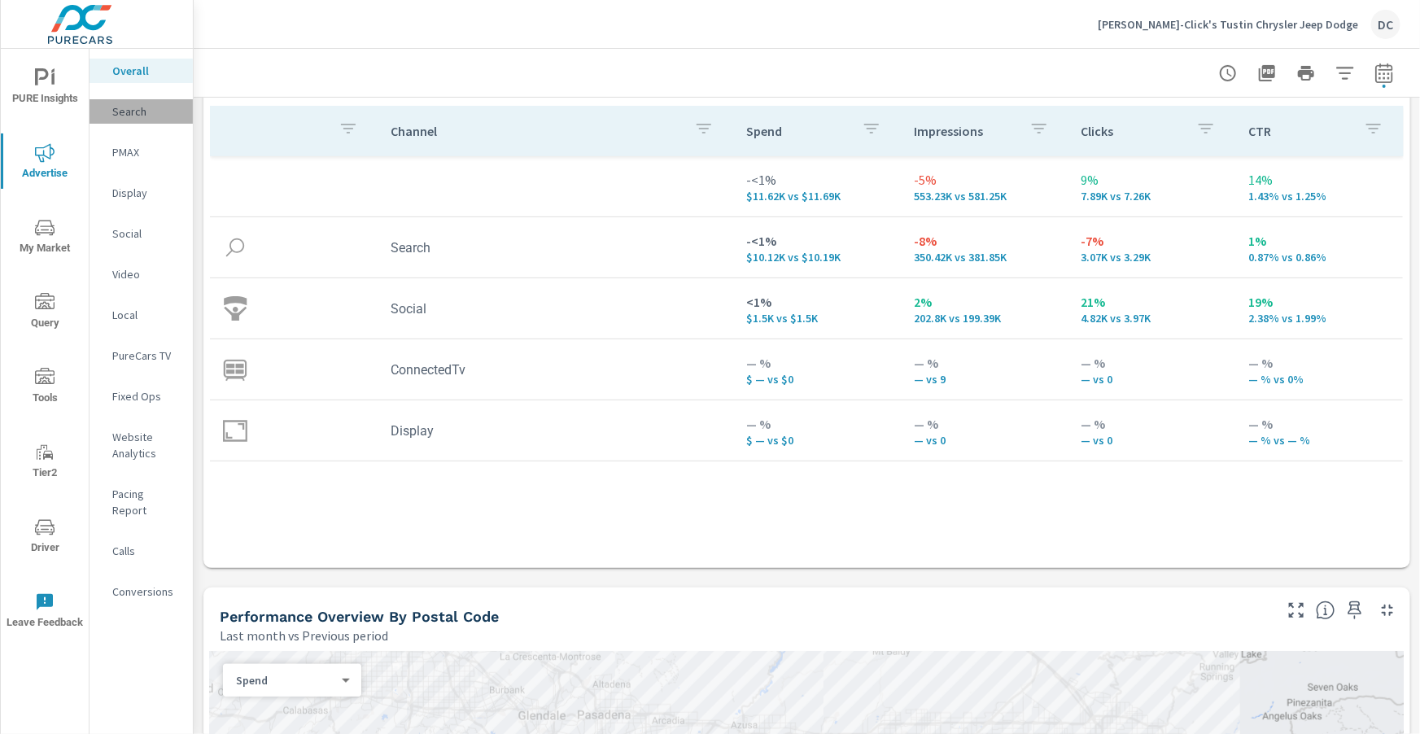
click at [139, 113] on p "Search" at bounding box center [146, 111] width 68 height 16
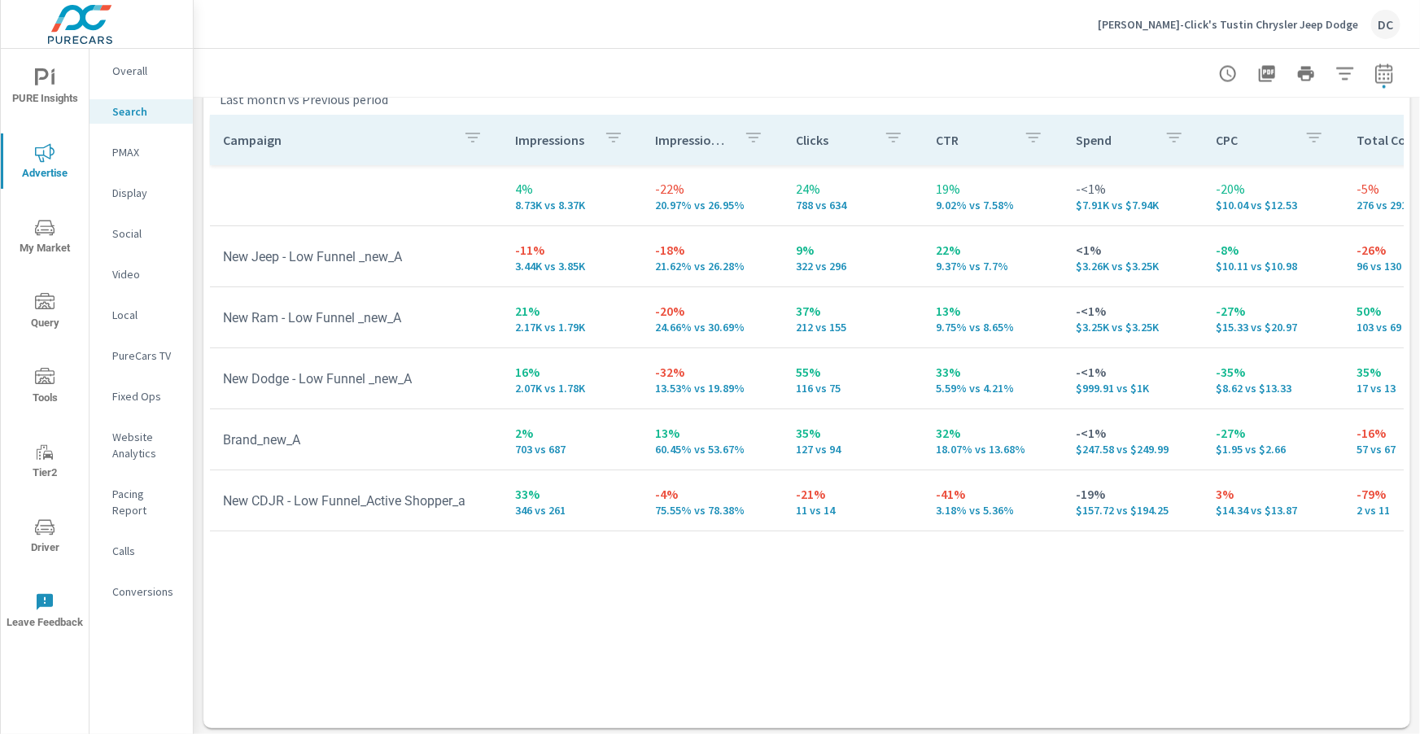
scroll to position [1623, 0]
click at [127, 155] on p "PMAX" at bounding box center [146, 152] width 68 height 16
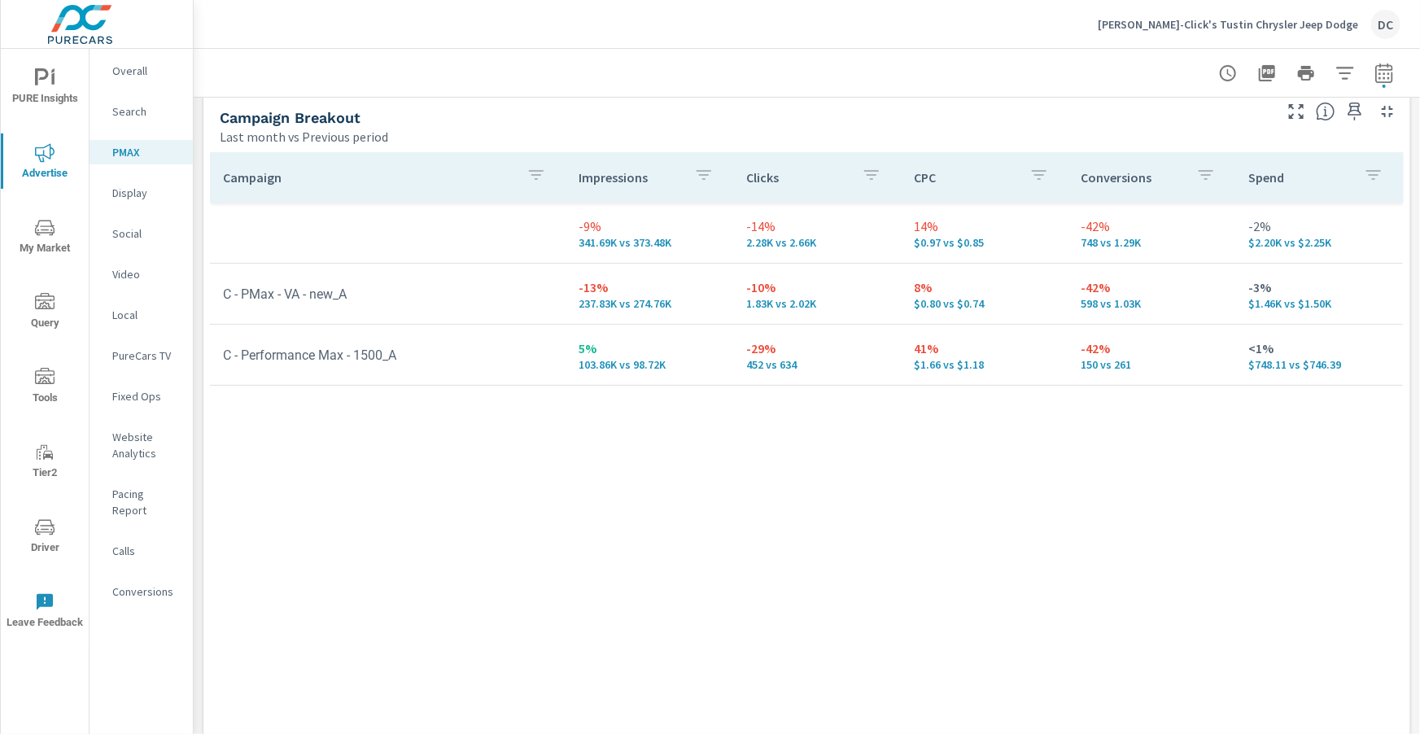
scroll to position [233, 0]
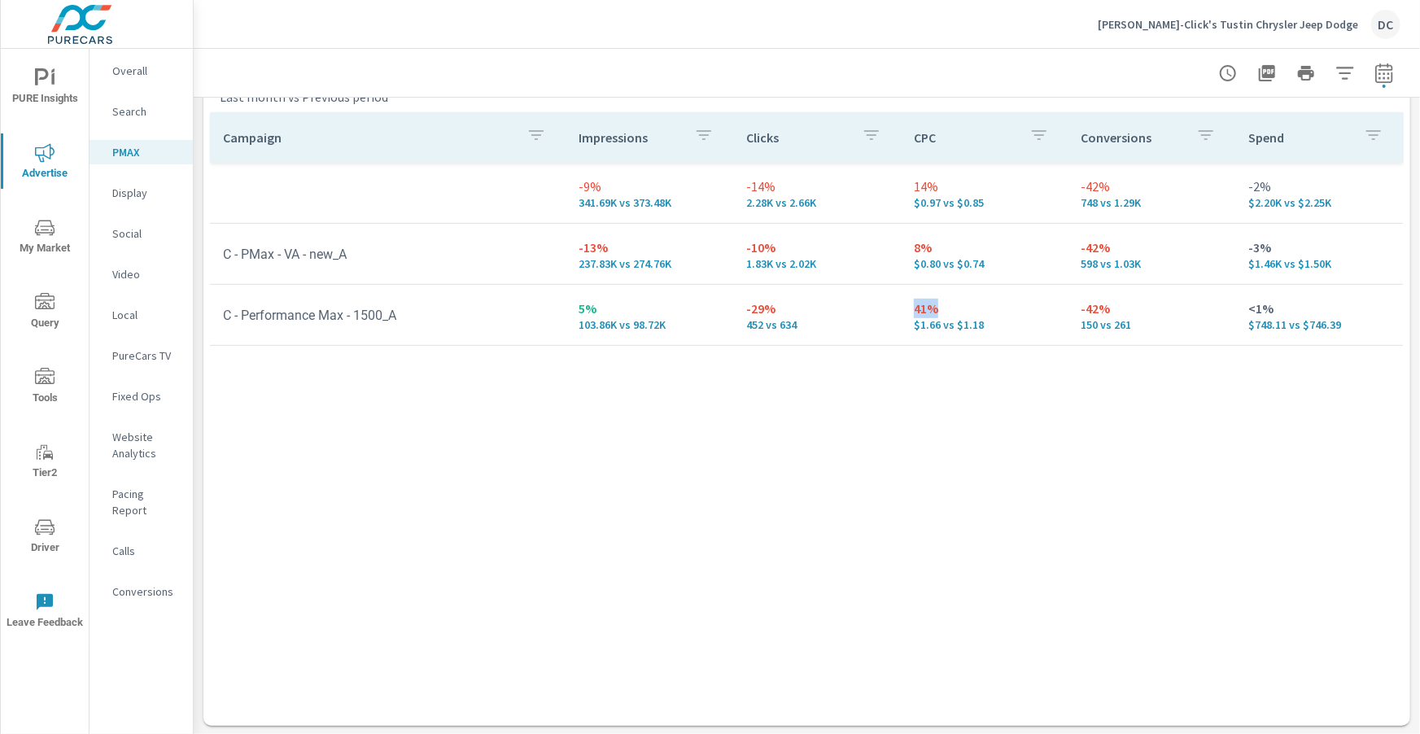
drag, startPoint x: 913, startPoint y: 313, endPoint x: 980, endPoint y: 317, distance: 66.9
click at [977, 317] on div "41% $1.66 vs $1.18" at bounding box center [985, 315] width 142 height 33
click at [983, 321] on p "$1.66 vs $1.18" at bounding box center [985, 324] width 142 height 13
drag, startPoint x: 933, startPoint y: 308, endPoint x: 912, endPoint y: 309, distance: 20.4
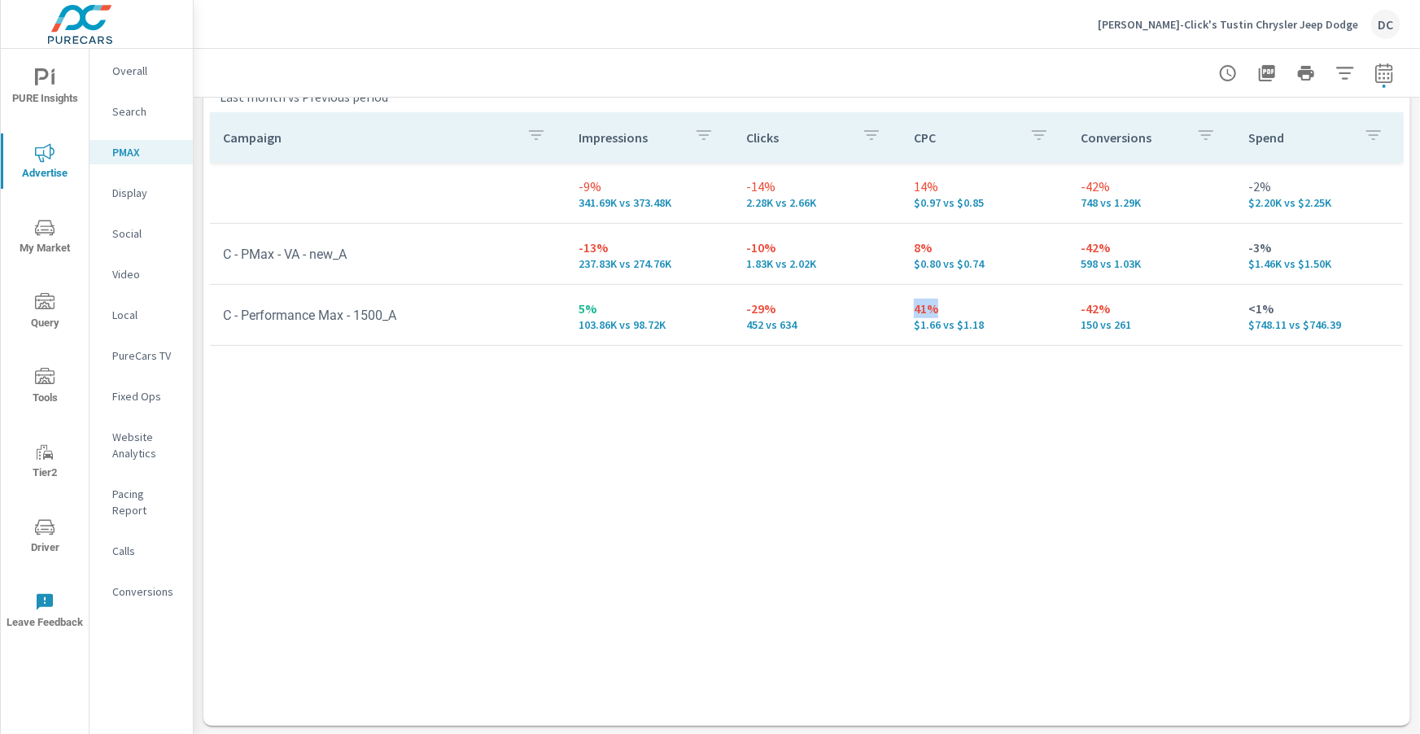
click at [912, 309] on td "41% $1.66 vs $1.18" at bounding box center [985, 315] width 168 height 59
drag, startPoint x: 1115, startPoint y: 312, endPoint x: 1074, endPoint y: 315, distance: 40.8
click at [1074, 315] on td "-42% 150 vs 261" at bounding box center [1153, 315] width 168 height 59
drag, startPoint x: 780, startPoint y: 305, endPoint x: 741, endPoint y: 308, distance: 39.1
click at [741, 308] on td "-29% 452 vs 634" at bounding box center [817, 315] width 168 height 59
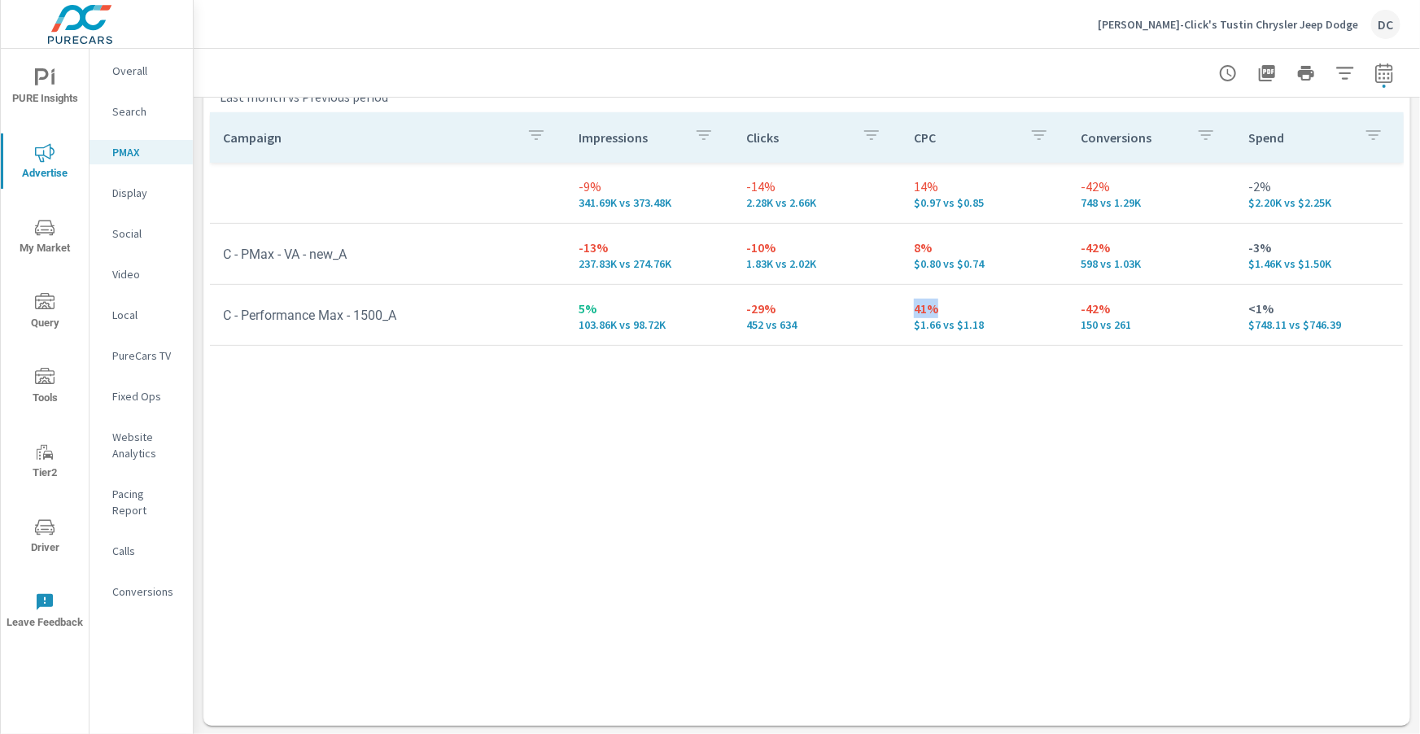
drag, startPoint x: 944, startPoint y: 309, endPoint x: 902, endPoint y: 308, distance: 42.4
click at [902, 308] on td "41% $1.66 vs $1.18" at bounding box center [985, 315] width 168 height 59
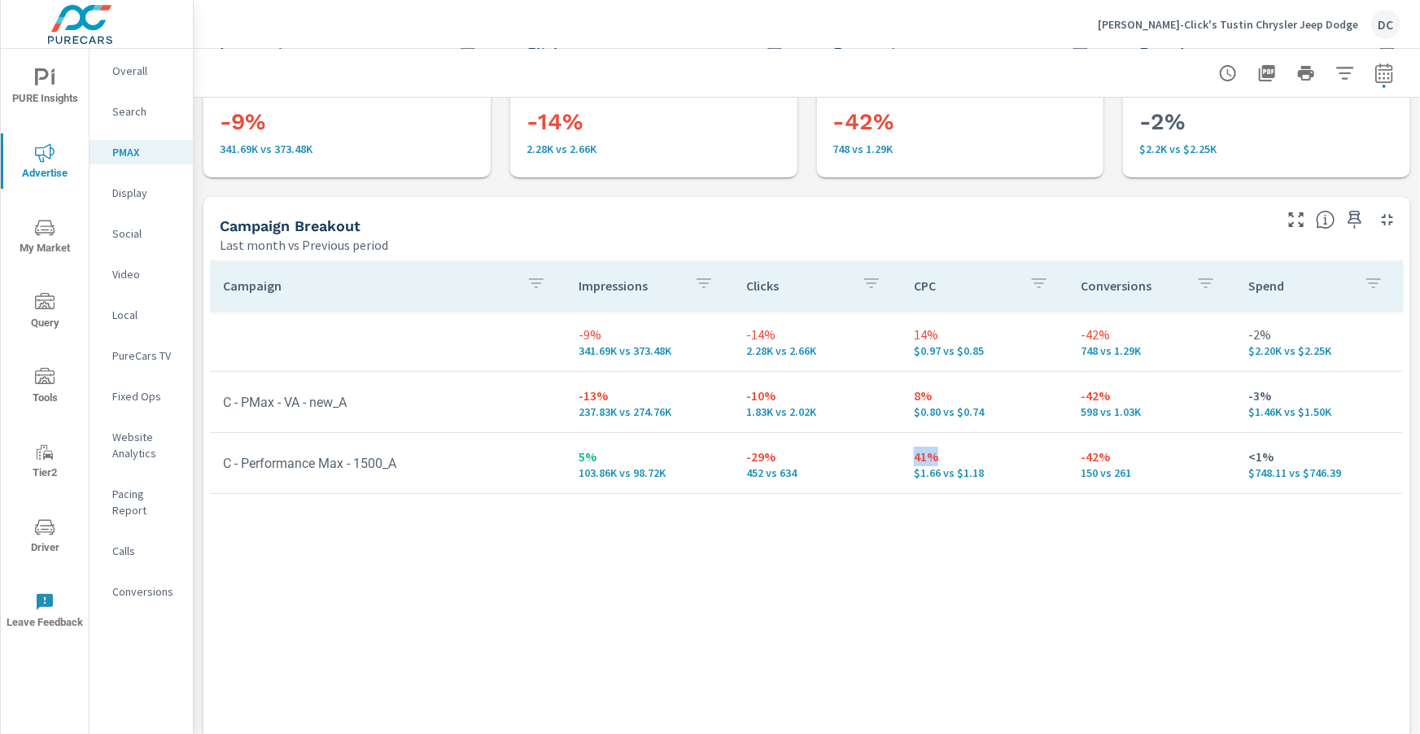
scroll to position [91, 0]
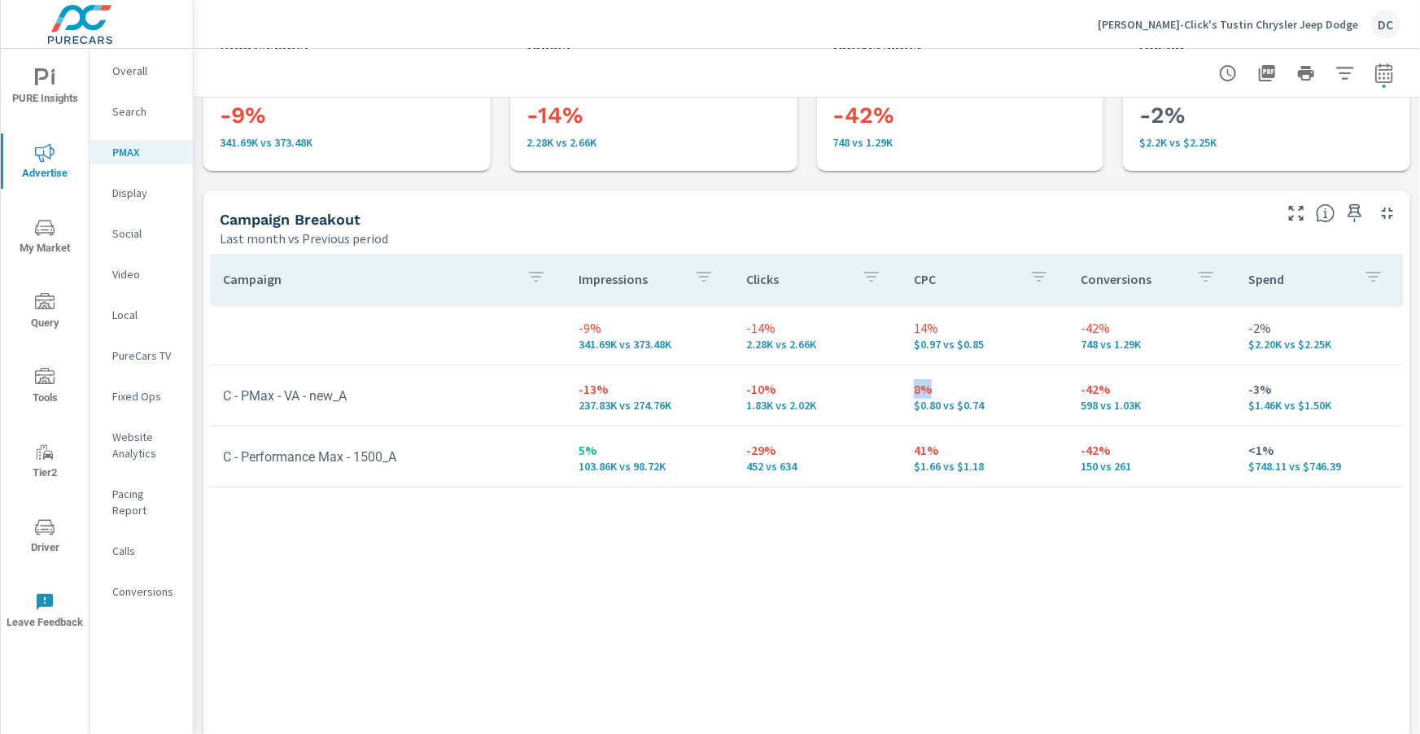
drag, startPoint x: 910, startPoint y: 389, endPoint x: 949, endPoint y: 391, distance: 39.1
click at [948, 391] on td "8% $0.80 vs $0.74" at bounding box center [985, 395] width 168 height 59
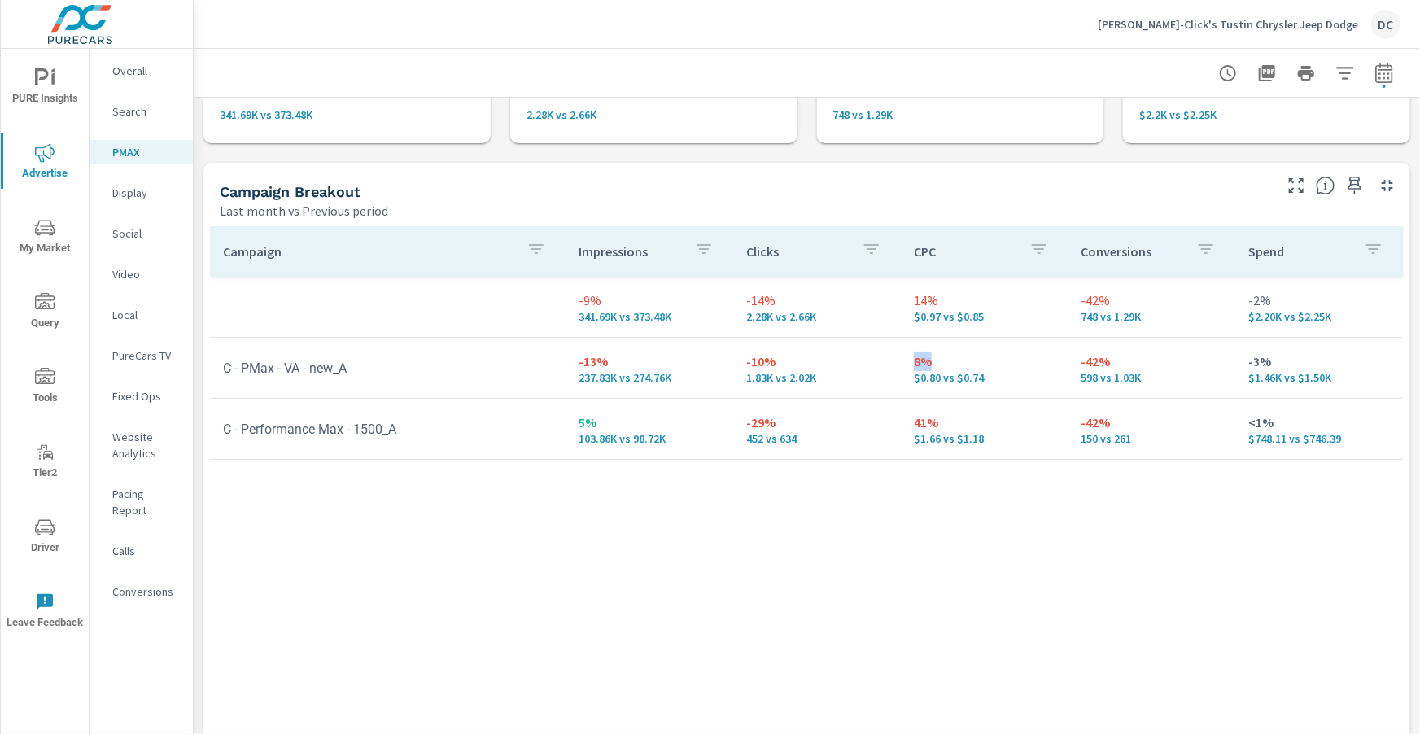
scroll to position [122, 0]
click at [146, 113] on p "Search" at bounding box center [146, 111] width 68 height 16
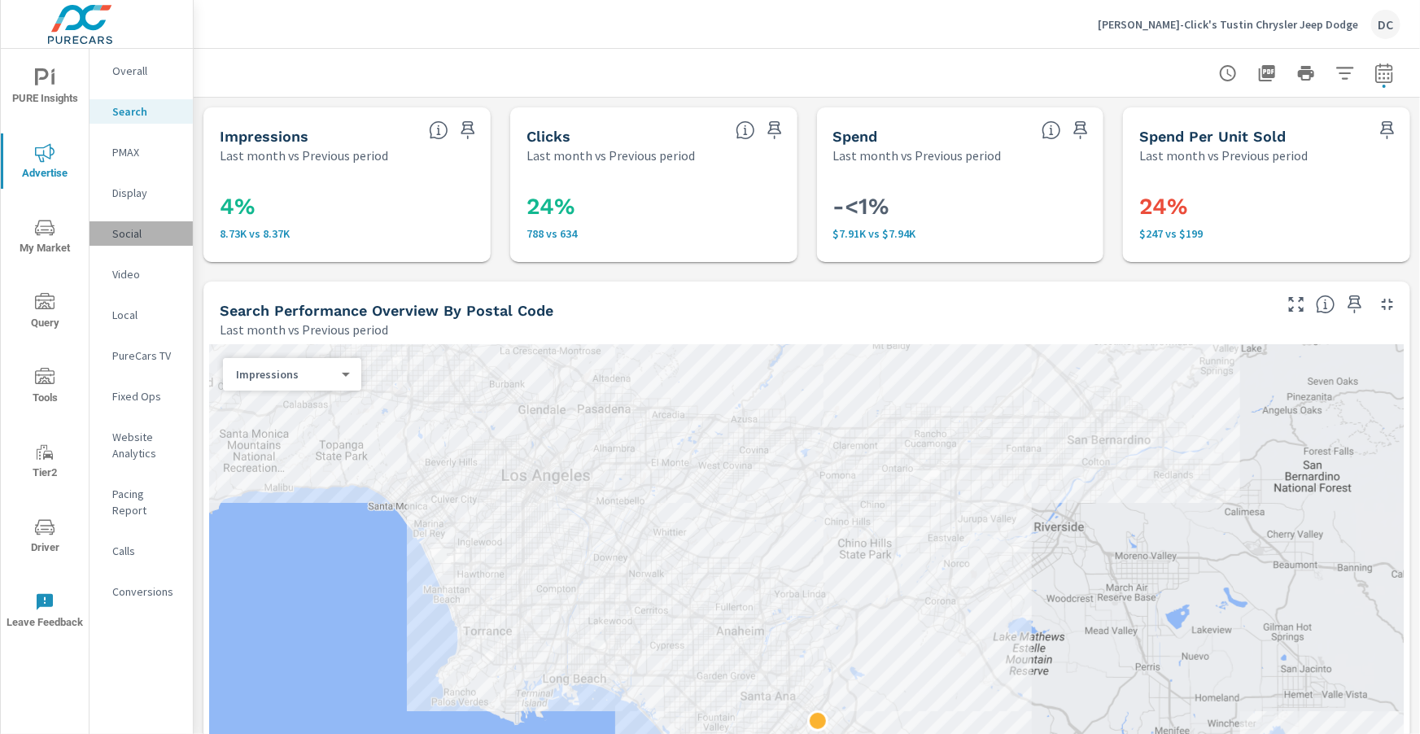
click at [135, 234] on p "Social" at bounding box center [146, 233] width 68 height 16
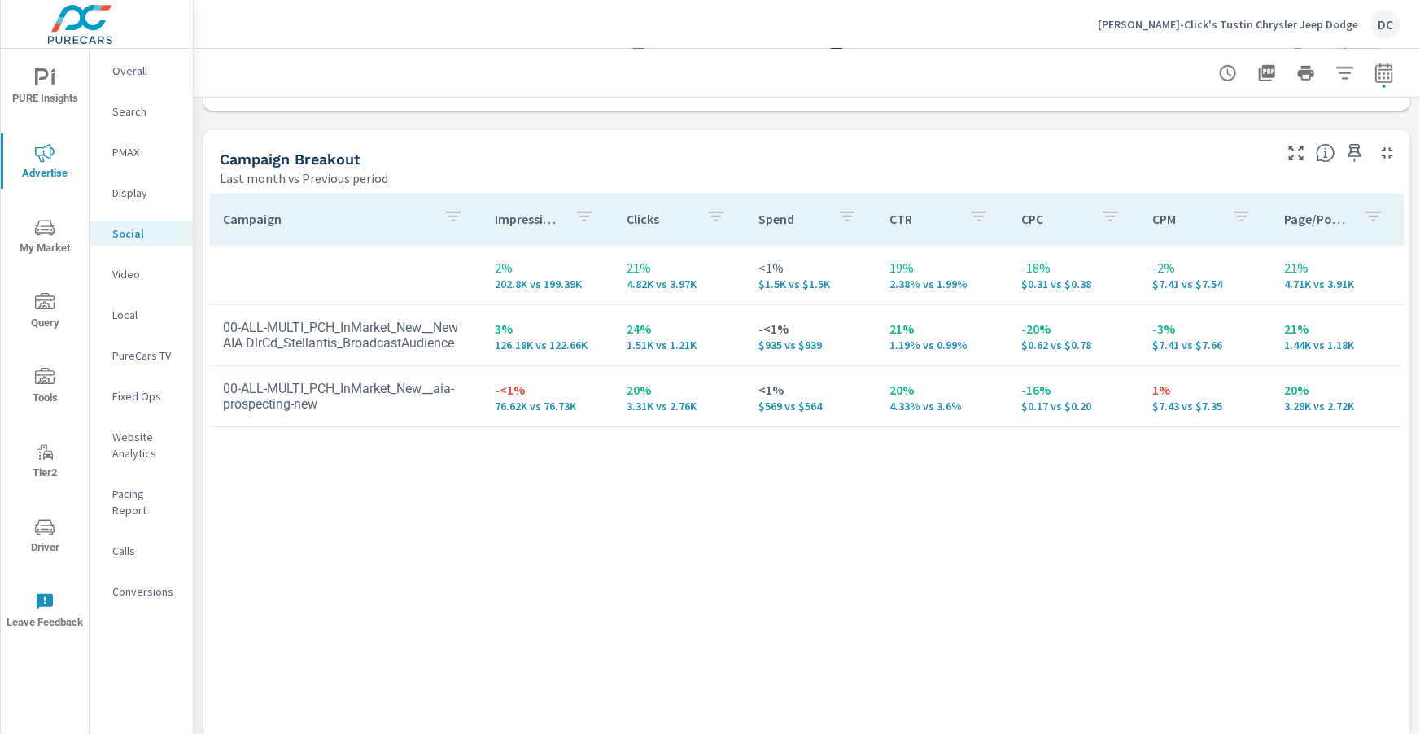
scroll to position [673, 0]
click at [130, 117] on p "Search" at bounding box center [146, 111] width 68 height 16
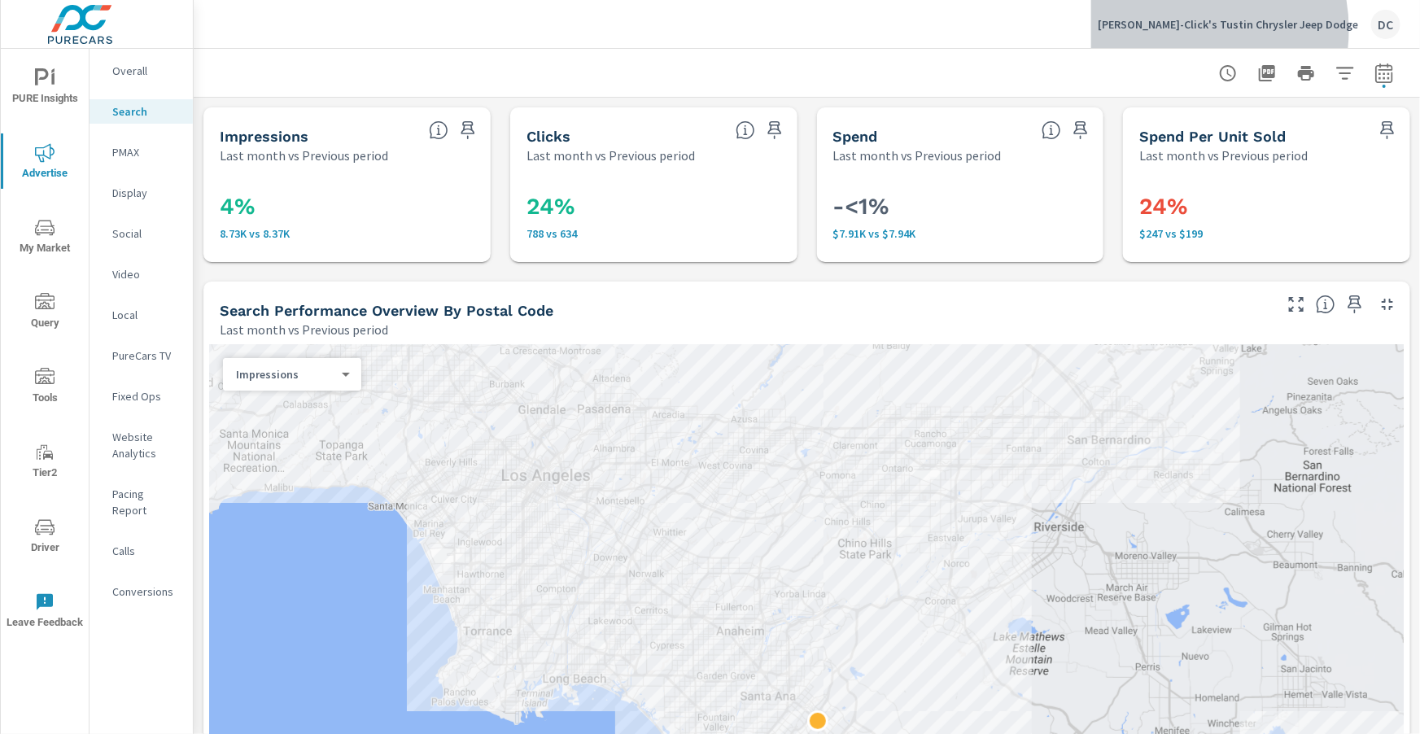
click at [1235, 29] on p "[PERSON_NAME]-Click's Tustin Chrysler Jeep Dodge" at bounding box center [1228, 24] width 260 height 15
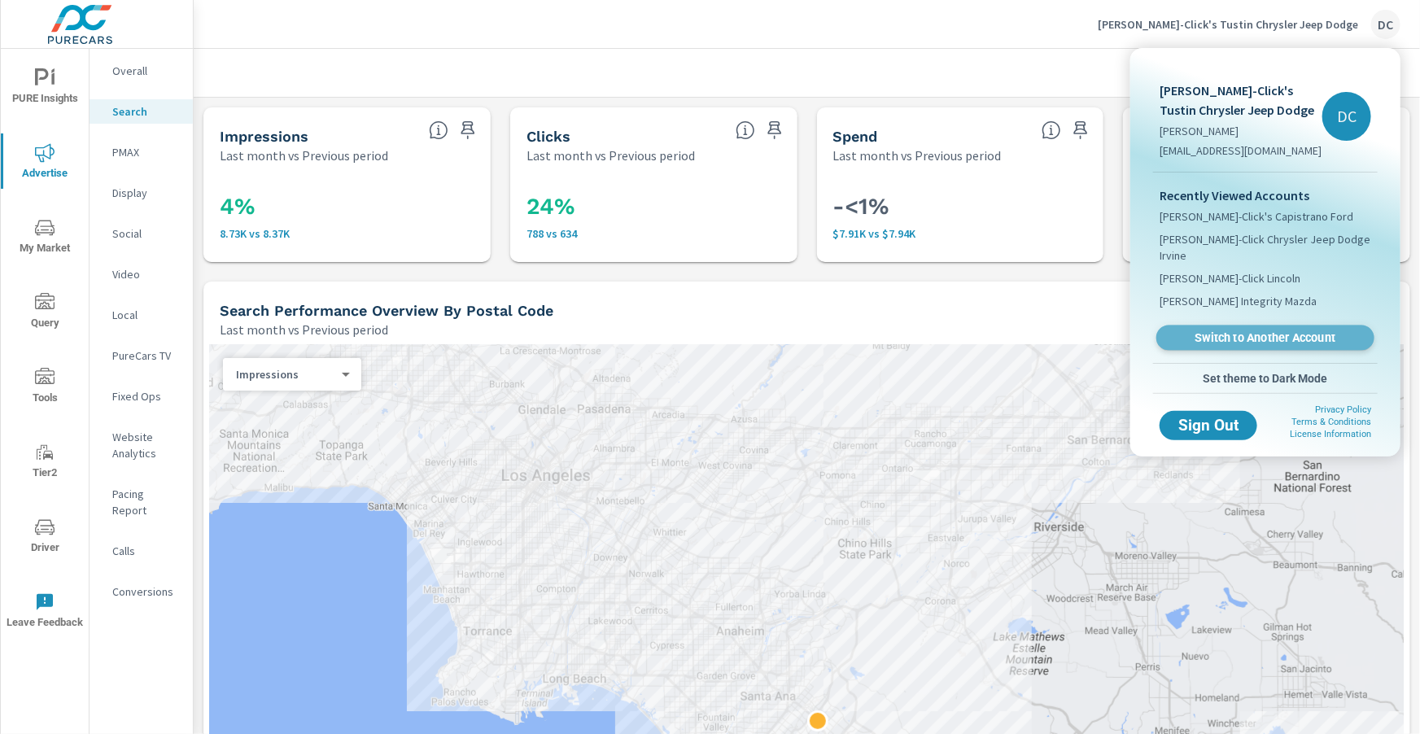
click at [1266, 330] on span "Switch to Another Account" at bounding box center [1264, 337] width 199 height 15
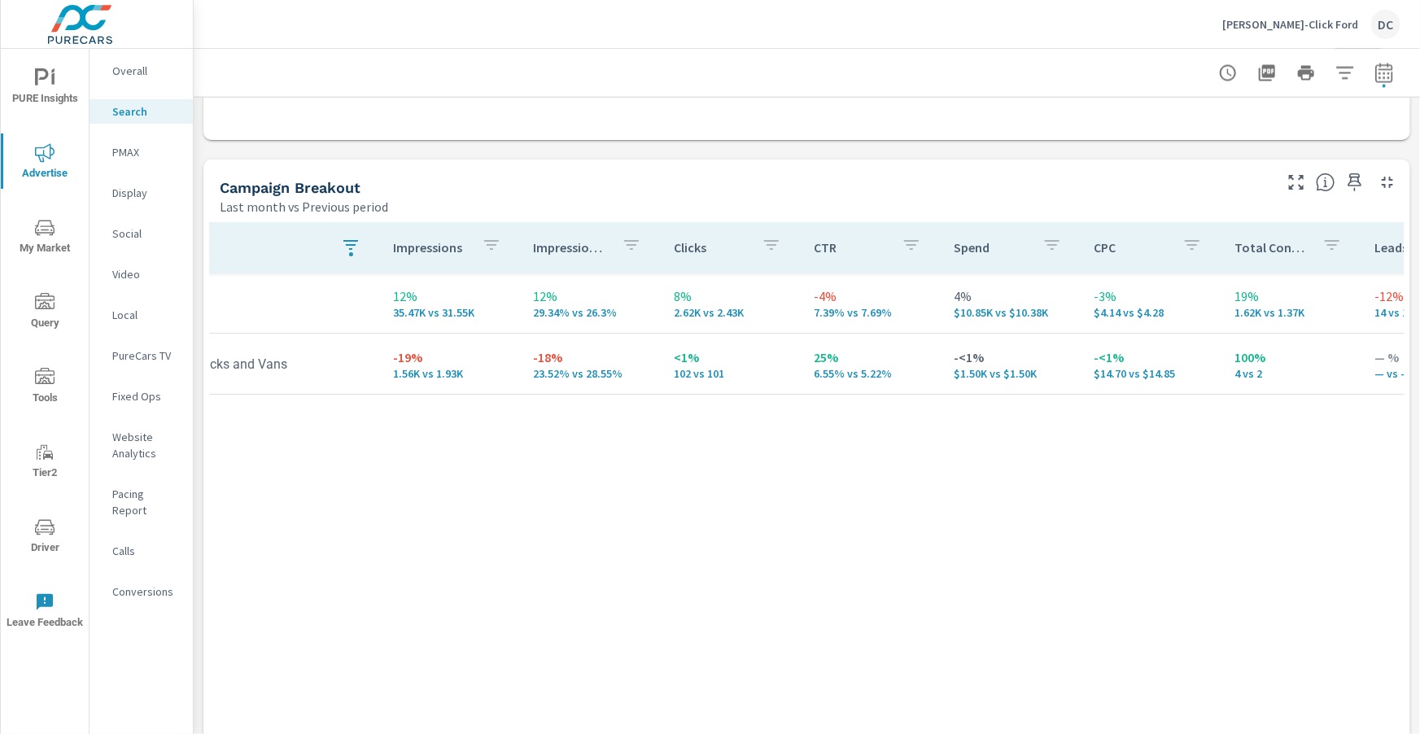
scroll to position [0, 72]
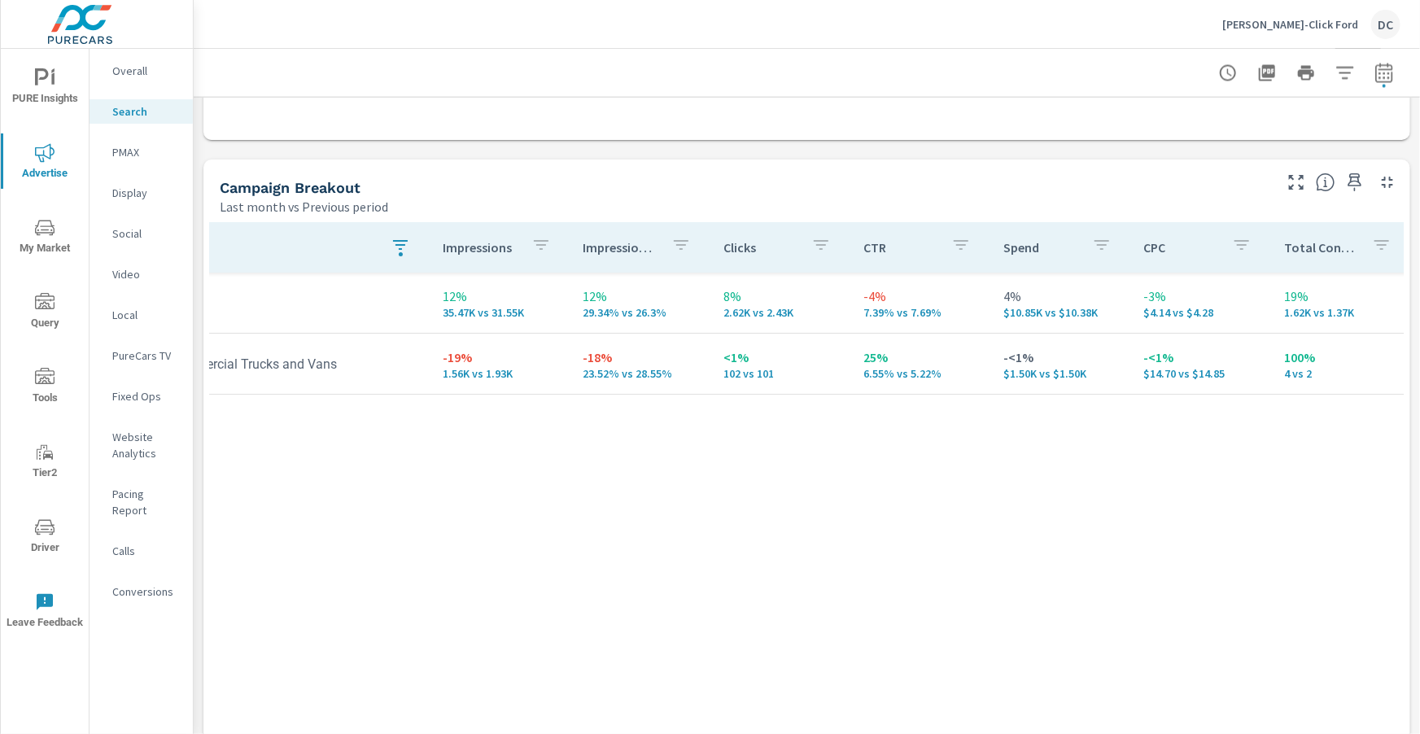
click at [46, 83] on icon "nav menu" at bounding box center [45, 78] width 20 height 20
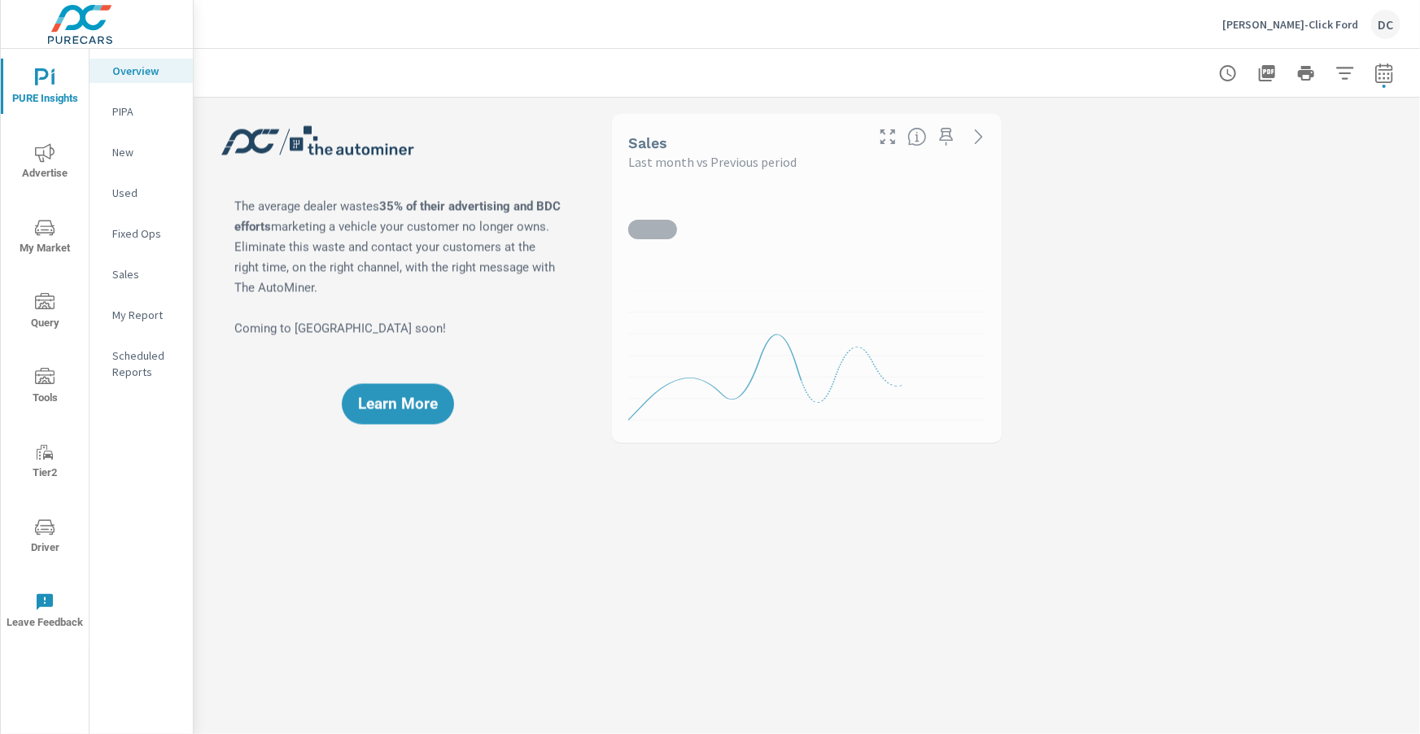
click at [131, 271] on p "Sales" at bounding box center [146, 274] width 68 height 16
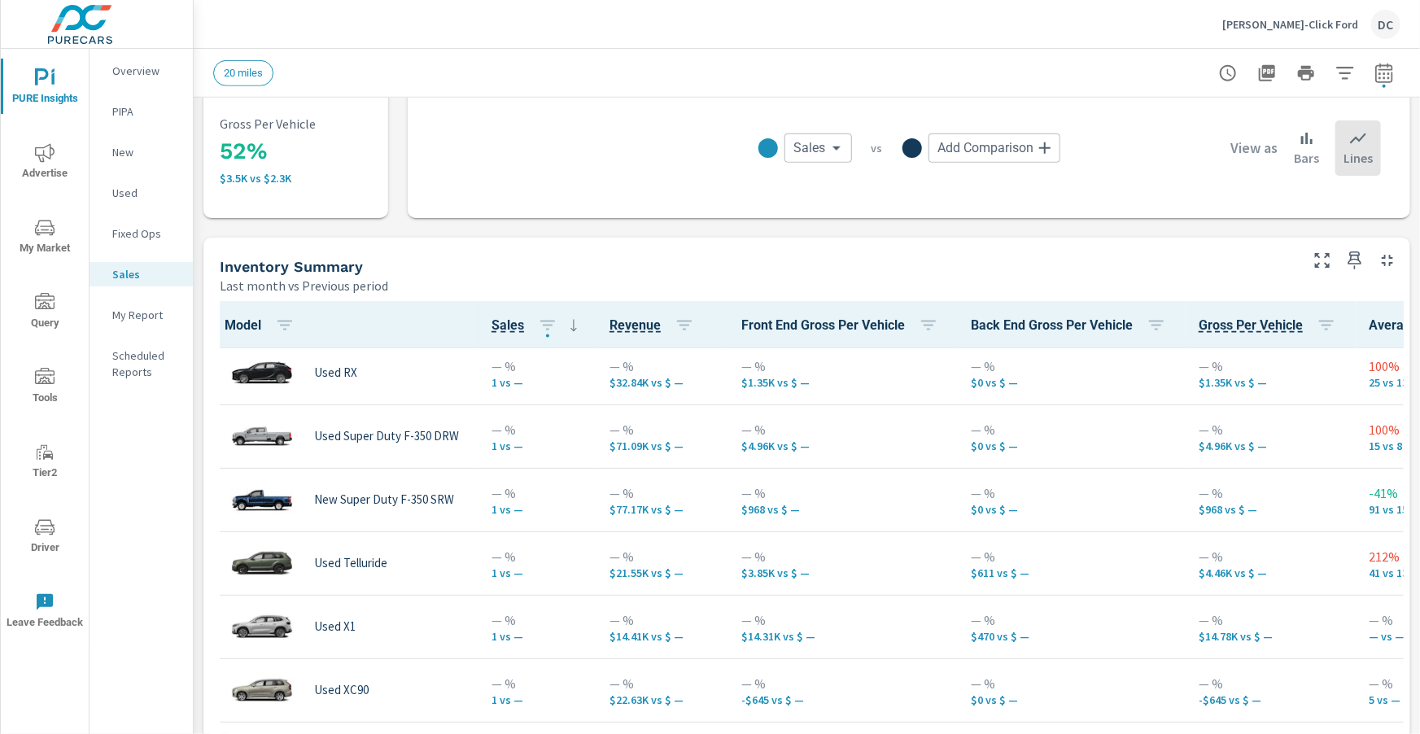
scroll to position [1184, 0]
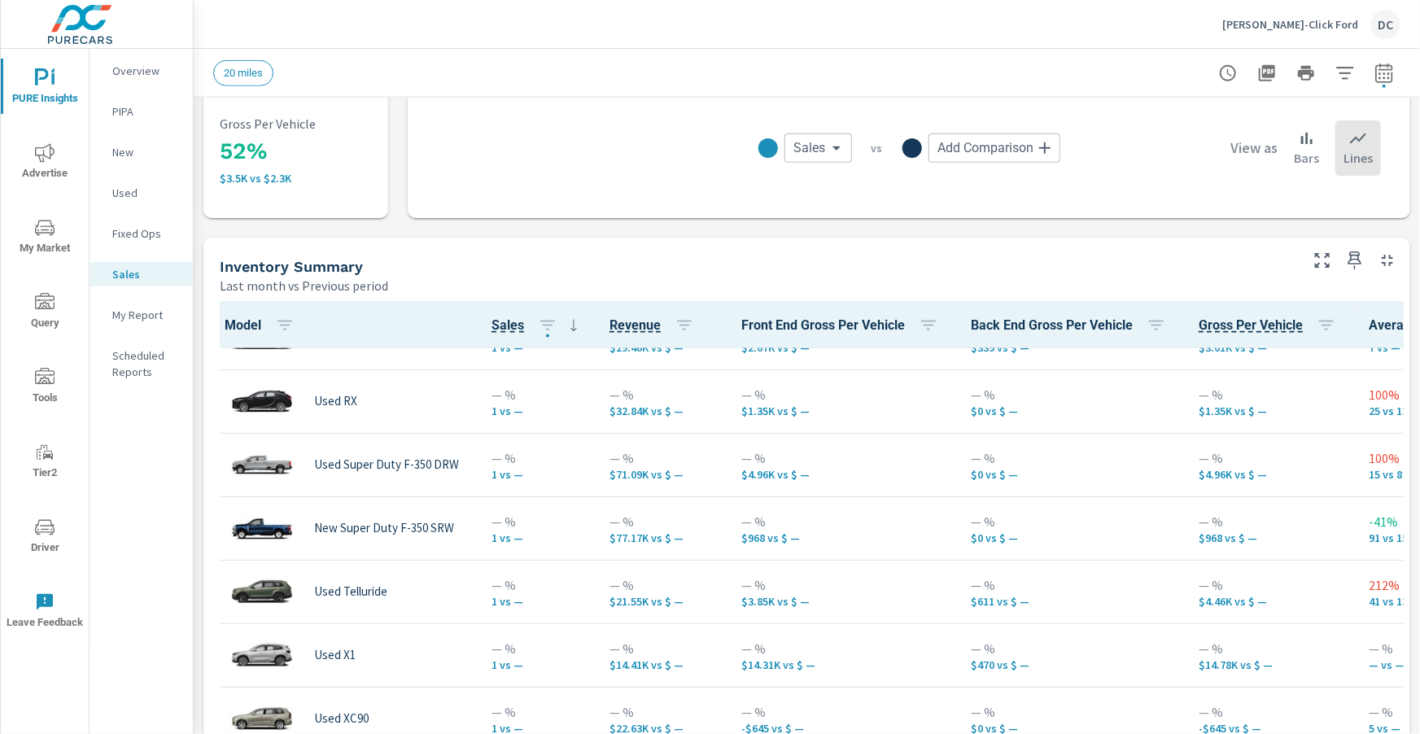
scroll to position [1129, 0]
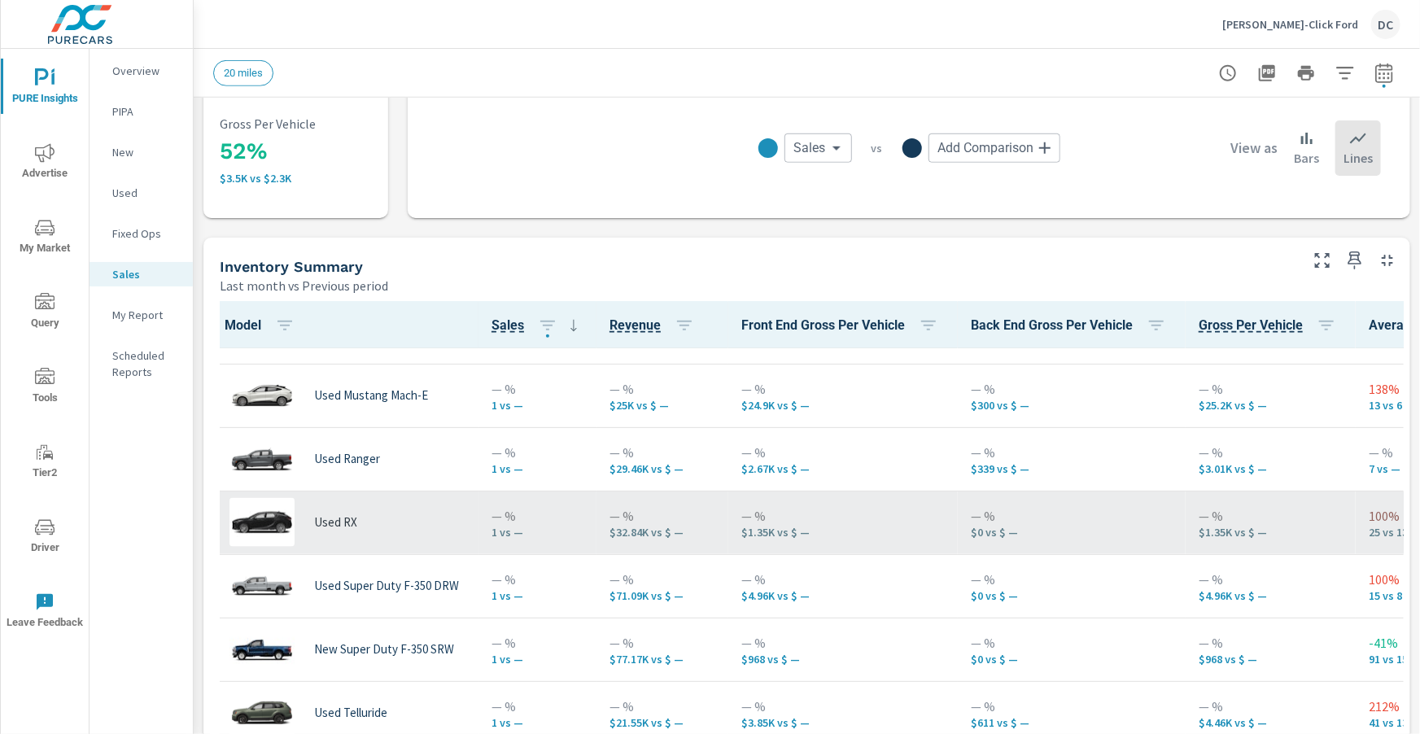
scroll to position [1058, 0]
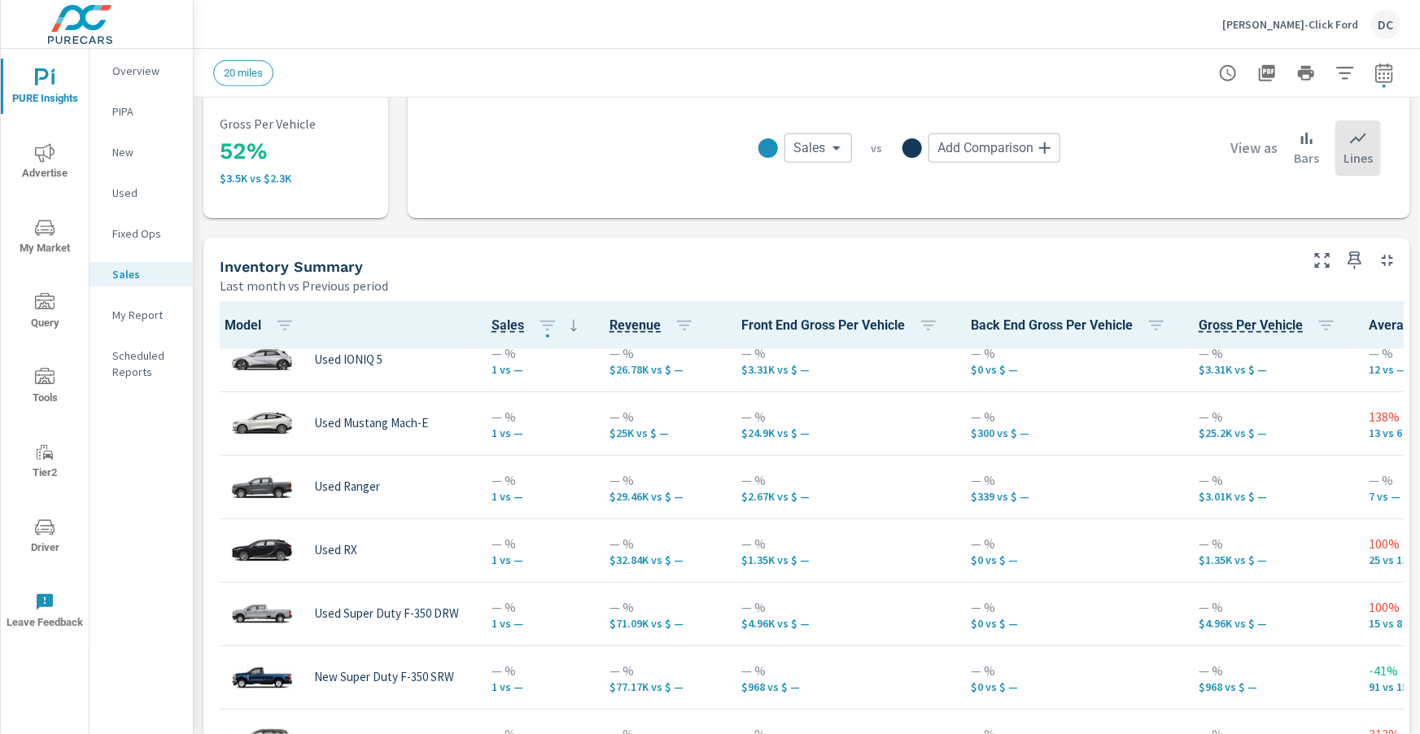
scroll to position [1025, 0]
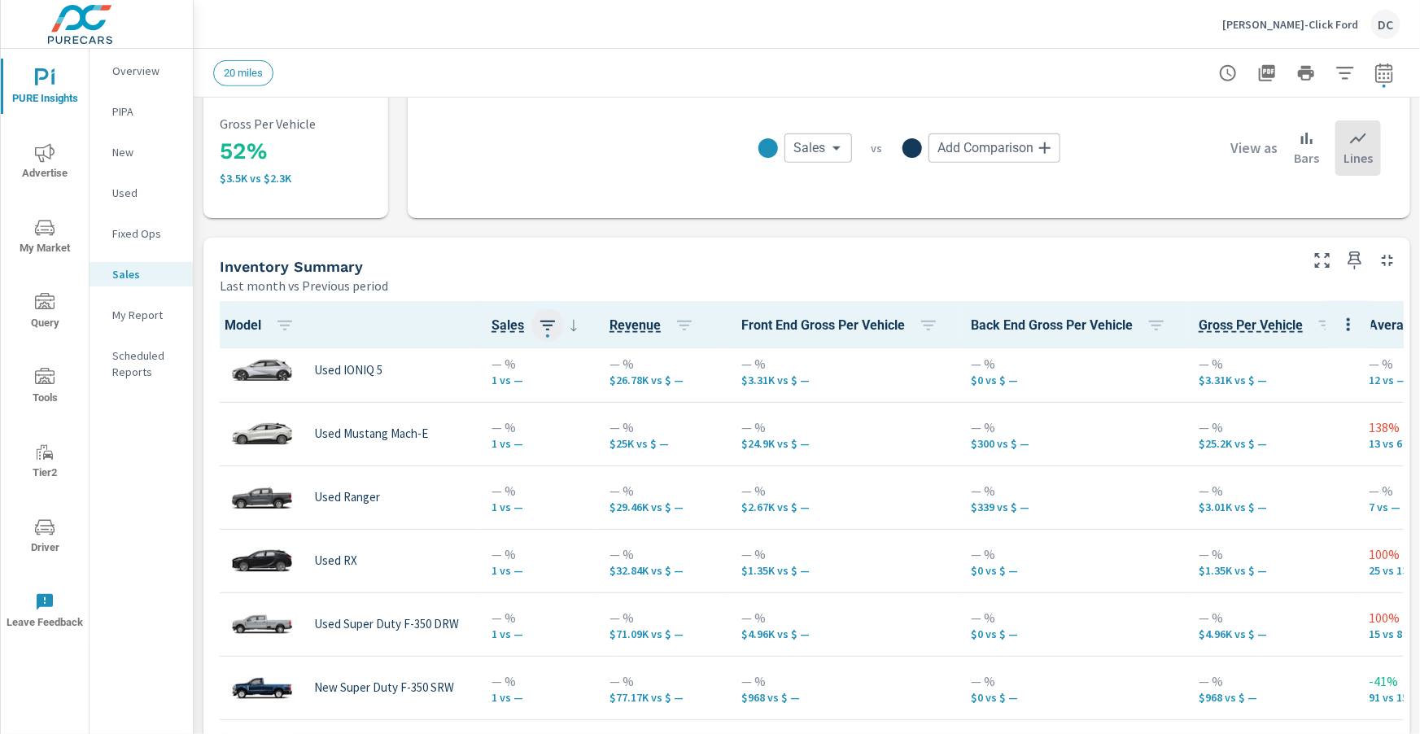
click at [544, 321] on icon "button" at bounding box center [548, 326] width 20 height 20
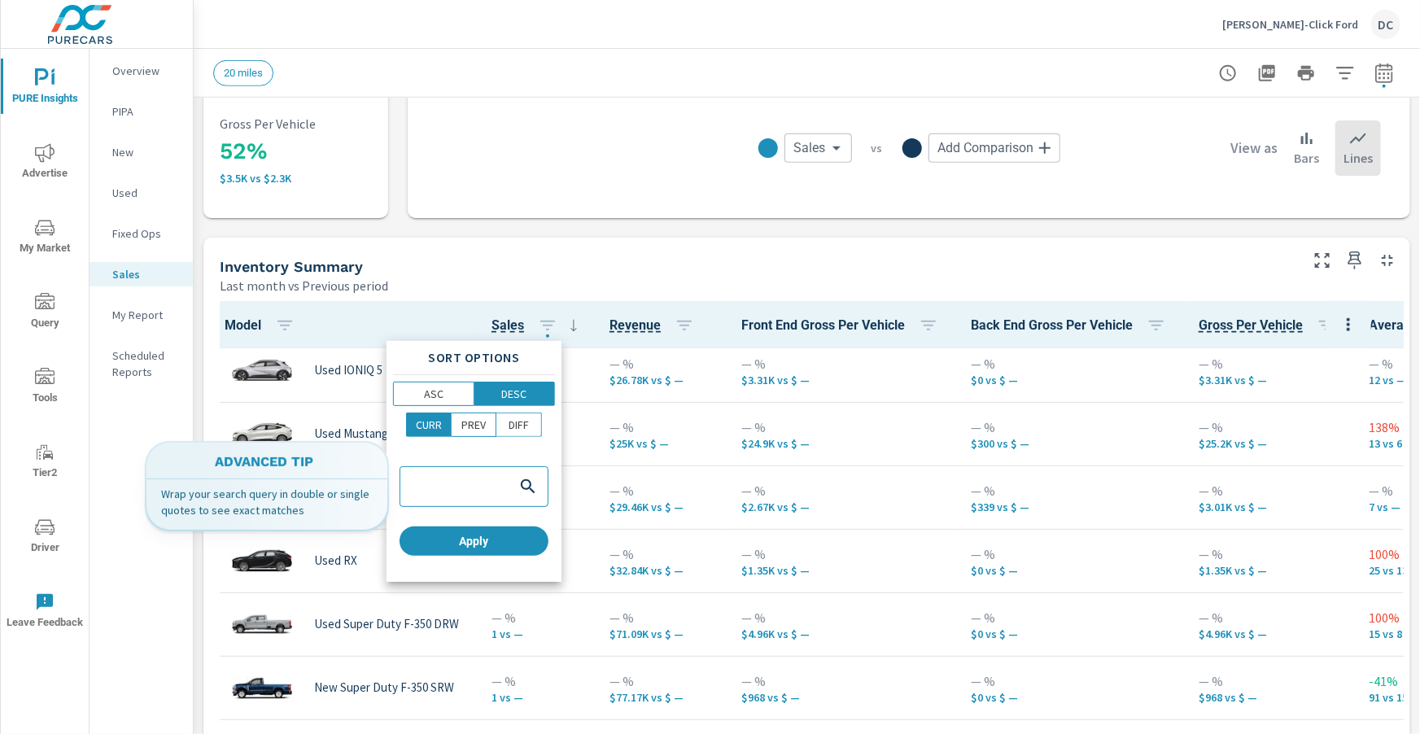
click at [432, 481] on input "search" at bounding box center [458, 486] width 108 height 15
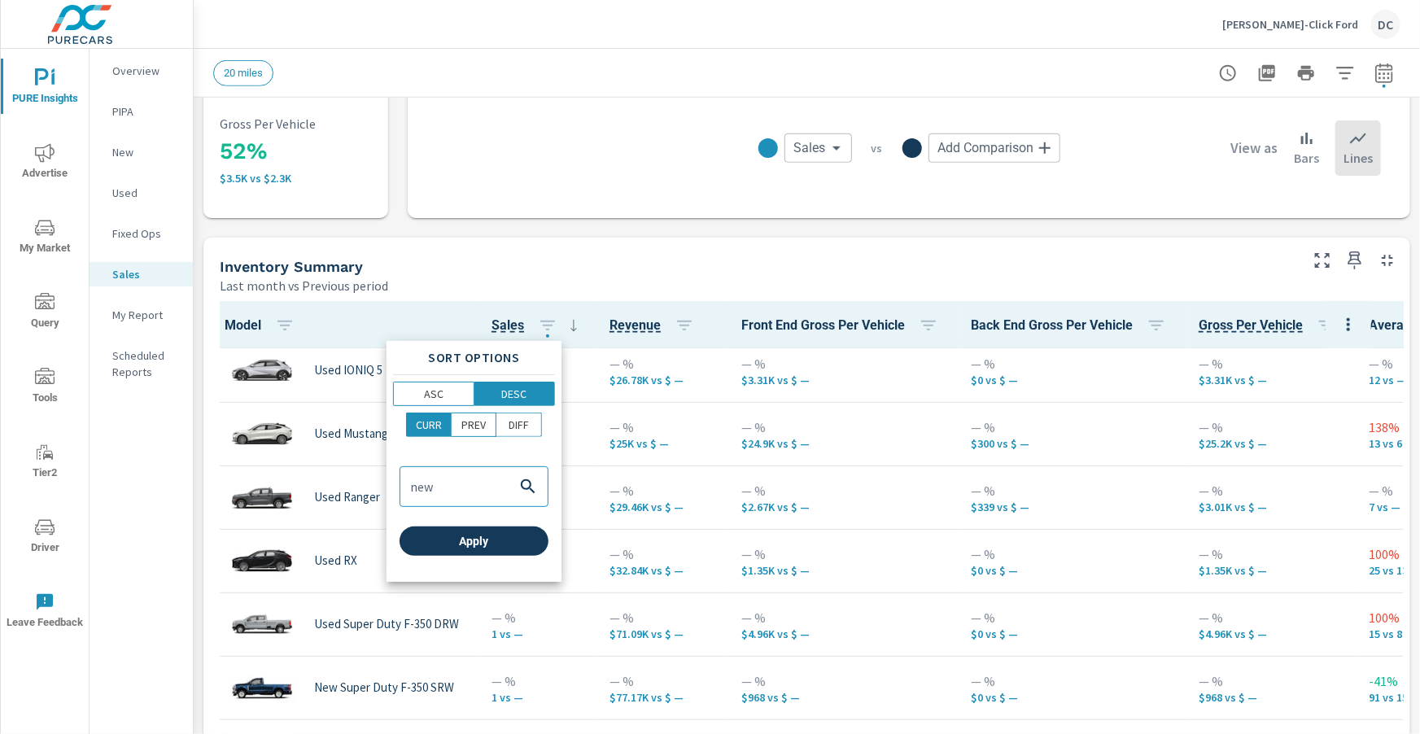
type input "new"
click at [428, 532] on button "Apply" at bounding box center [474, 541] width 149 height 29
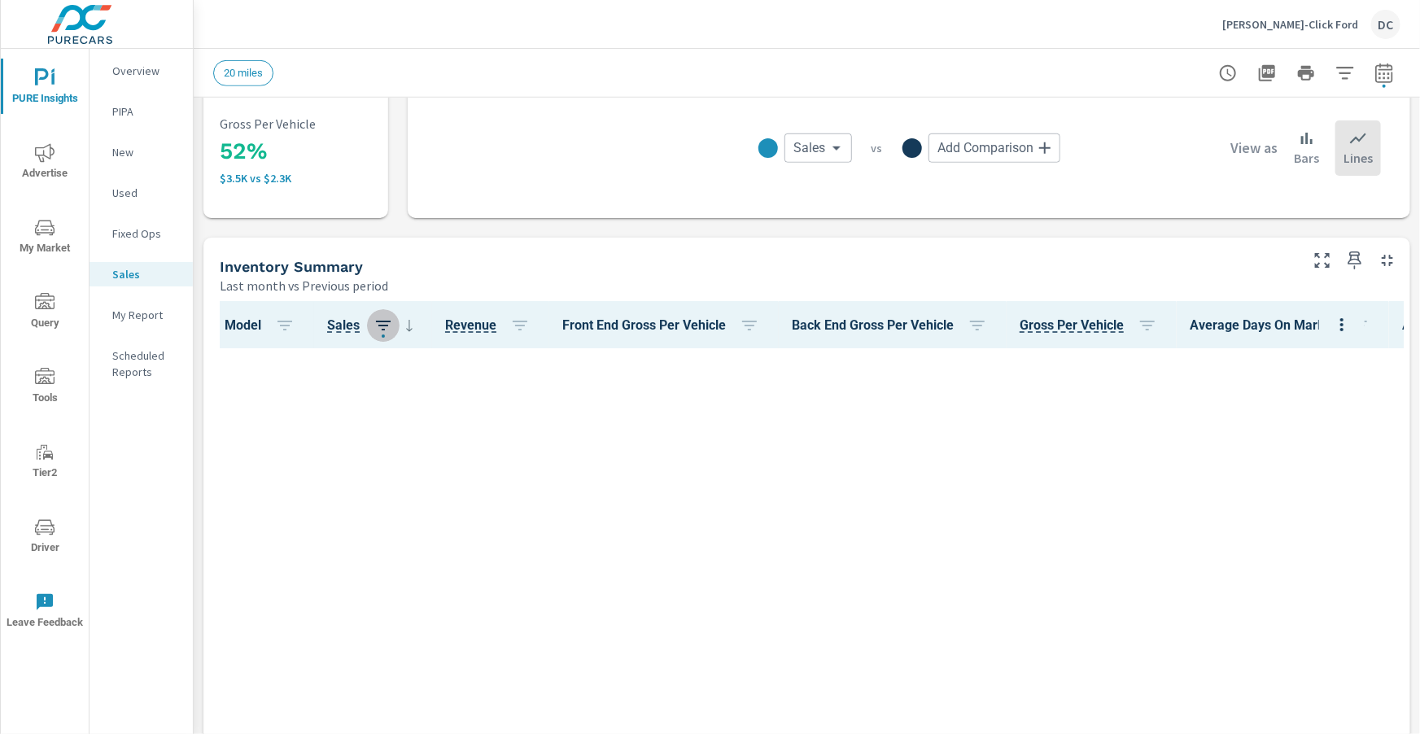
click at [380, 328] on icon "button" at bounding box center [384, 326] width 20 height 20
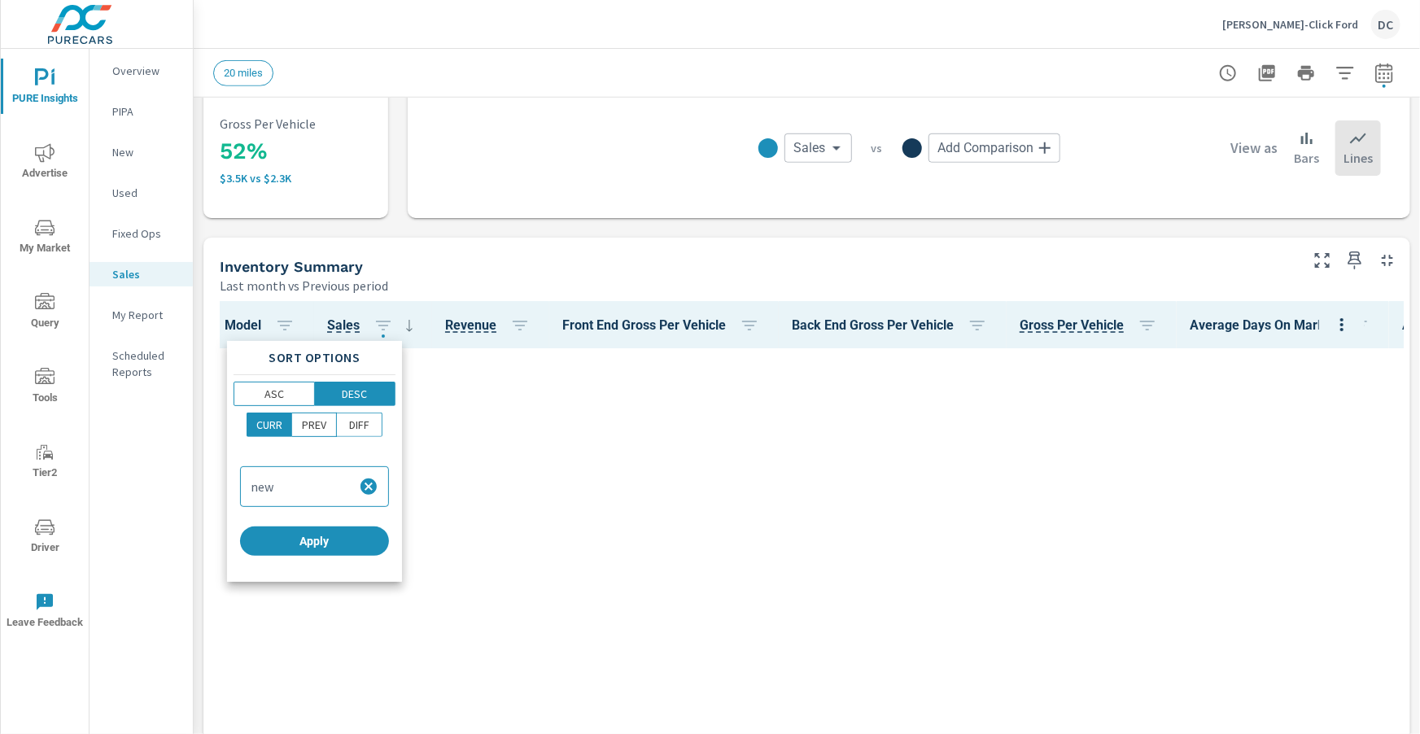
click at [369, 491] on icon "button" at bounding box center [369, 487] width 16 height 16
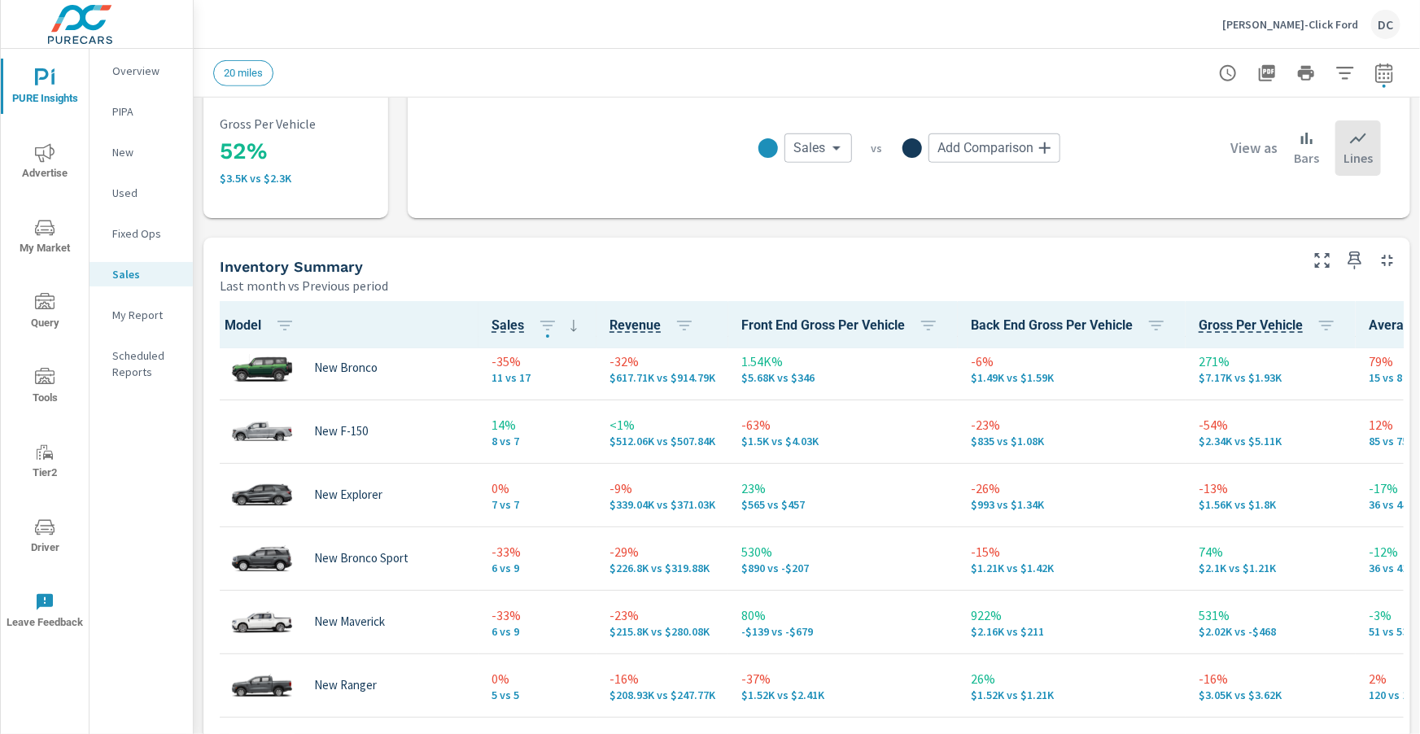
scroll to position [138, 2]
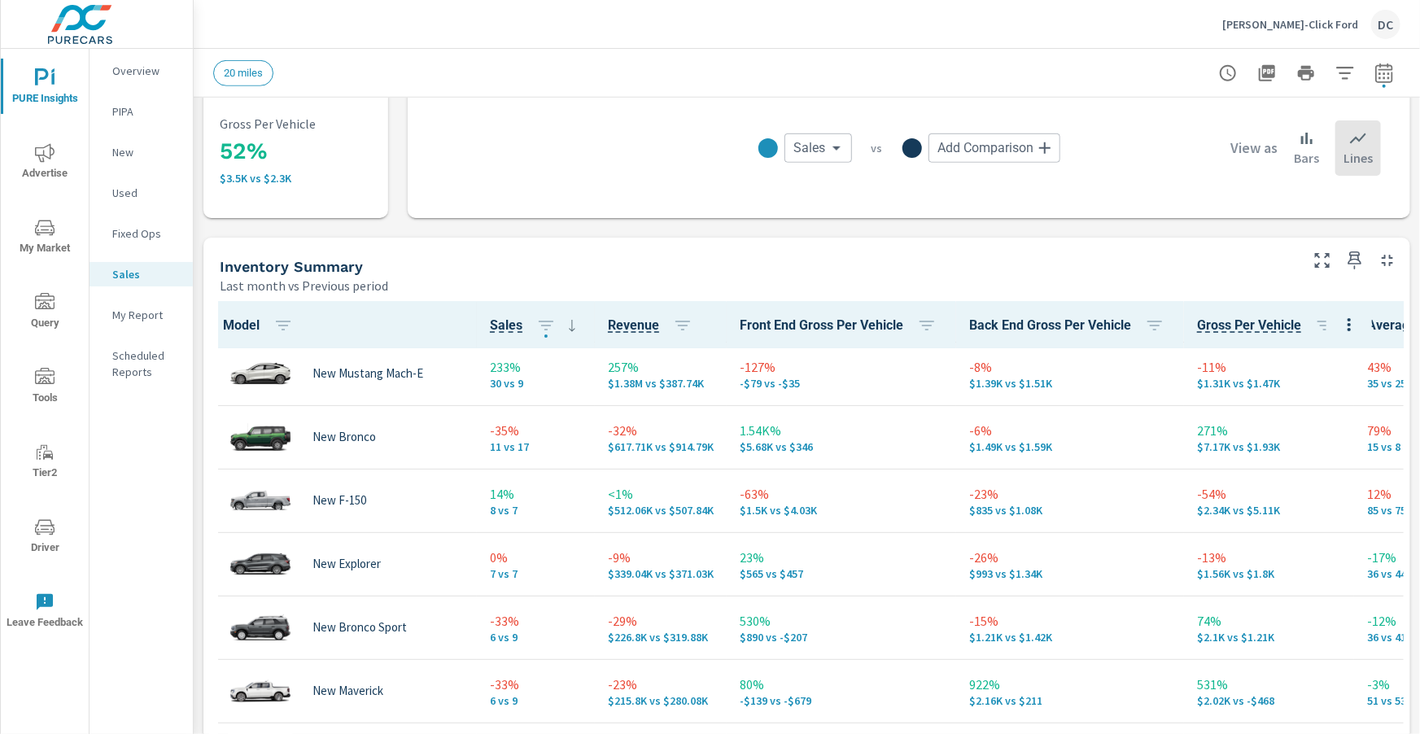
drag, startPoint x: 87, startPoint y: 154, endPoint x: 65, endPoint y: 150, distance: 22.3
click at [71, 149] on button "Advertise" at bounding box center [45, 160] width 88 height 55
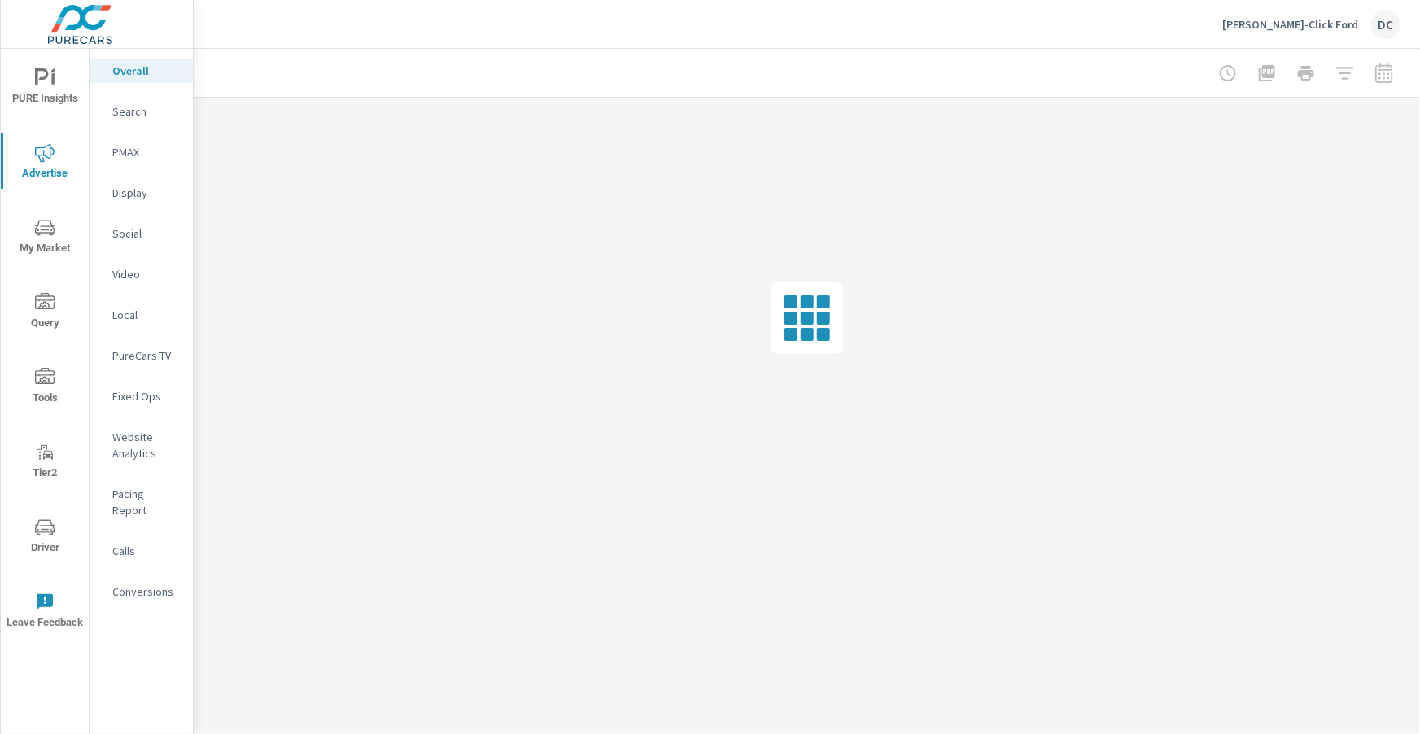
click at [133, 118] on p "Search" at bounding box center [146, 111] width 68 height 16
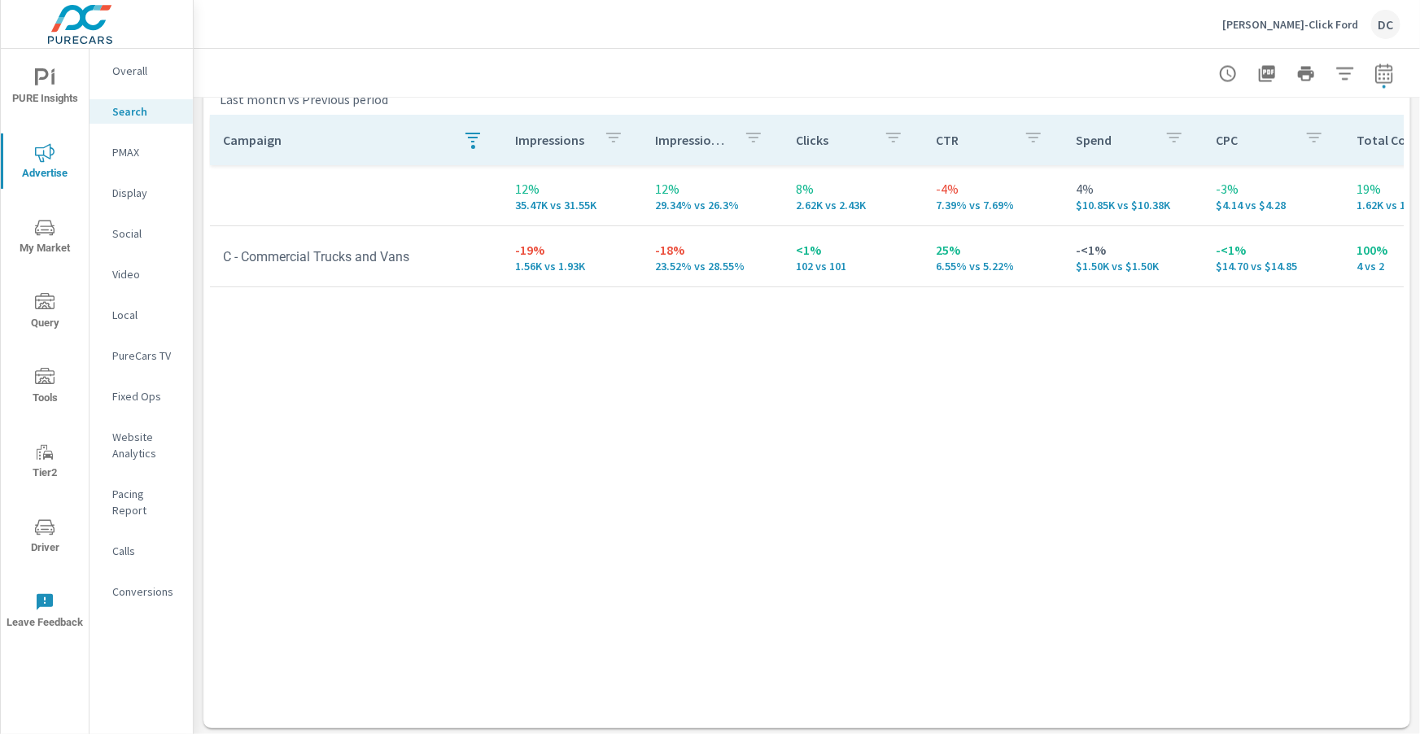
scroll to position [1628, 0]
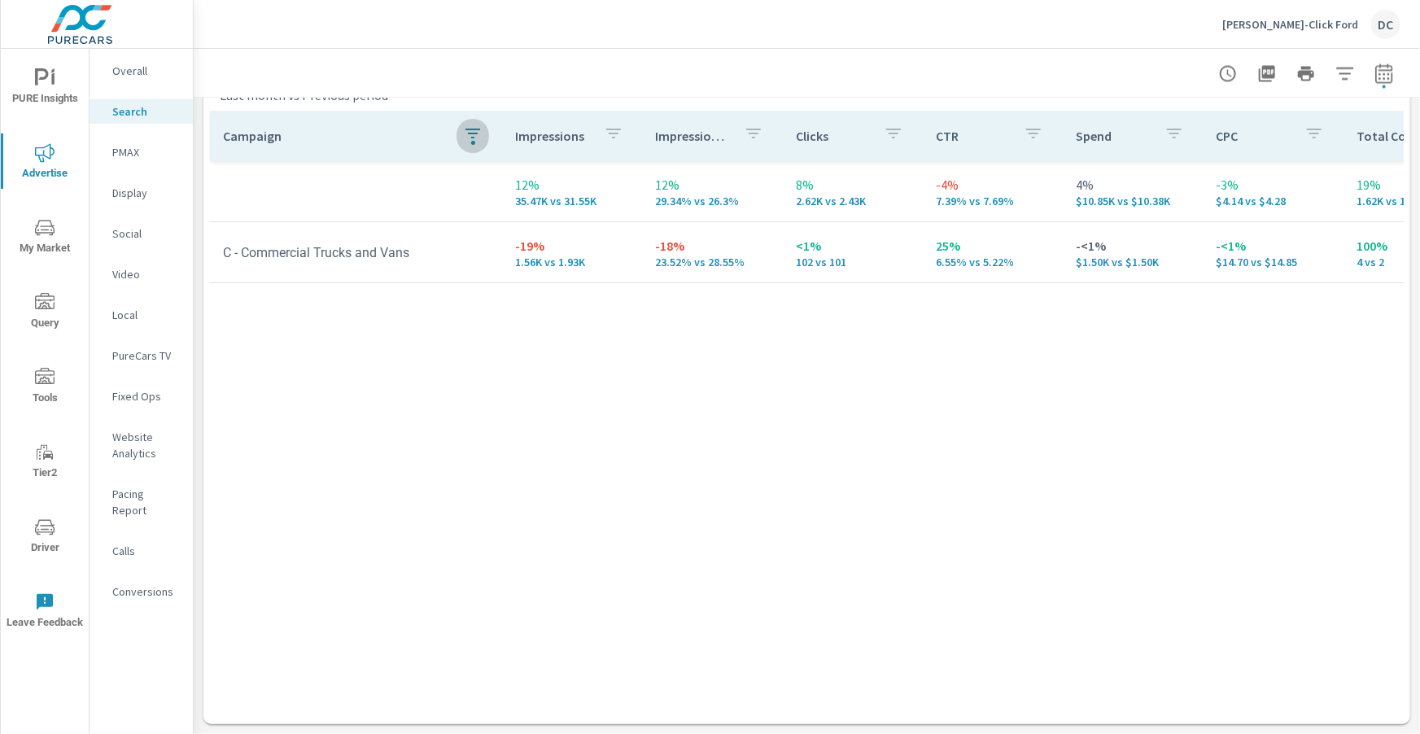
click at [471, 141] on div "button" at bounding box center [473, 143] width 4 height 4
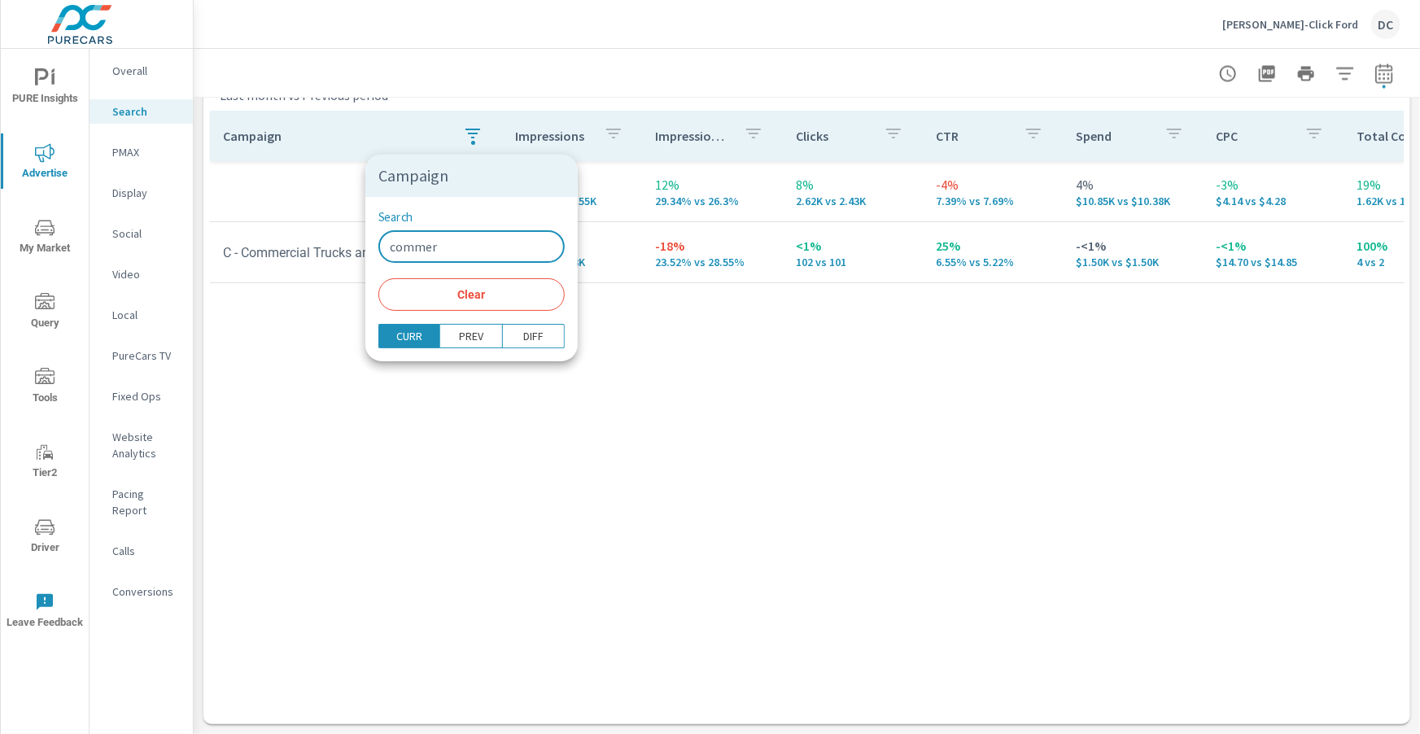
click at [467, 255] on input "commer" at bounding box center [471, 246] width 186 height 33
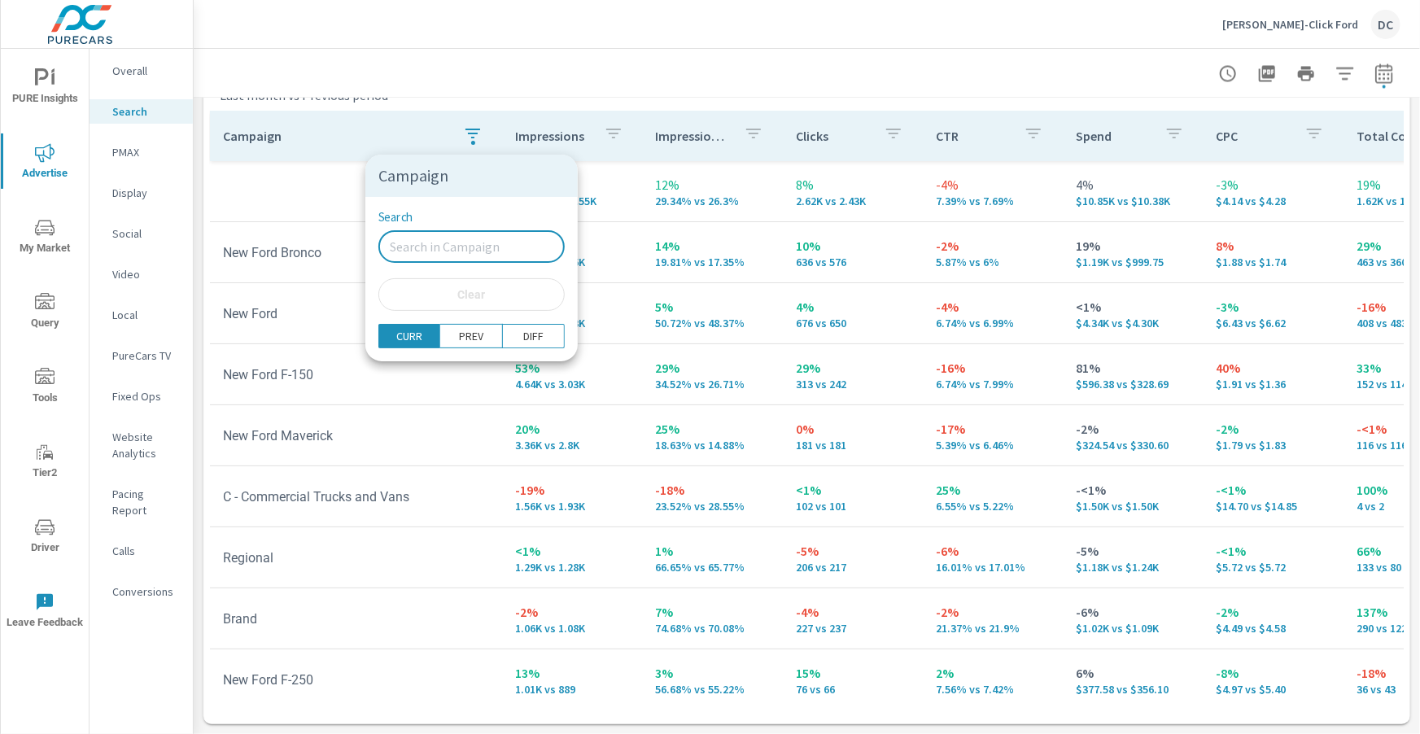
click at [208, 197] on div at bounding box center [710, 367] width 1420 height 734
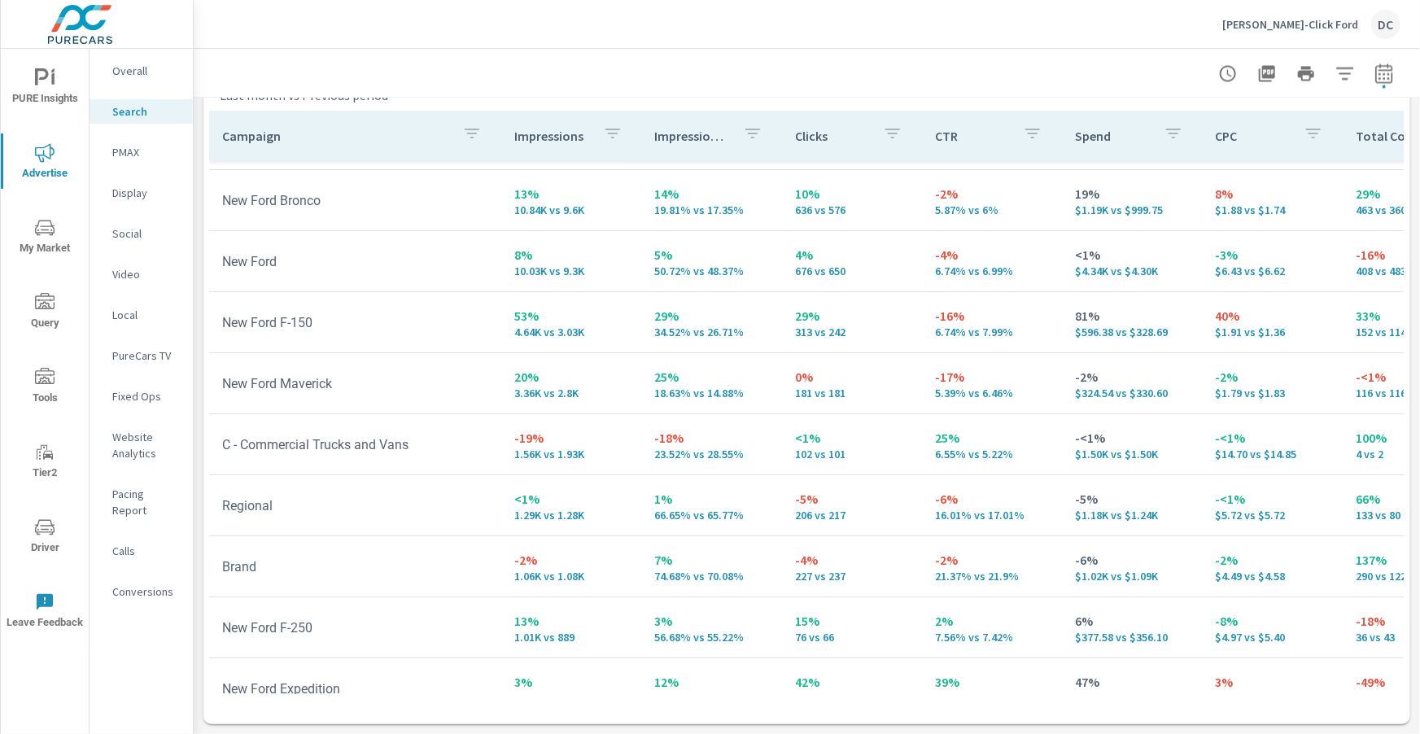
scroll to position [60, 1]
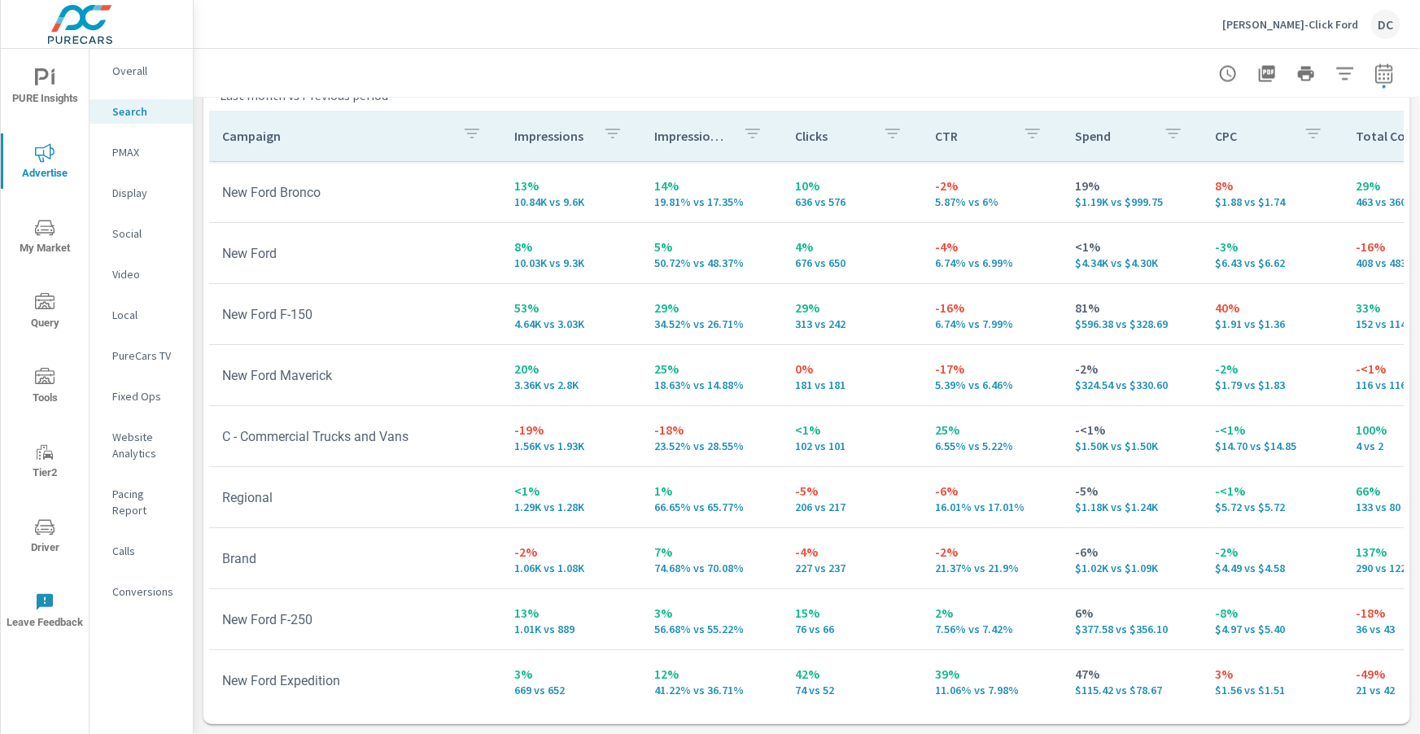
scroll to position [75, 1]
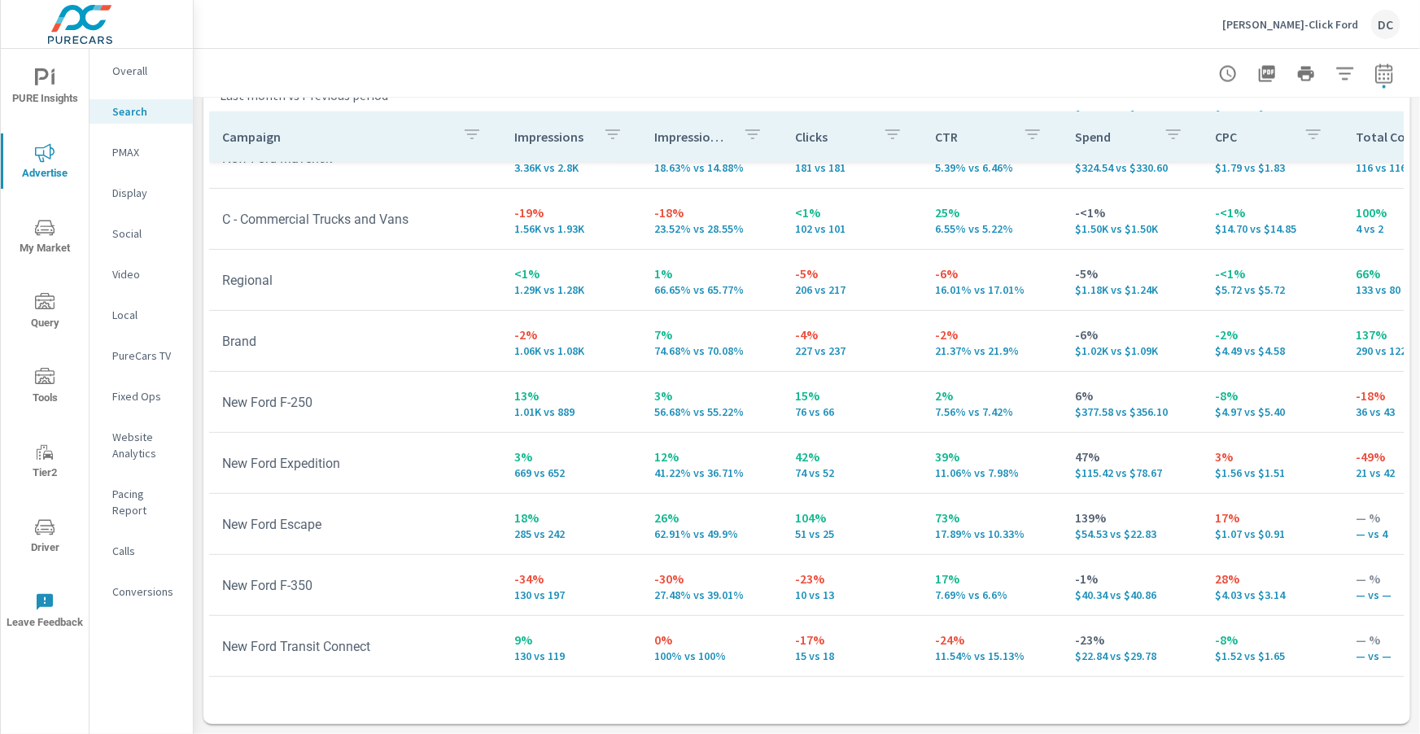
scroll to position [282, 1]
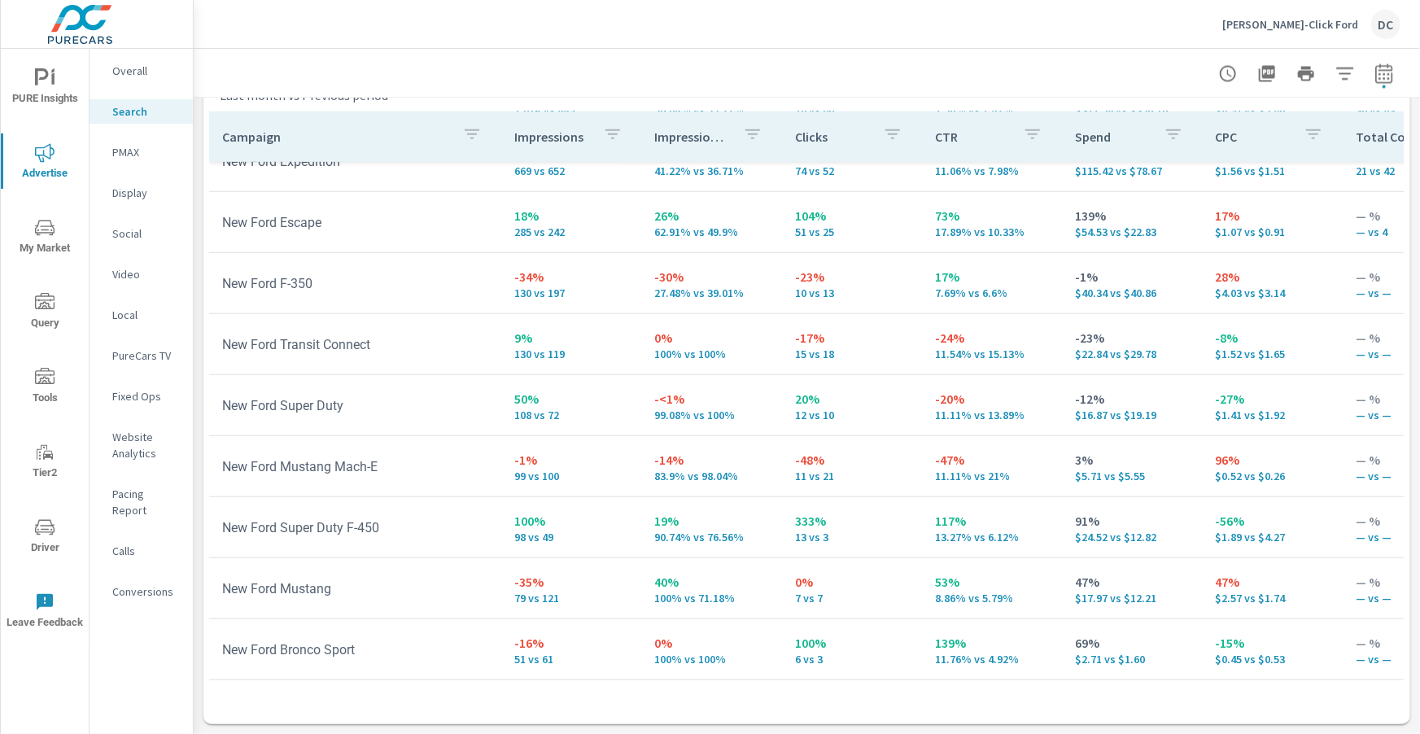
scroll to position [627, 1]
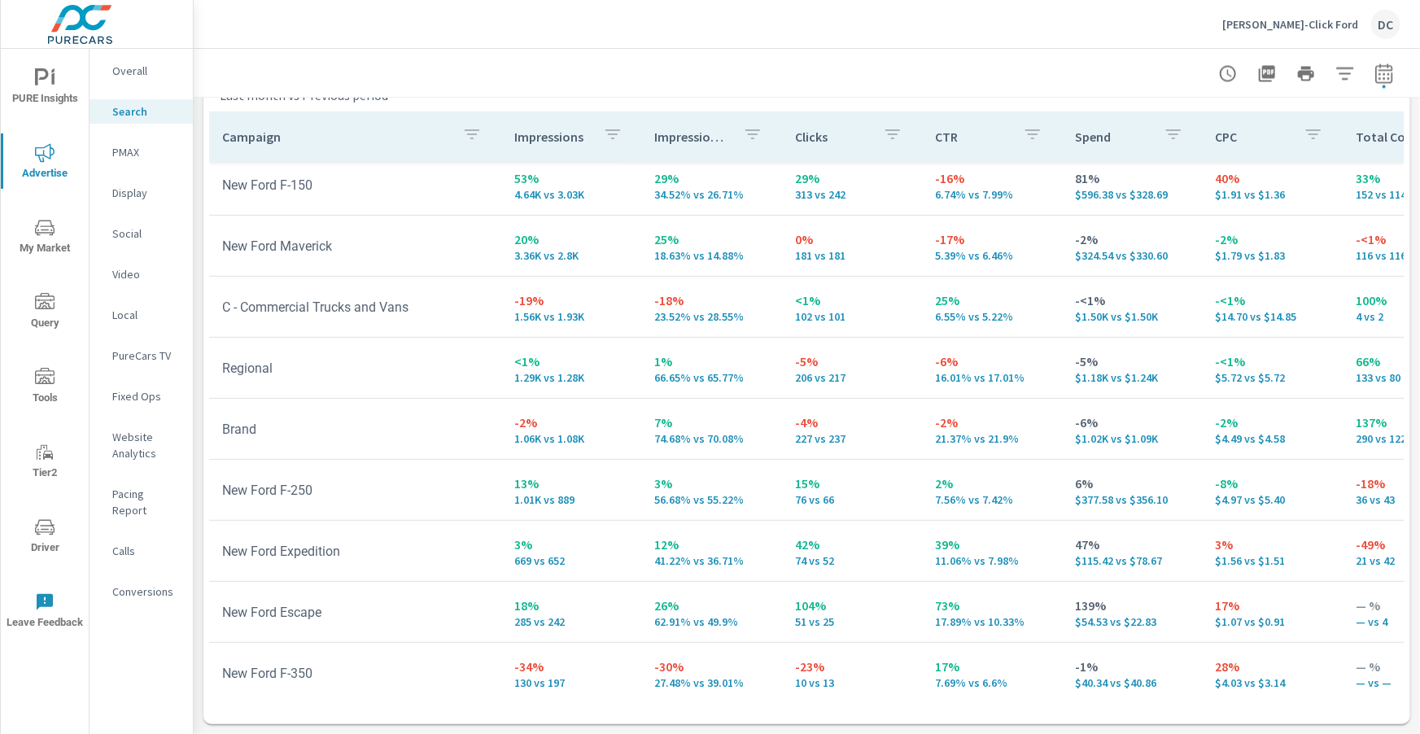
scroll to position [189, 1]
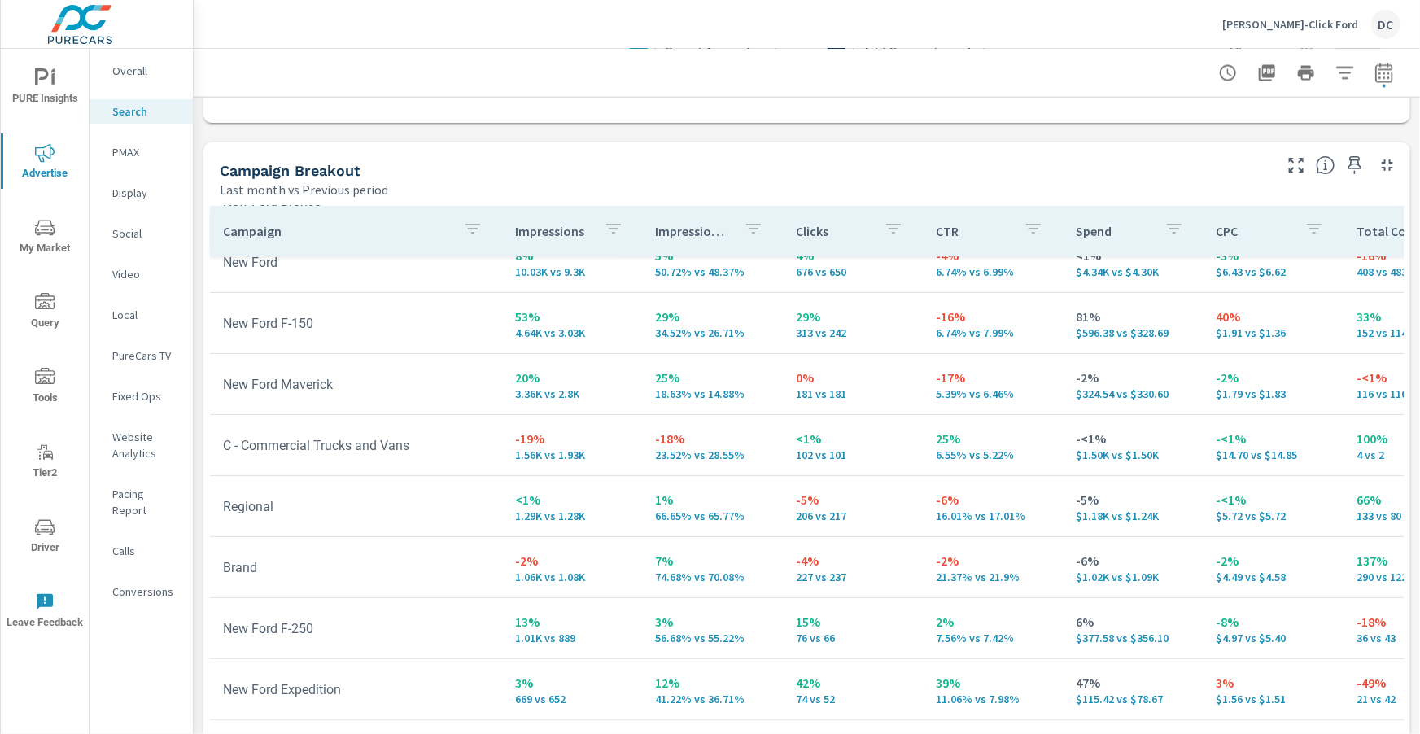
scroll to position [151, 0]
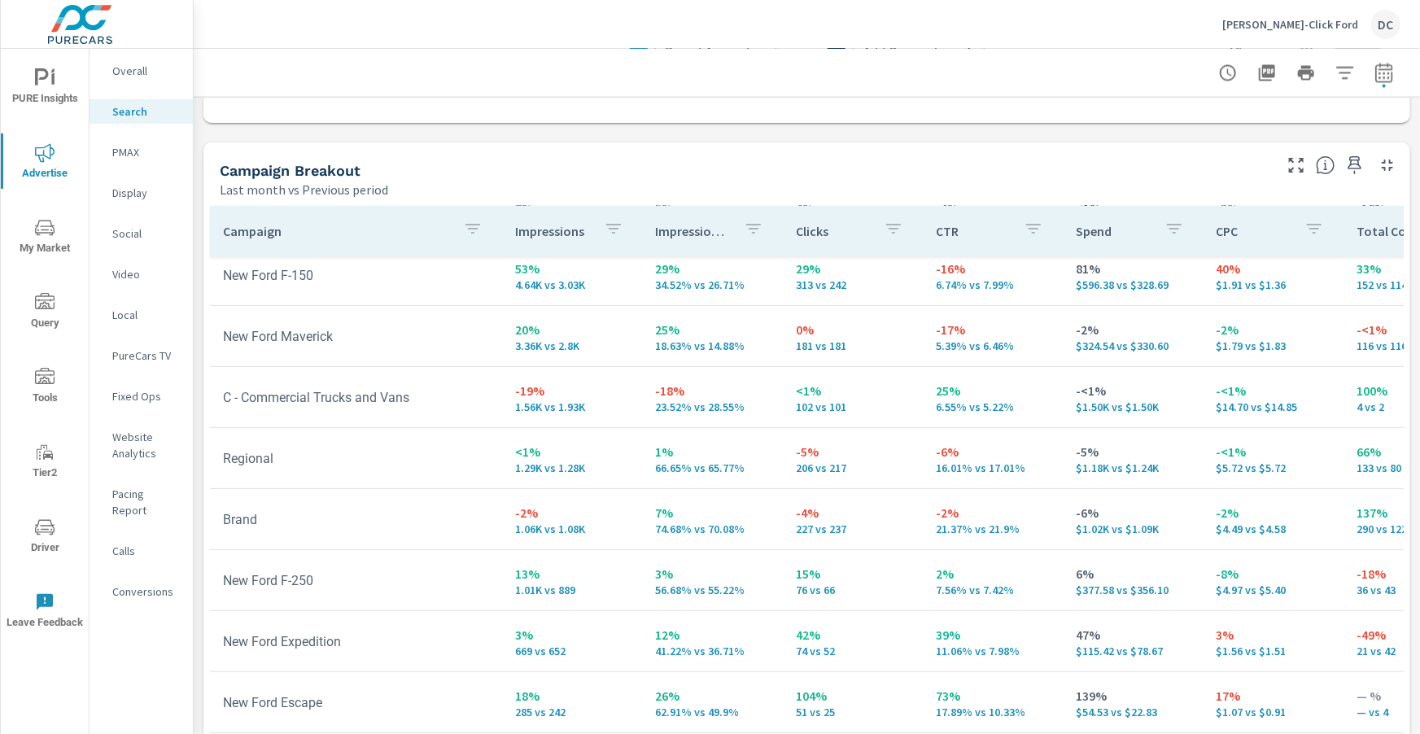
scroll to position [197, 0]
drag, startPoint x: 925, startPoint y: 400, endPoint x: 1022, endPoint y: 409, distance: 98.1
click at [1022, 409] on td "25% 6.55% vs 5.22%" at bounding box center [993, 394] width 140 height 59
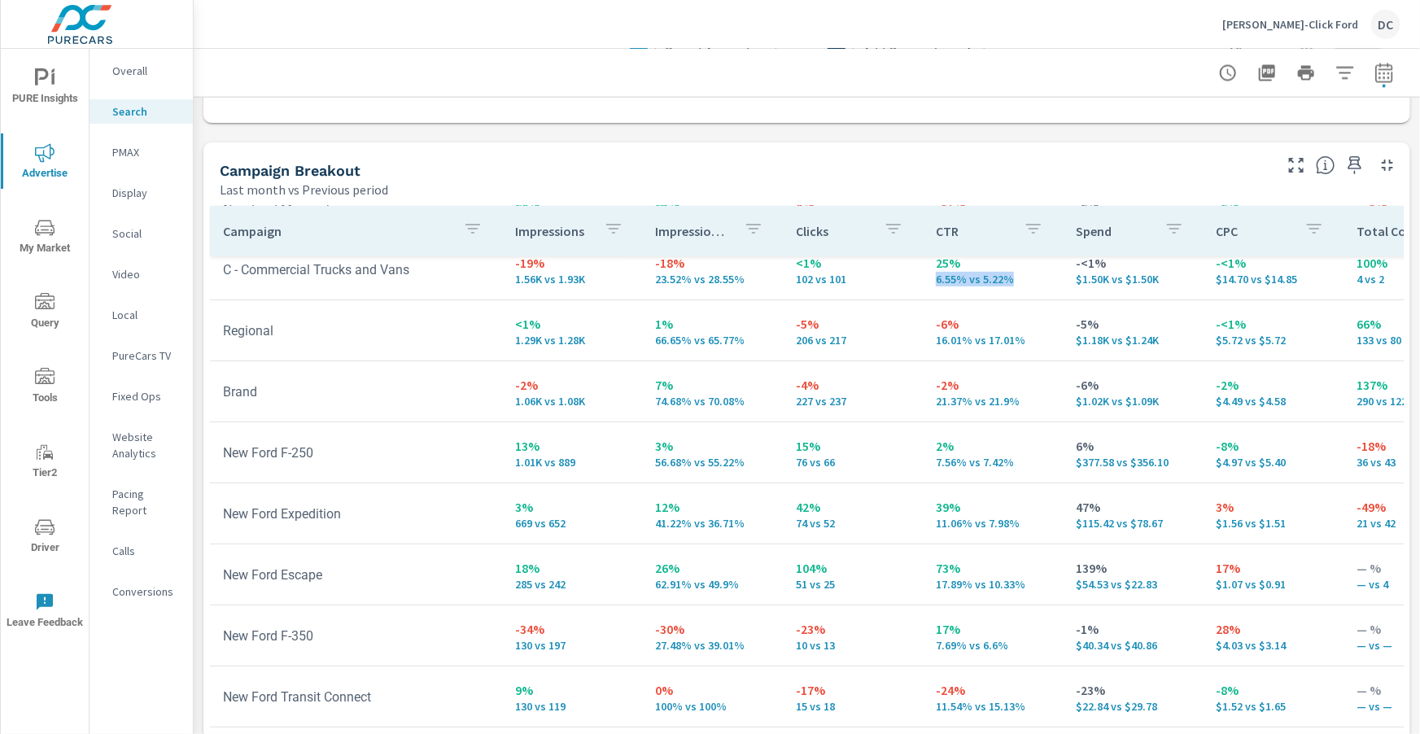
scroll to position [321, 0]
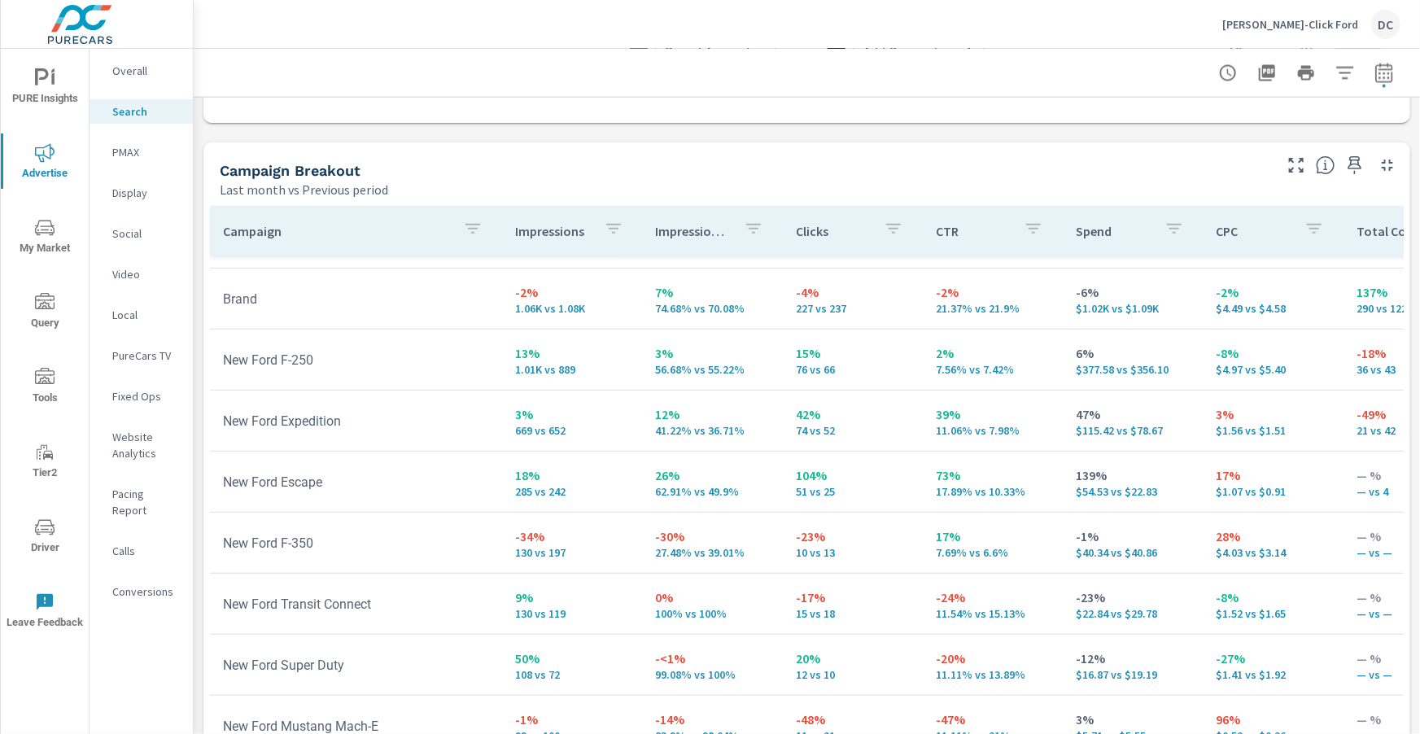
scroll to position [426, 0]
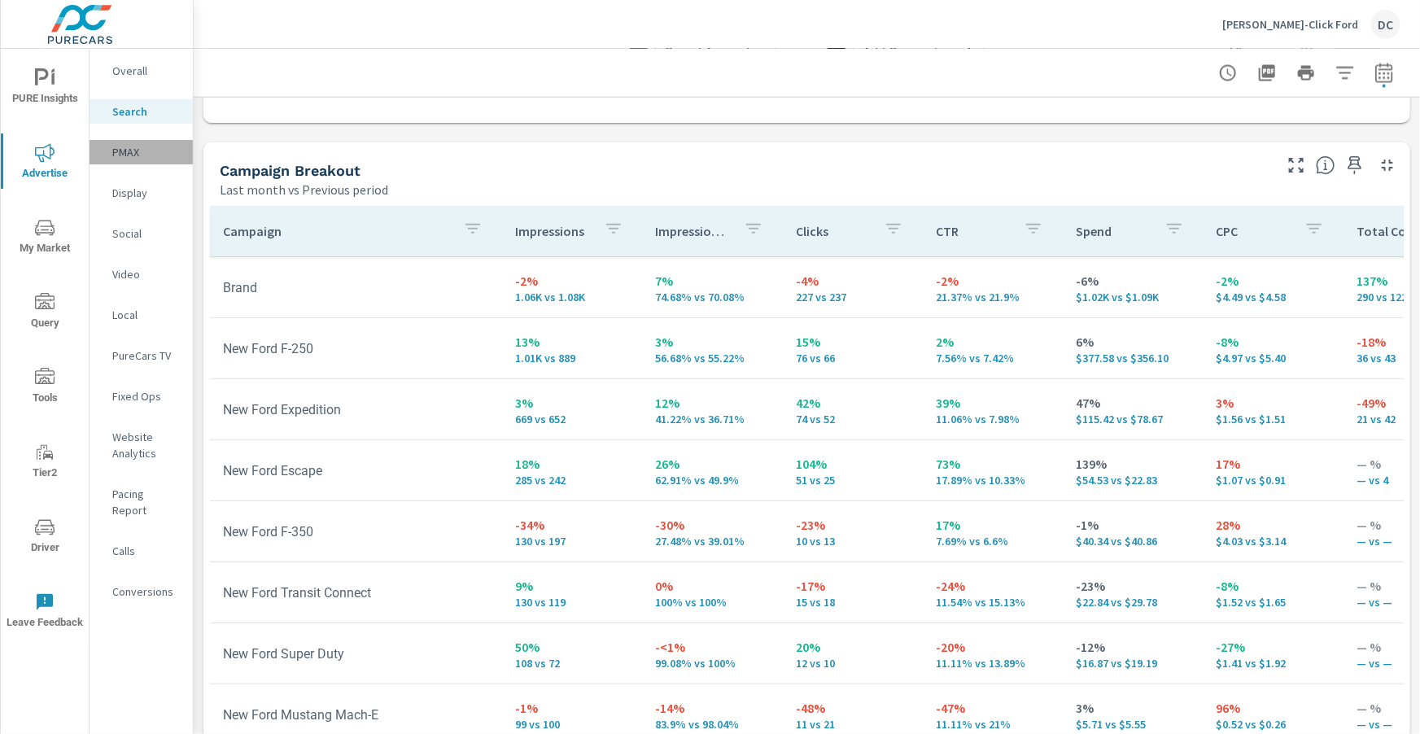
click at [129, 151] on p "PMAX" at bounding box center [146, 152] width 68 height 16
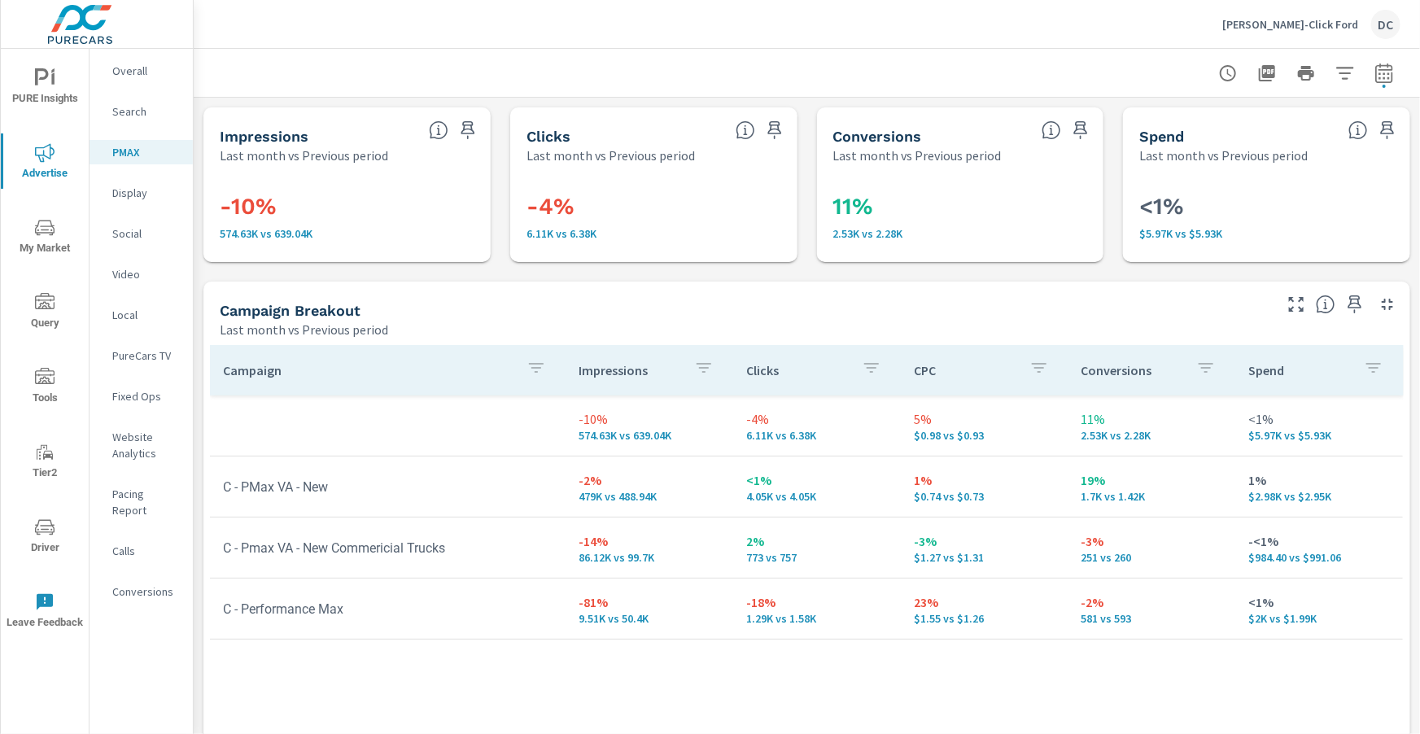
click at [129, 238] on p "Social" at bounding box center [146, 233] width 68 height 16
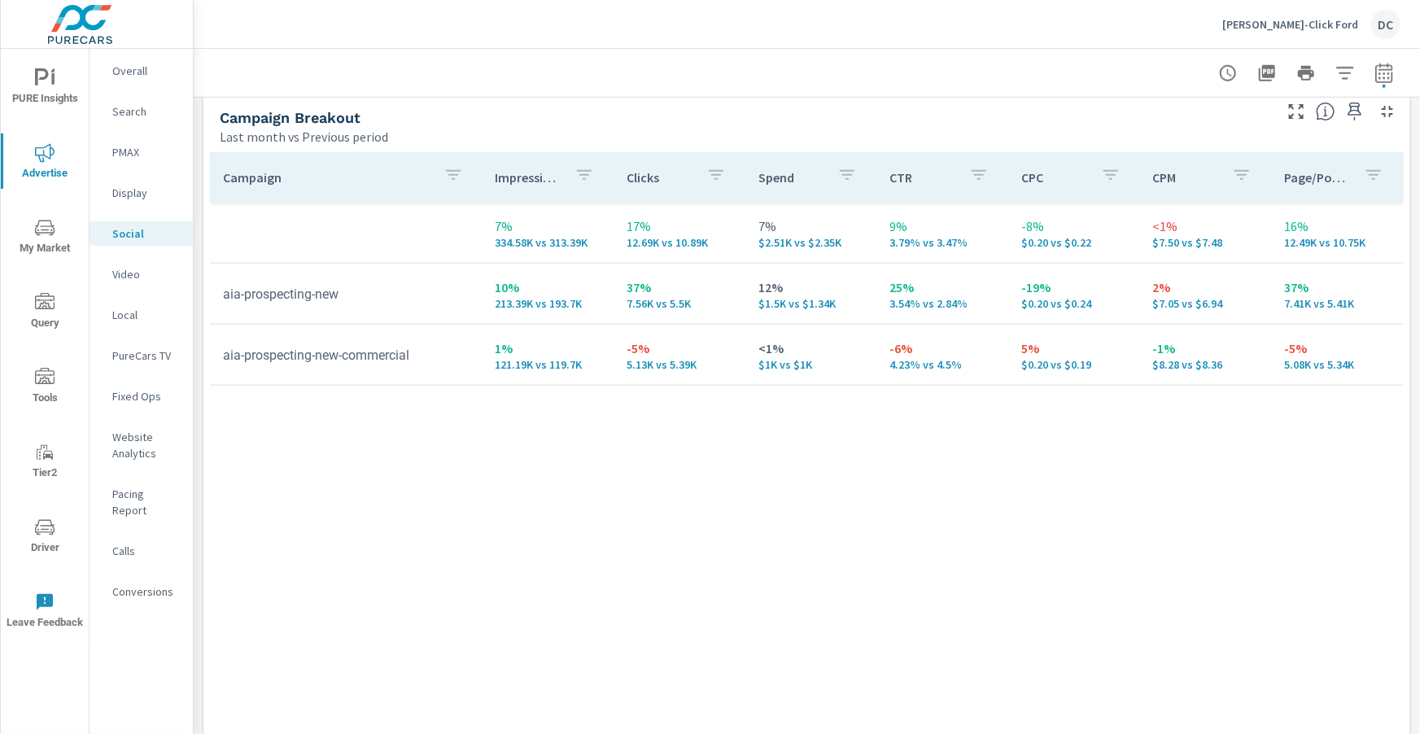
scroll to position [716, 0]
drag, startPoint x: 1282, startPoint y: 300, endPoint x: 1355, endPoint y: 303, distance: 73.3
click at [1355, 303] on td "37% 7.41K vs 5.41K" at bounding box center [1337, 293] width 132 height 59
drag, startPoint x: 619, startPoint y: 361, endPoint x: 695, endPoint y: 367, distance: 76.0
click at [695, 367] on td "-5% 5.13K vs 5.39K" at bounding box center [680, 354] width 132 height 59
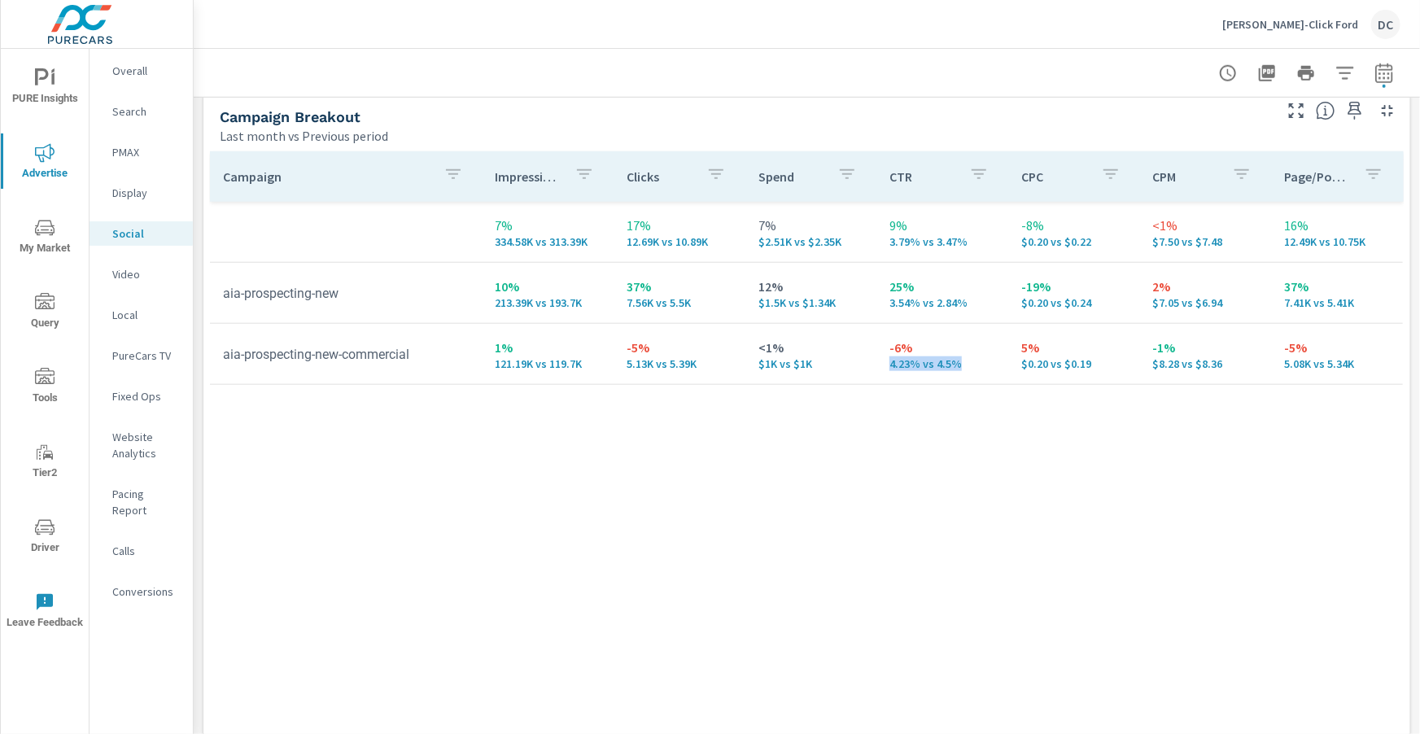
drag, startPoint x: 882, startPoint y: 367, endPoint x: 965, endPoint y: 368, distance: 83.0
click at [965, 368] on td "-6% 4.23% vs 4.5%" at bounding box center [943, 354] width 132 height 59
drag, startPoint x: 1021, startPoint y: 365, endPoint x: 1099, endPoint y: 371, distance: 77.5
click at [1099, 371] on td "5% $0.20 vs $0.19" at bounding box center [1074, 354] width 132 height 59
drag, startPoint x: 1284, startPoint y: 361, endPoint x: 1351, endPoint y: 365, distance: 66.8
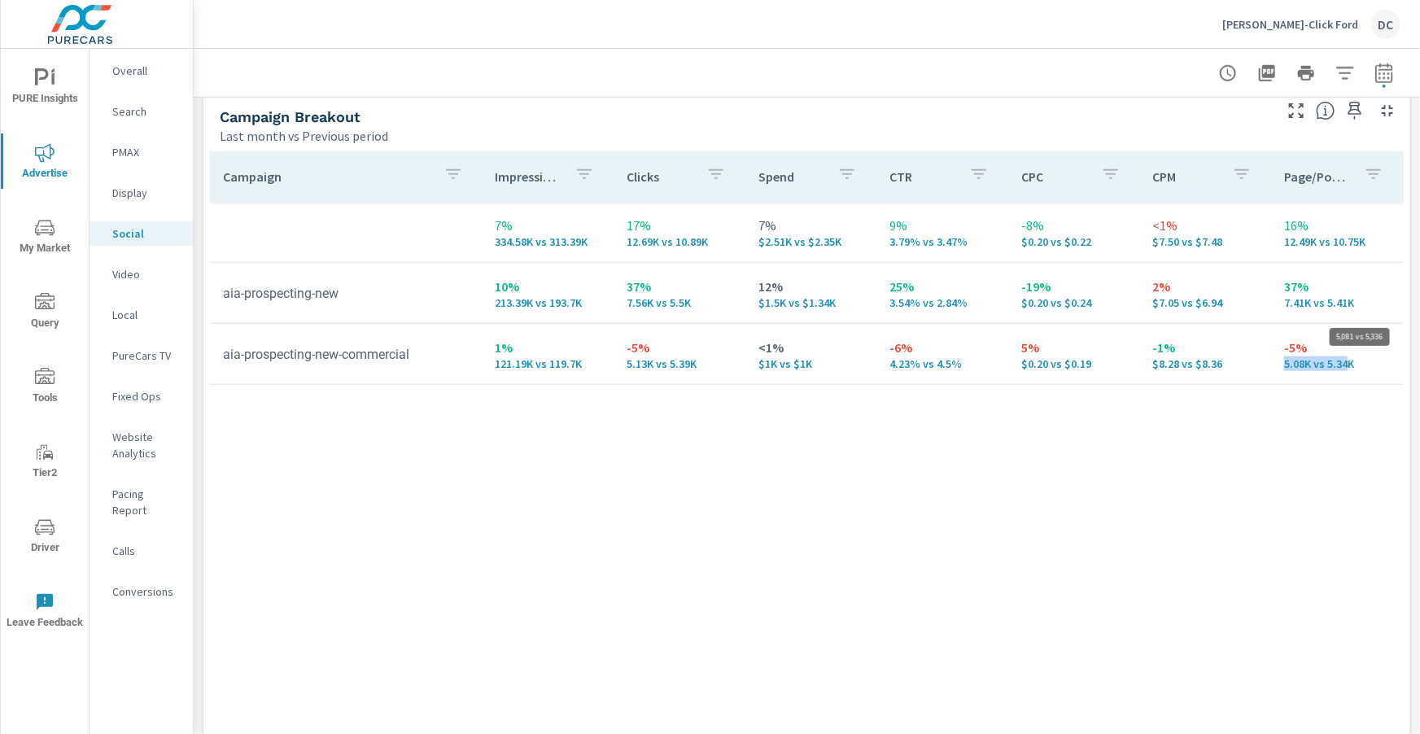
click at [1351, 365] on p "5.08K vs 5.34K" at bounding box center [1337, 363] width 106 height 13
drag, startPoint x: 885, startPoint y: 362, endPoint x: 946, endPoint y: 361, distance: 61.1
click at [946, 361] on td "-6% 4.23% vs 4.5%" at bounding box center [943, 354] width 132 height 59
click at [129, 109] on p "Search" at bounding box center [146, 111] width 68 height 16
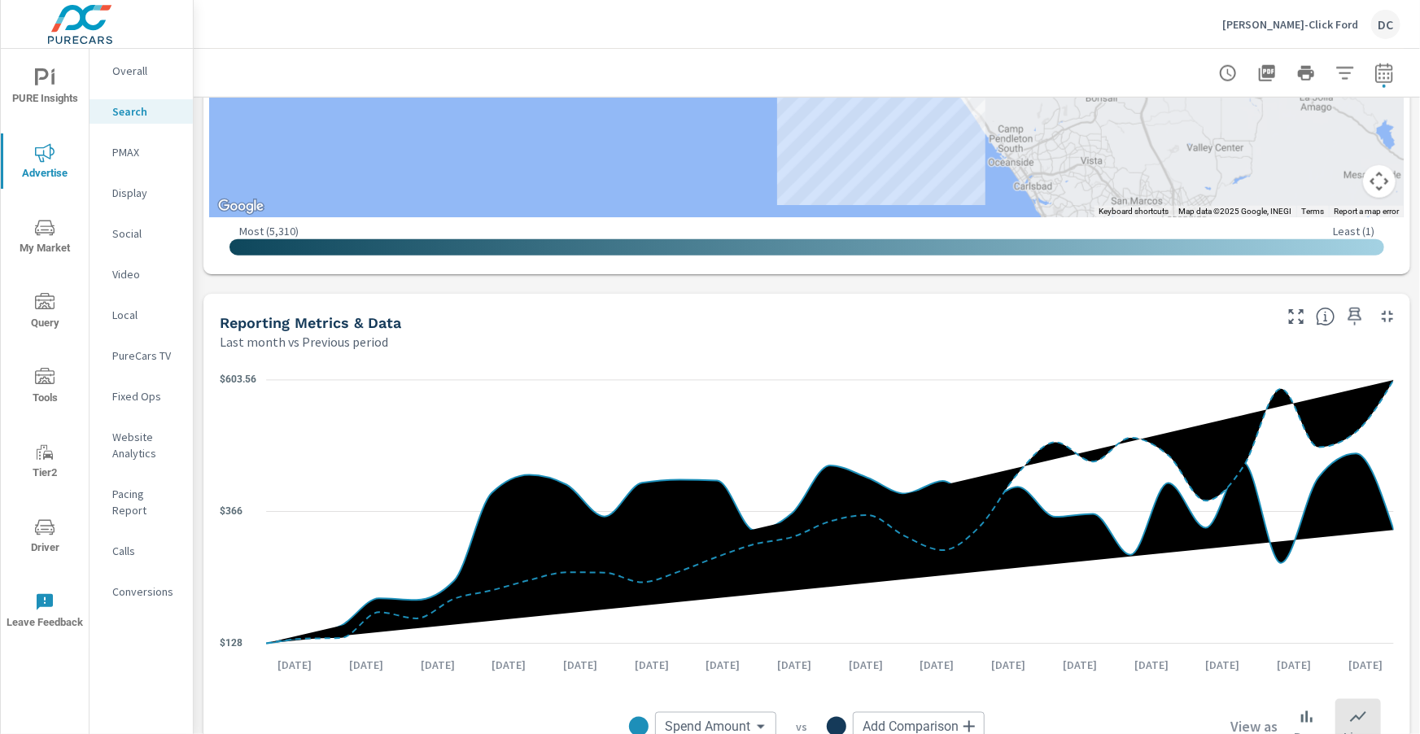
scroll to position [882, 0]
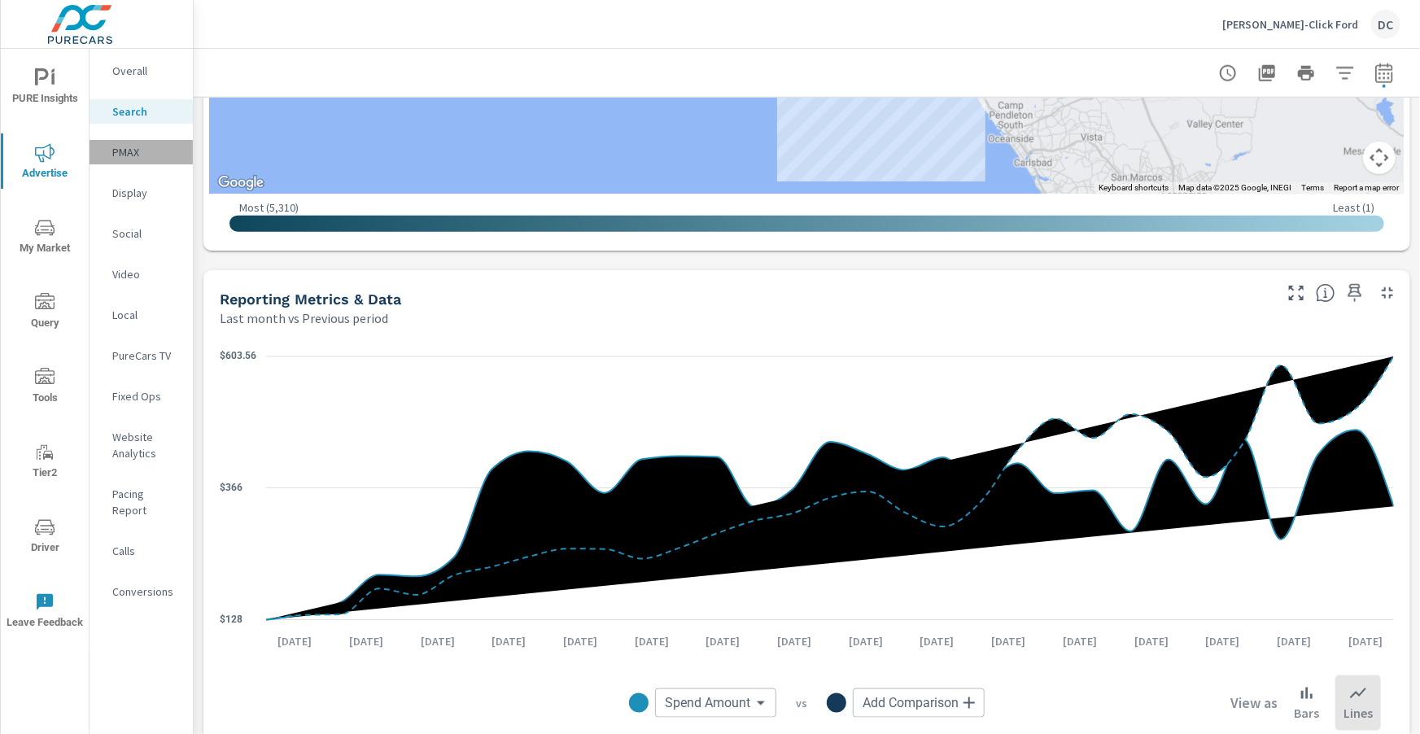
click at [125, 151] on p "PMAX" at bounding box center [146, 152] width 68 height 16
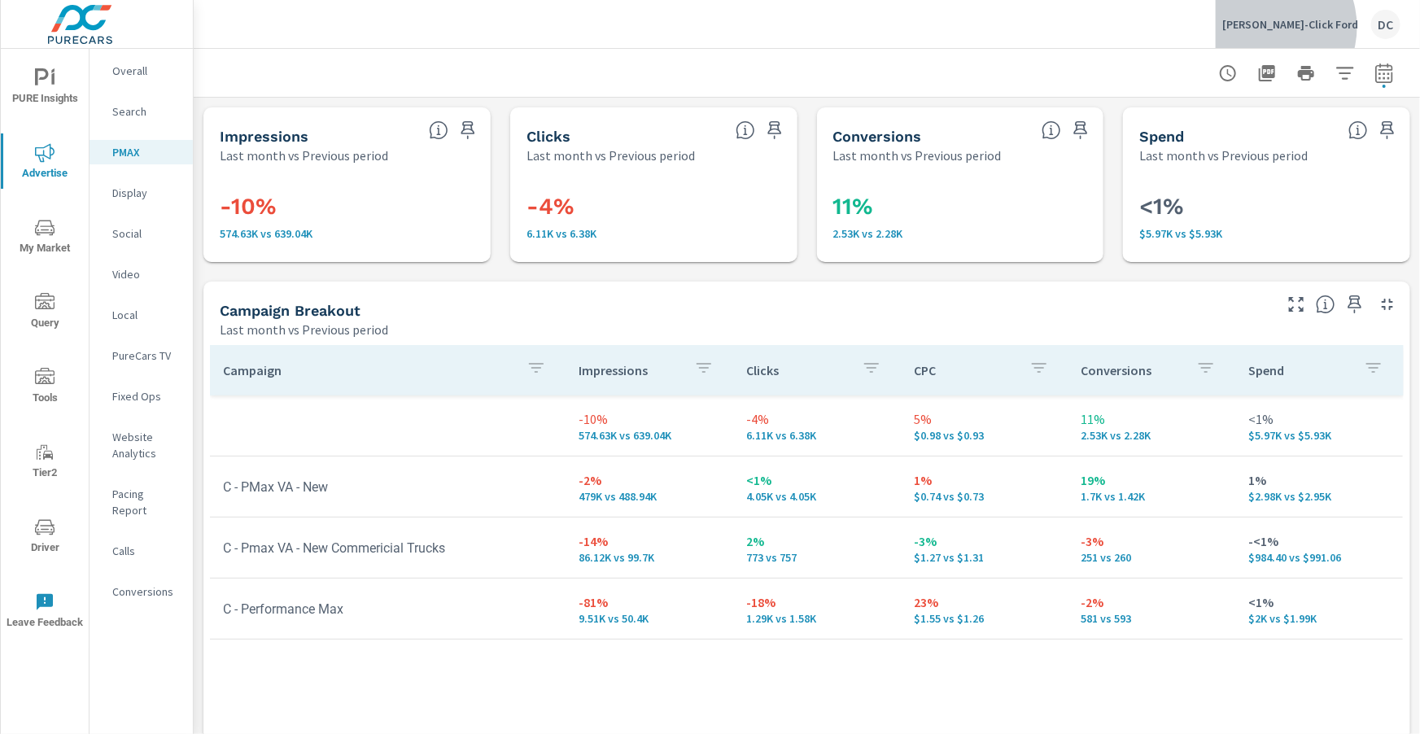
click at [1318, 27] on p "Tuttle-Click Ford" at bounding box center [1290, 24] width 136 height 15
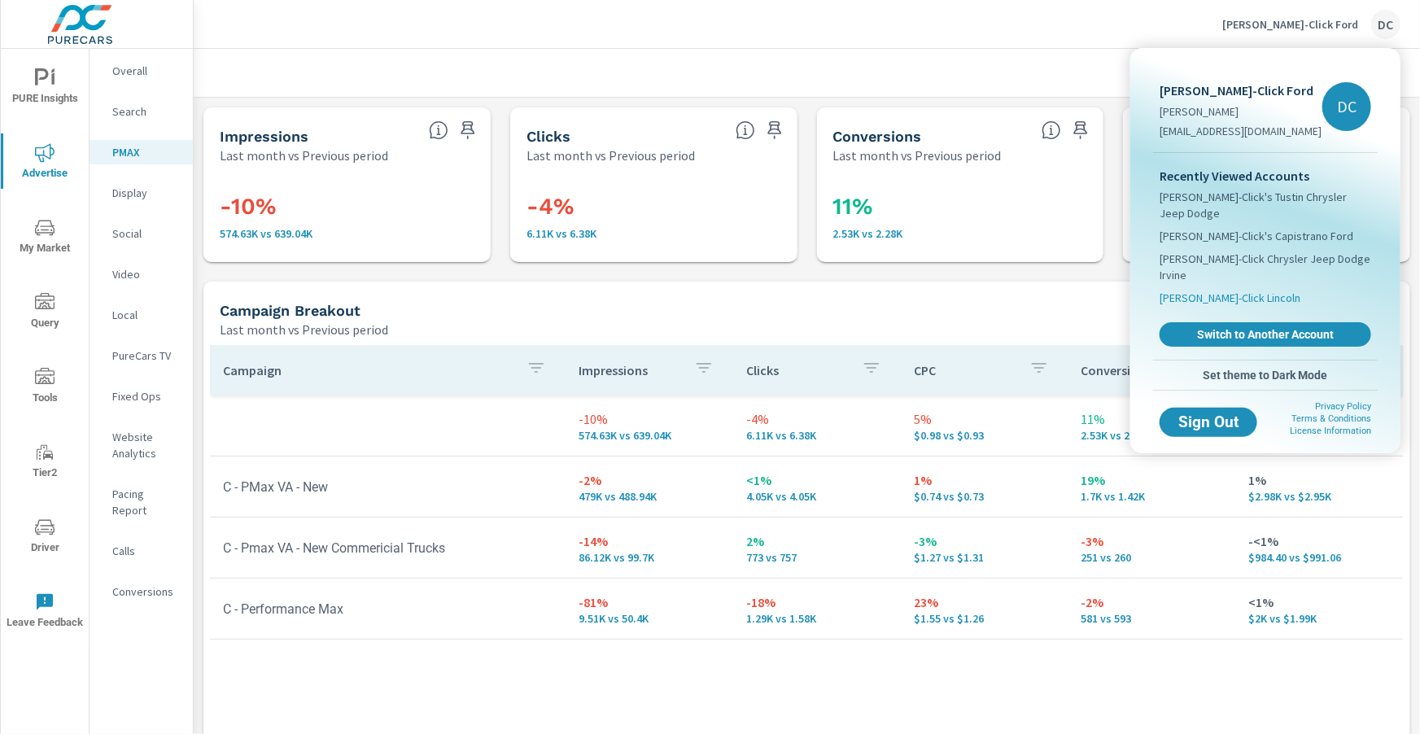
click at [1213, 290] on span "Tuttle-Click Lincoln" at bounding box center [1230, 298] width 141 height 16
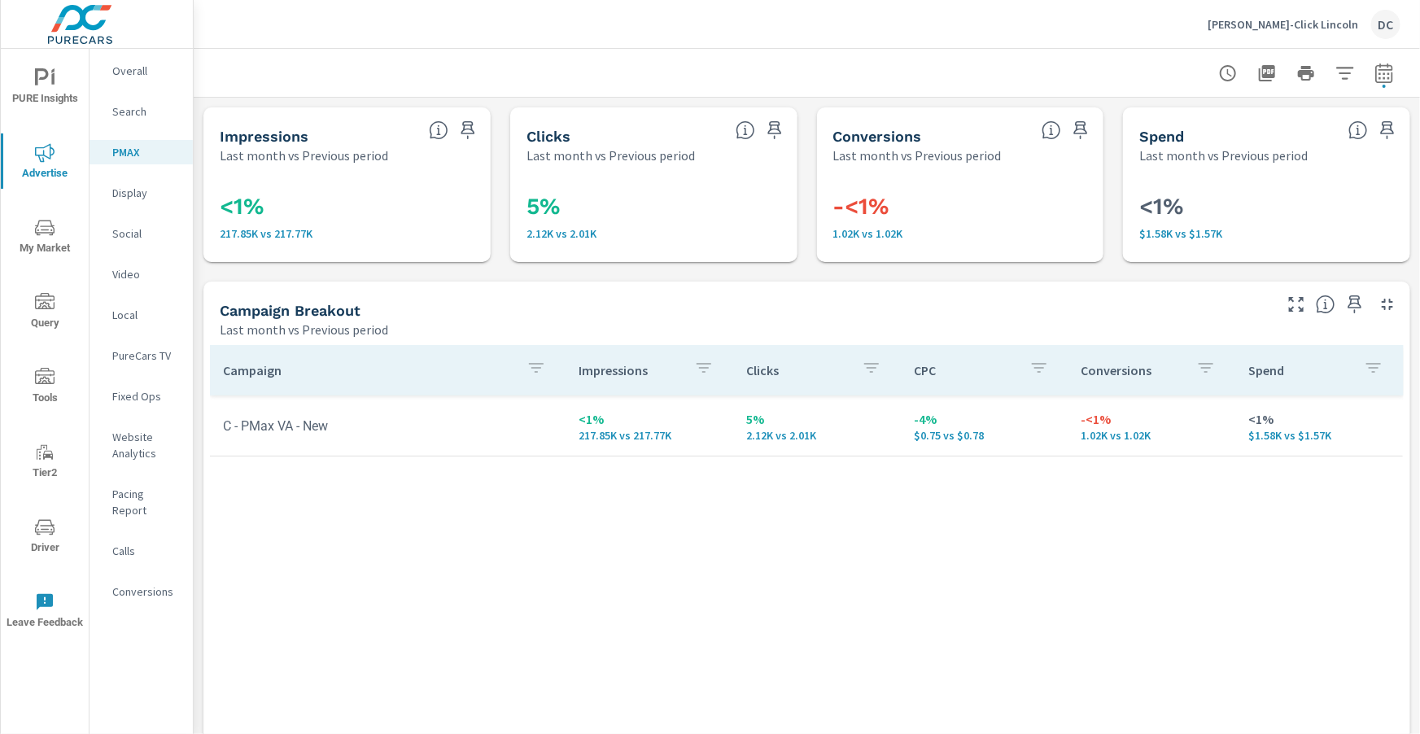
click at [141, 69] on p "Overall" at bounding box center [146, 71] width 68 height 16
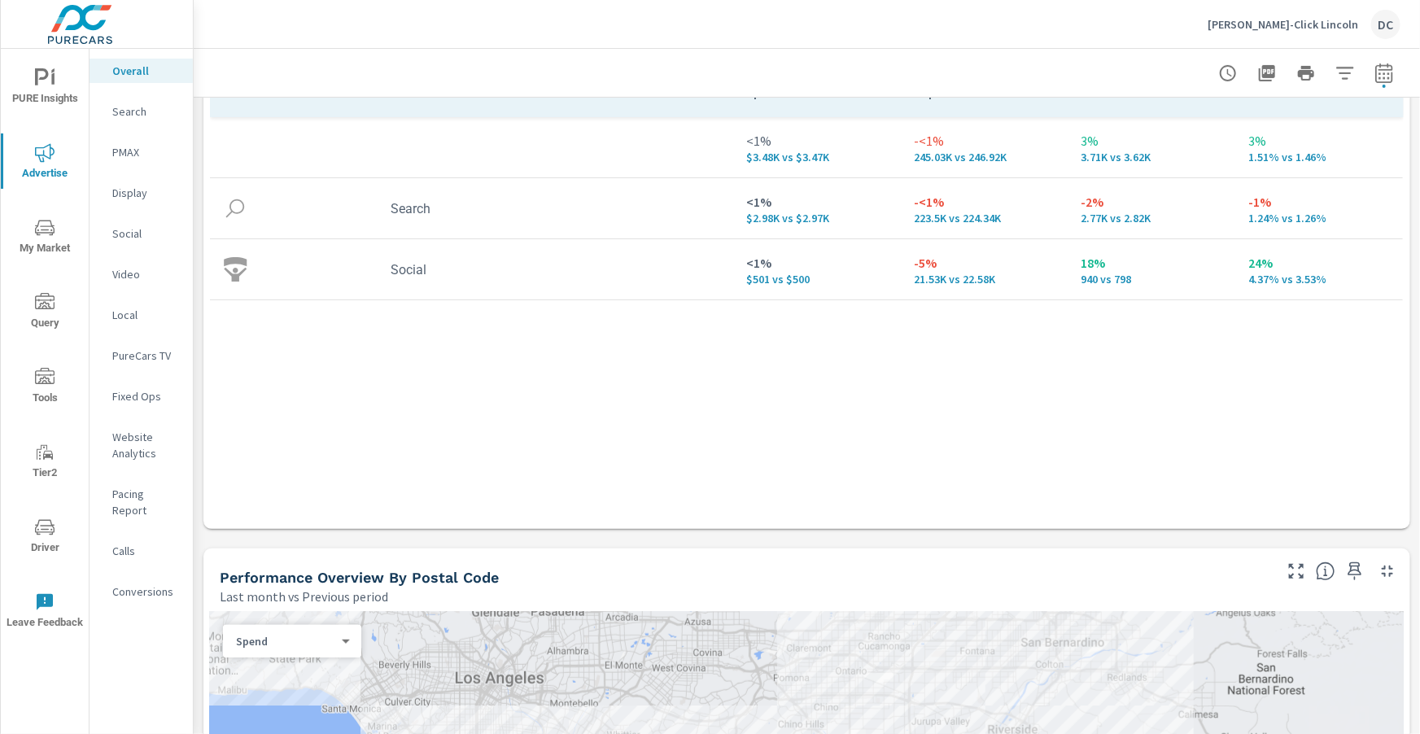
scroll to position [260, 0]
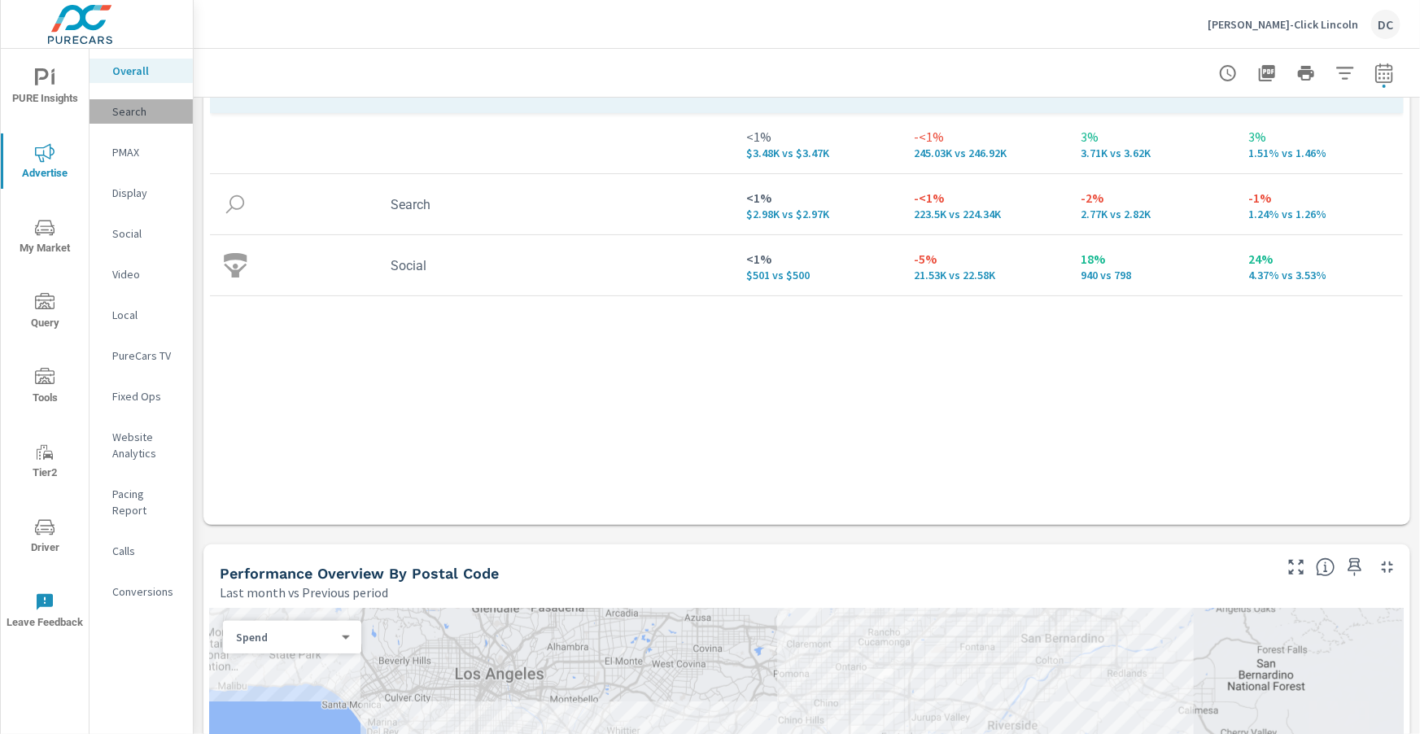
click at [120, 114] on p "Search" at bounding box center [146, 111] width 68 height 16
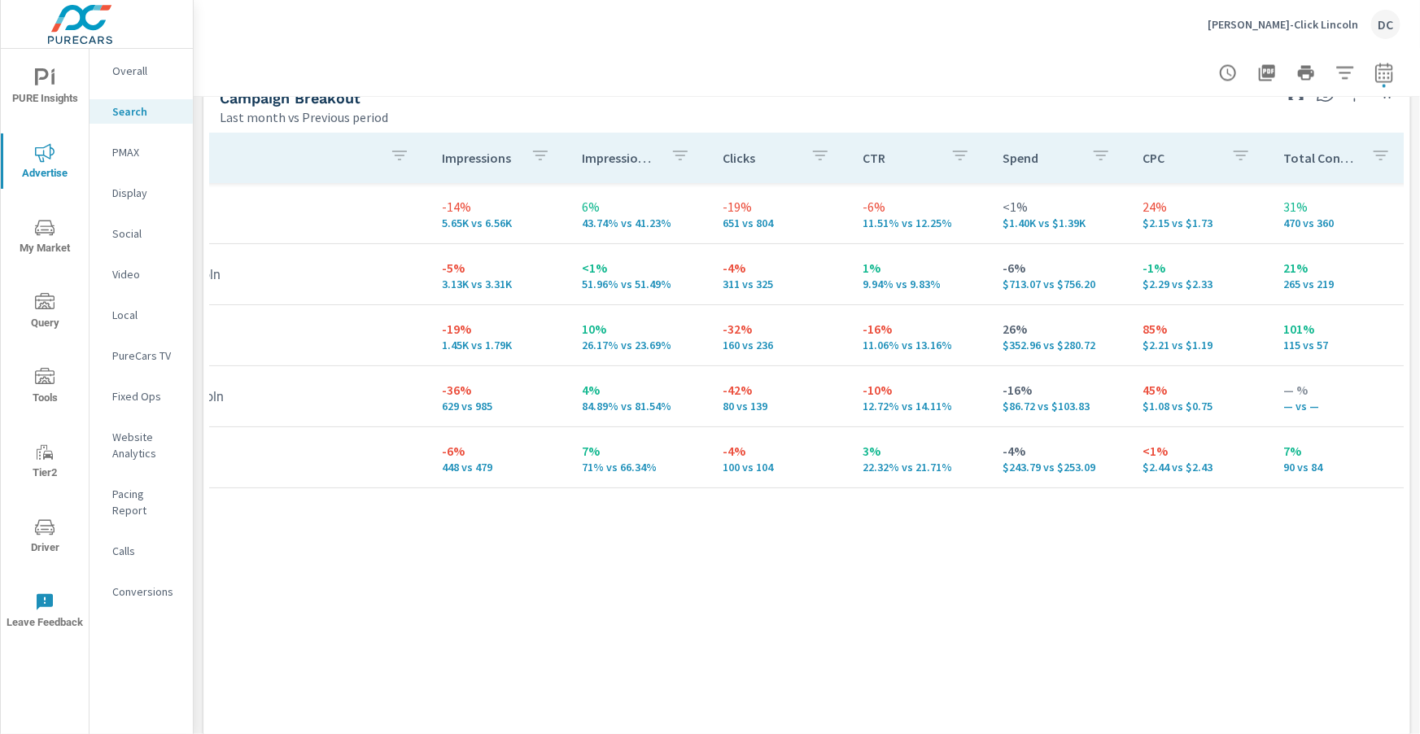
scroll to position [0, 70]
click at [131, 71] on p "Overall" at bounding box center [146, 71] width 68 height 16
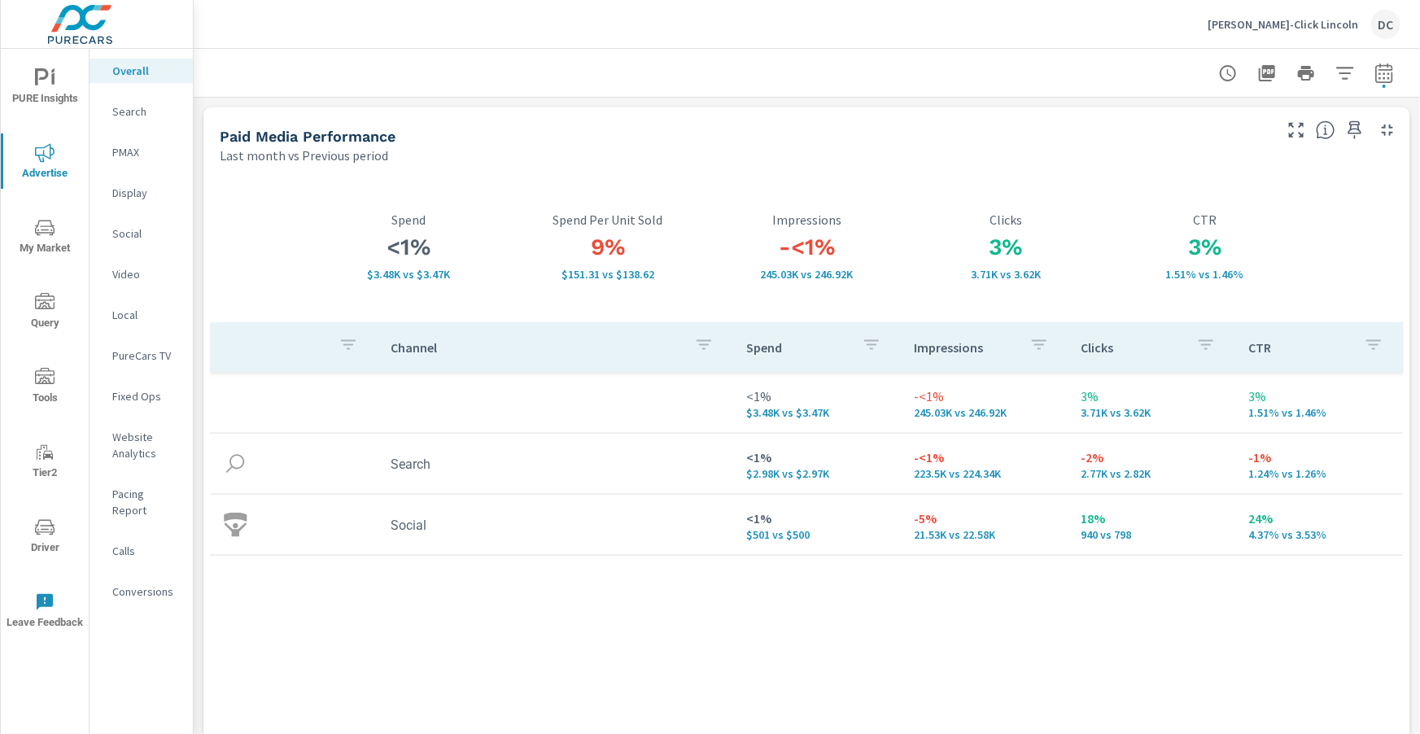
click at [54, 82] on icon "nav menu" at bounding box center [52, 78] width 3 height 12
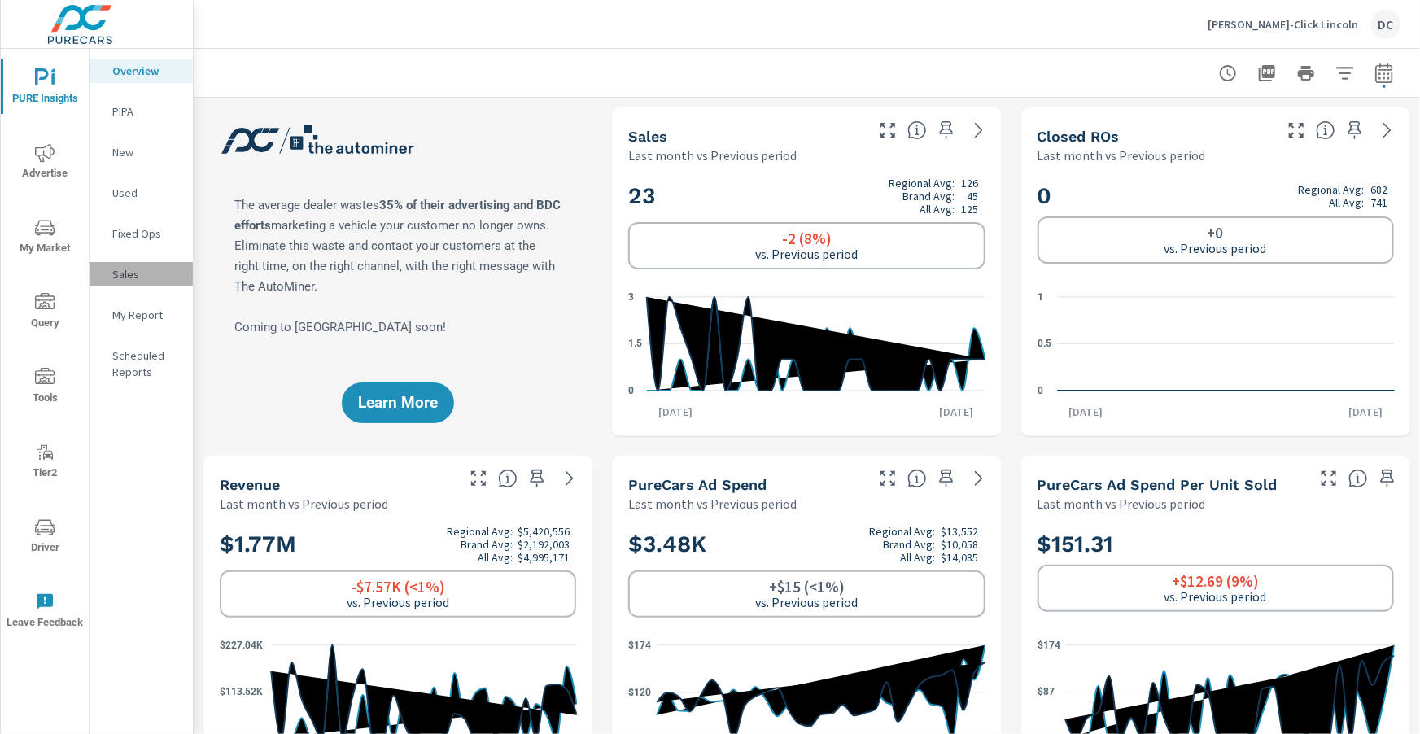
click at [126, 272] on p "Sales" at bounding box center [146, 274] width 68 height 16
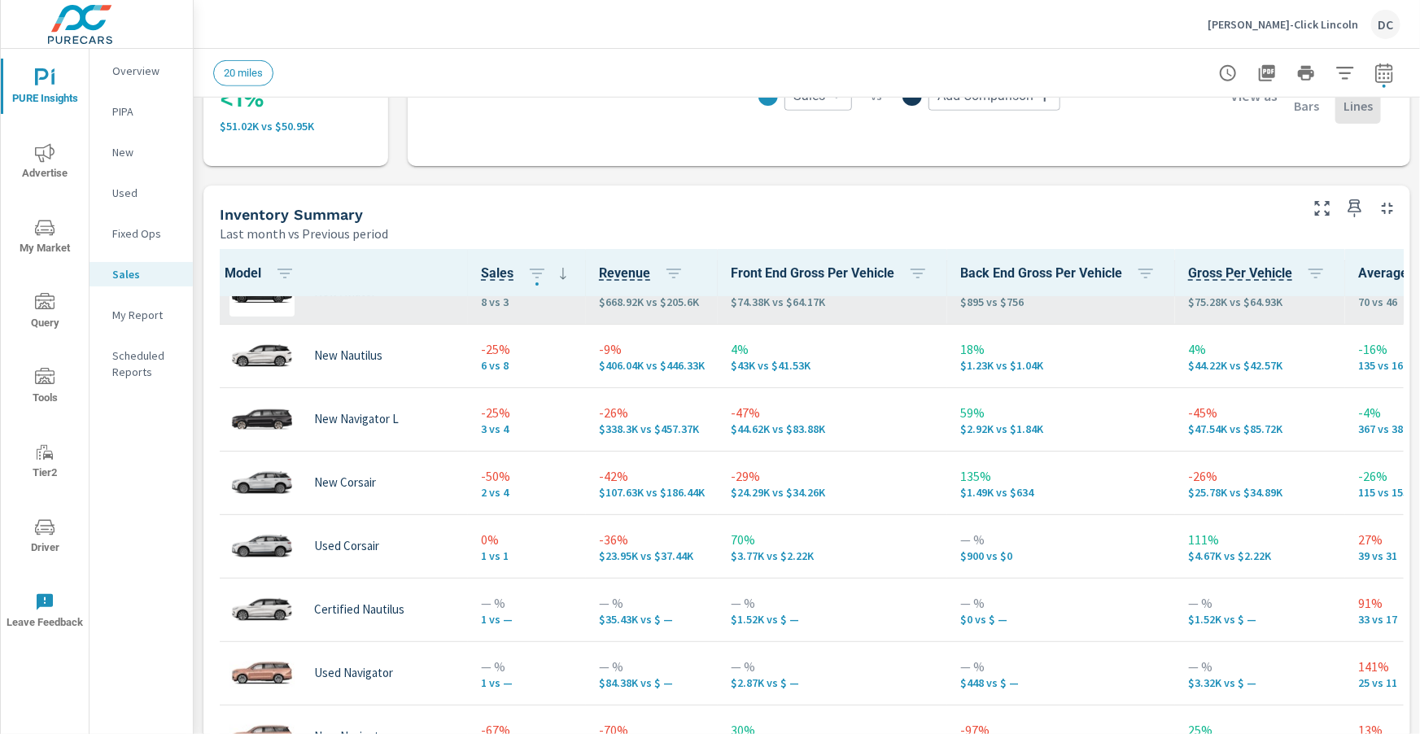
scroll to position [101, 0]
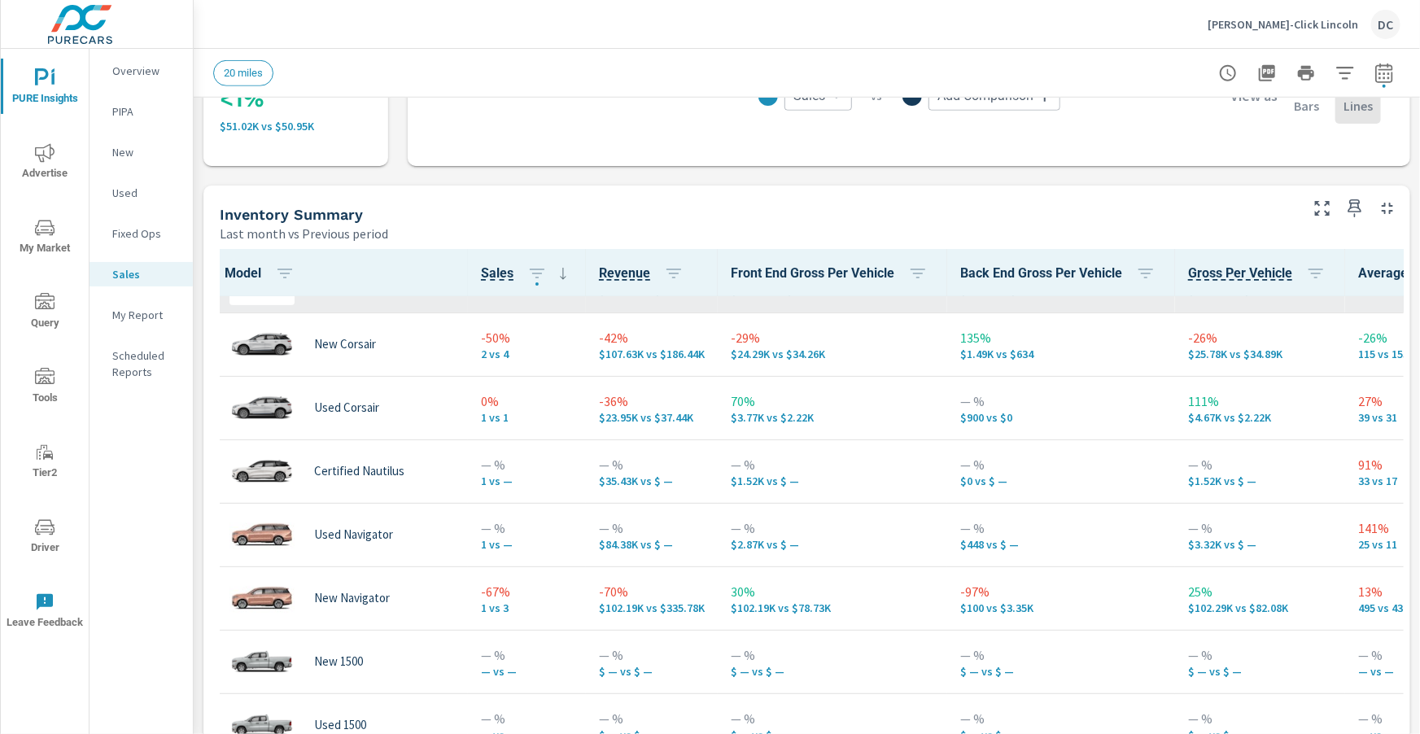
scroll to position [238, 0]
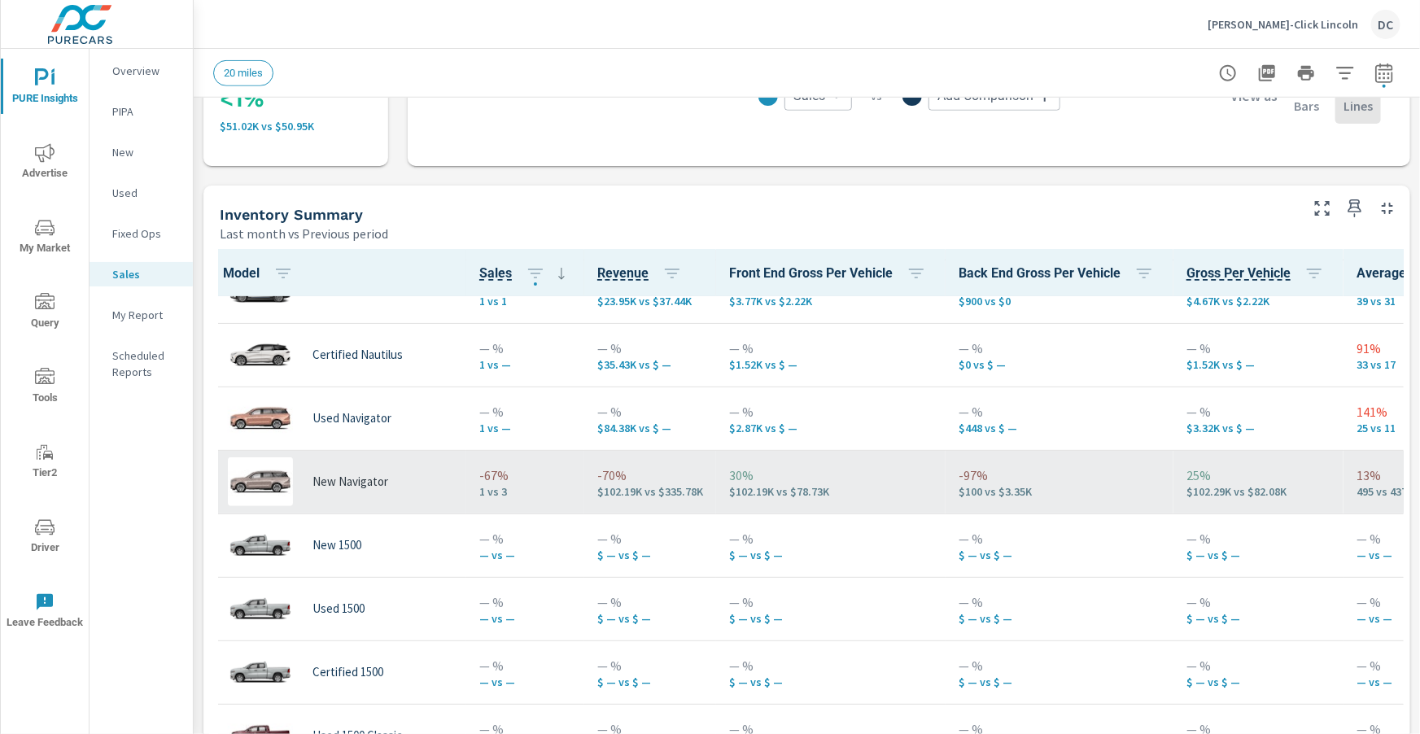
scroll to position [353, 3]
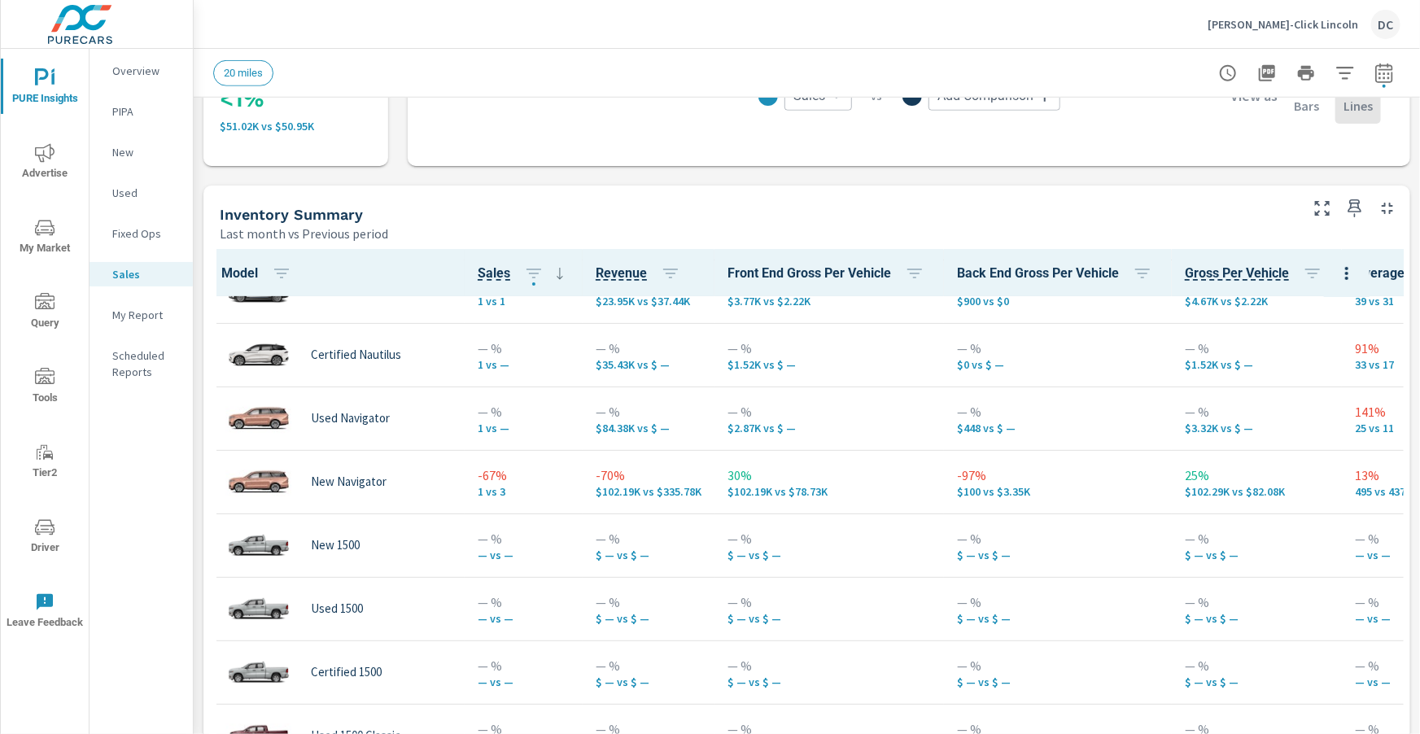
click at [55, 158] on span "Advertise" at bounding box center [45, 163] width 78 height 40
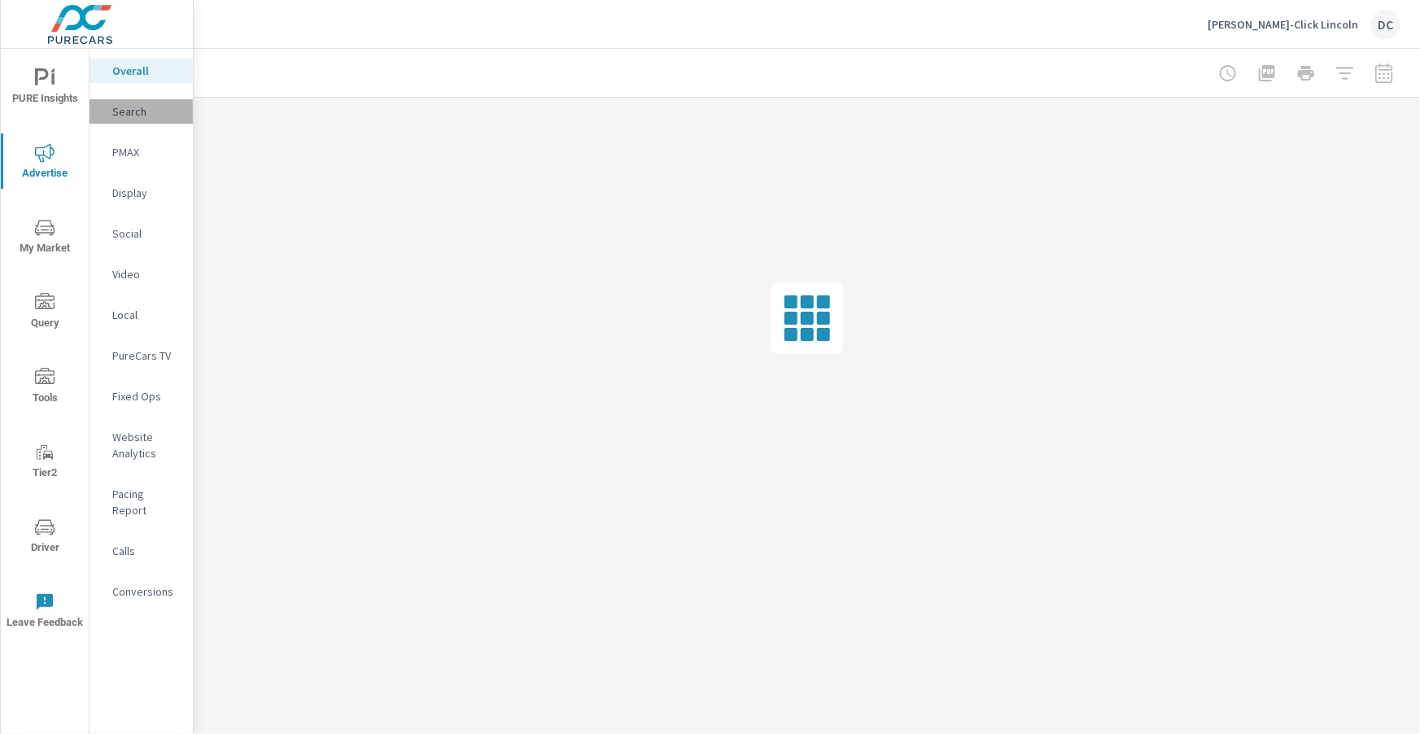
click at [129, 116] on p "Search" at bounding box center [146, 111] width 68 height 16
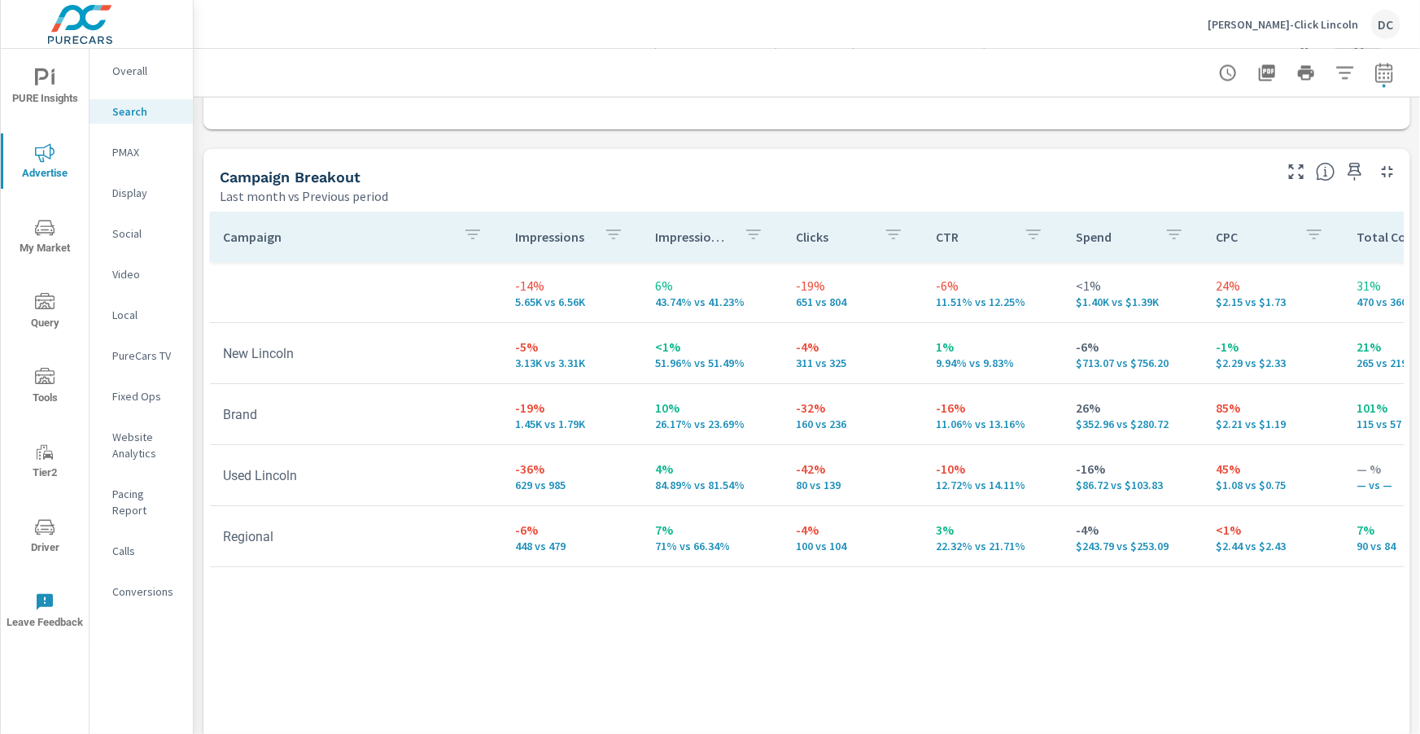
scroll to position [1628, 0]
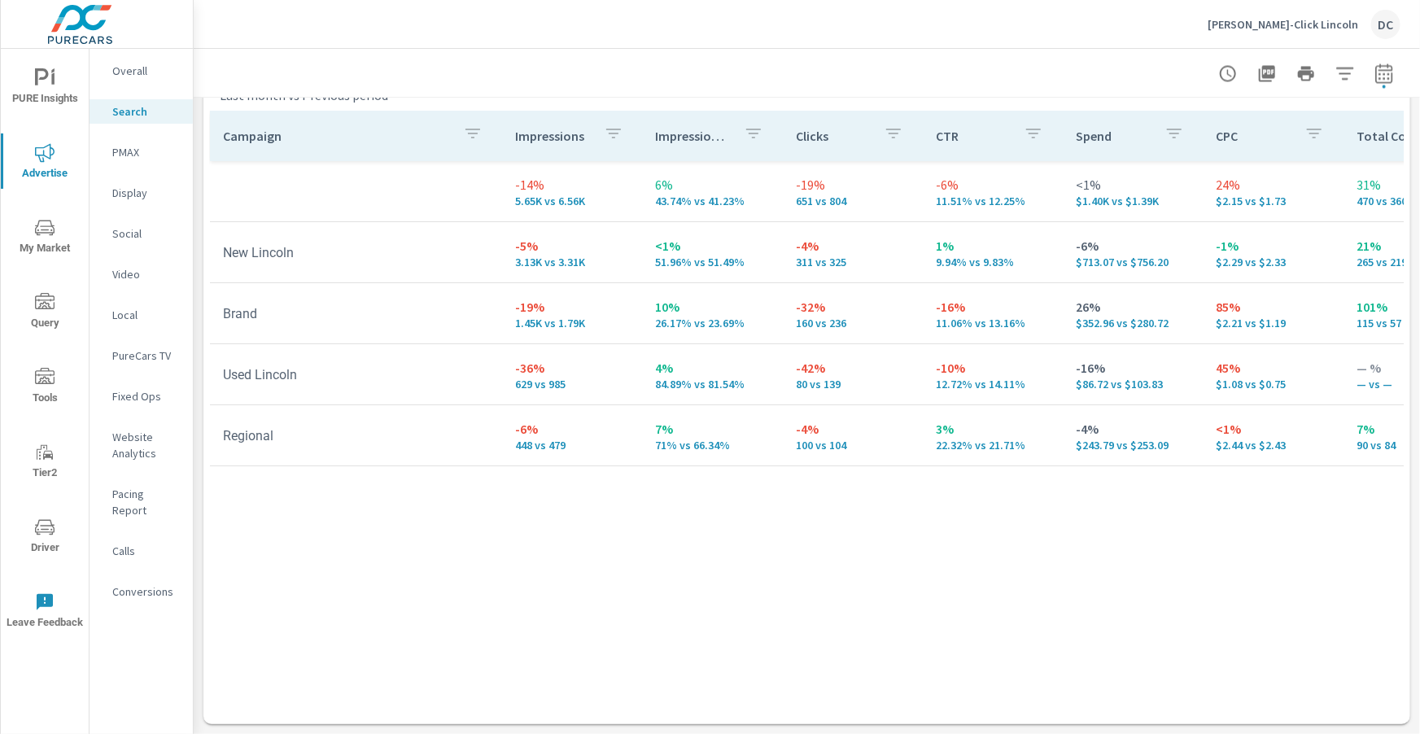
click at [123, 232] on p "Social" at bounding box center [146, 233] width 68 height 16
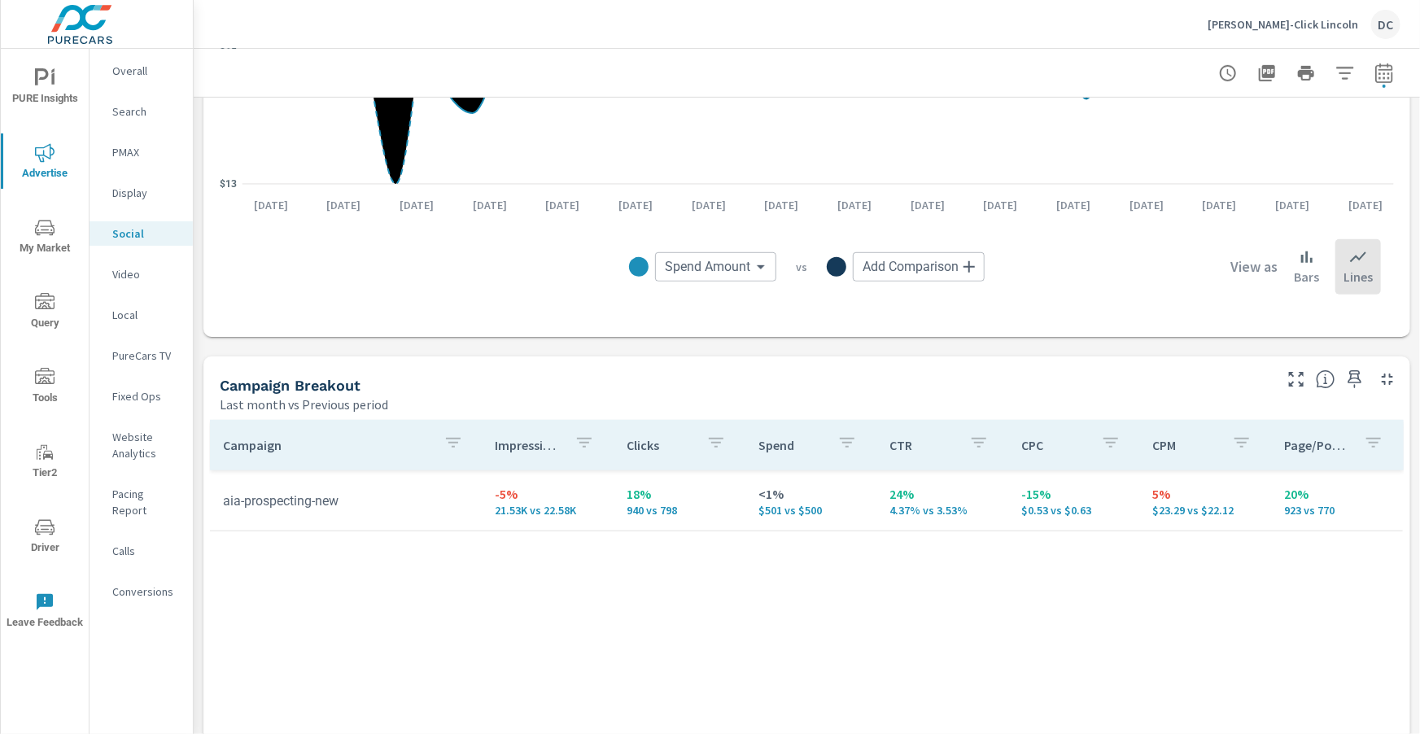
scroll to position [536, 0]
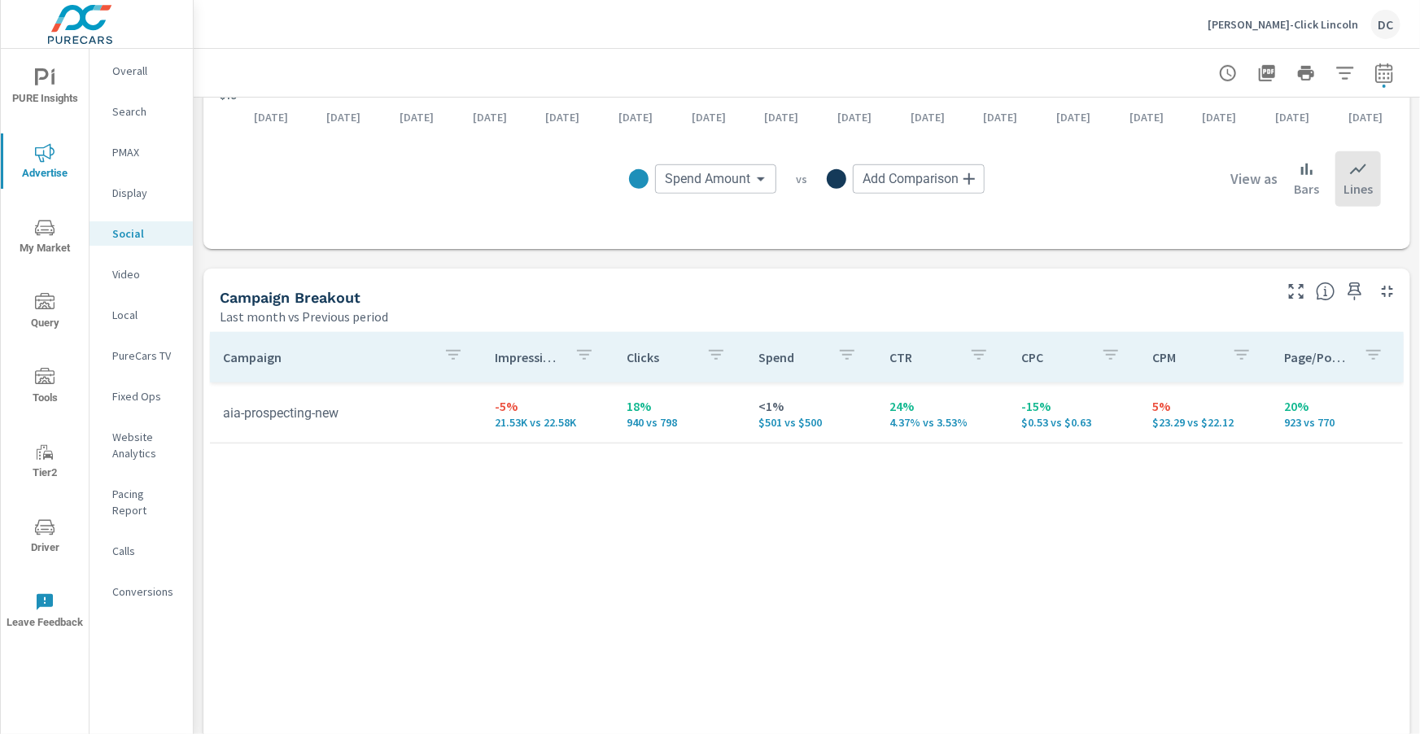
click at [145, 151] on p "PMAX" at bounding box center [146, 152] width 68 height 16
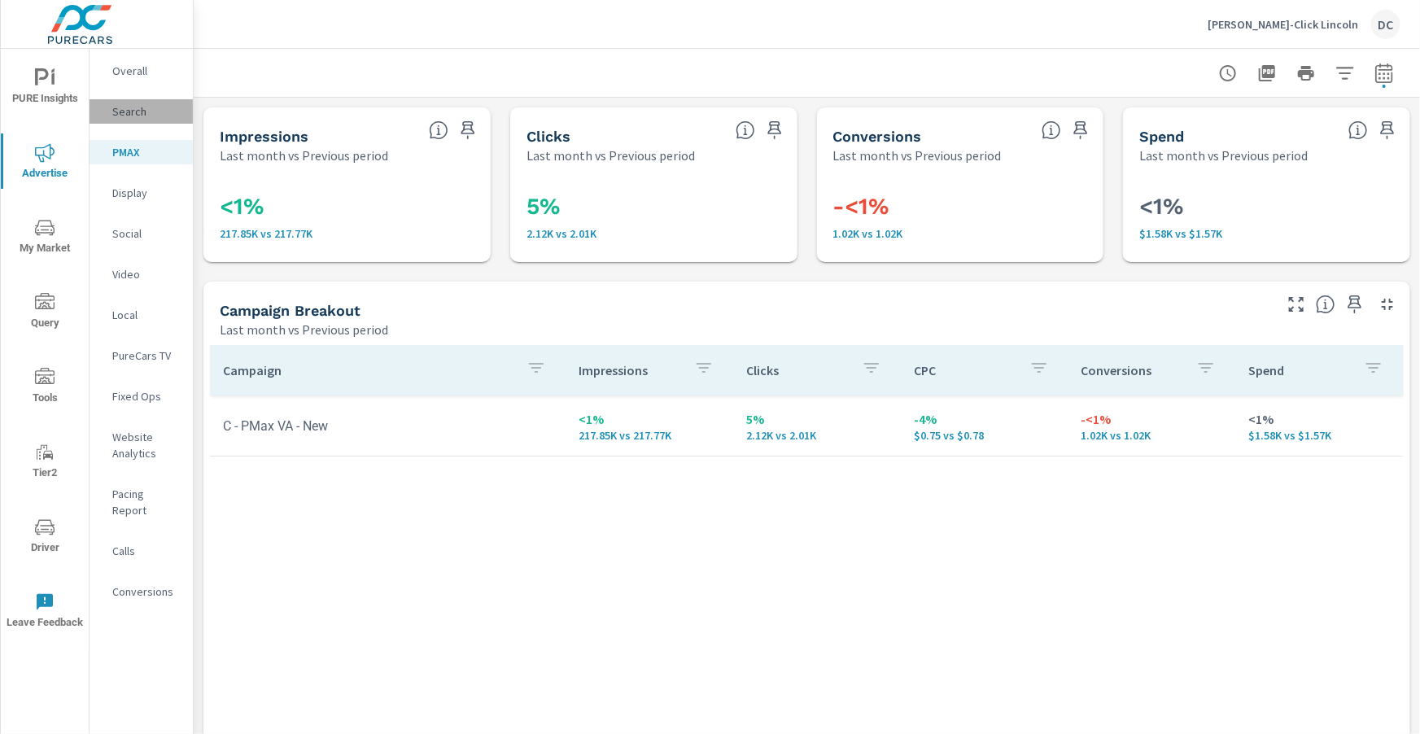
click at [138, 114] on p "Search" at bounding box center [146, 111] width 68 height 16
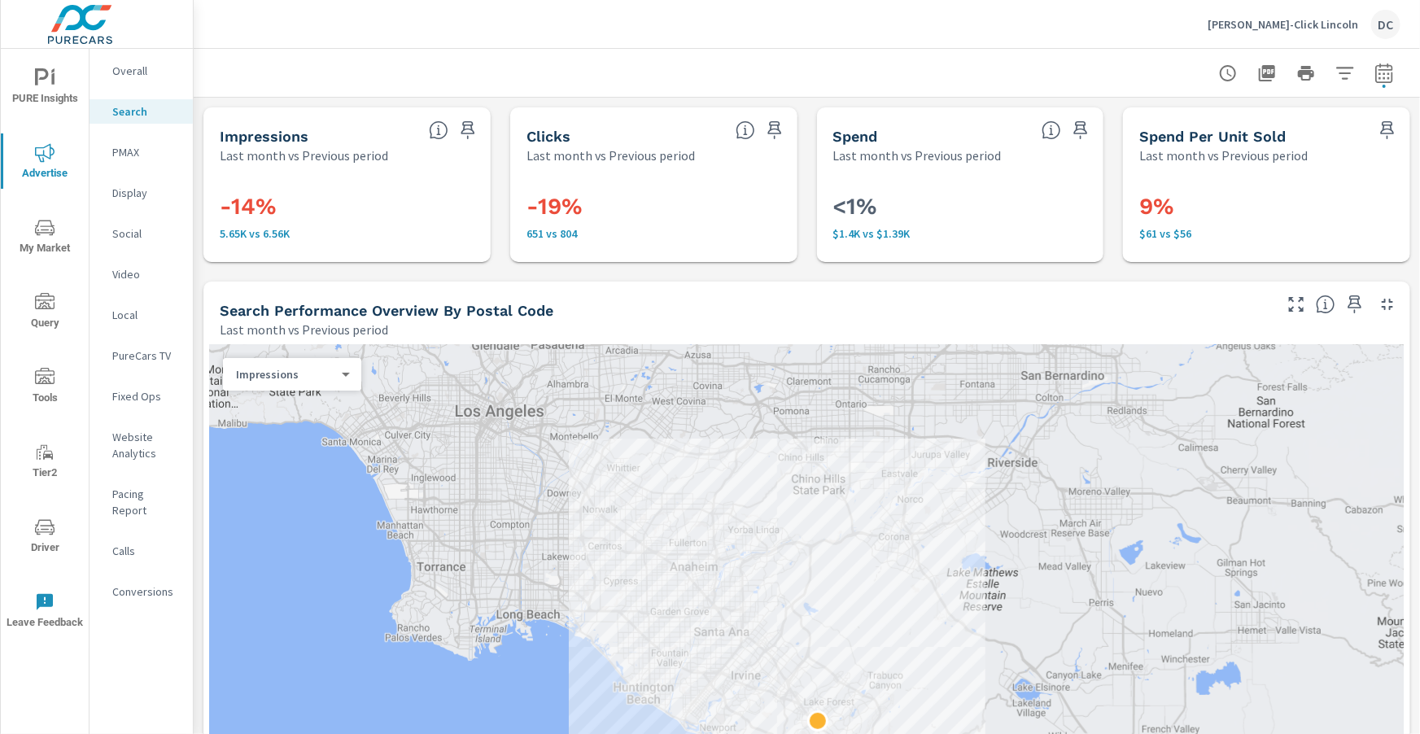
click at [47, 74] on icon "nav menu" at bounding box center [42, 76] width 14 height 17
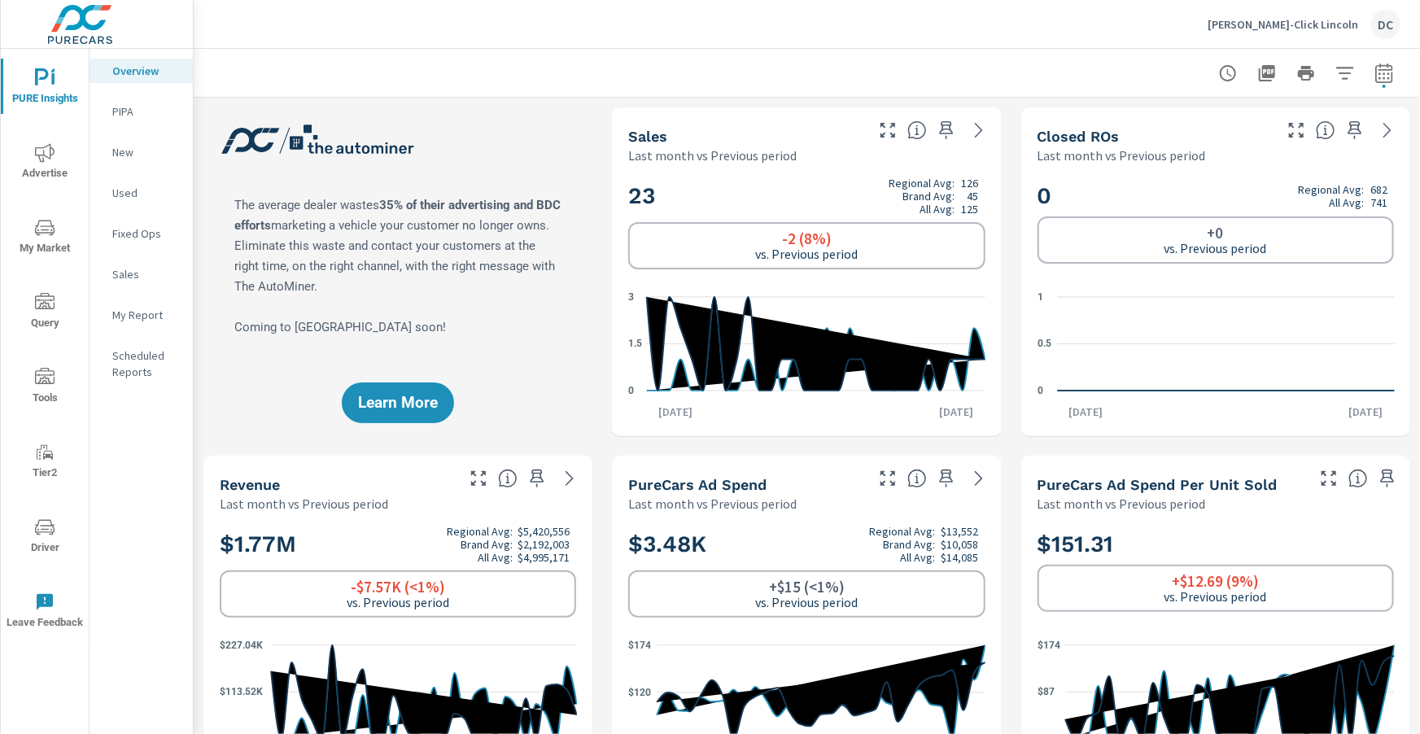
click at [1285, 31] on p "Tuttle-Click Lincoln" at bounding box center [1283, 24] width 151 height 15
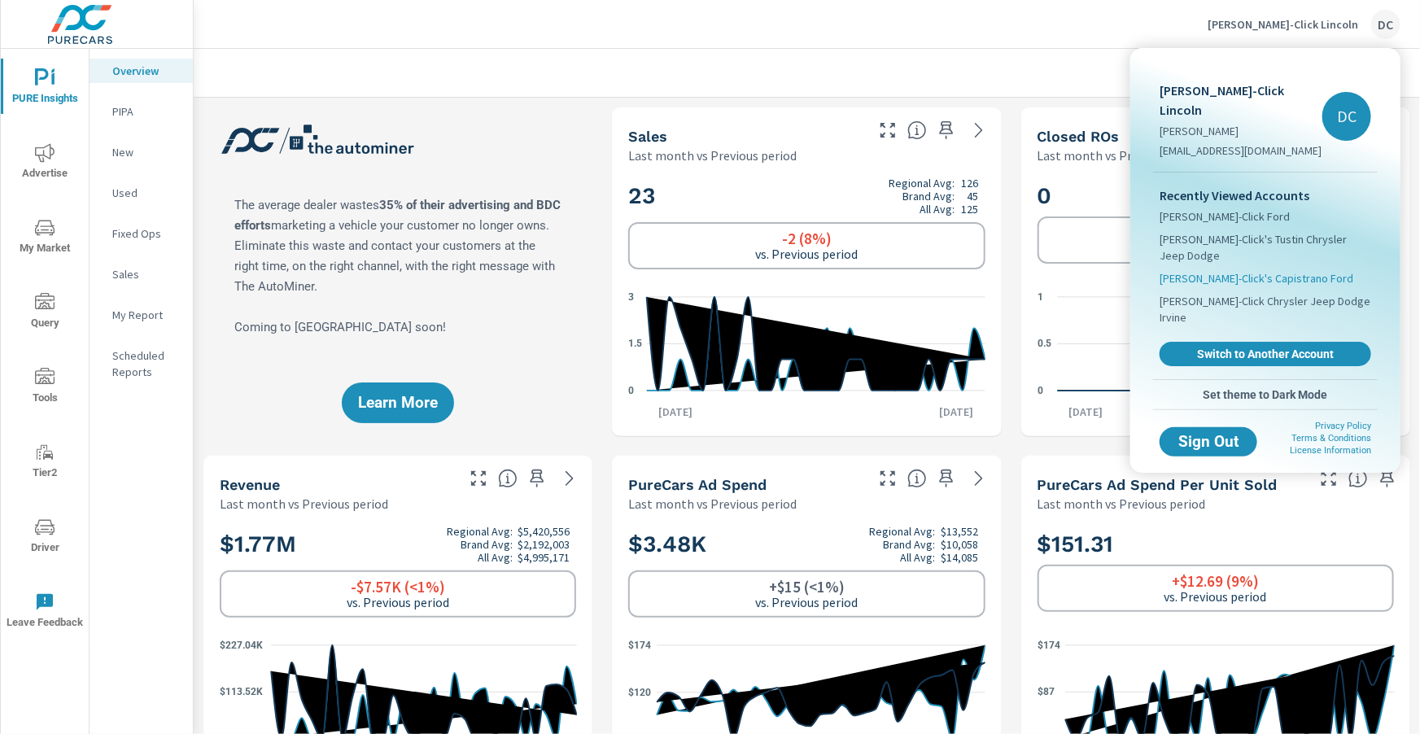
click at [1251, 270] on span "Tuttle-Click's Capistrano Ford" at bounding box center [1257, 278] width 194 height 16
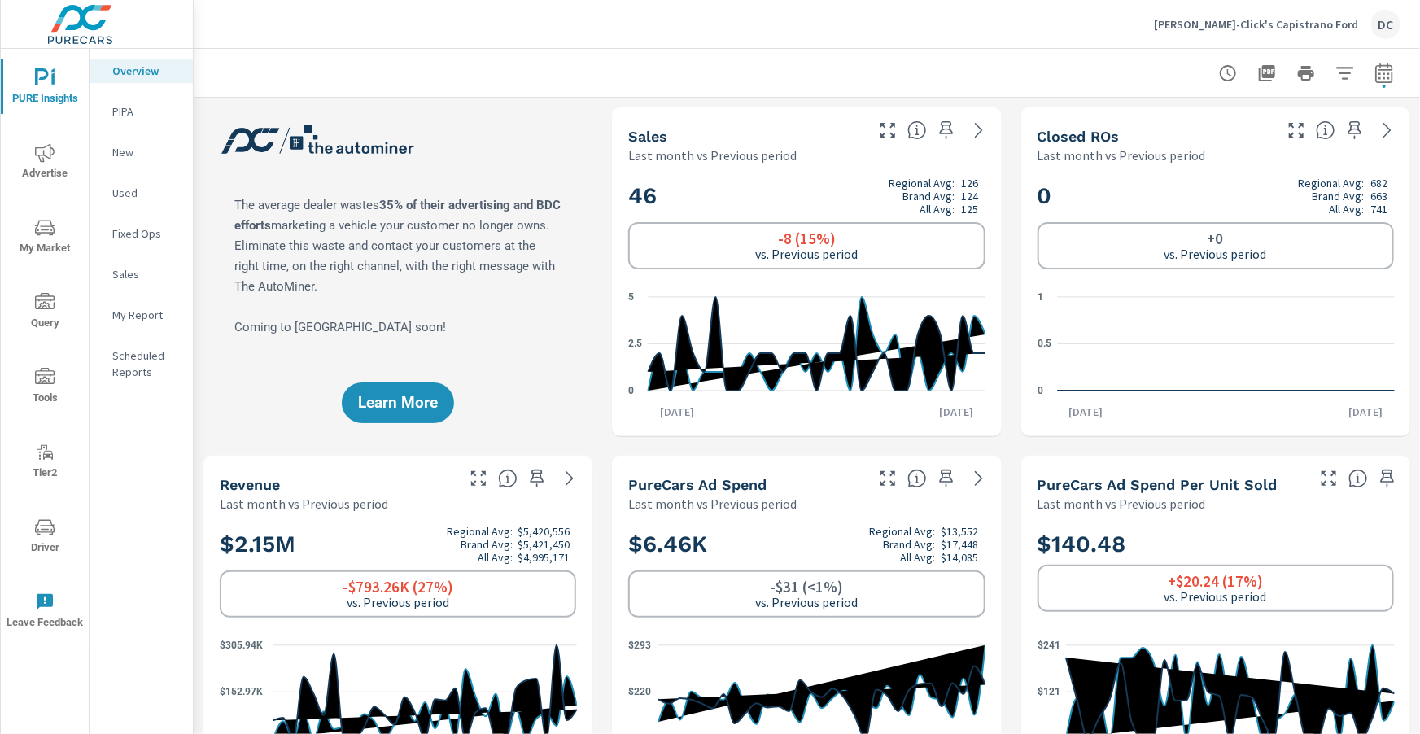
click at [35, 152] on icon "nav menu" at bounding box center [45, 153] width 20 height 20
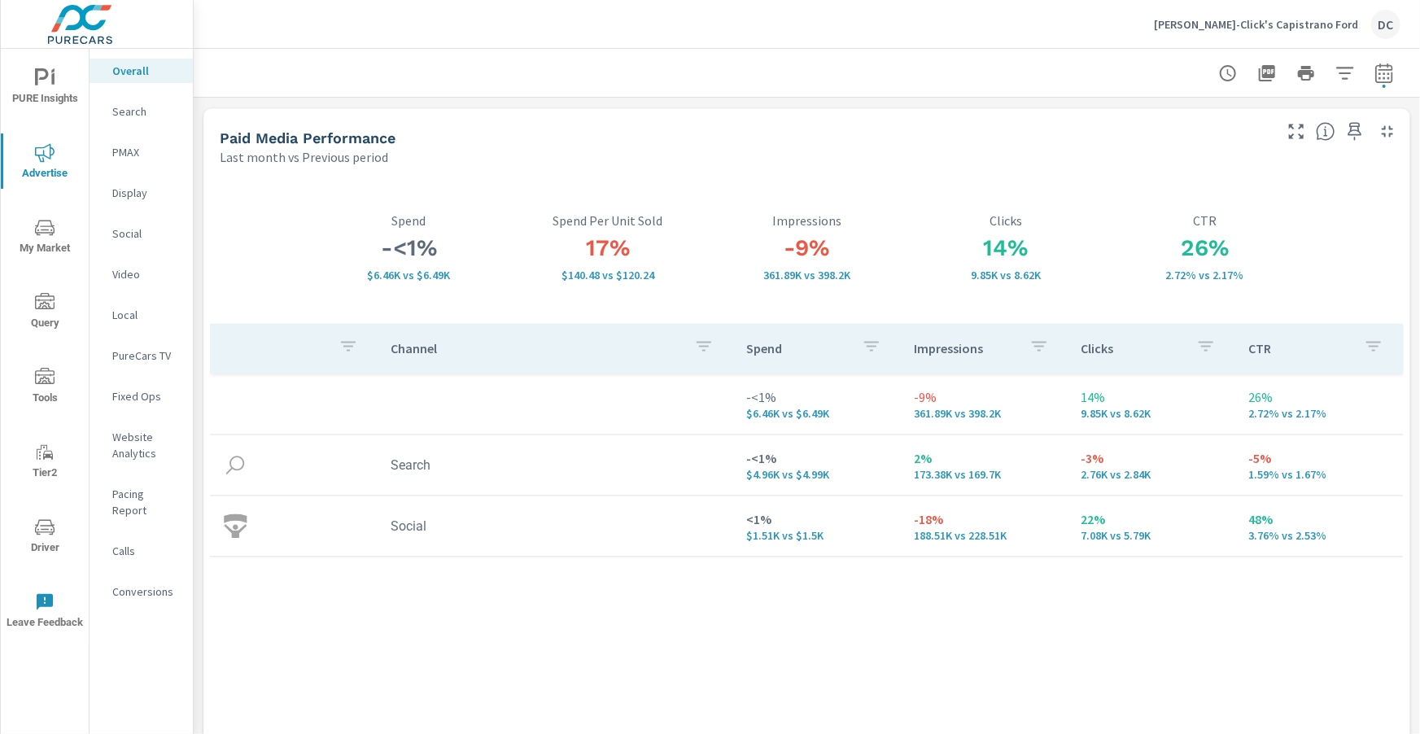
click at [120, 151] on p "PMAX" at bounding box center [146, 152] width 68 height 16
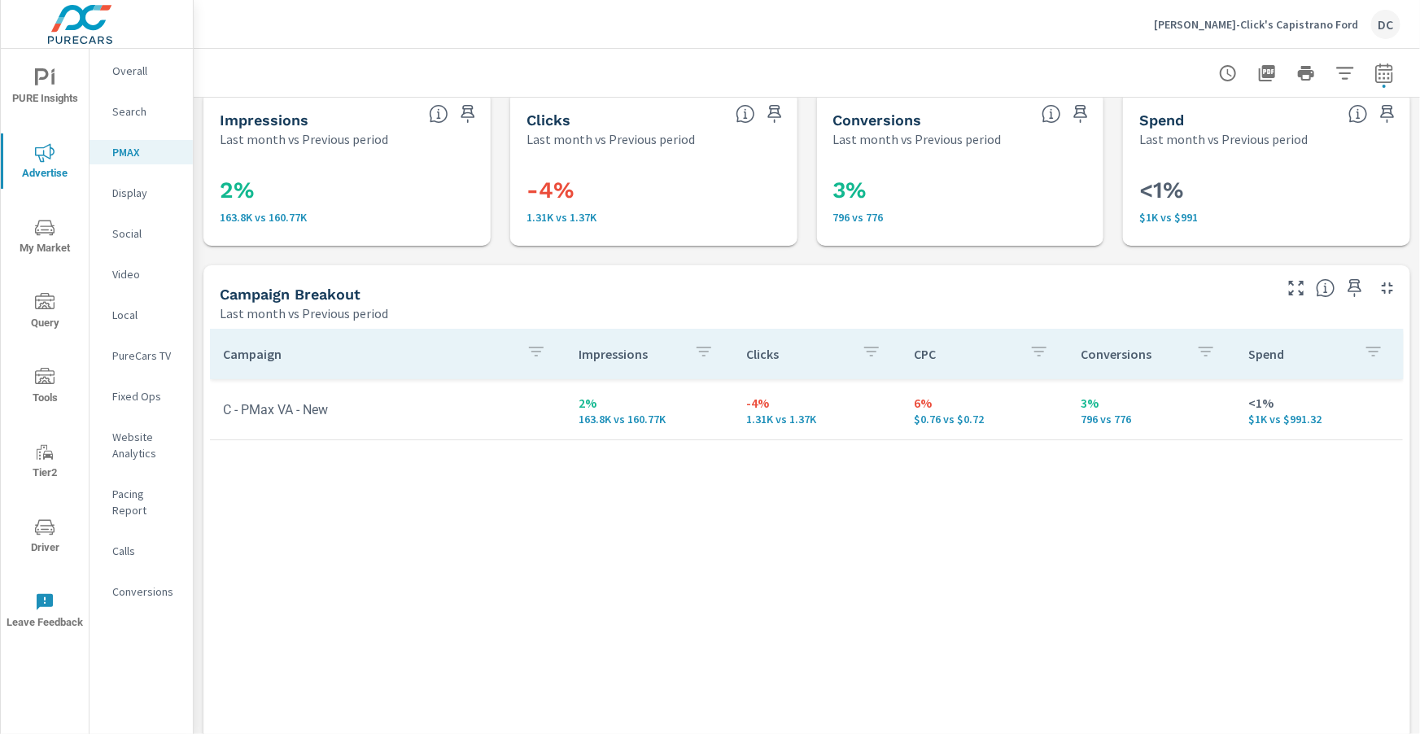
scroll to position [19, 0]
drag, startPoint x: 1080, startPoint y: 415, endPoint x: 1133, endPoint y: 417, distance: 52.9
click at [1133, 417] on td "3% 796 vs 776" at bounding box center [1153, 407] width 168 height 59
click at [138, 116] on p "Search" at bounding box center [146, 111] width 68 height 16
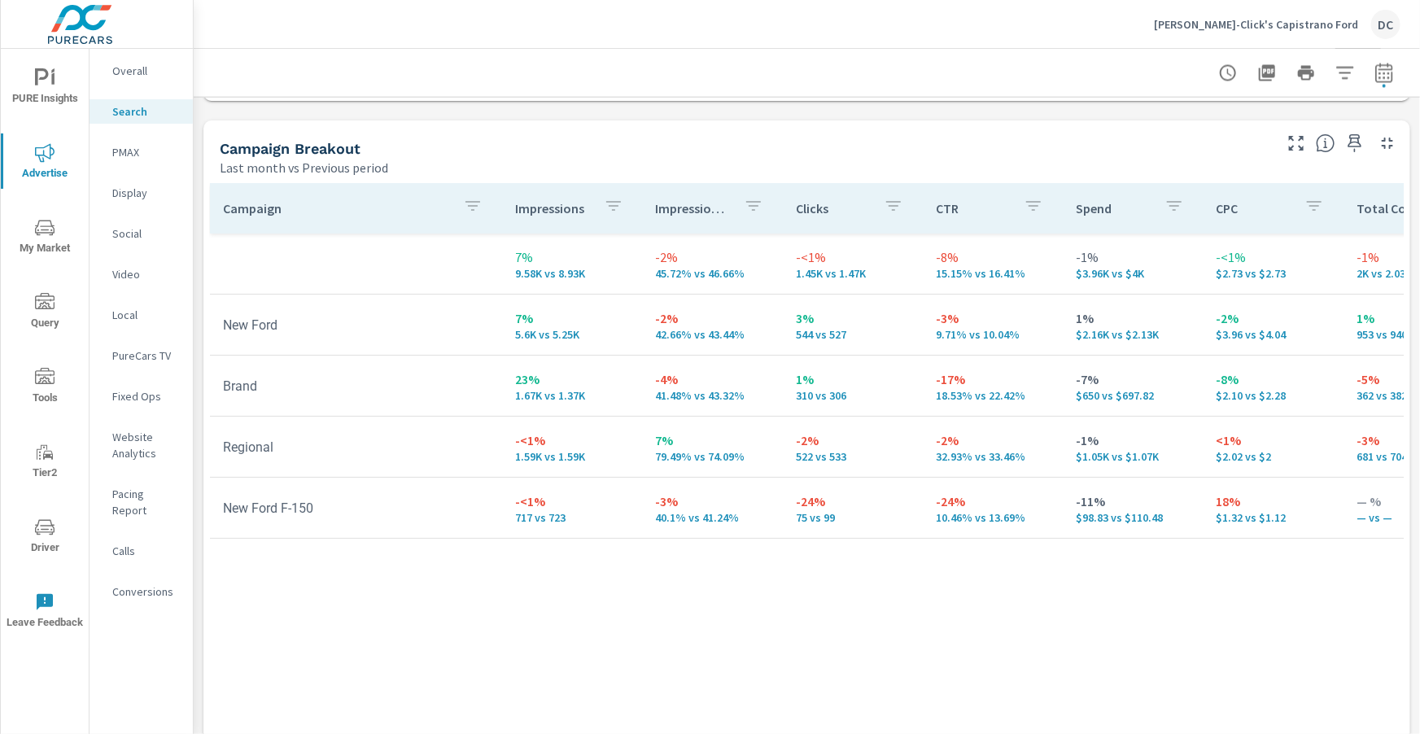
scroll to position [1628, 0]
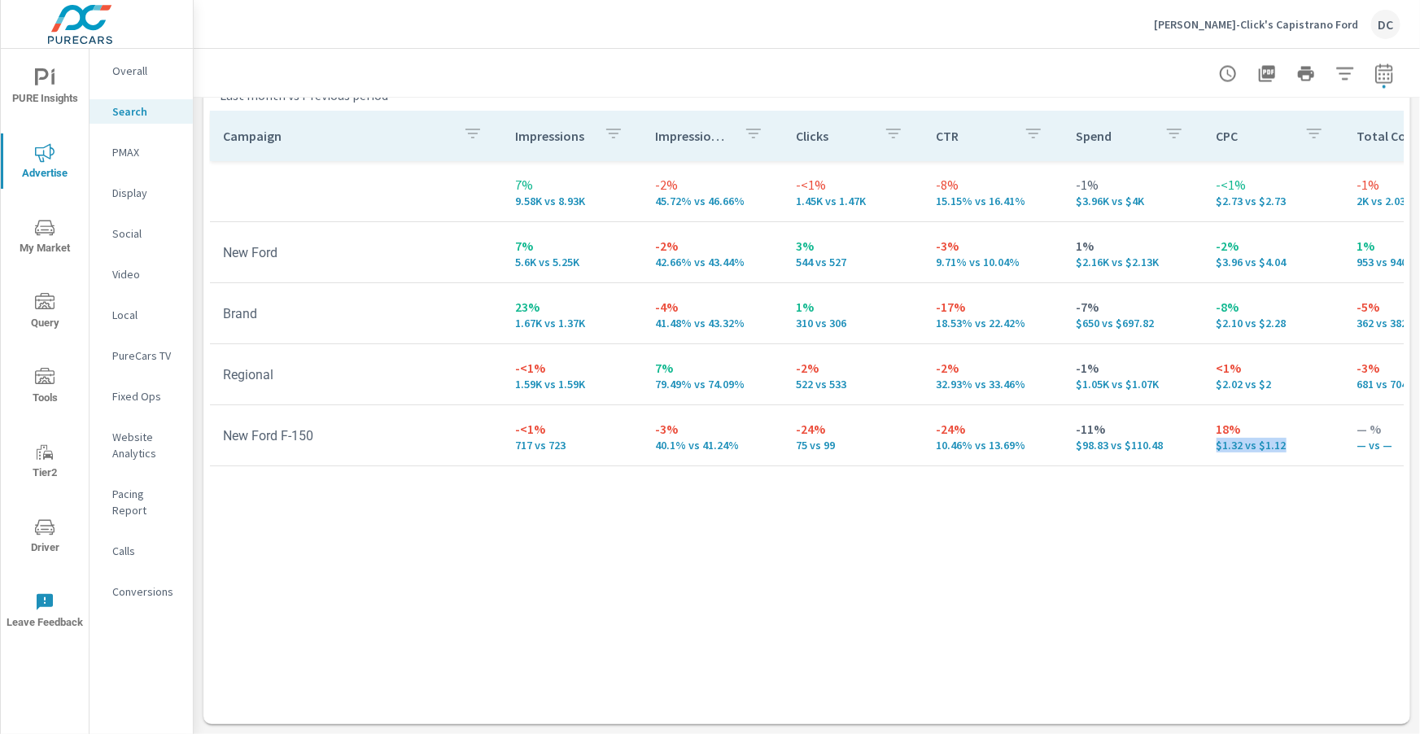
drag, startPoint x: 1276, startPoint y: 443, endPoint x: 1204, endPoint y: 444, distance: 72.5
click at [1217, 444] on p "$1.32 vs $1.12" at bounding box center [1274, 445] width 114 height 13
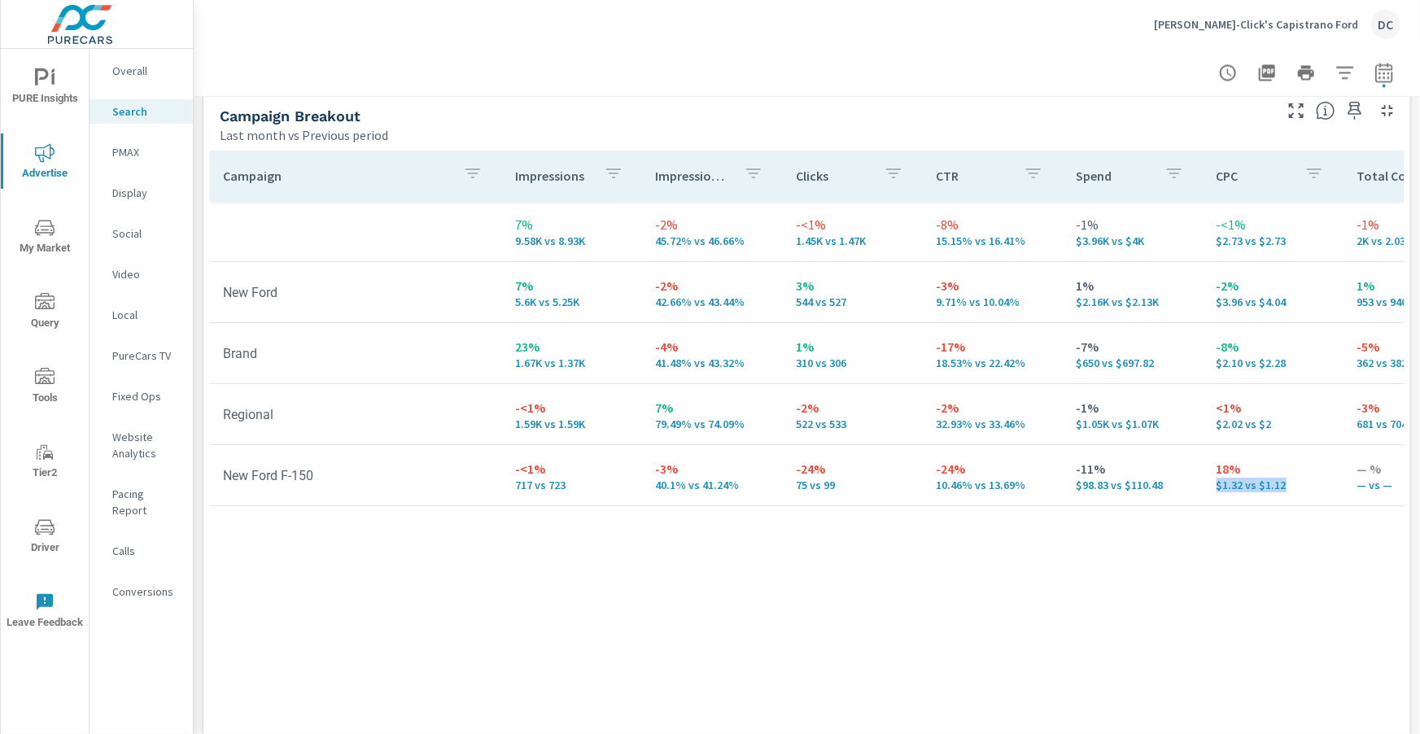
scroll to position [1589, 0]
click at [1306, 33] on div "Tuttle-Click's Capistrano Ford DC" at bounding box center [1277, 24] width 247 height 29
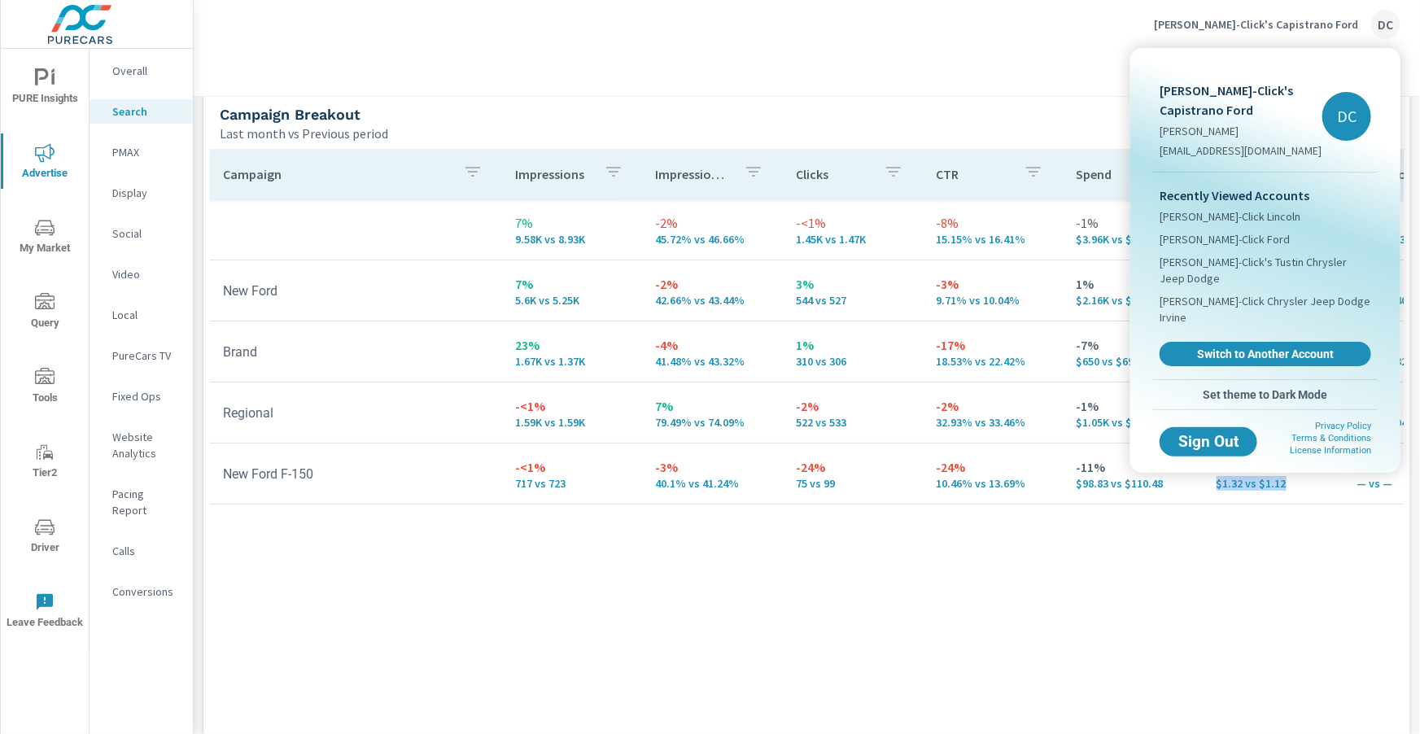
click at [1329, 347] on span "Switch to Another Account" at bounding box center [1266, 354] width 194 height 15
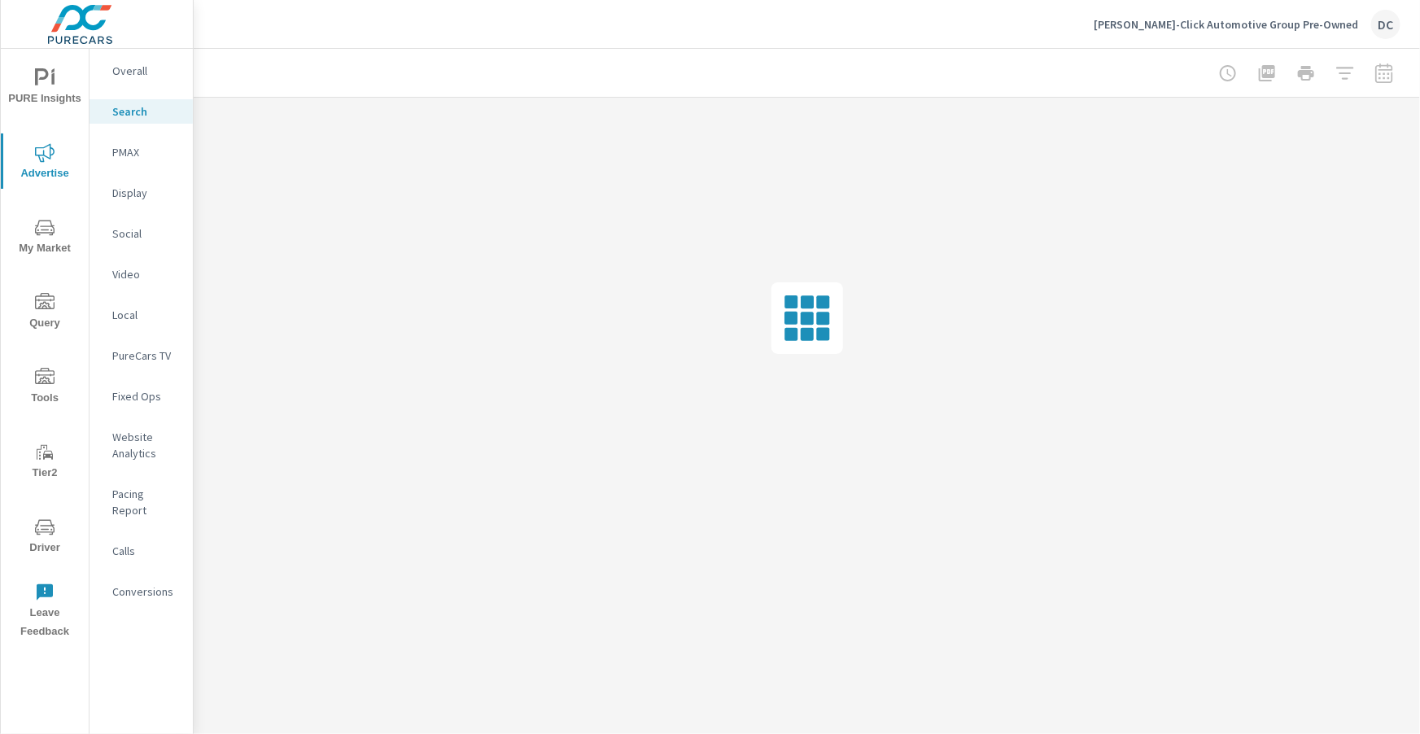
click at [133, 238] on p "Social" at bounding box center [146, 233] width 68 height 16
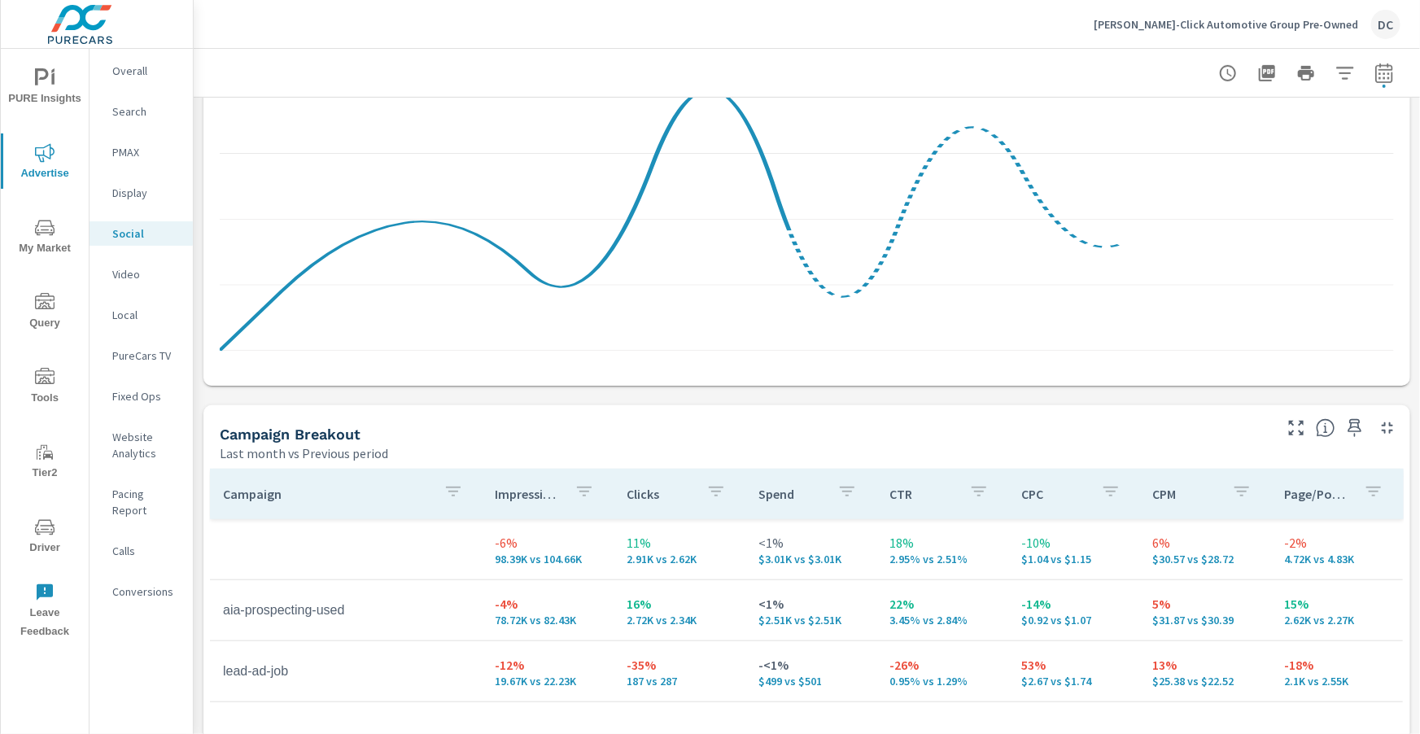
scroll to position [659, 0]
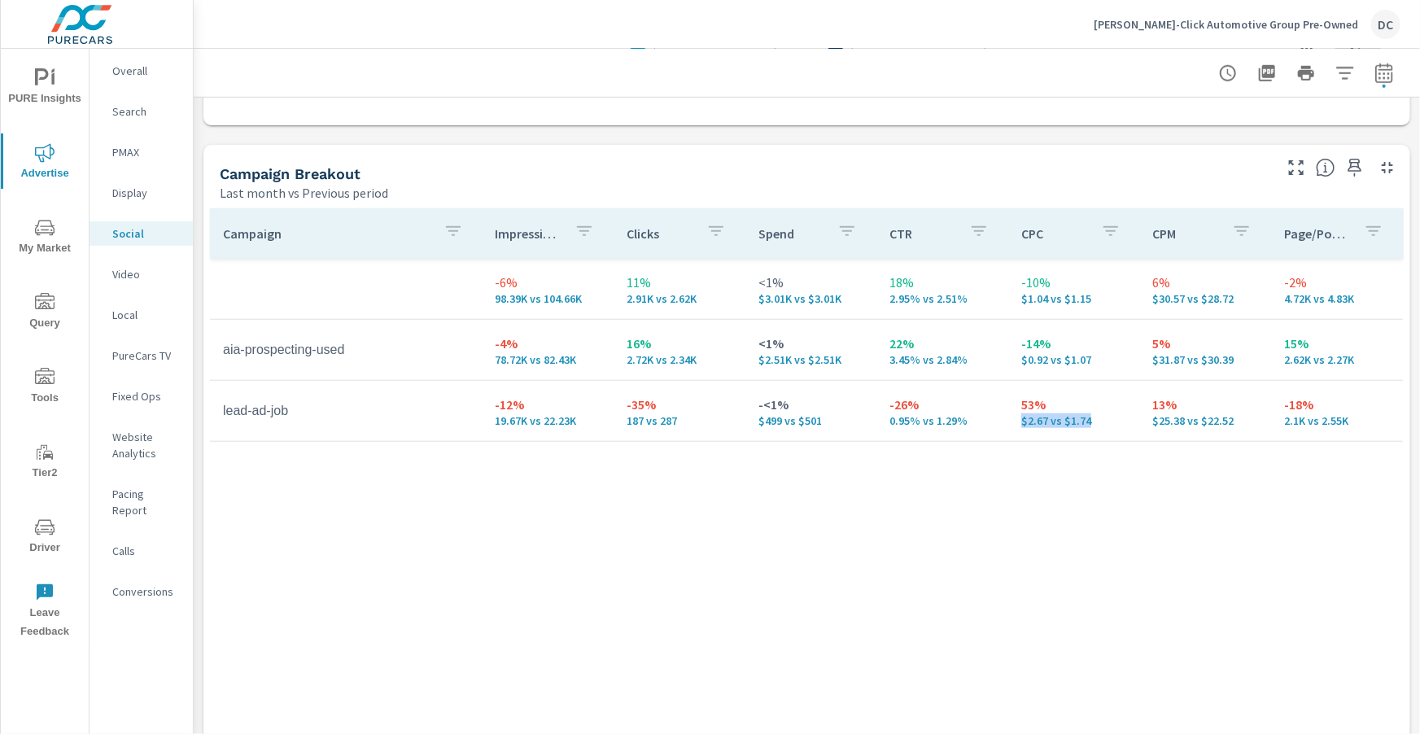
drag, startPoint x: 1017, startPoint y: 421, endPoint x: 945, endPoint y: 428, distance: 72.0
click at [1110, 425] on td "53% $2.67 vs $1.74" at bounding box center [1074, 411] width 132 height 59
drag, startPoint x: 824, startPoint y: 422, endPoint x: 732, endPoint y: 430, distance: 92.3
click at [732, 430] on tr "lead-ad-job -12% 19.67K vs 22.23K -35% 187 vs 287 -<1% $499 vs $501 -26% 0.95% …" at bounding box center [806, 411] width 1193 height 61
click at [862, 430] on td "-<1% $499 vs $501" at bounding box center [811, 411] width 132 height 59
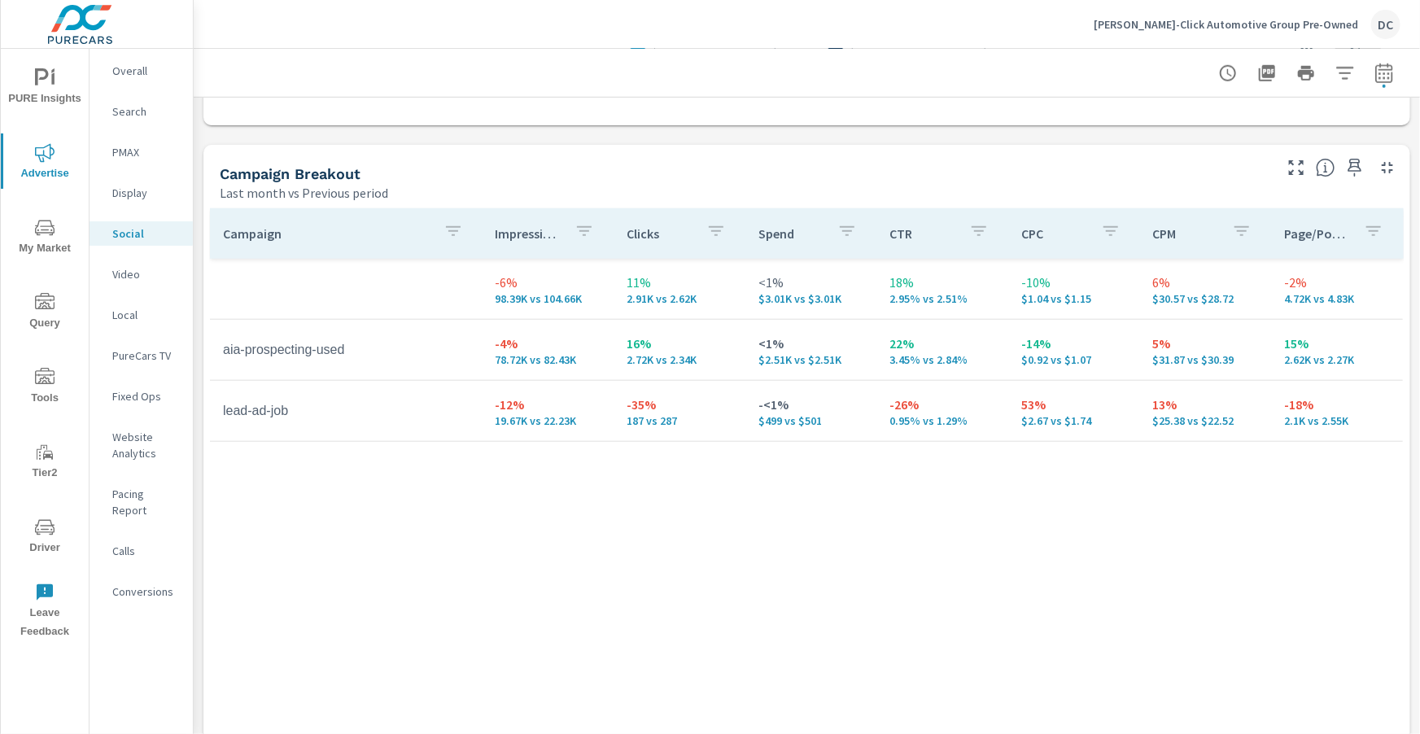
click at [130, 115] on p "Search" at bounding box center [146, 111] width 68 height 16
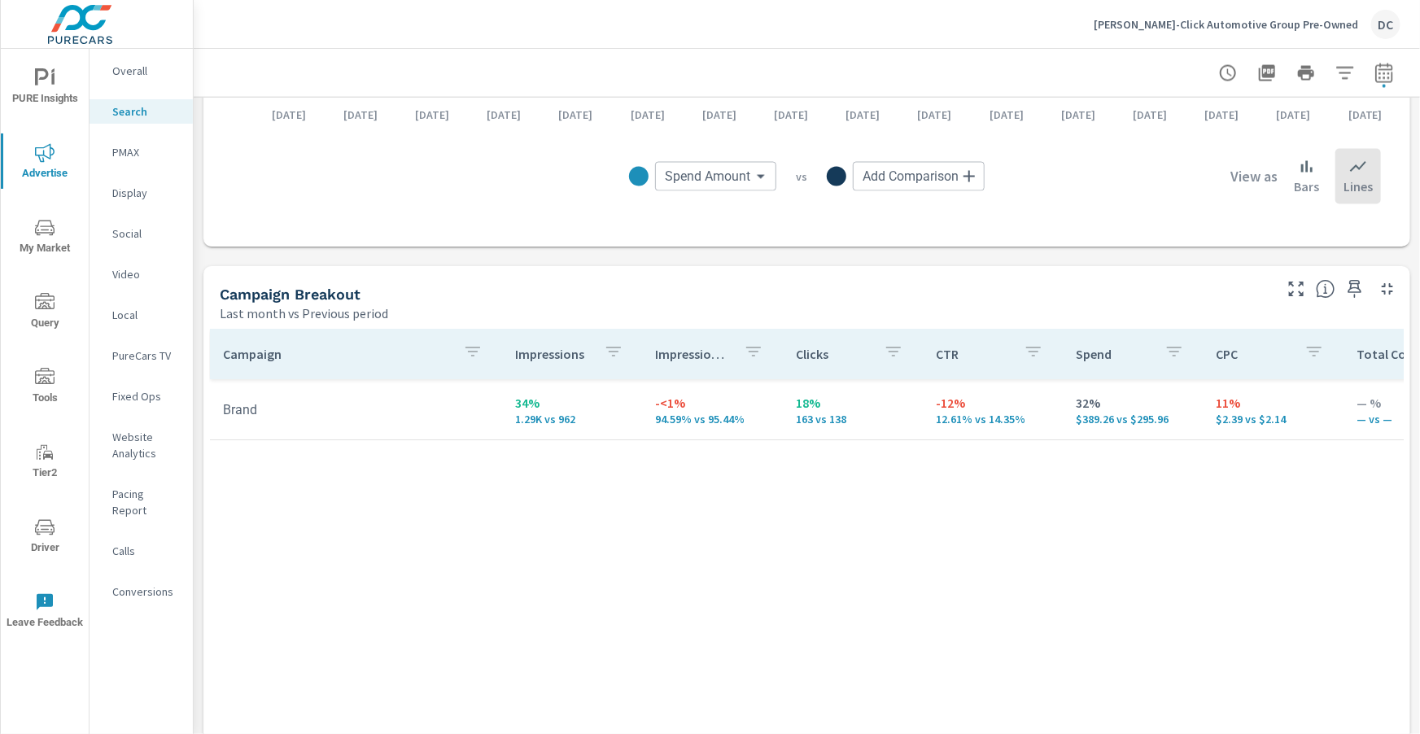
scroll to position [1448, 0]
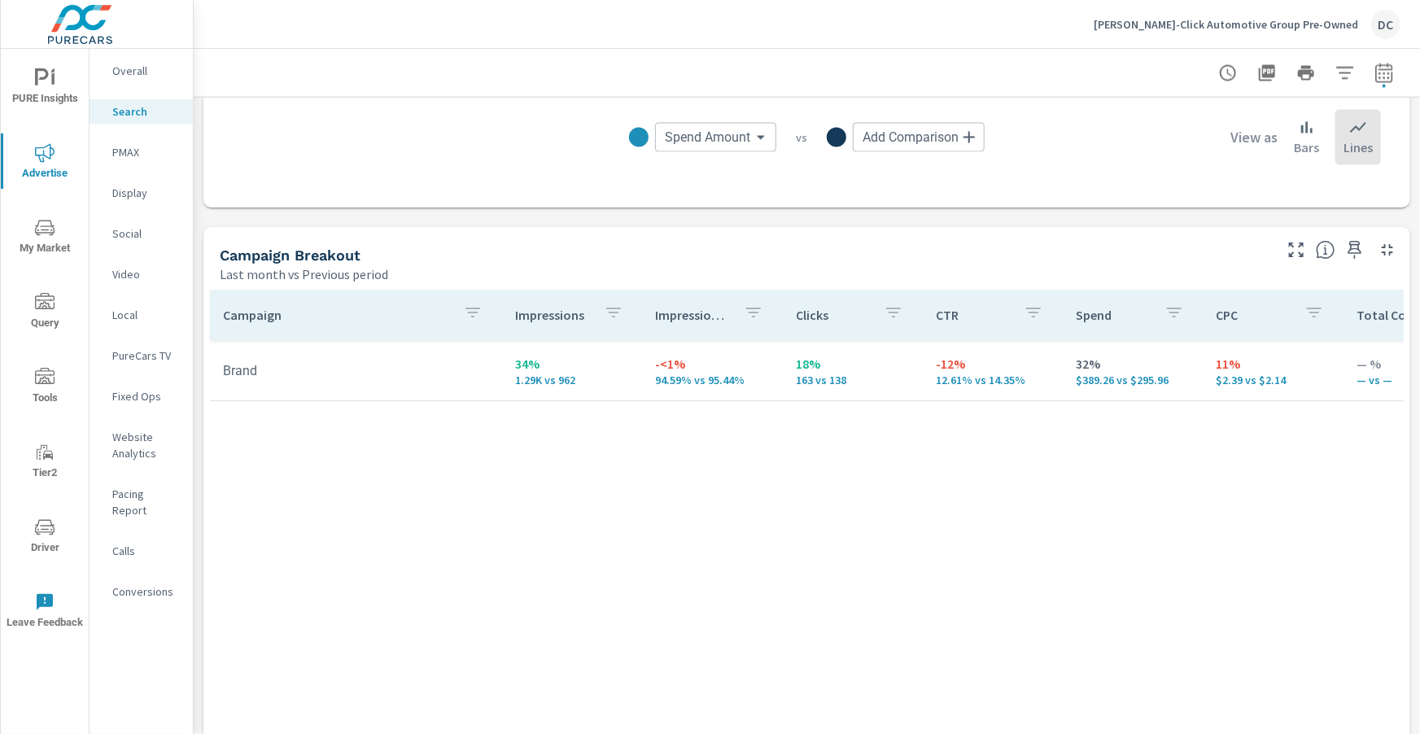
click at [134, 155] on p "PMAX" at bounding box center [146, 152] width 68 height 16
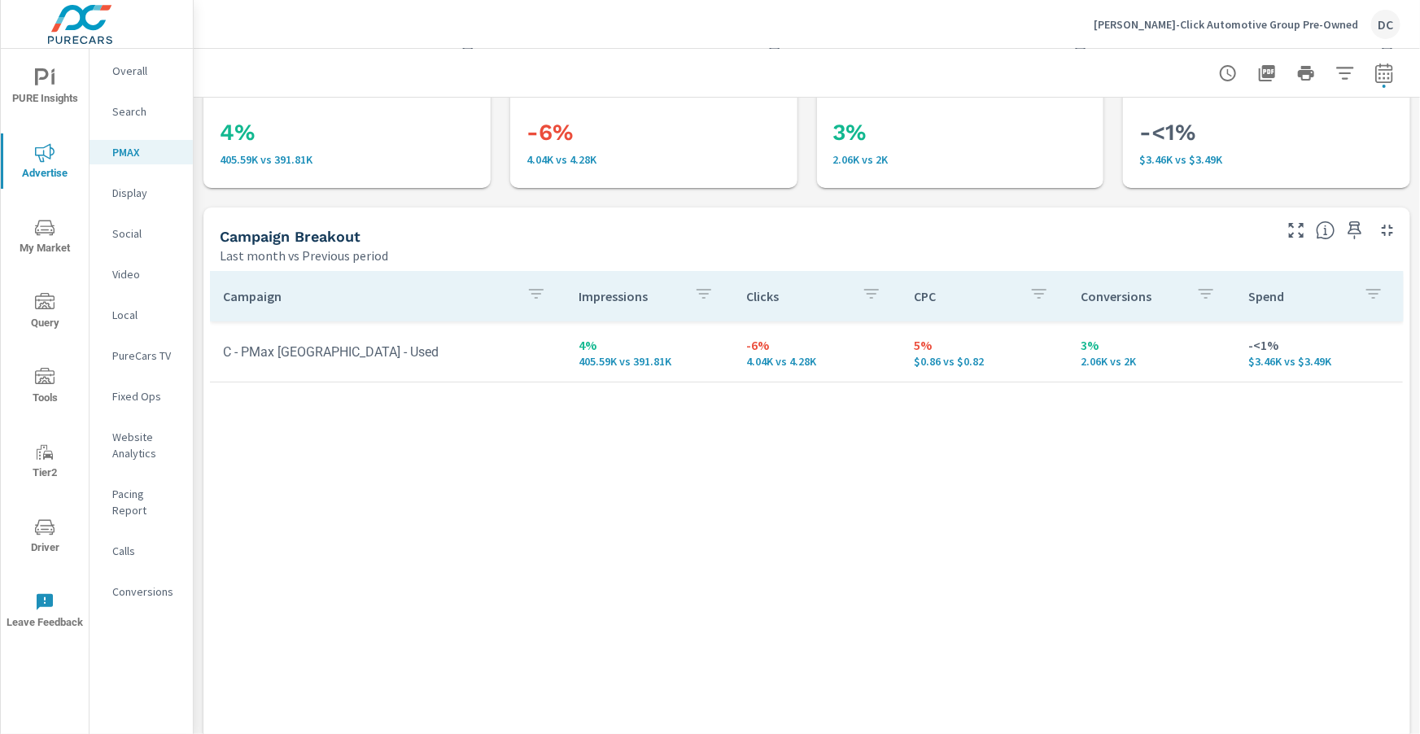
scroll to position [70, 0]
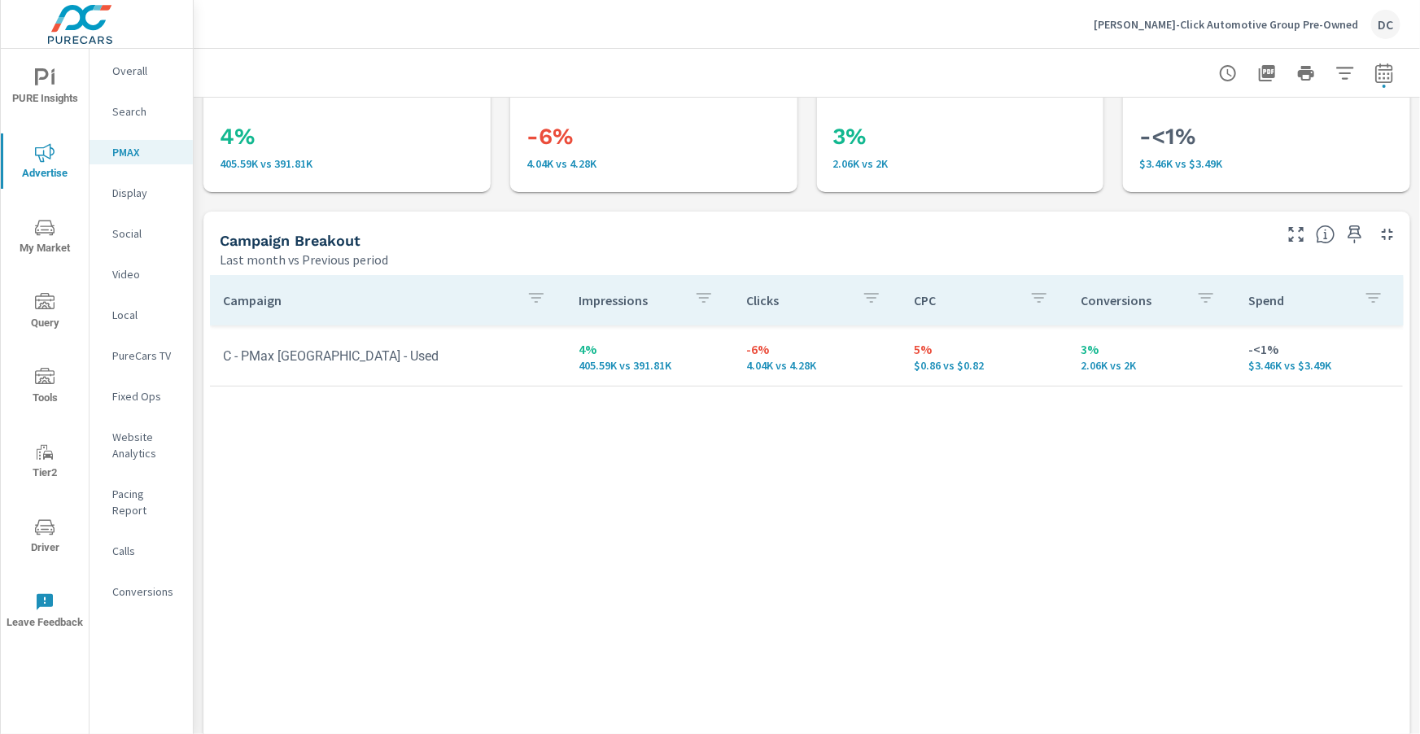
click at [45, 79] on icon "nav menu" at bounding box center [45, 78] width 20 height 20
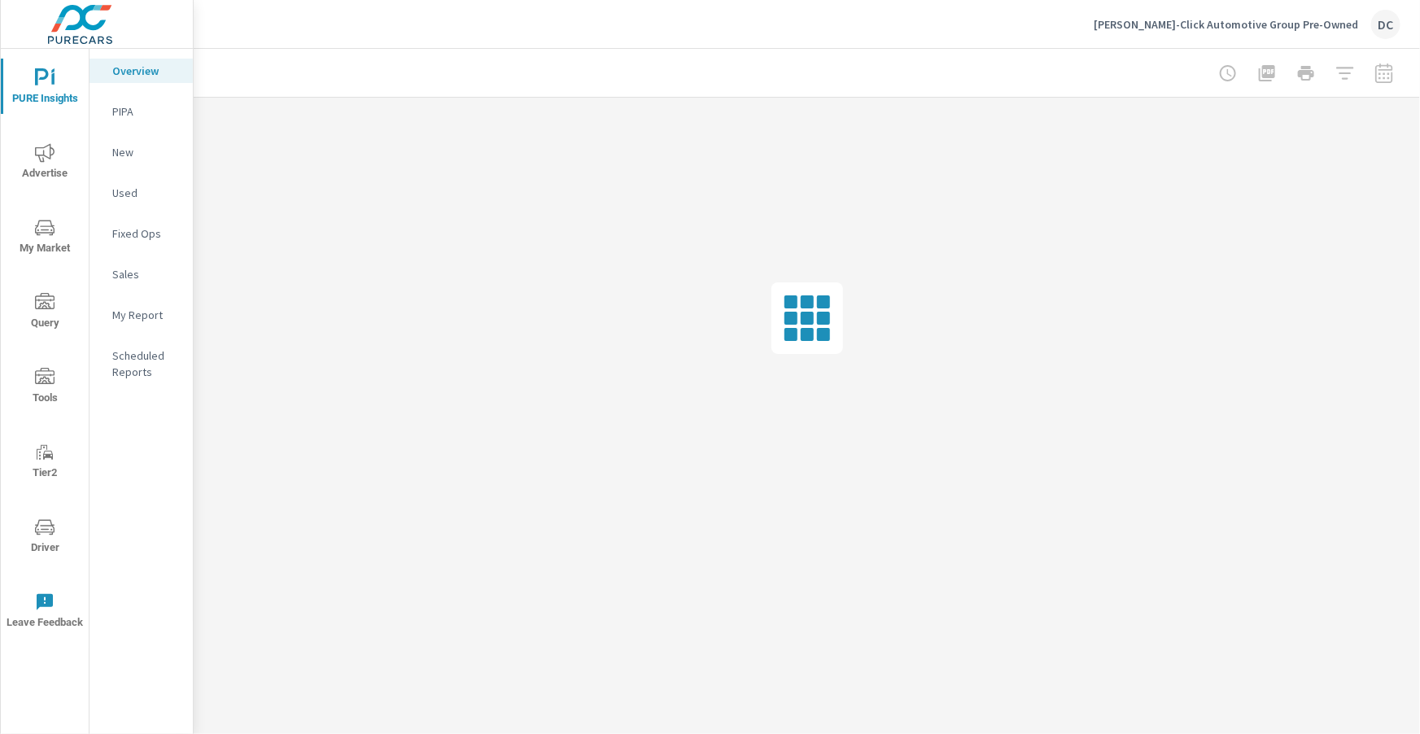
click at [124, 274] on p "Sales" at bounding box center [146, 274] width 68 height 16
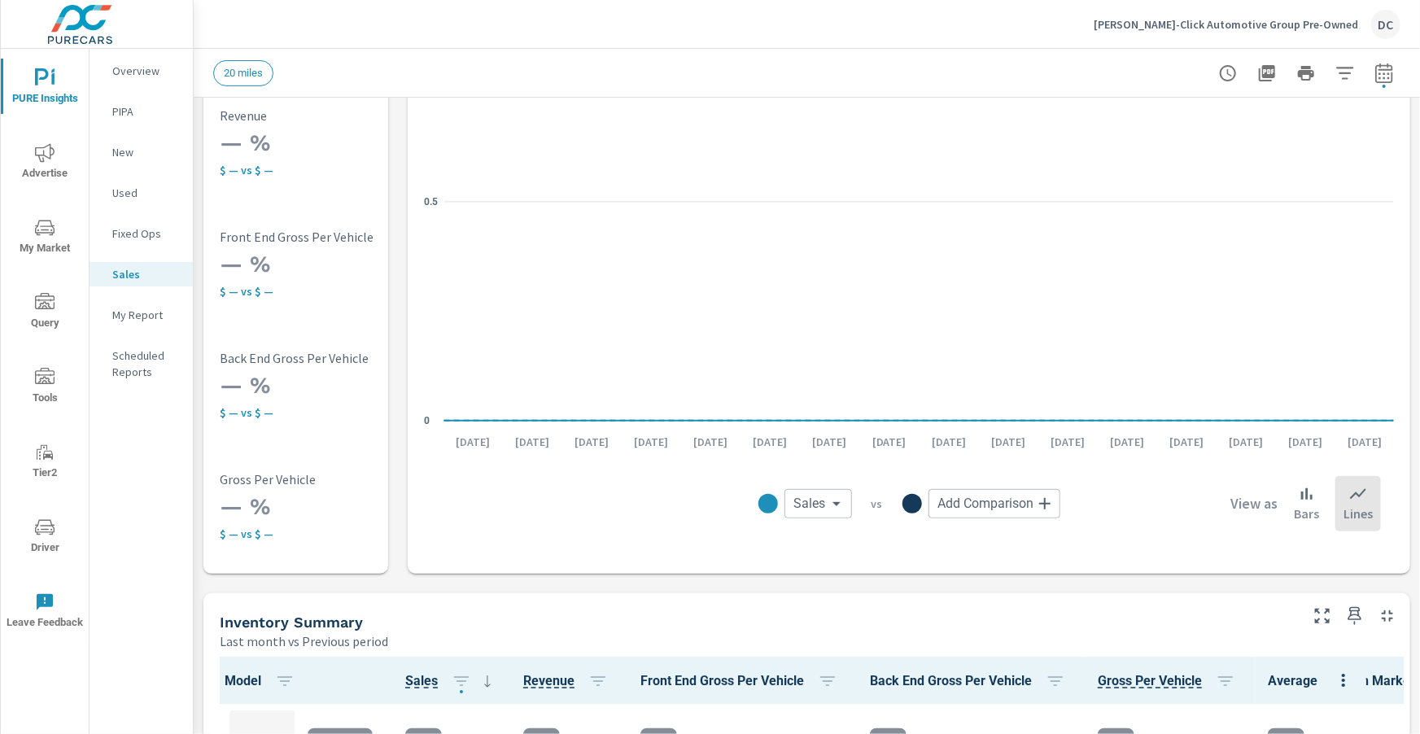
scroll to position [217, 0]
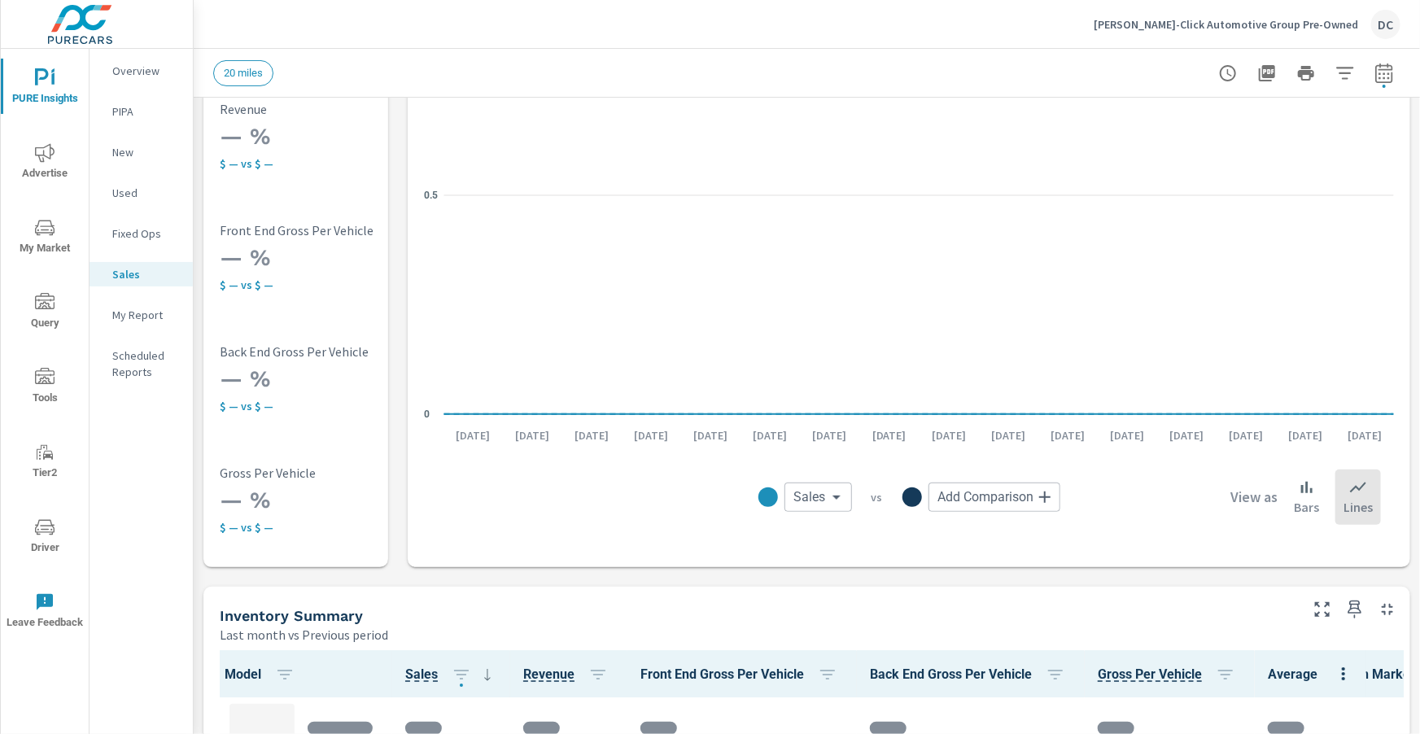
click at [37, 160] on icon "nav menu" at bounding box center [45, 153] width 20 height 20
